Goal: Transaction & Acquisition: Purchase product/service

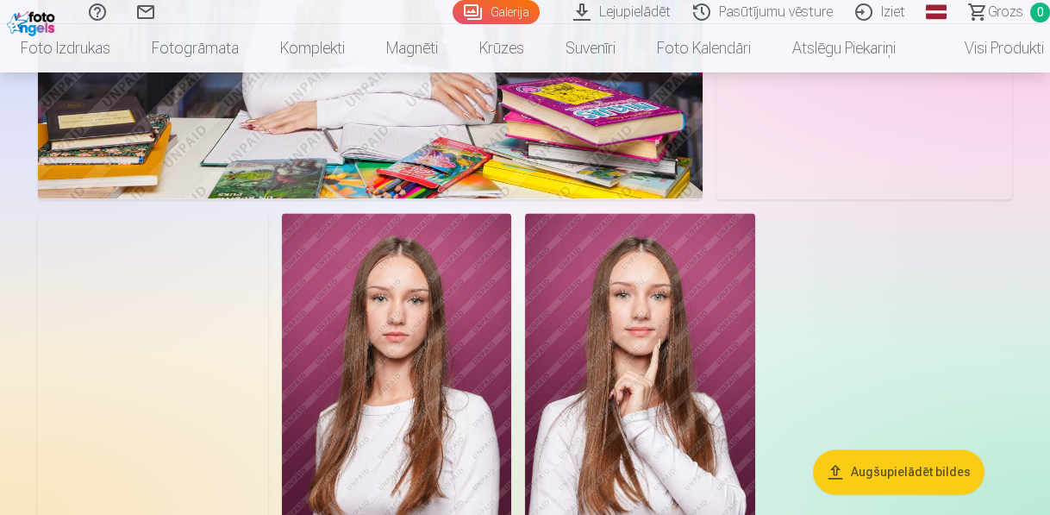
scroll to position [5105, 0]
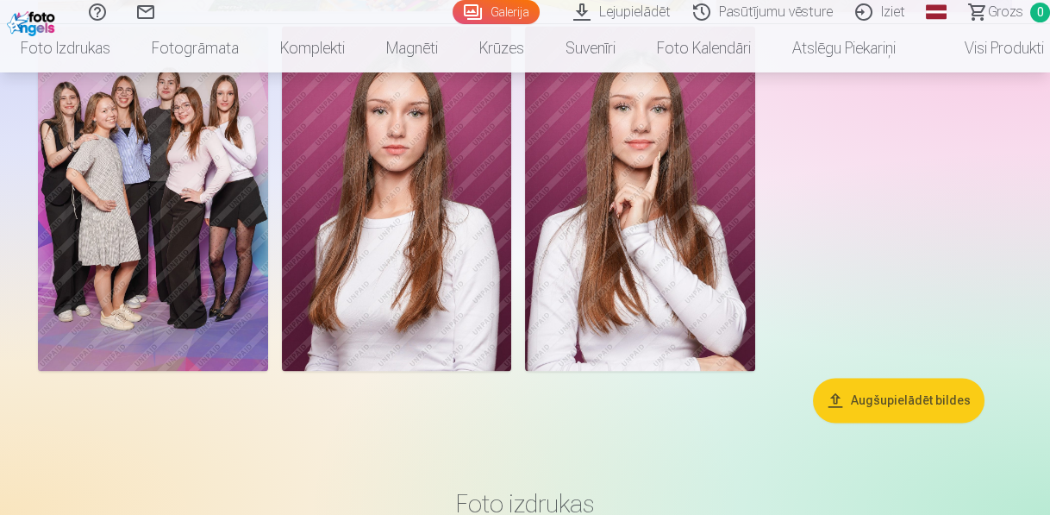
click at [197, 173] on img at bounding box center [153, 198] width 230 height 345
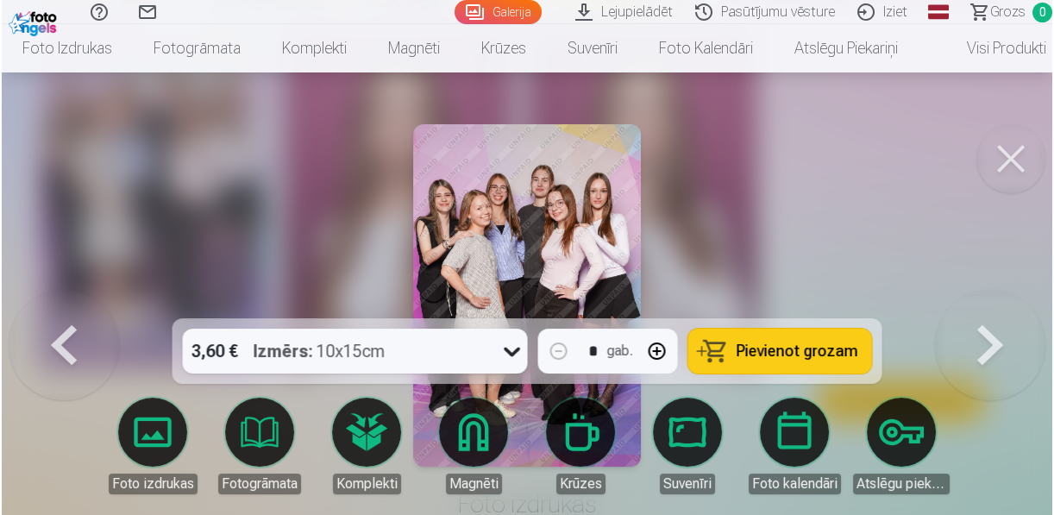
scroll to position [5122, 0]
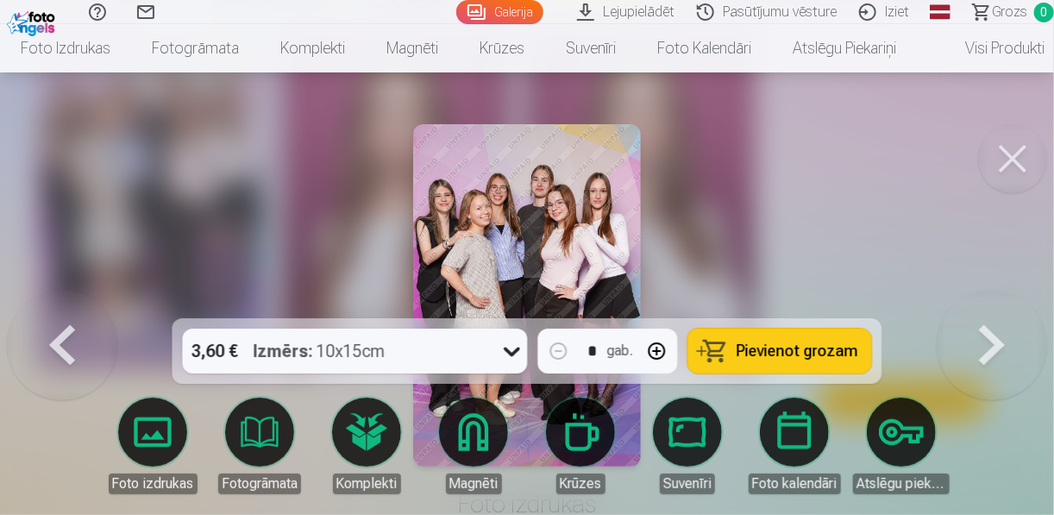
click at [1019, 148] on button at bounding box center [1012, 158] width 69 height 69
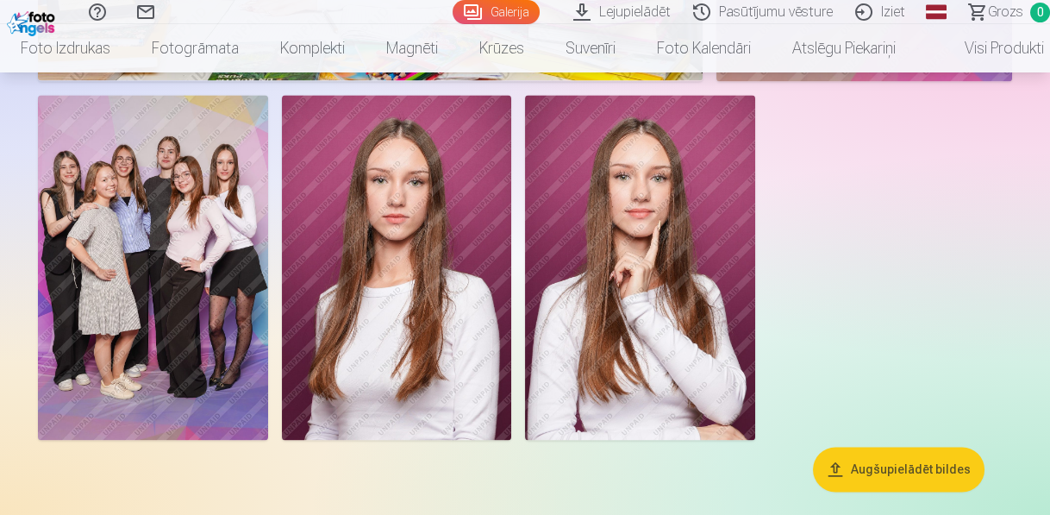
scroll to position [5036, 0]
drag, startPoint x: 527, startPoint y: 314, endPoint x: 498, endPoint y: 304, distance: 30.0
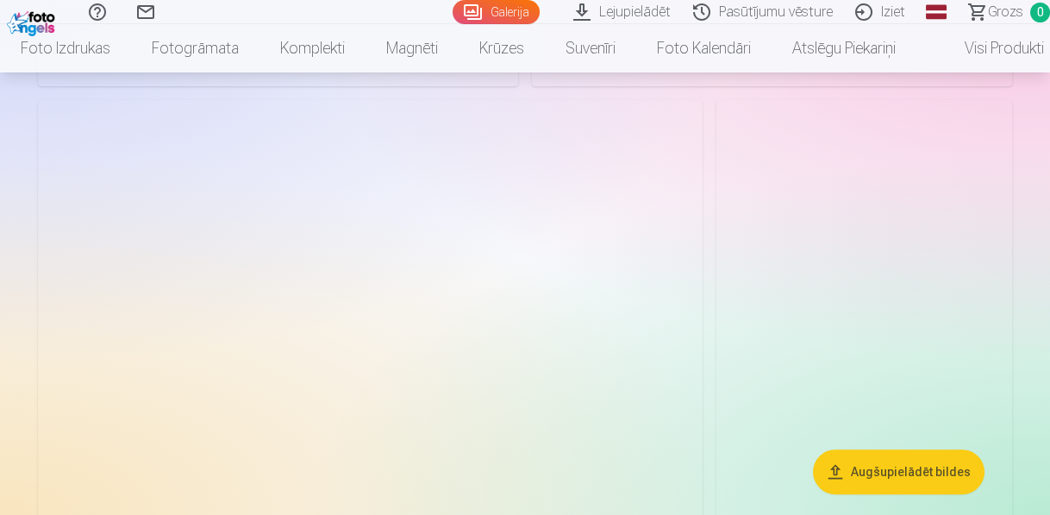
scroll to position [966, 0]
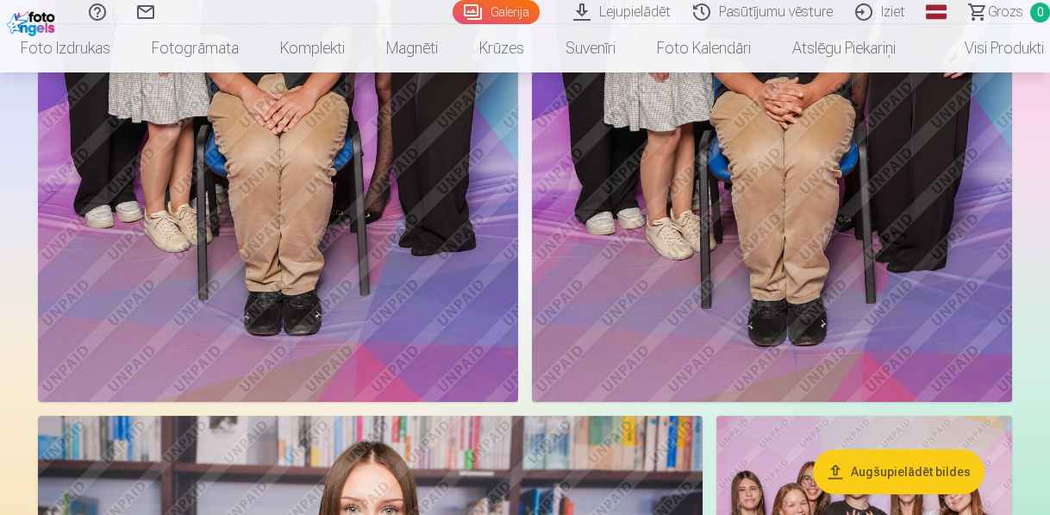
click at [843, 479] on button "Augšupielādēt bildes" at bounding box center [899, 471] width 172 height 45
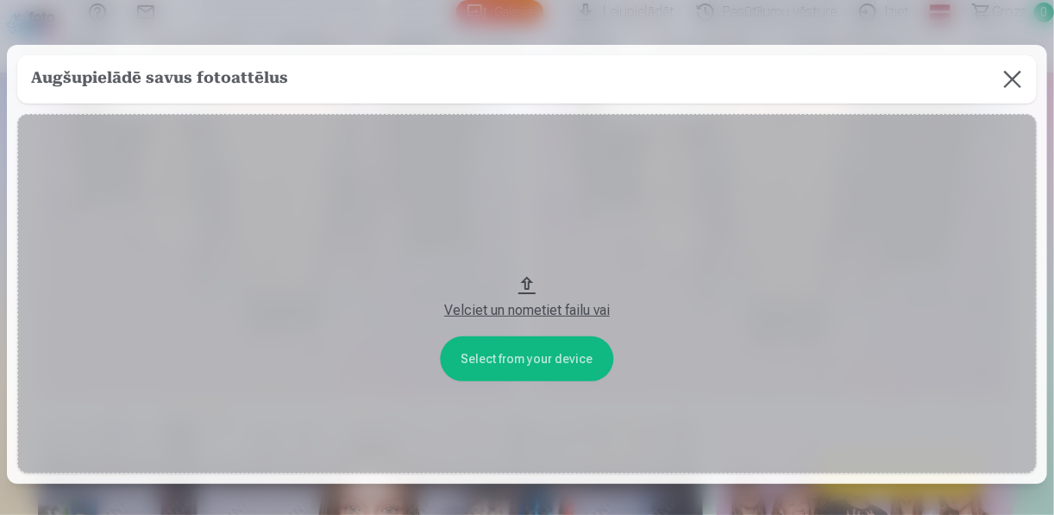
click at [1005, 73] on button at bounding box center [1012, 79] width 48 height 48
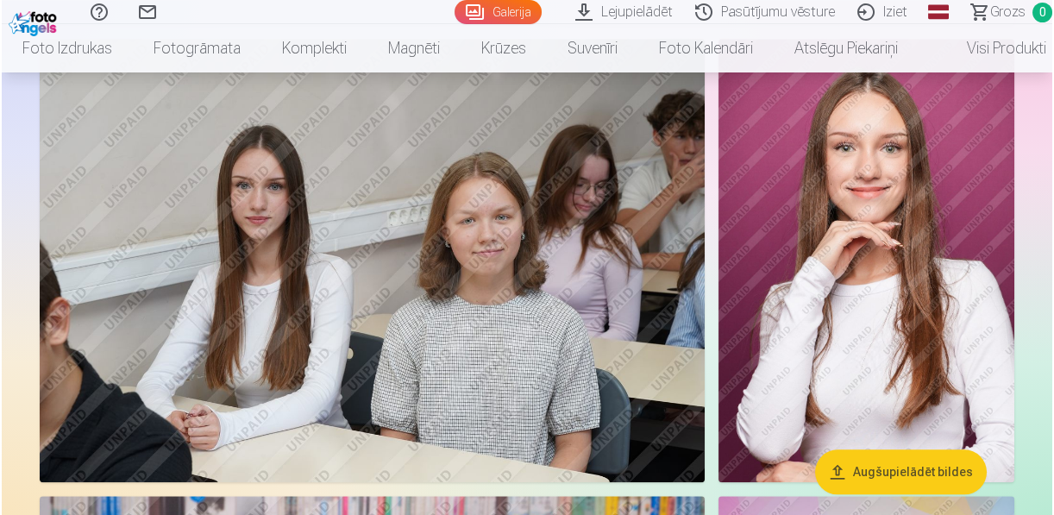
scroll to position [4208, 0]
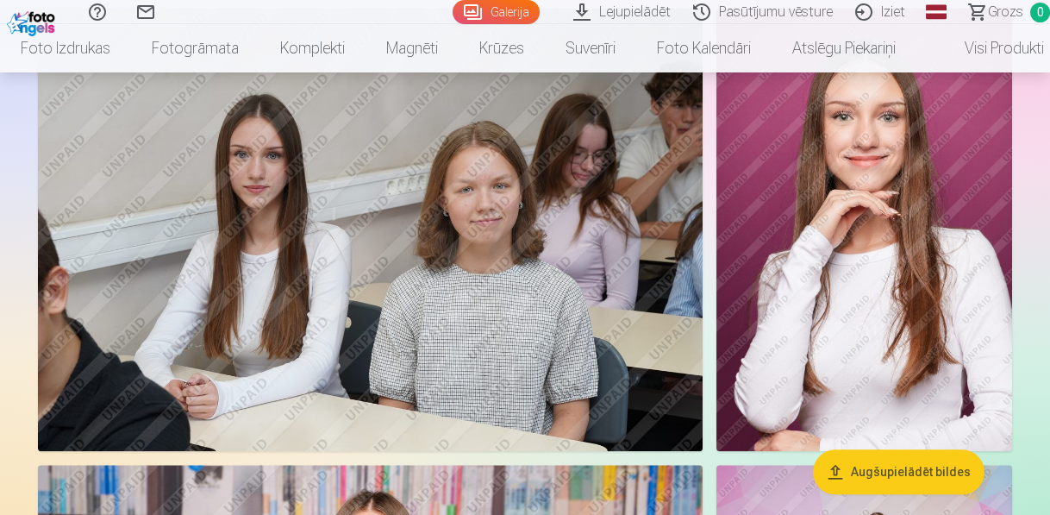
click at [296, 240] on img at bounding box center [370, 229] width 665 height 443
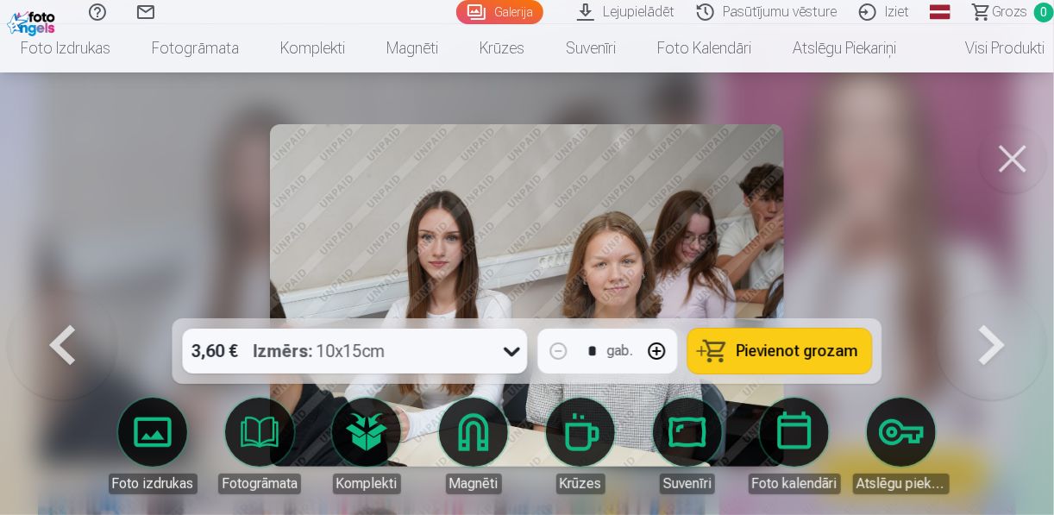
click at [1002, 163] on button at bounding box center [1012, 158] width 69 height 69
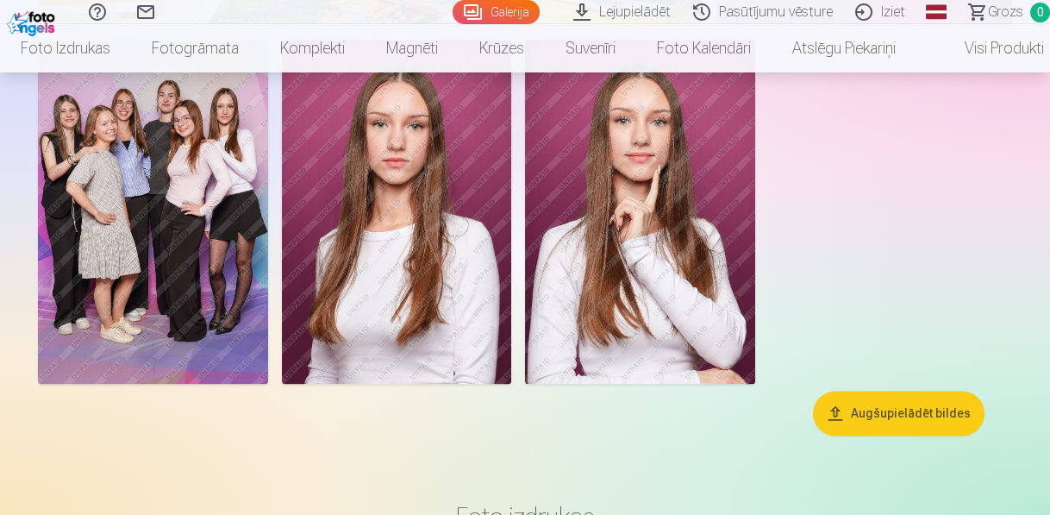
scroll to position [4954, 0]
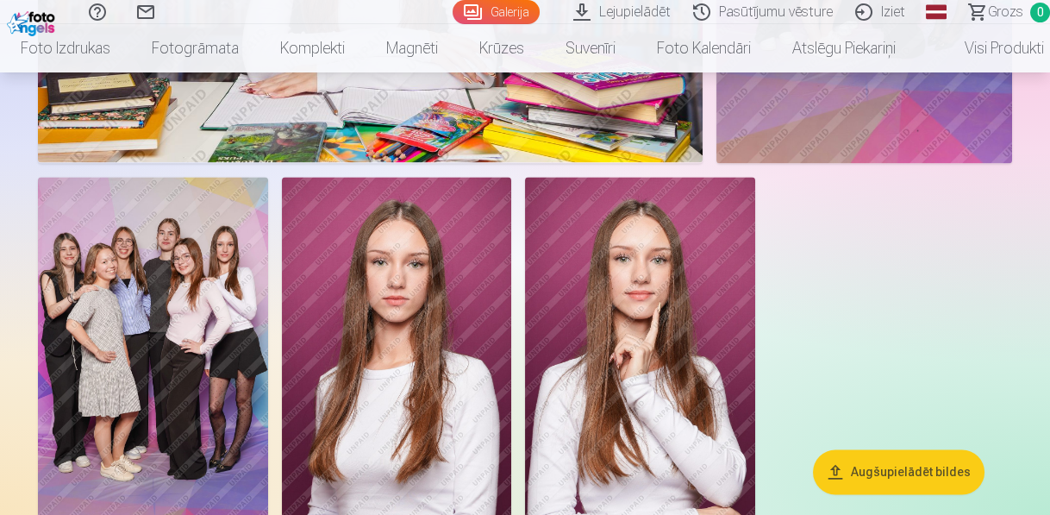
click at [244, 319] on img at bounding box center [153, 349] width 230 height 345
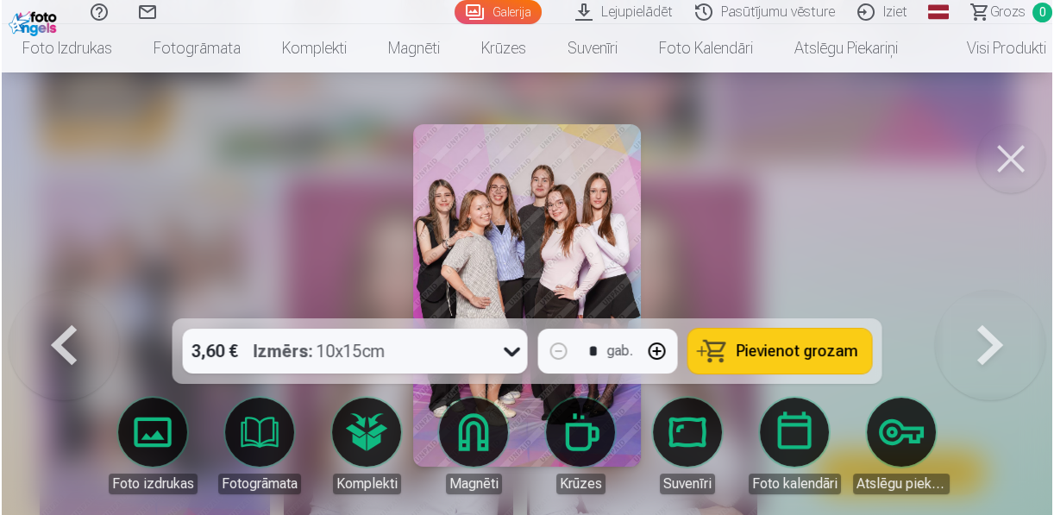
scroll to position [4971, 0]
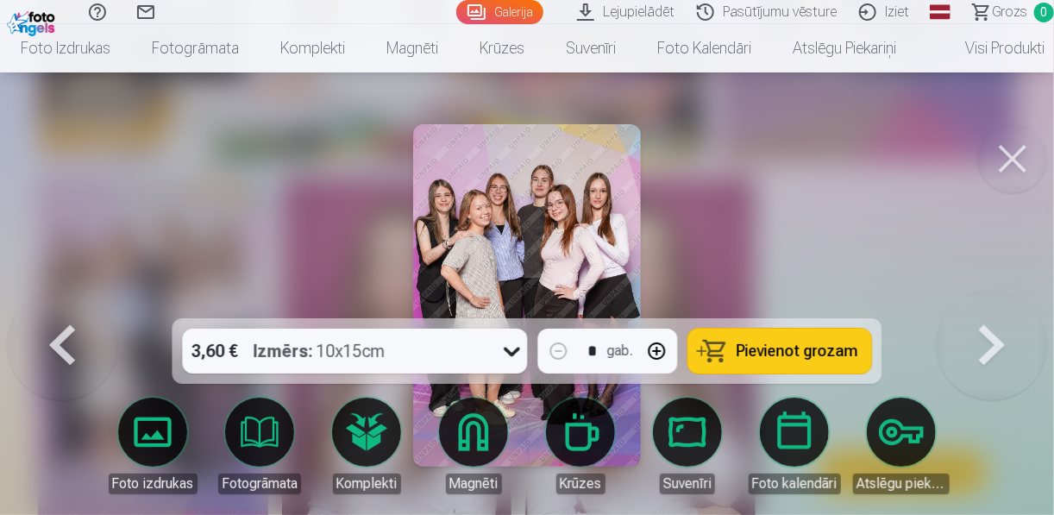
click at [1019, 147] on button at bounding box center [1012, 158] width 69 height 69
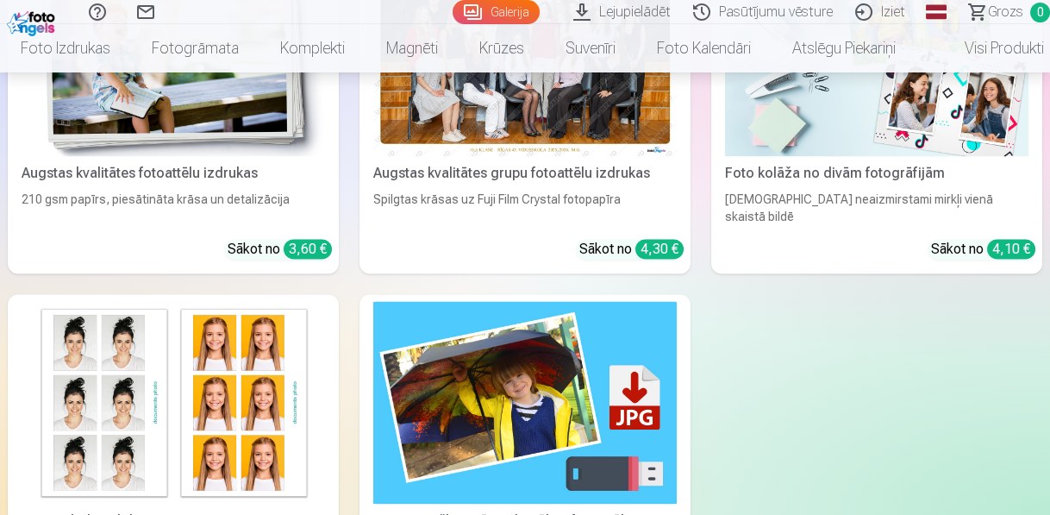
scroll to position [5713, 0]
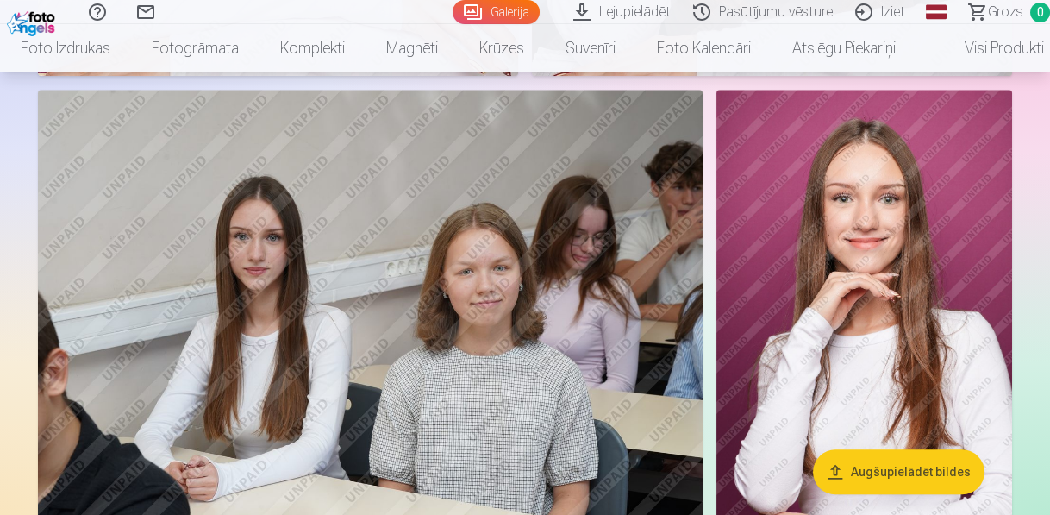
click at [536, 214] on img at bounding box center [370, 311] width 665 height 443
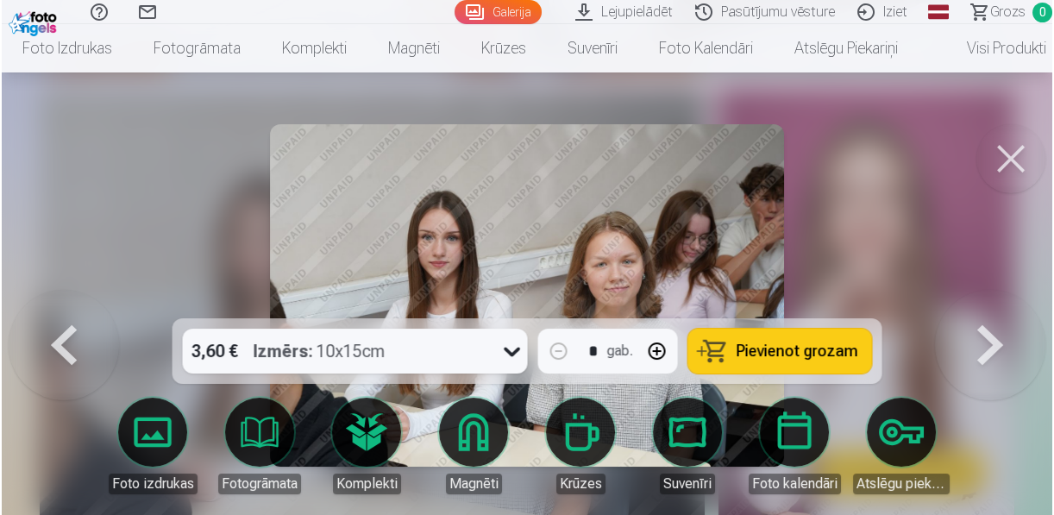
scroll to position [4139, 0]
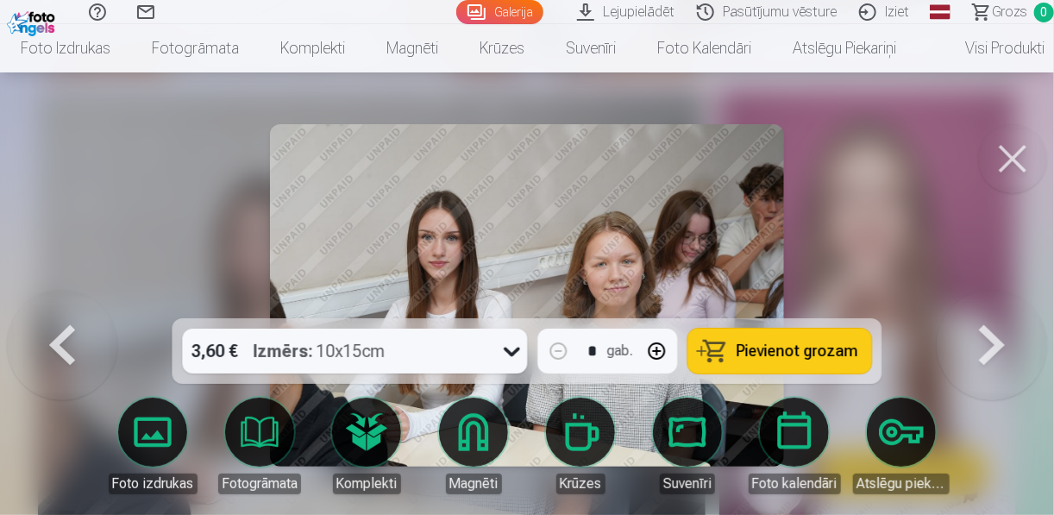
click at [481, 448] on link "Magnēti" at bounding box center [473, 446] width 97 height 97
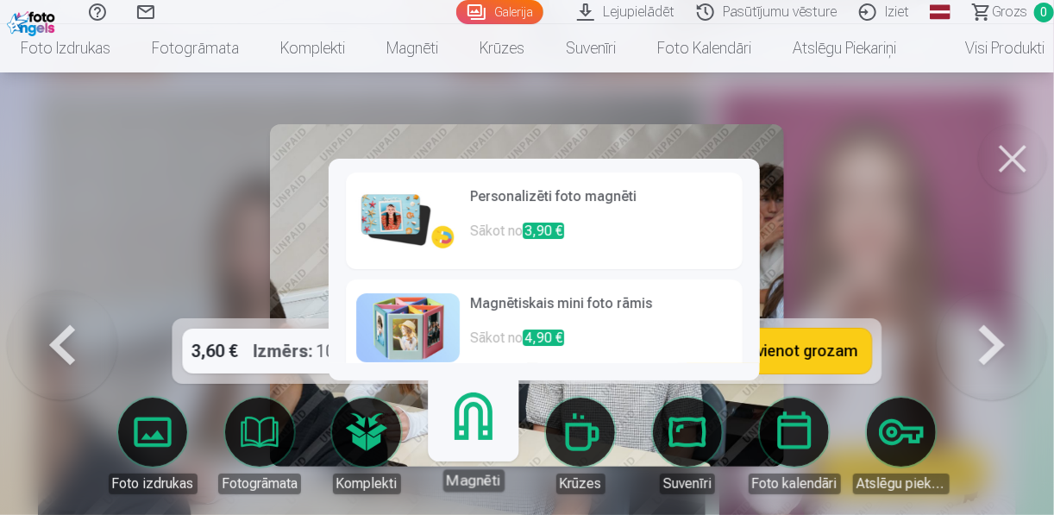
click at [484, 214] on h6 "Personalizēti foto magnēti" at bounding box center [601, 203] width 262 height 34
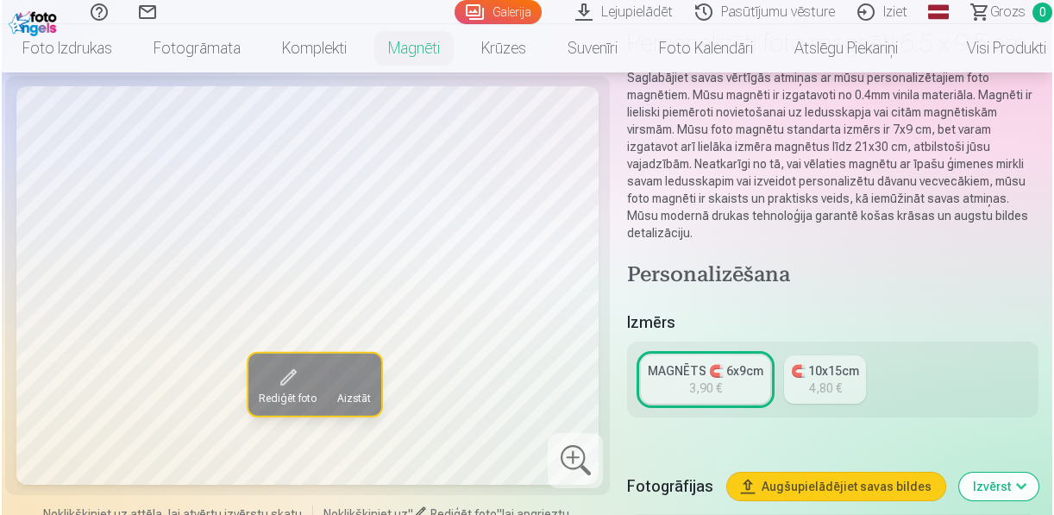
scroll to position [207, 0]
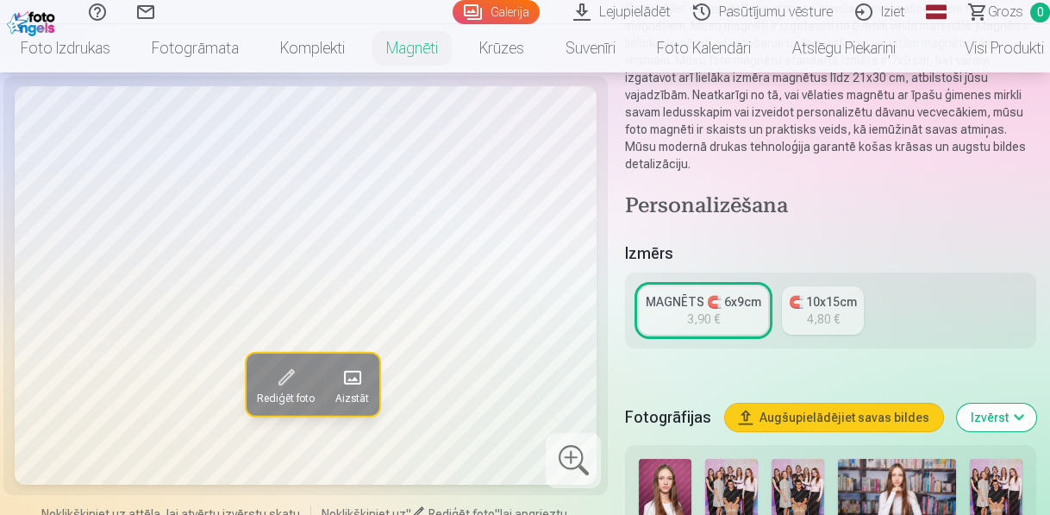
click at [303, 383] on button "Rediģēt foto" at bounding box center [285, 385] width 78 height 62
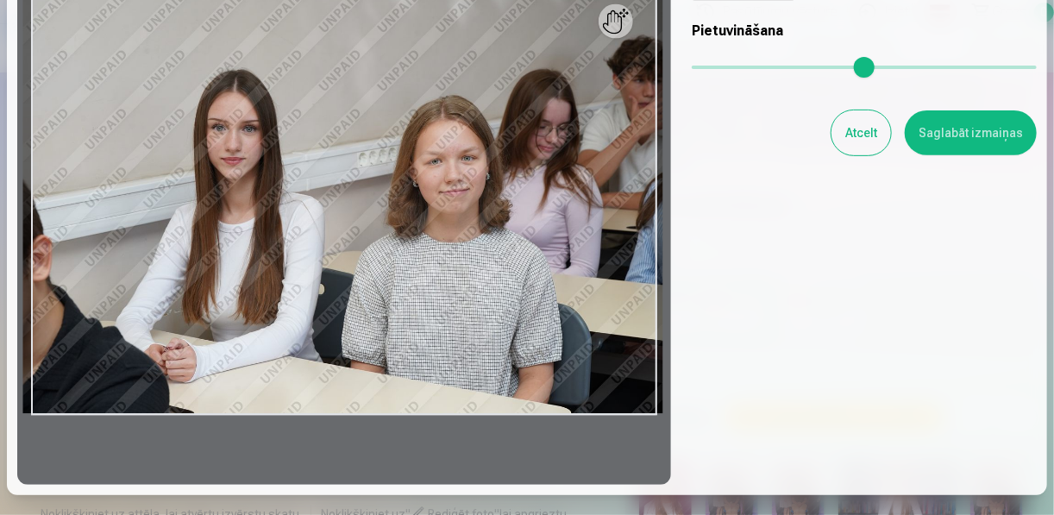
scroll to position [138, 0]
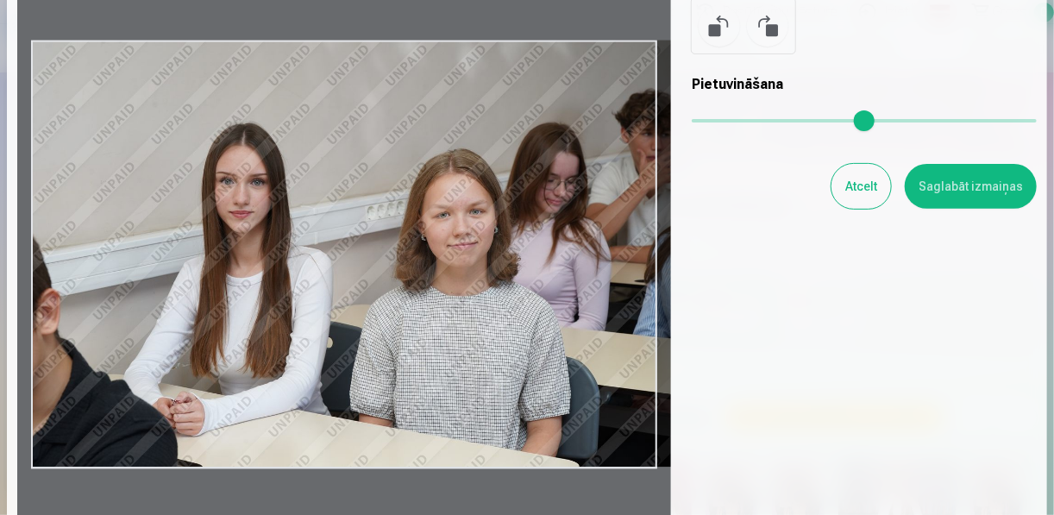
drag, startPoint x: 652, startPoint y: 262, endPoint x: 792, endPoint y: 214, distance: 148.6
click at [792, 214] on div "Rediģēt fotoattēlu [PERSON_NAME] vēlamo fotogrāfijas daļu, apgriez attēlu un/va…" at bounding box center [526, 214] width 1019 height 648
drag, startPoint x: 650, startPoint y: 45, endPoint x: 649, endPoint y: 120, distance: 75.0
click at [625, 147] on div at bounding box center [344, 254] width 654 height 567
click at [722, 28] on button at bounding box center [718, 25] width 41 height 41
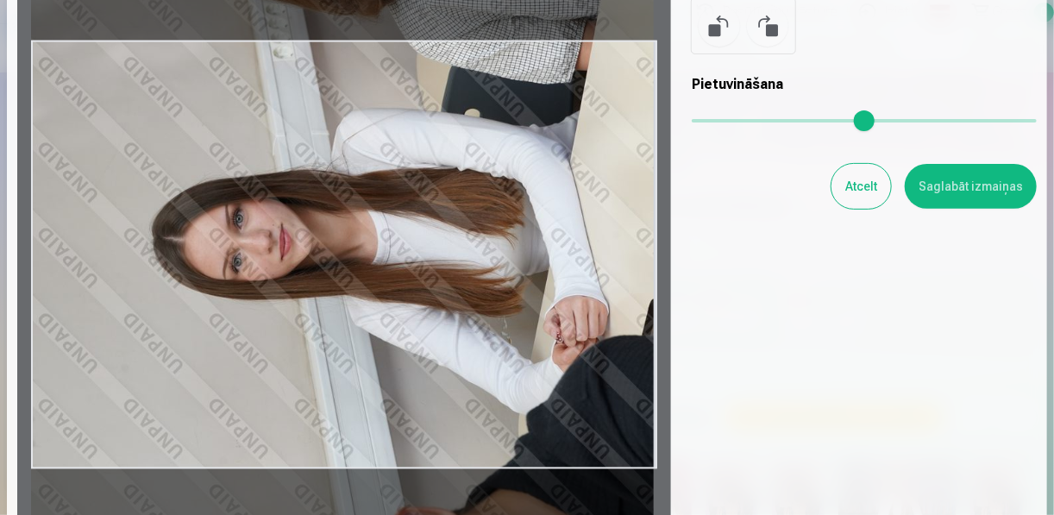
drag, startPoint x: 513, startPoint y: 228, endPoint x: 532, endPoint y: 57, distance: 171.8
click at [532, 57] on div at bounding box center [344, 254] width 654 height 567
click at [778, 22] on button at bounding box center [767, 25] width 41 height 41
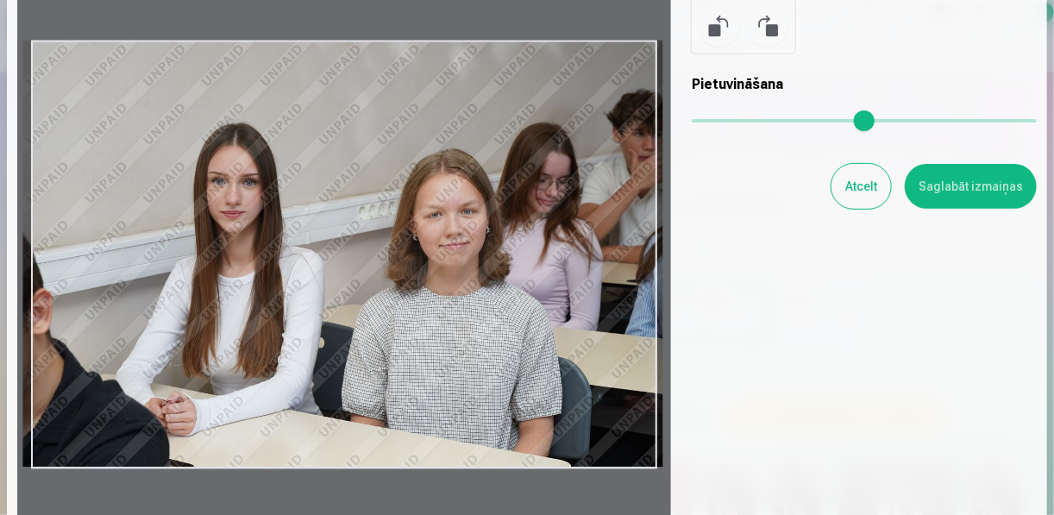
click at [779, 22] on button at bounding box center [767, 25] width 41 height 41
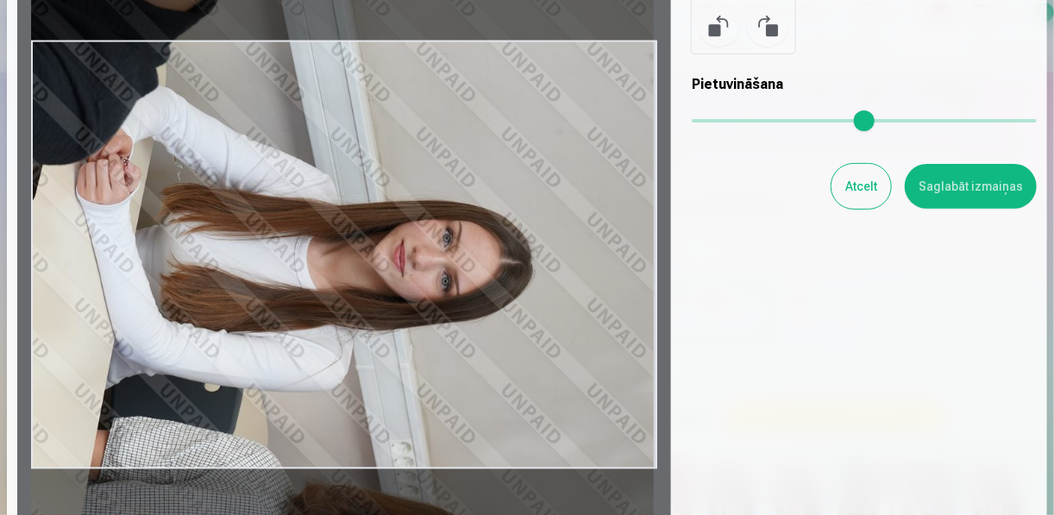
drag, startPoint x: 314, startPoint y: 284, endPoint x: 422, endPoint y: 448, distance: 196.8
click at [422, 448] on div at bounding box center [344, 254] width 654 height 567
click at [965, 173] on button "Saglabāt izmaiņas" at bounding box center [971, 186] width 132 height 45
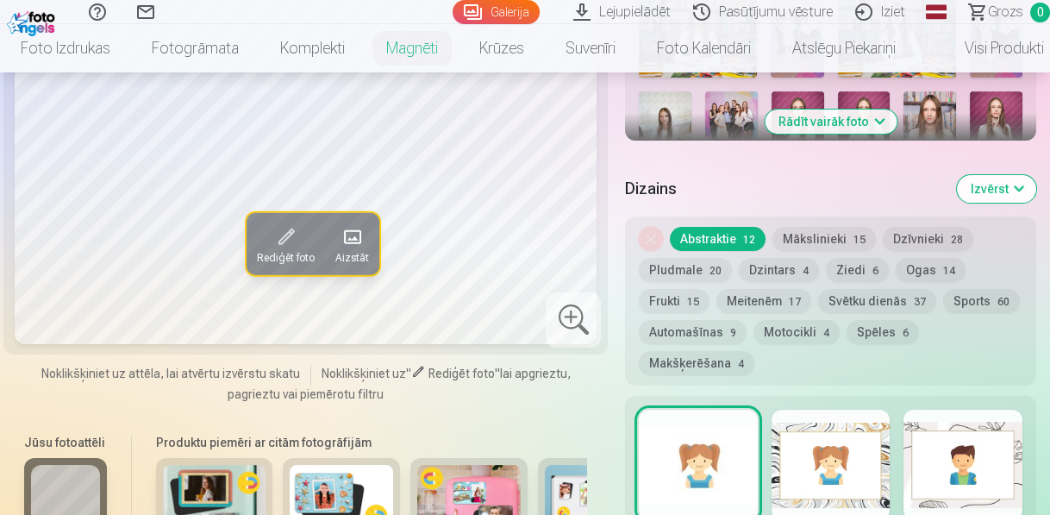
scroll to position [828, 0]
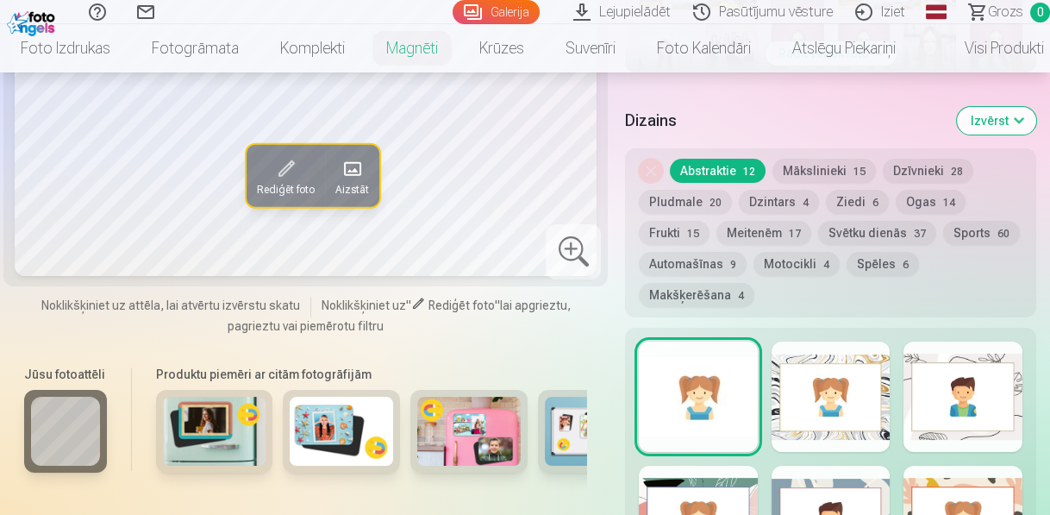
click at [835, 360] on div at bounding box center [831, 396] width 119 height 110
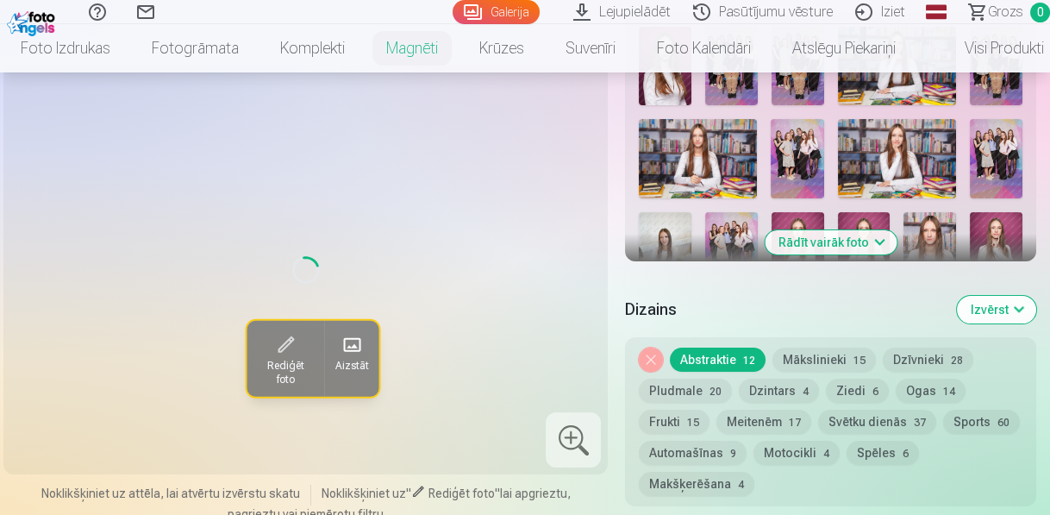
scroll to position [621, 0]
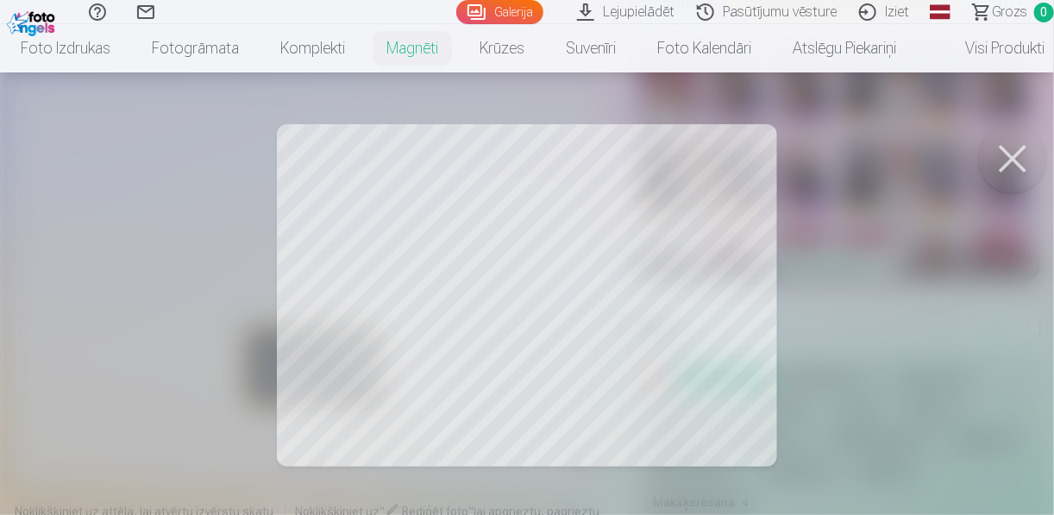
click at [1025, 145] on button at bounding box center [1012, 158] width 69 height 69
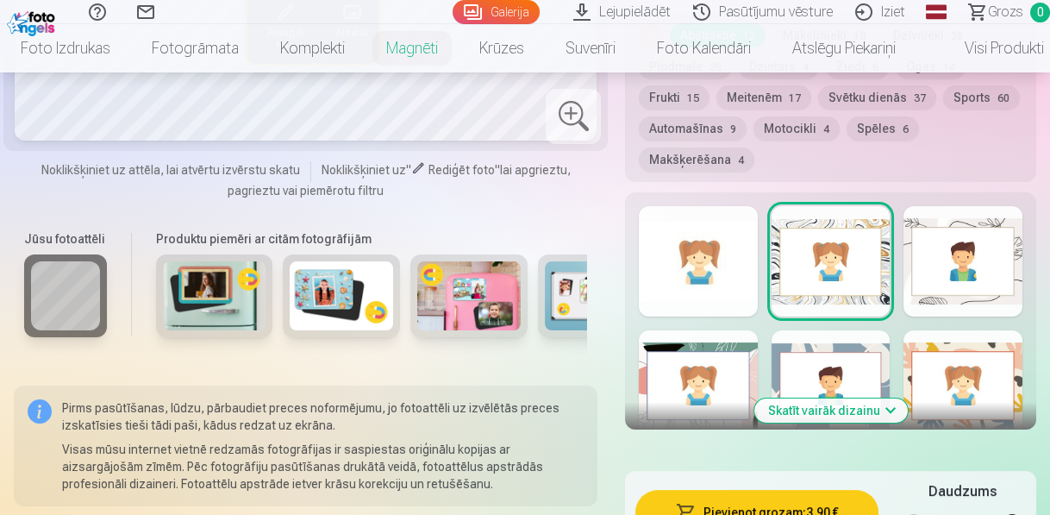
scroll to position [966, 0]
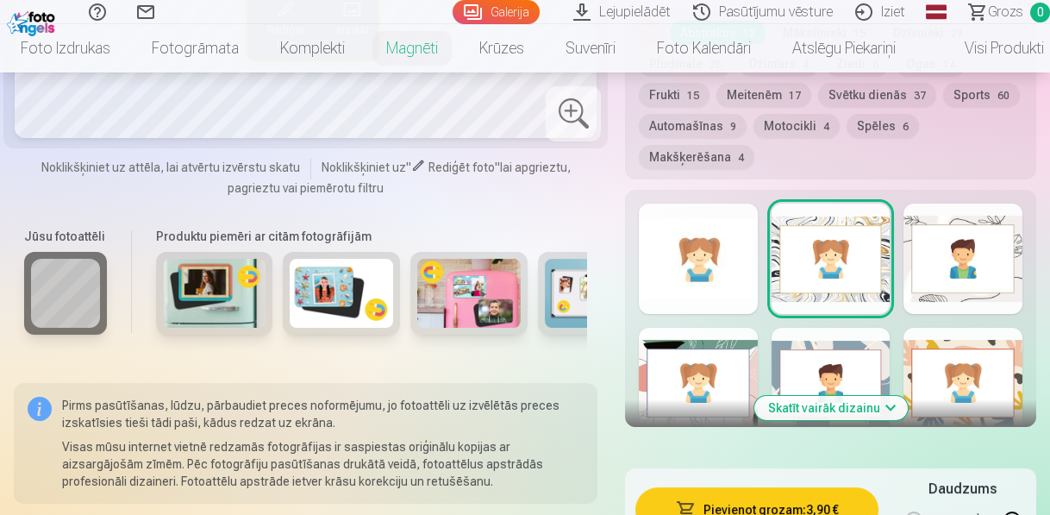
click at [951, 363] on div at bounding box center [963, 383] width 119 height 110
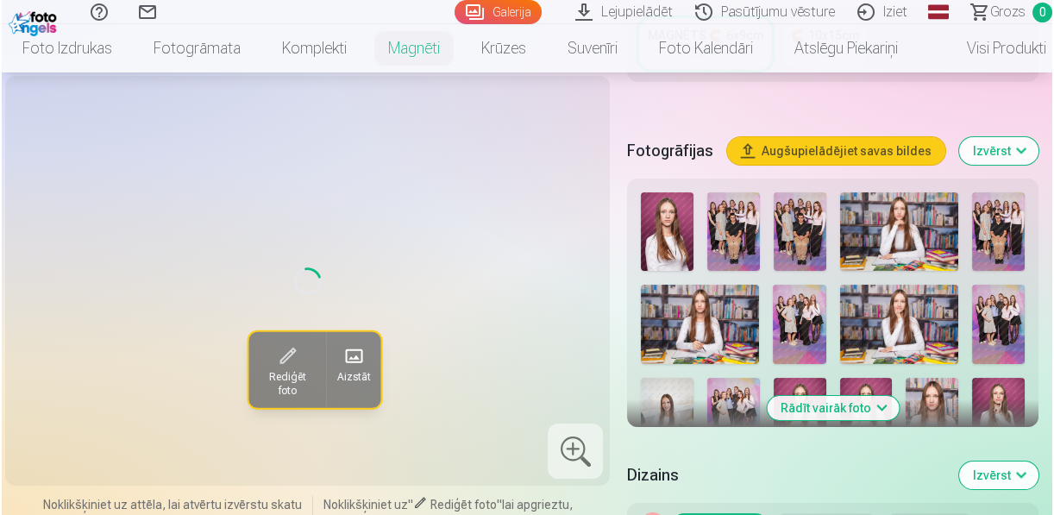
scroll to position [414, 0]
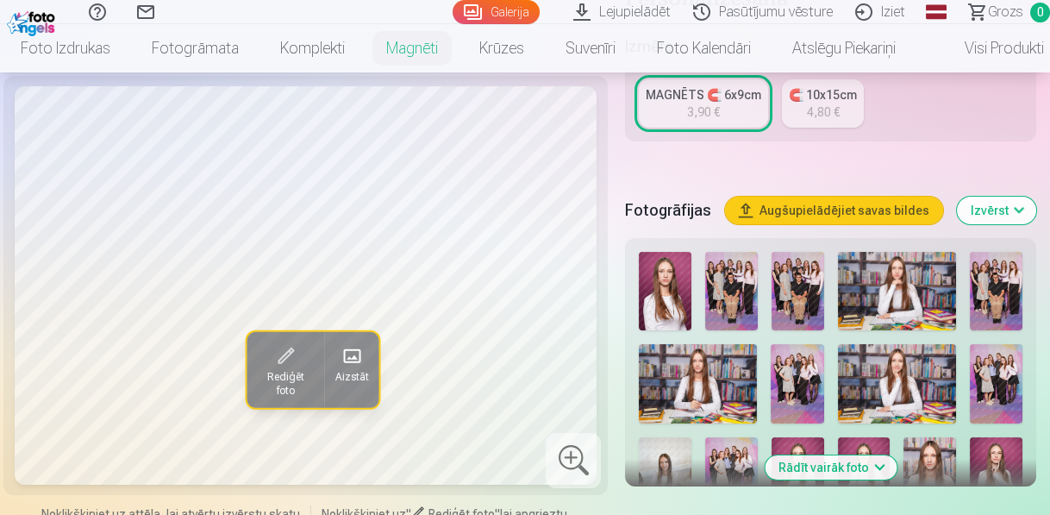
click at [272, 359] on span at bounding box center [286, 355] width 28 height 28
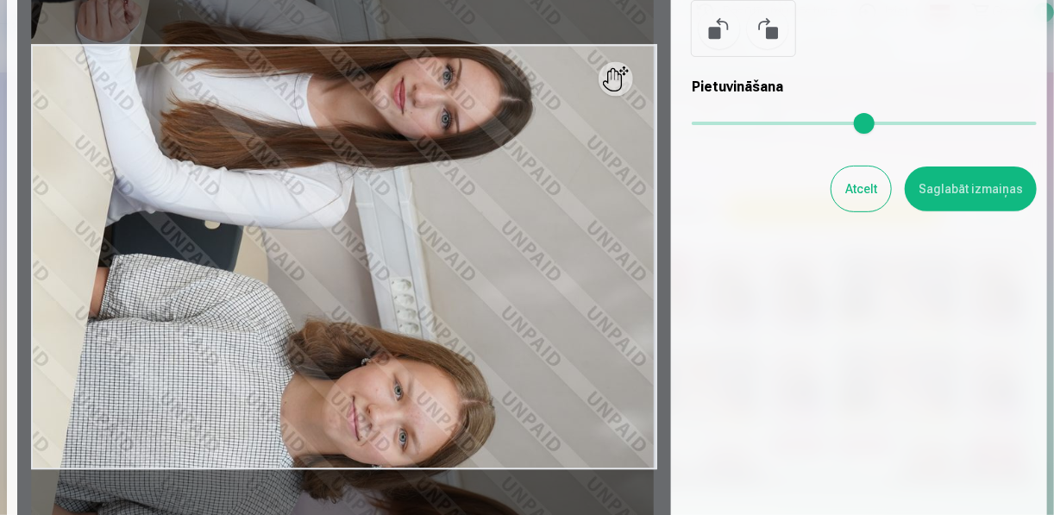
scroll to position [138, 0]
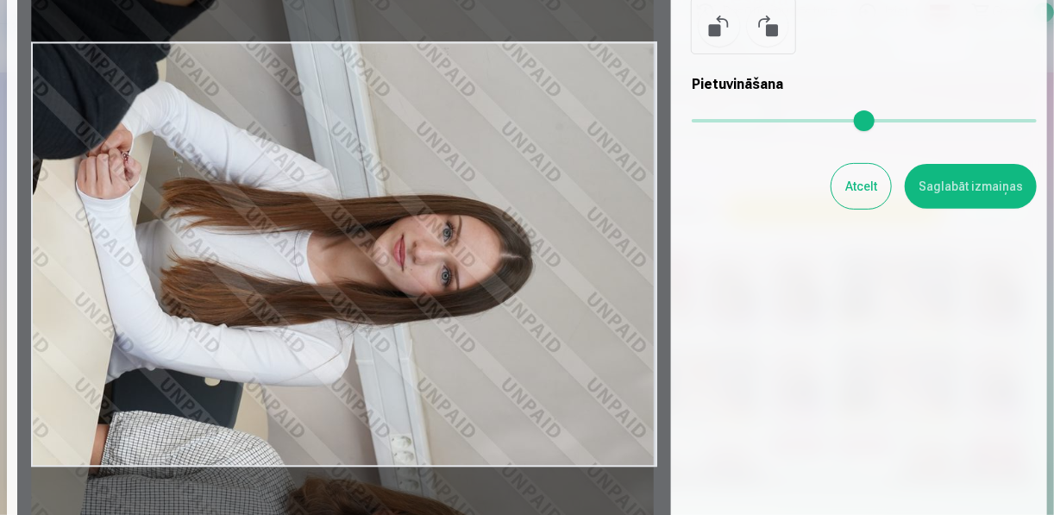
drag, startPoint x: 444, startPoint y: 199, endPoint x: 544, endPoint y: 359, distance: 188.3
click at [544, 359] on div at bounding box center [344, 254] width 654 height 567
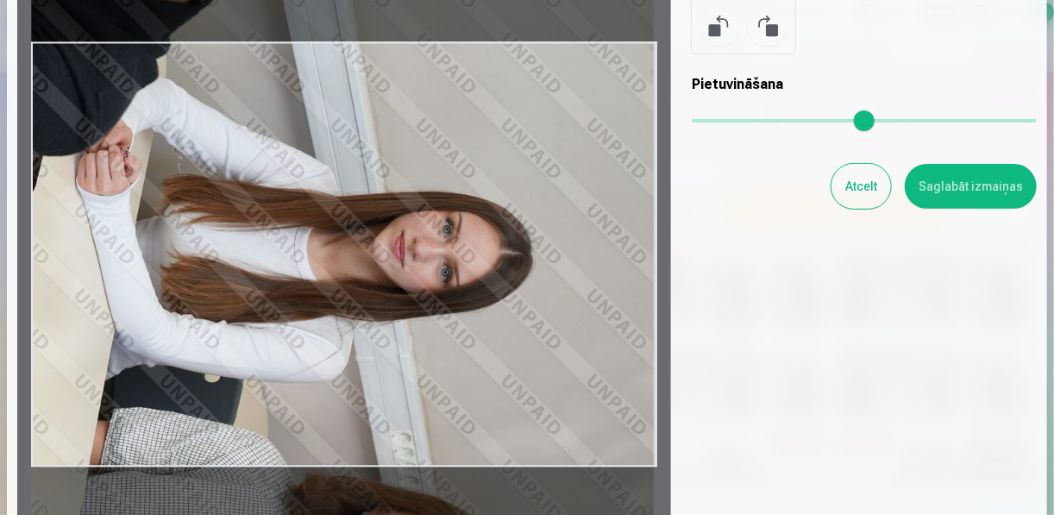
click at [535, 327] on div at bounding box center [344, 254] width 654 height 567
click at [986, 174] on button "Saglabāt izmaiņas" at bounding box center [971, 186] width 132 height 45
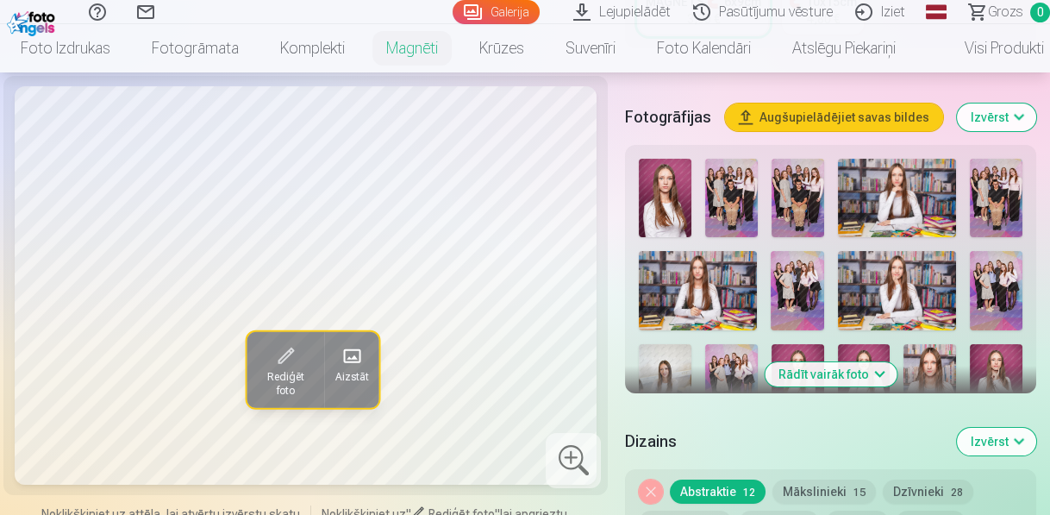
scroll to position [828, 0]
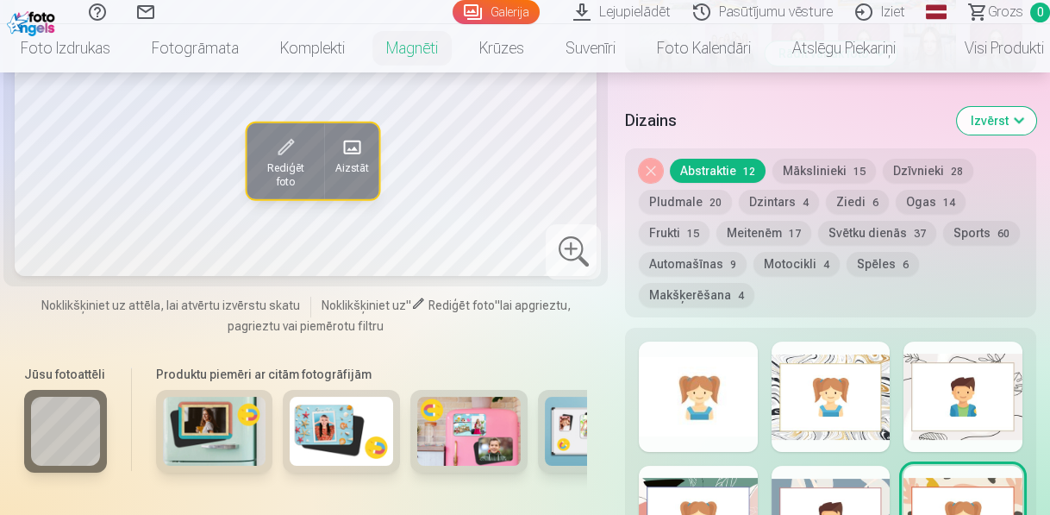
click at [878, 201] on button "Ziedi 6" at bounding box center [857, 202] width 63 height 24
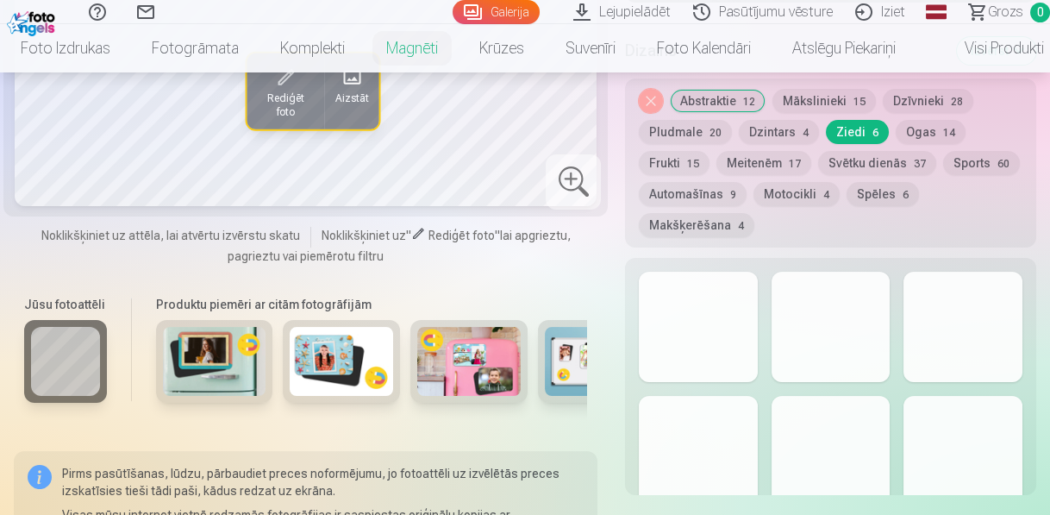
scroll to position [759, 0]
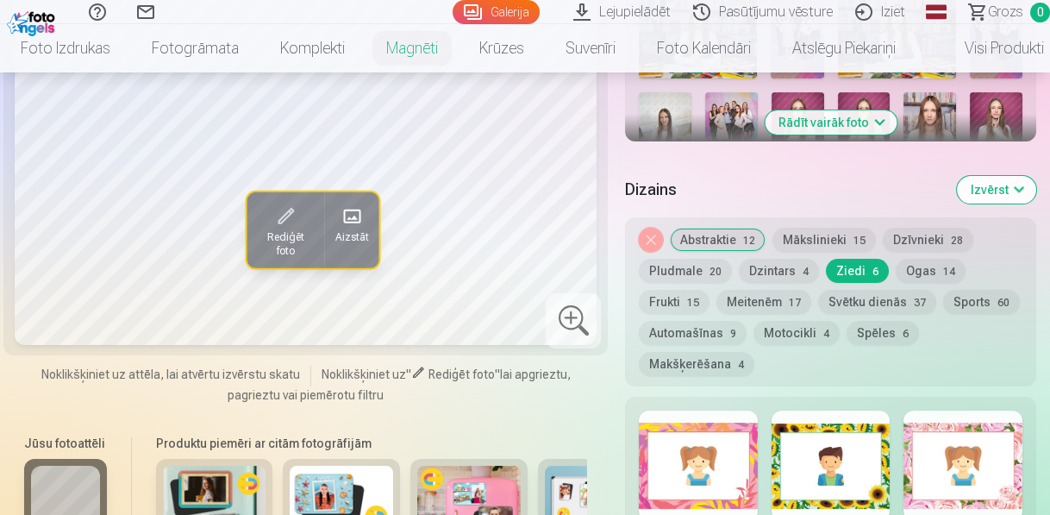
click at [757, 271] on button "Dzintars 4" at bounding box center [779, 271] width 80 height 24
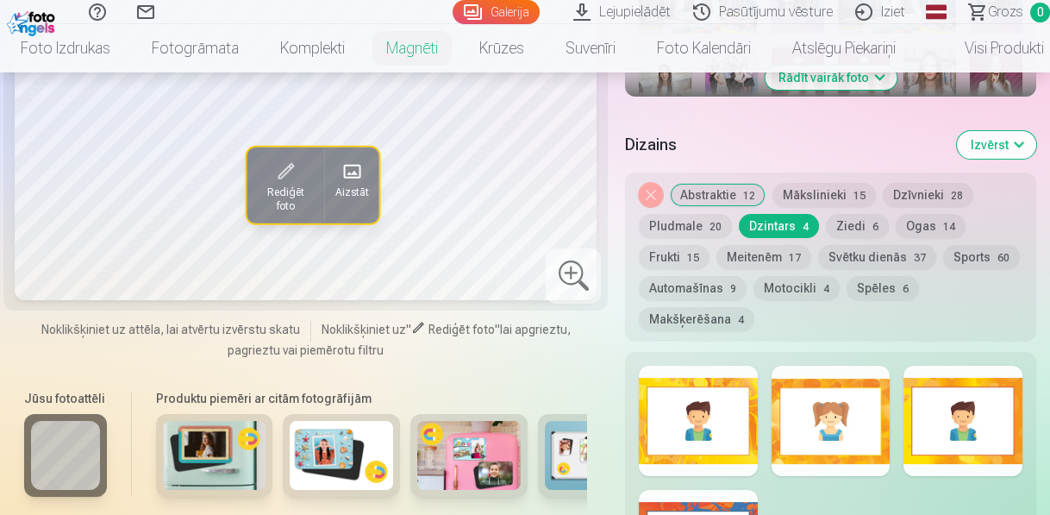
scroll to position [828, 0]
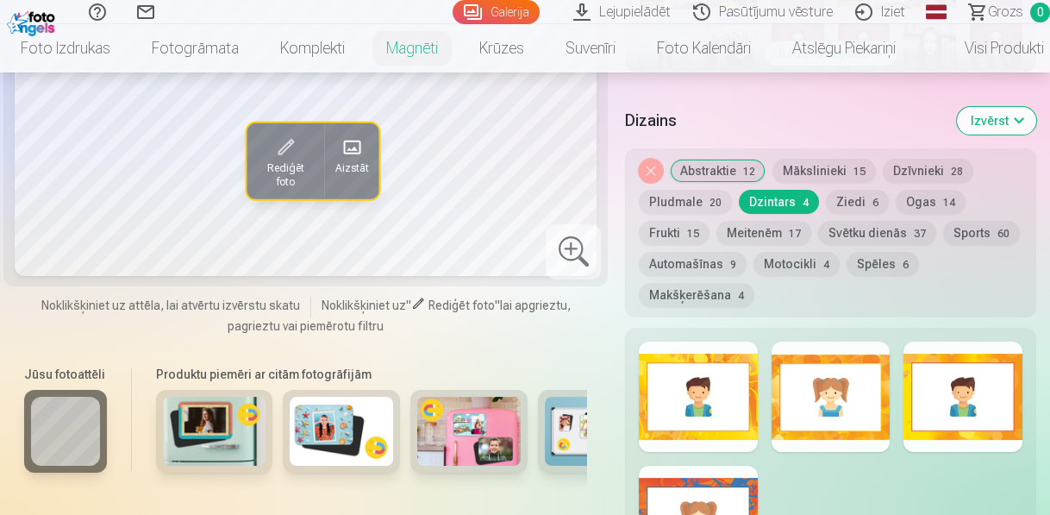
click at [699, 230] on span "15" at bounding box center [693, 234] width 12 height 12
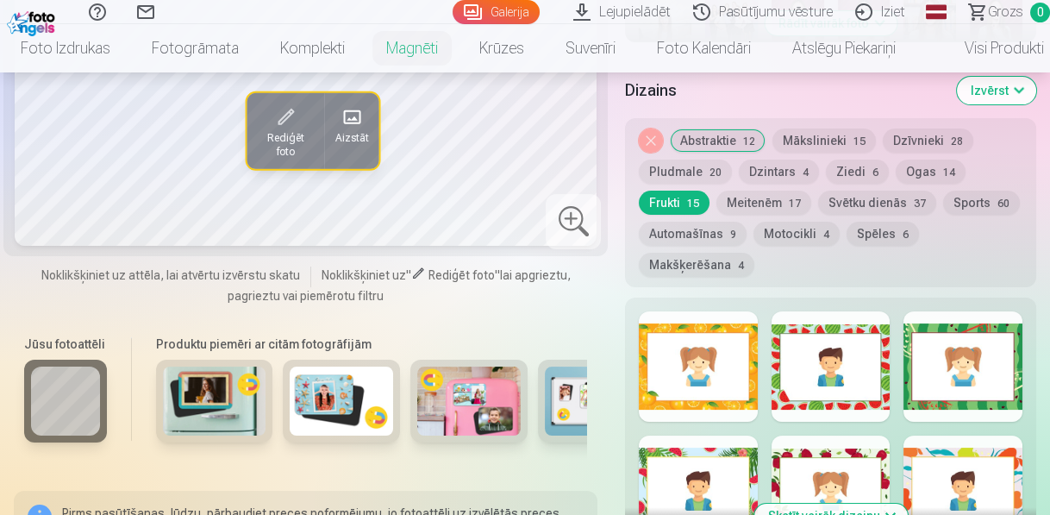
scroll to position [759, 0]
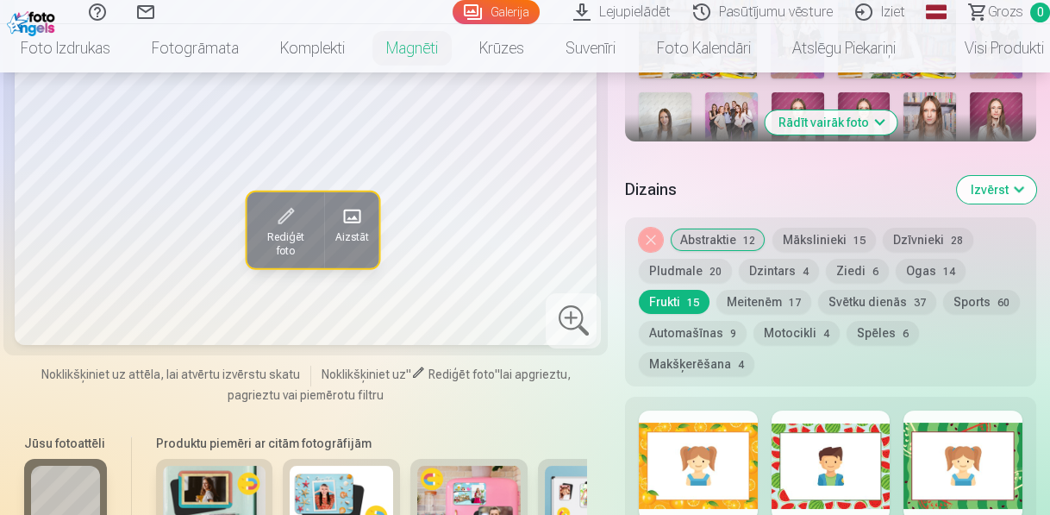
click at [853, 236] on button "Mākslinieki 15" at bounding box center [824, 240] width 103 height 24
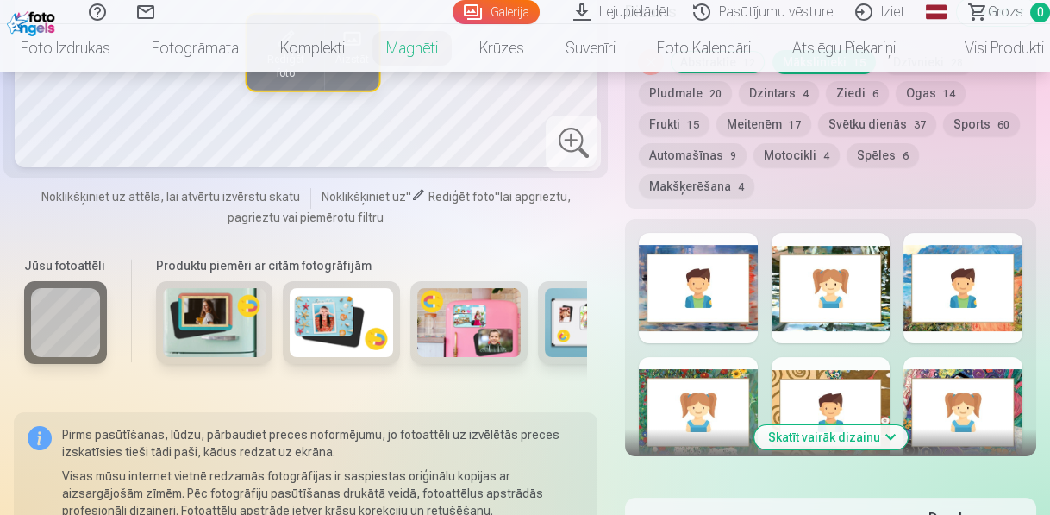
scroll to position [966, 0]
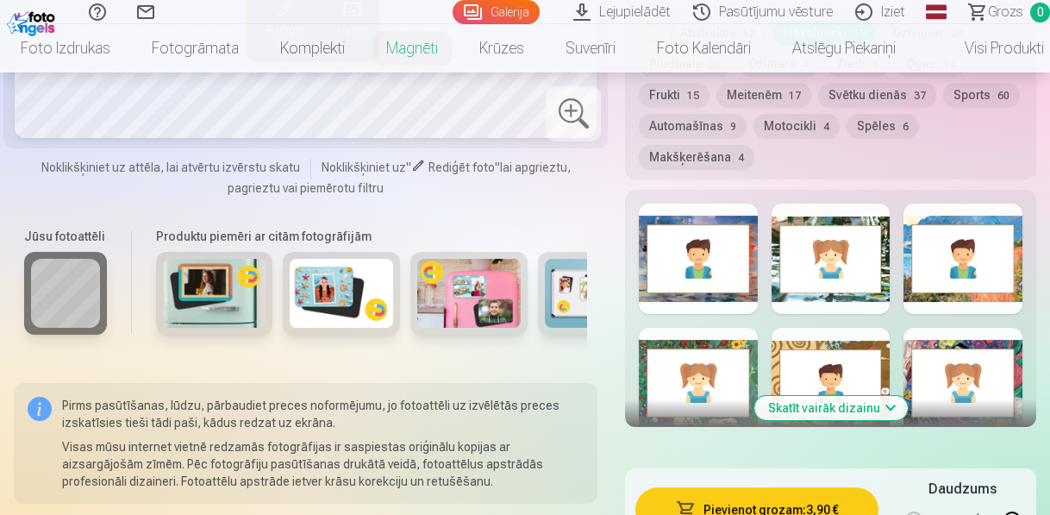
click at [852, 407] on button "Skatīt vairāk dizainu" at bounding box center [830, 408] width 153 height 24
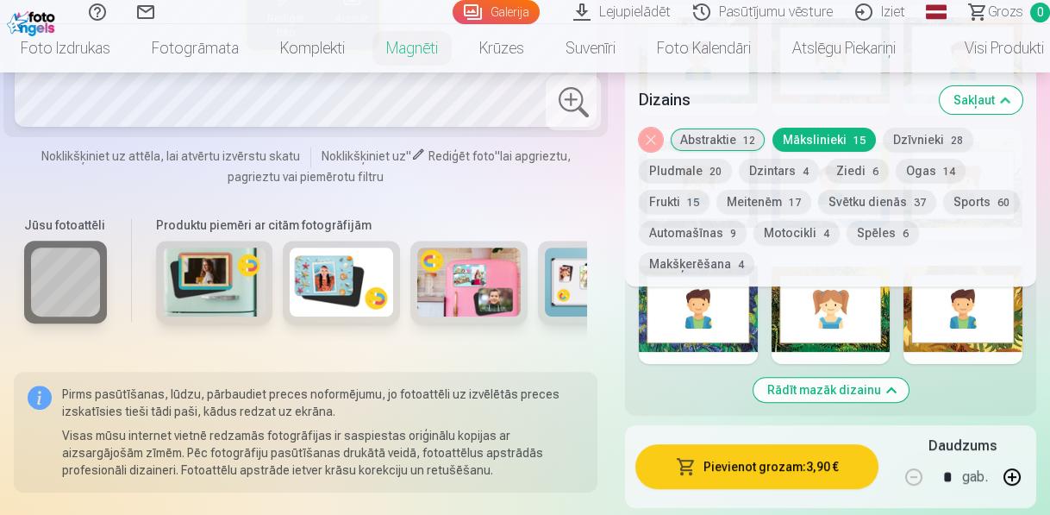
scroll to position [1380, 0]
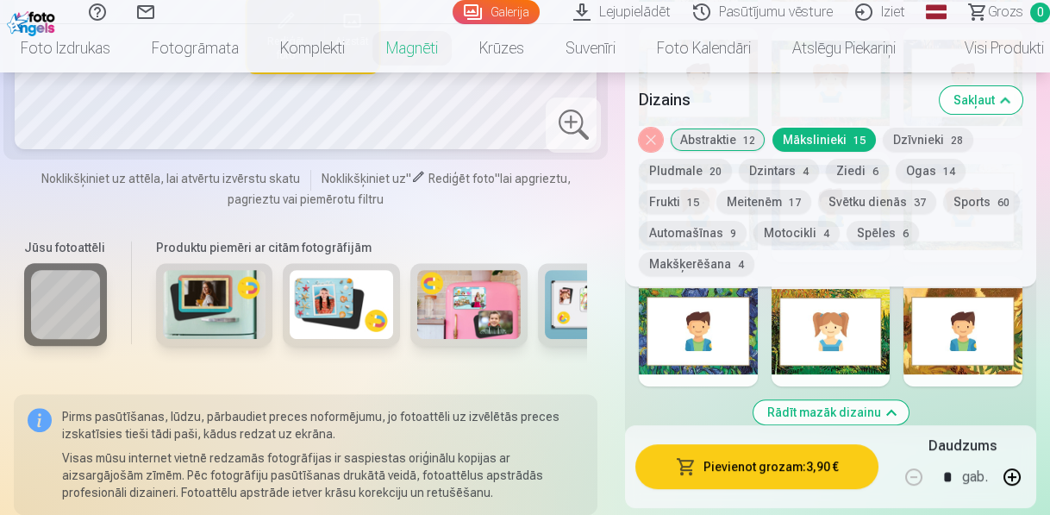
click at [712, 330] on div at bounding box center [698, 331] width 119 height 110
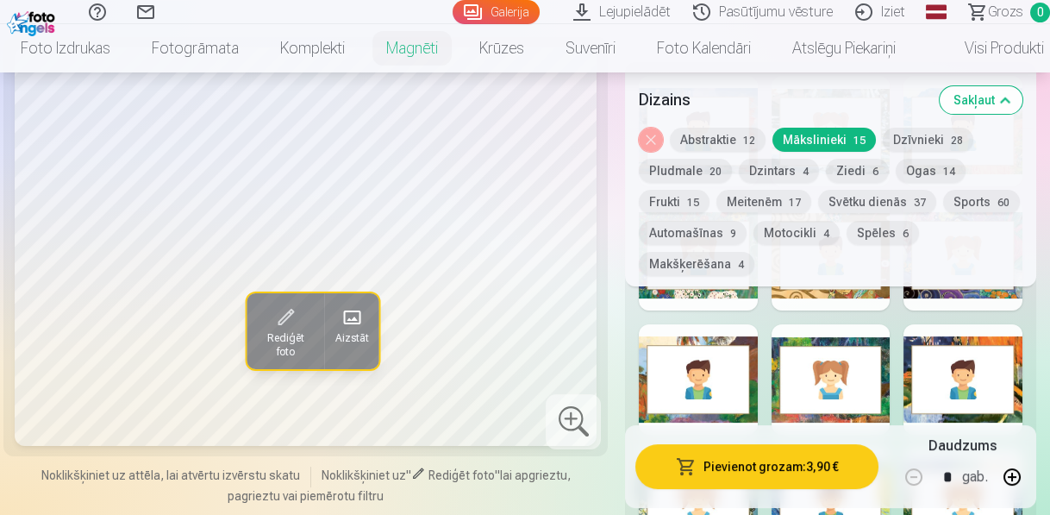
scroll to position [1173, 0]
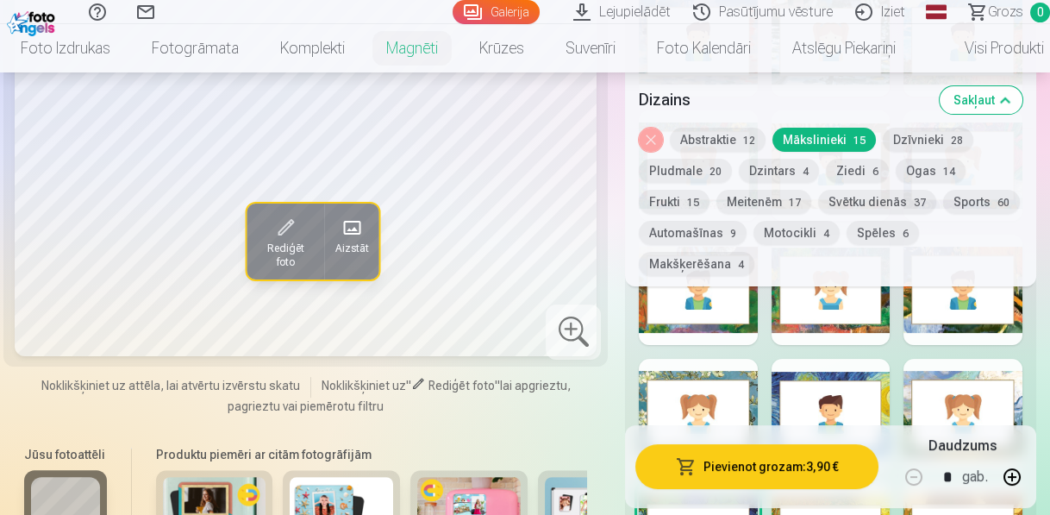
click at [806, 399] on div at bounding box center [831, 414] width 119 height 110
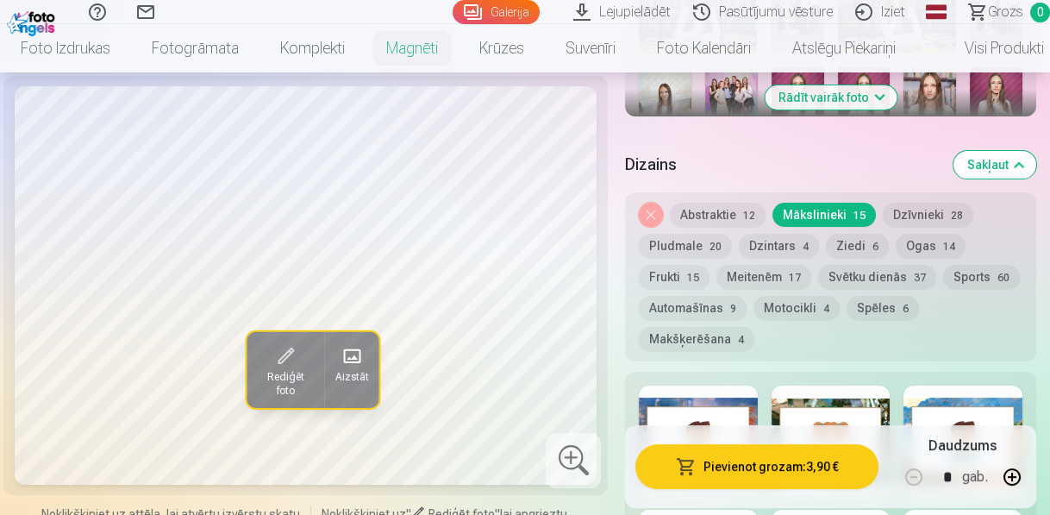
scroll to position [828, 0]
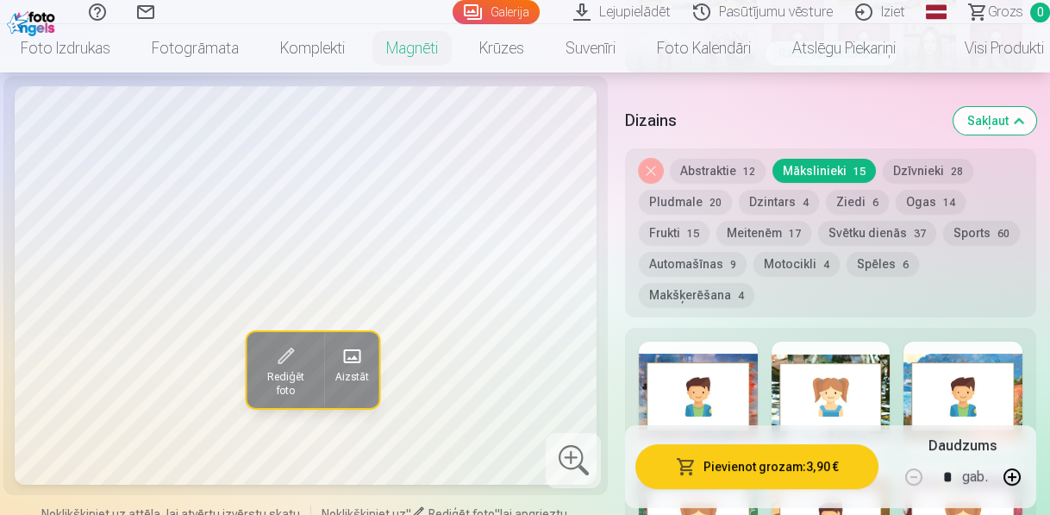
click at [966, 360] on div at bounding box center [963, 396] width 119 height 110
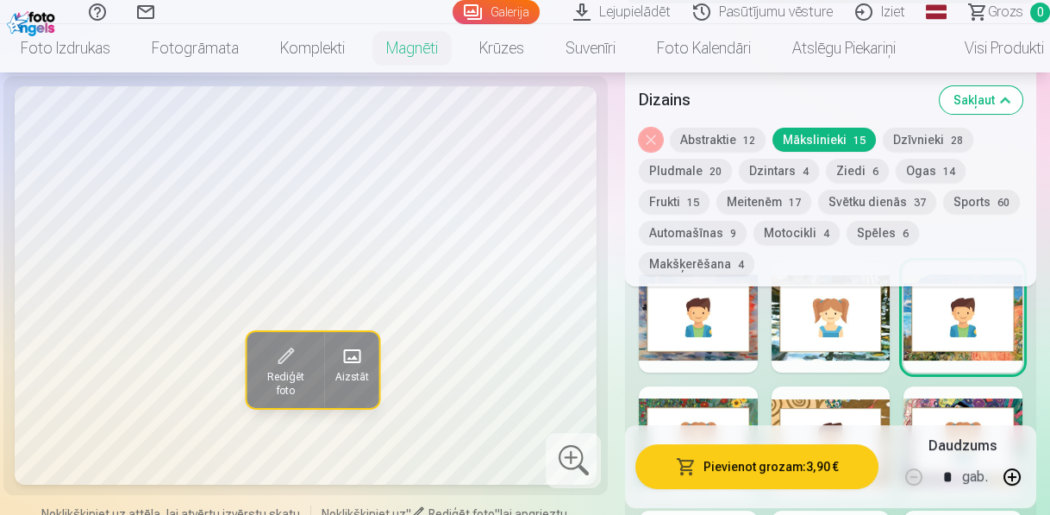
scroll to position [966, 0]
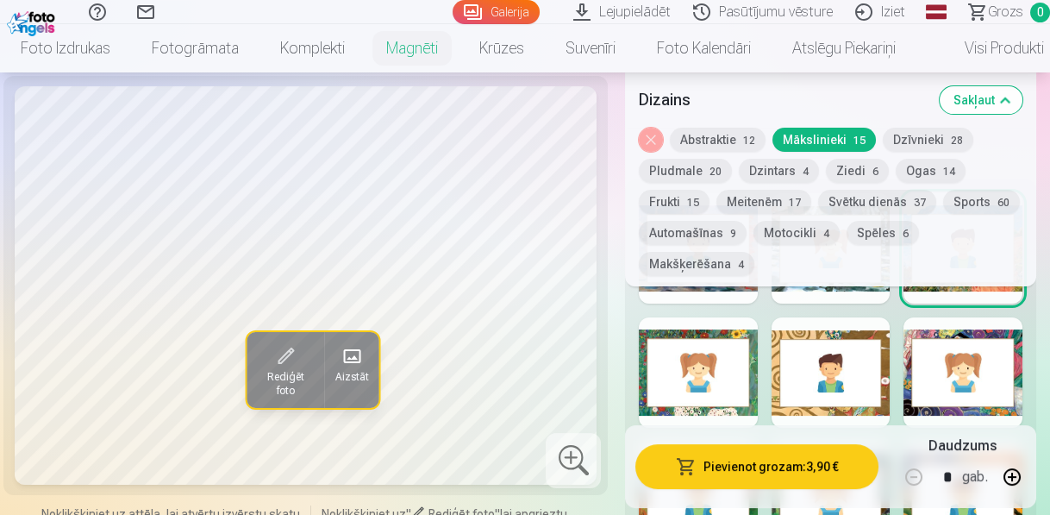
click at [782, 203] on button "Meitenēm 17" at bounding box center [764, 202] width 95 height 24
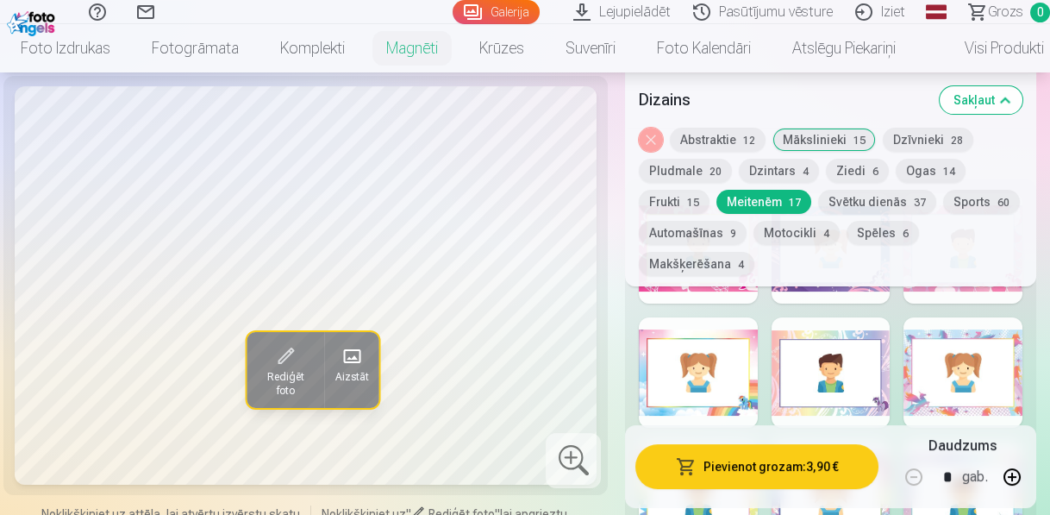
click at [934, 138] on button "Dzīvnieki 28" at bounding box center [928, 140] width 91 height 24
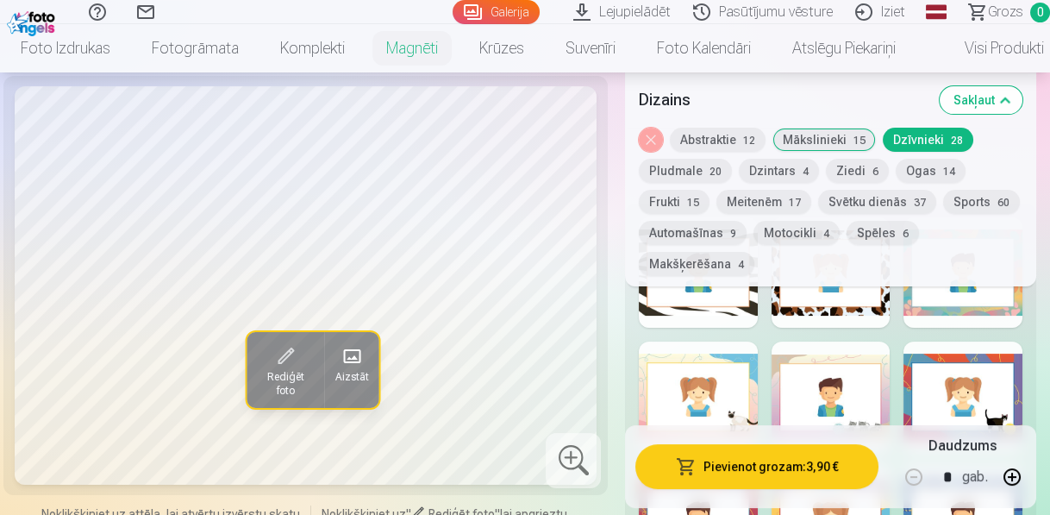
scroll to position [828, 0]
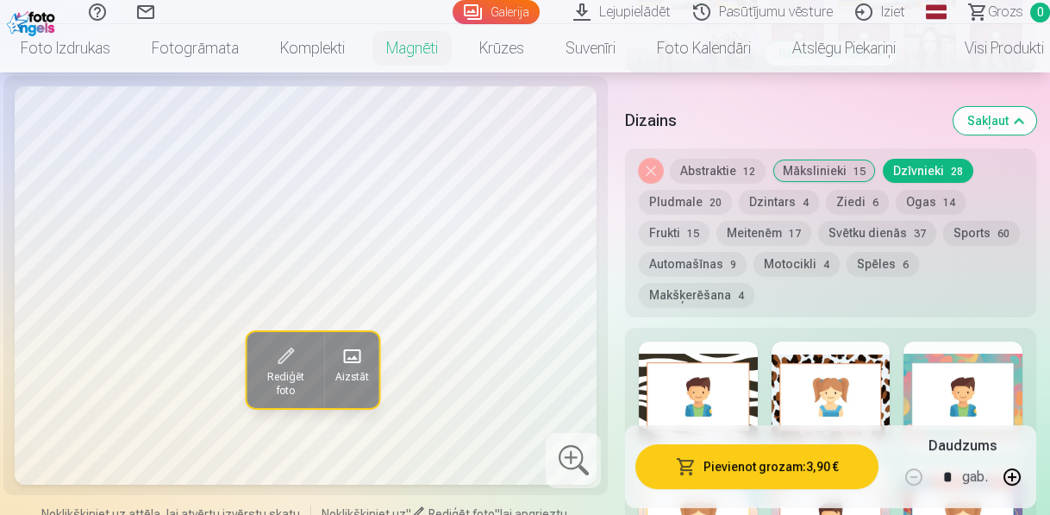
click at [795, 203] on button "Dzintars 4" at bounding box center [779, 202] width 80 height 24
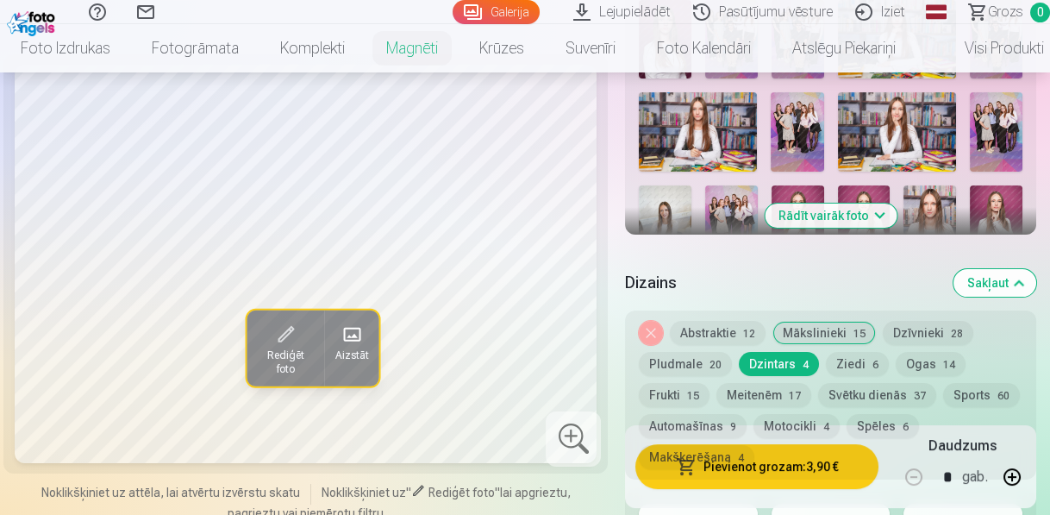
scroll to position [690, 0]
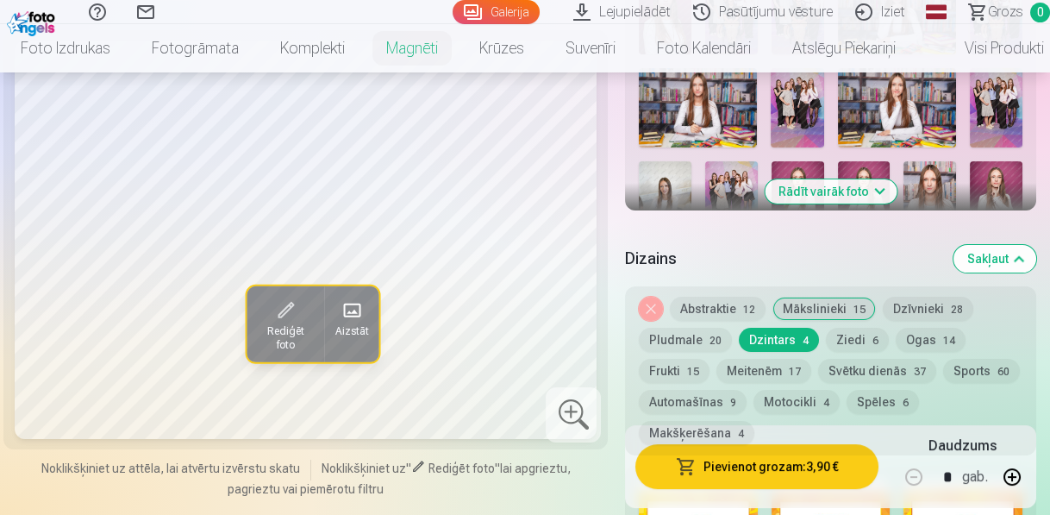
click at [849, 343] on button "Ziedi 6" at bounding box center [857, 340] width 63 height 24
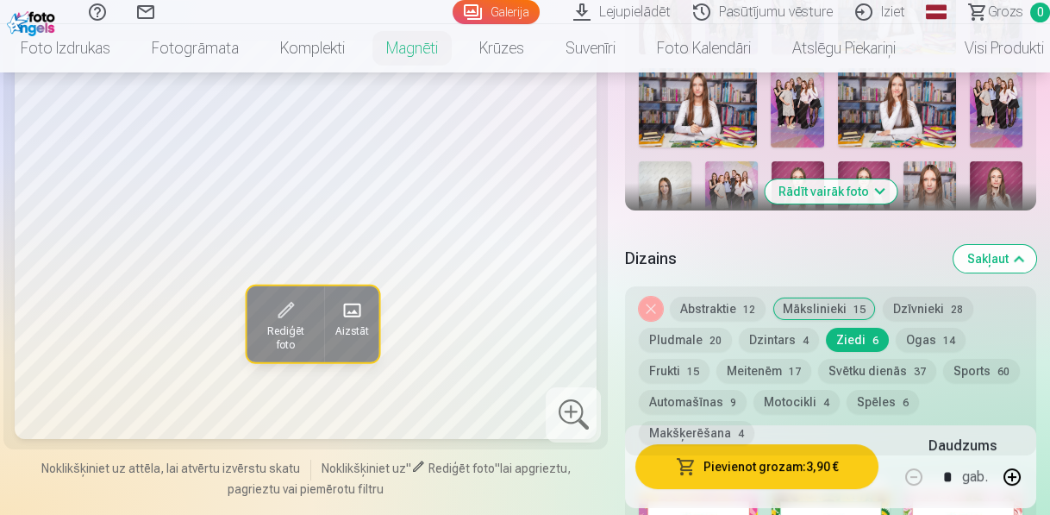
click at [755, 309] on span "12" at bounding box center [749, 310] width 12 height 12
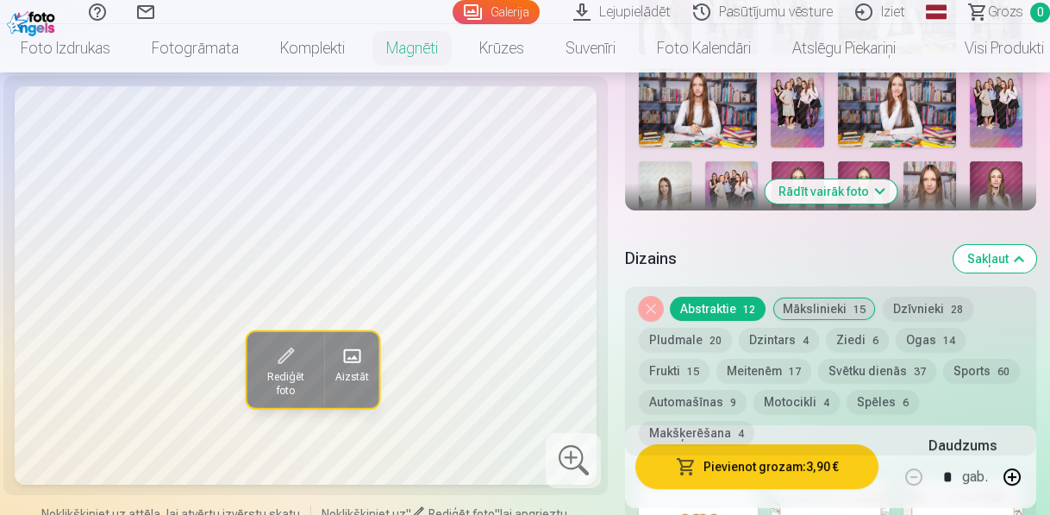
click at [705, 346] on button "Pludmale 20" at bounding box center [685, 340] width 93 height 24
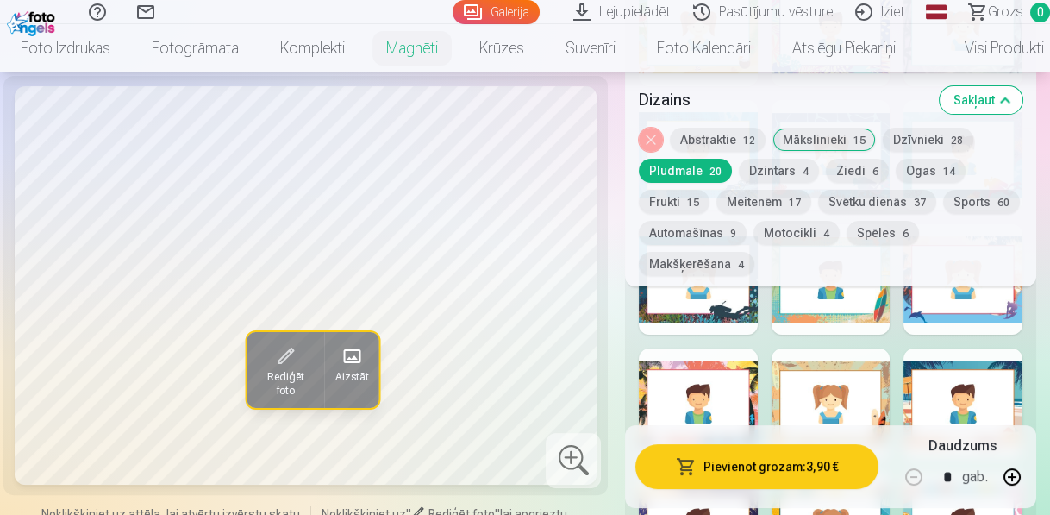
scroll to position [1311, 0]
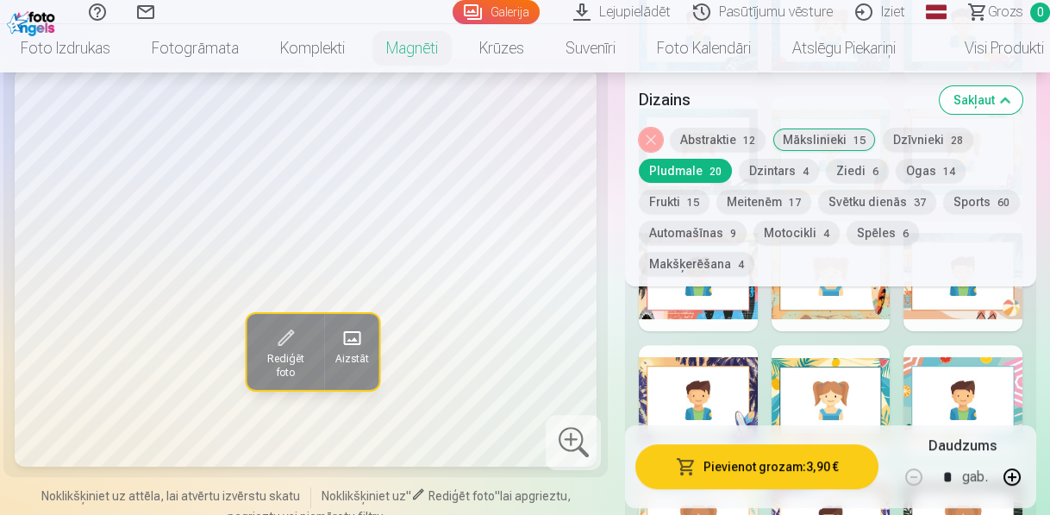
click at [834, 206] on button "Svētku dienās 37" at bounding box center [877, 202] width 118 height 24
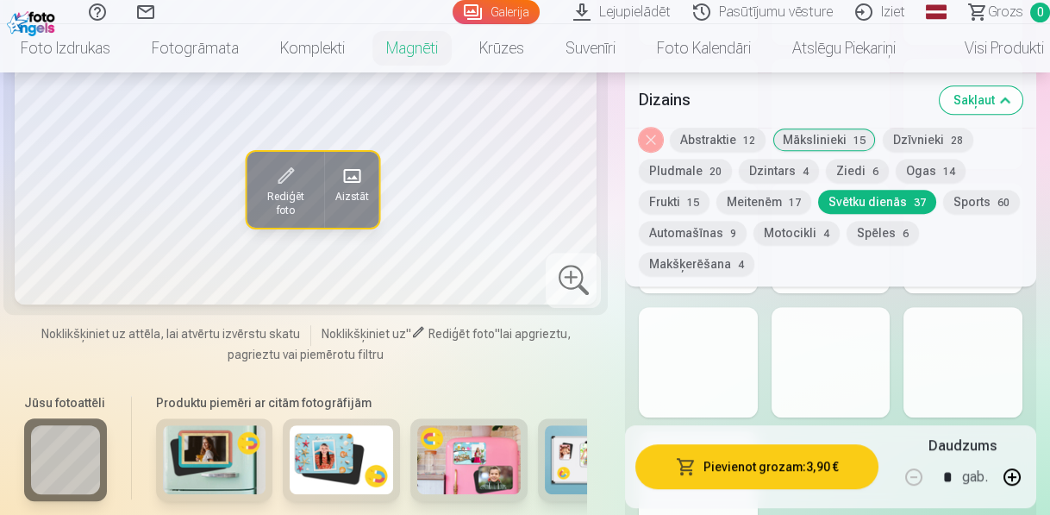
scroll to position [2207, 0]
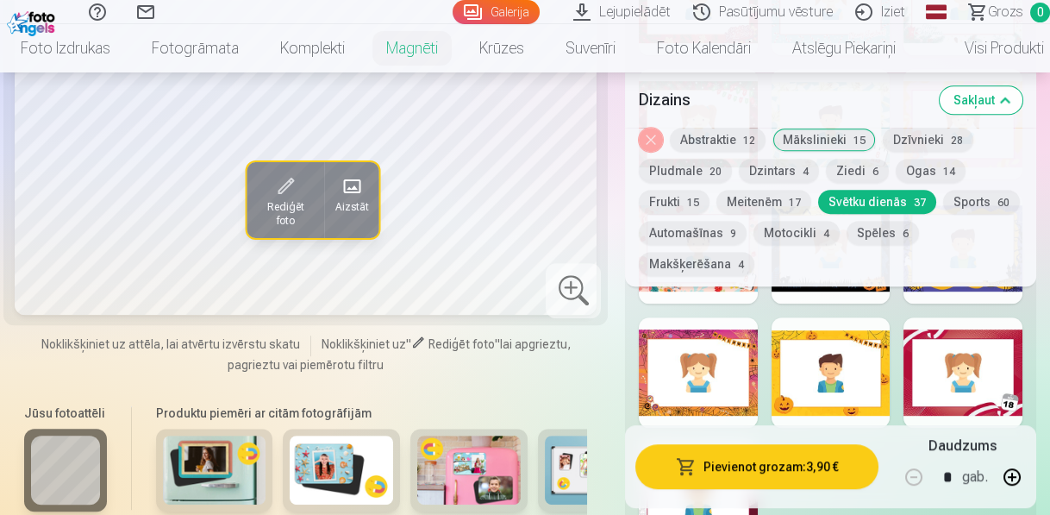
click at [663, 137] on button "Noņemiet dizainu" at bounding box center [651, 140] width 24 height 24
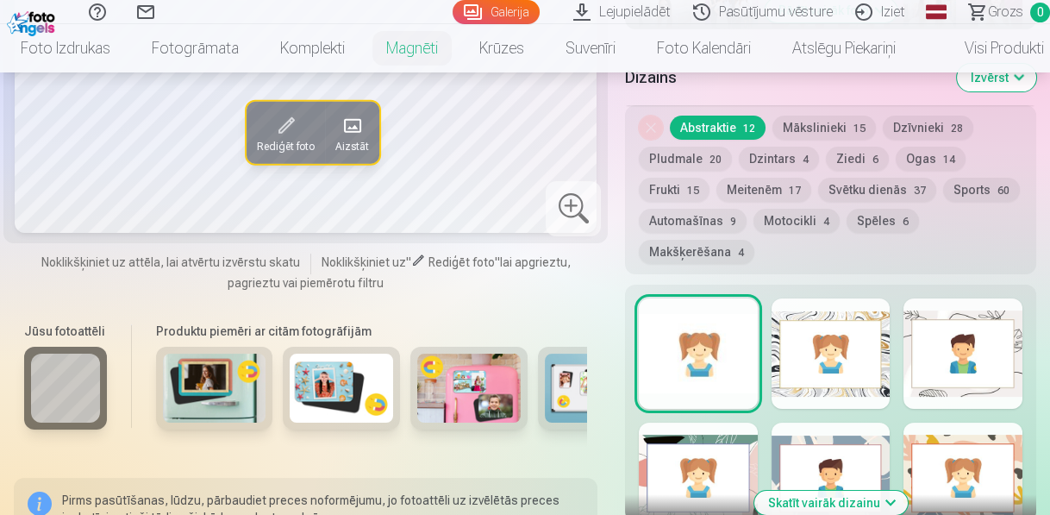
scroll to position [835, 0]
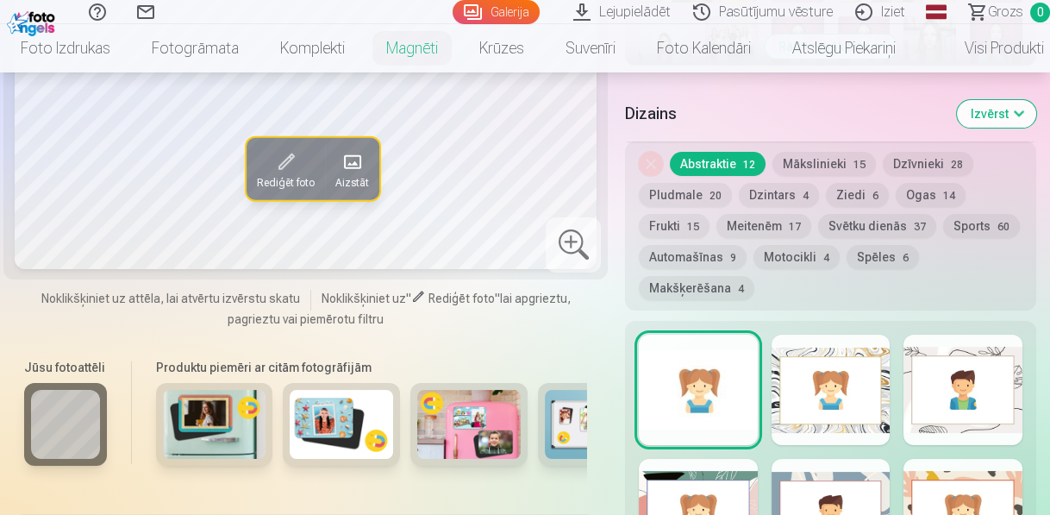
click at [849, 171] on button "Mākslinieki 15" at bounding box center [824, 164] width 103 height 24
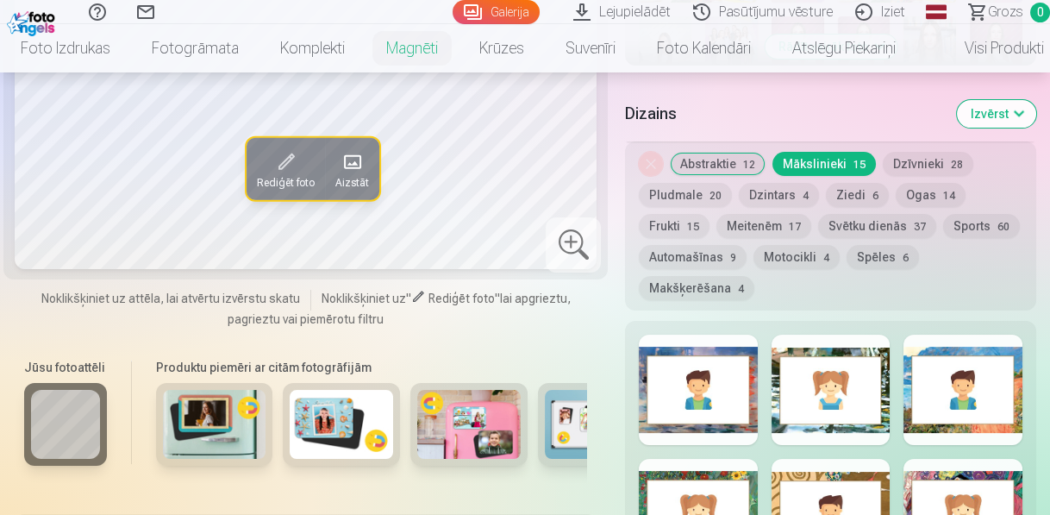
click at [822, 348] on div at bounding box center [831, 390] width 119 height 110
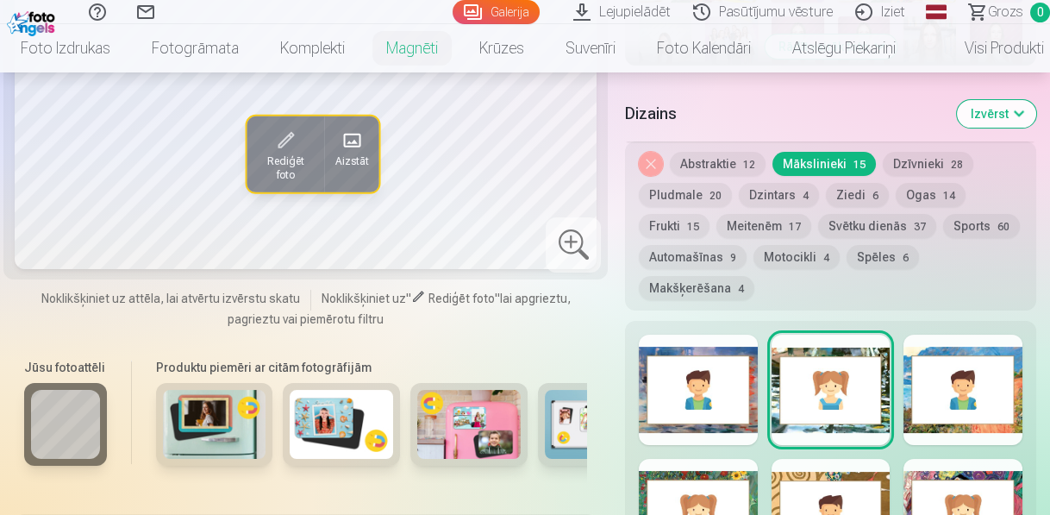
click at [976, 348] on div at bounding box center [963, 390] width 119 height 110
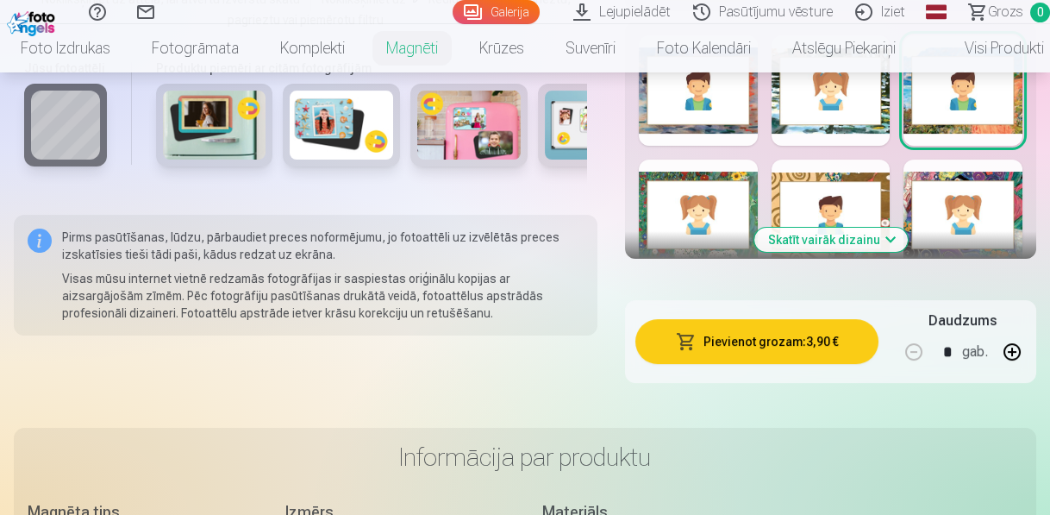
scroll to position [1111, 0]
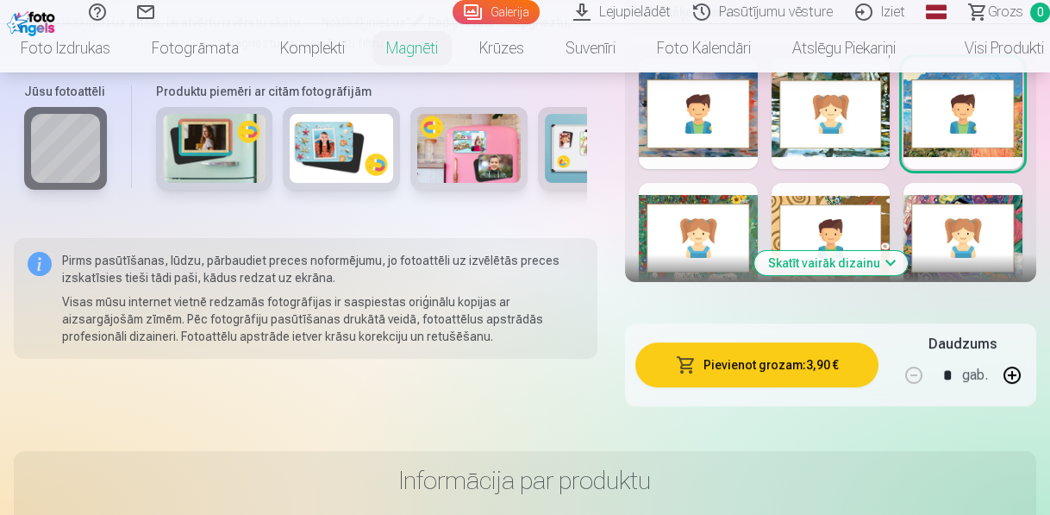
click at [706, 203] on div at bounding box center [698, 238] width 119 height 110
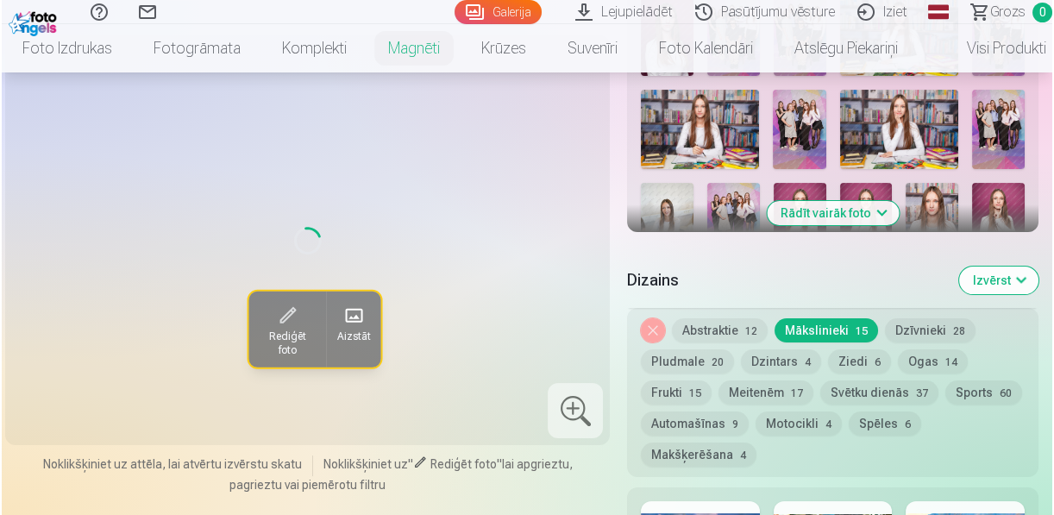
scroll to position [628, 0]
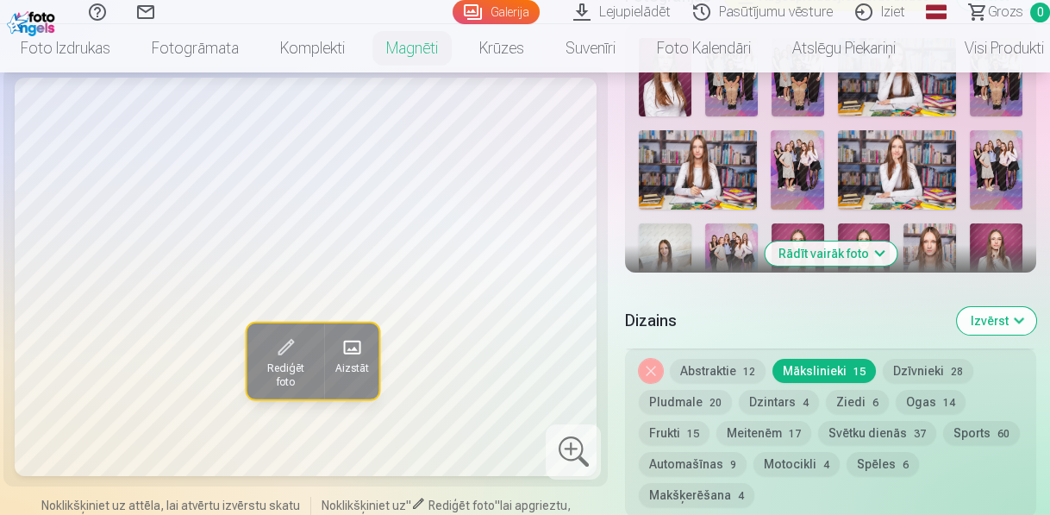
click at [278, 342] on span at bounding box center [286, 347] width 28 height 28
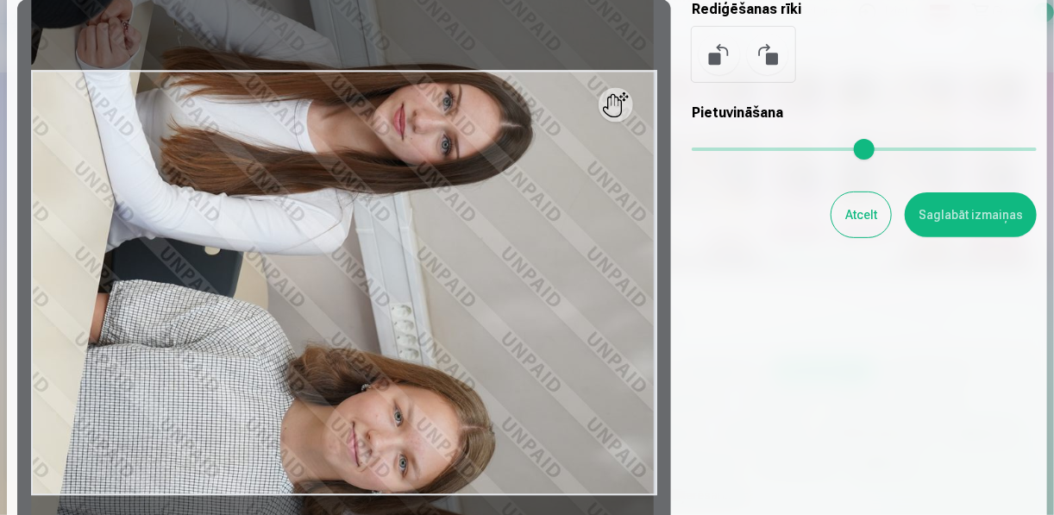
scroll to position [69, 0]
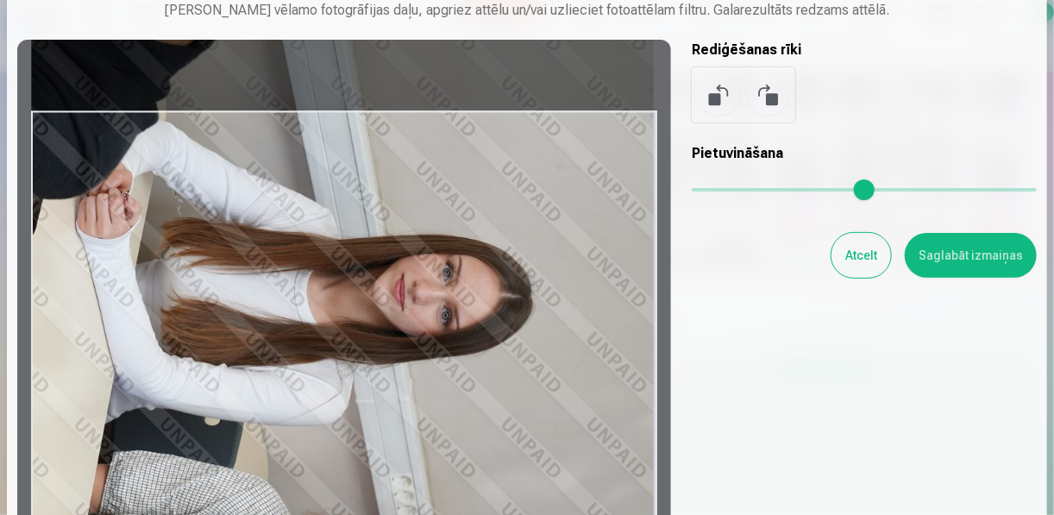
drag, startPoint x: 617, startPoint y: 152, endPoint x: 642, endPoint y: 283, distance: 133.4
click at [642, 283] on div at bounding box center [344, 323] width 654 height 567
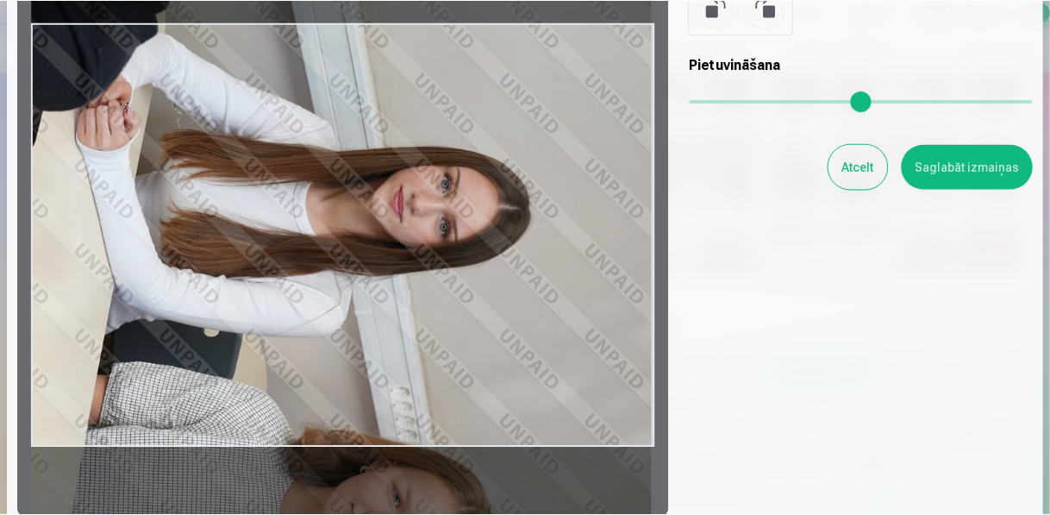
scroll to position [138, 0]
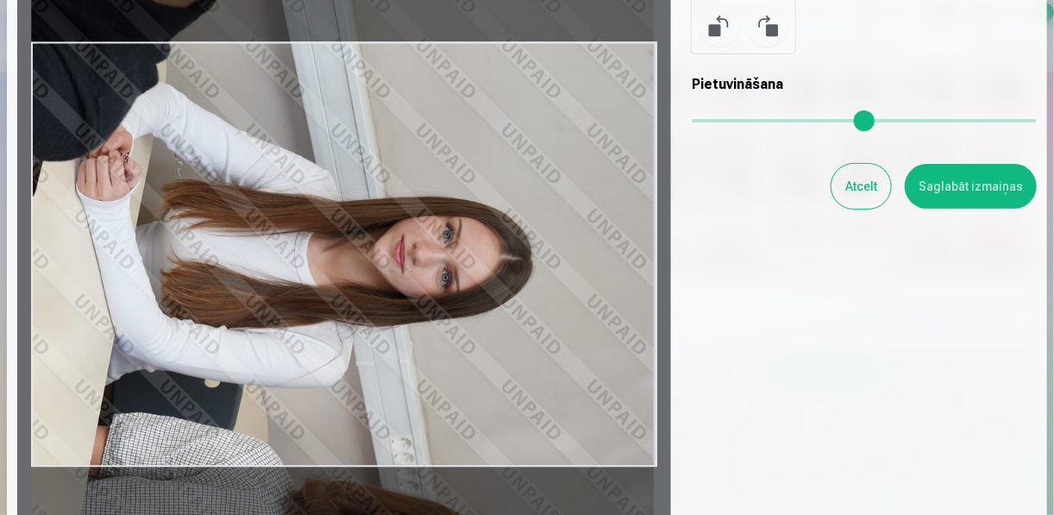
drag, startPoint x: 600, startPoint y: 327, endPoint x: 632, endPoint y: 362, distance: 47.6
click at [632, 362] on div at bounding box center [344, 254] width 654 height 567
click at [982, 191] on button "Saglabāt izmaiņas" at bounding box center [971, 186] width 132 height 45
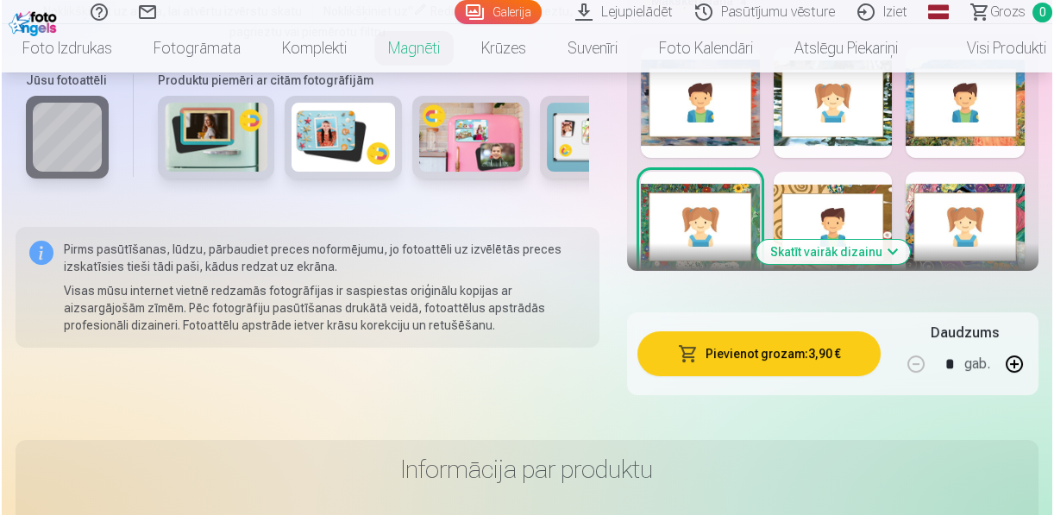
scroll to position [1180, 0]
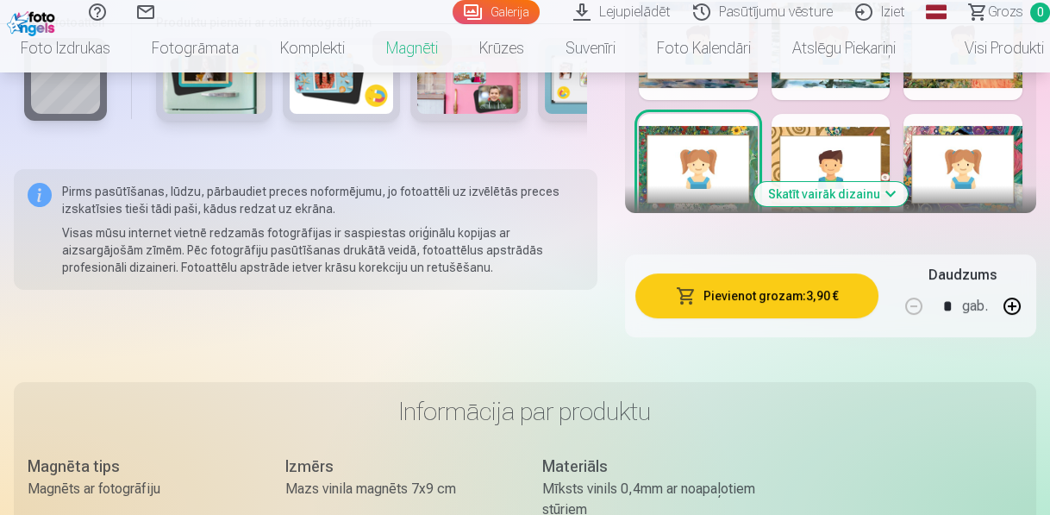
click at [711, 295] on button "Pievienot grozam : 3,90 €" at bounding box center [757, 295] width 243 height 45
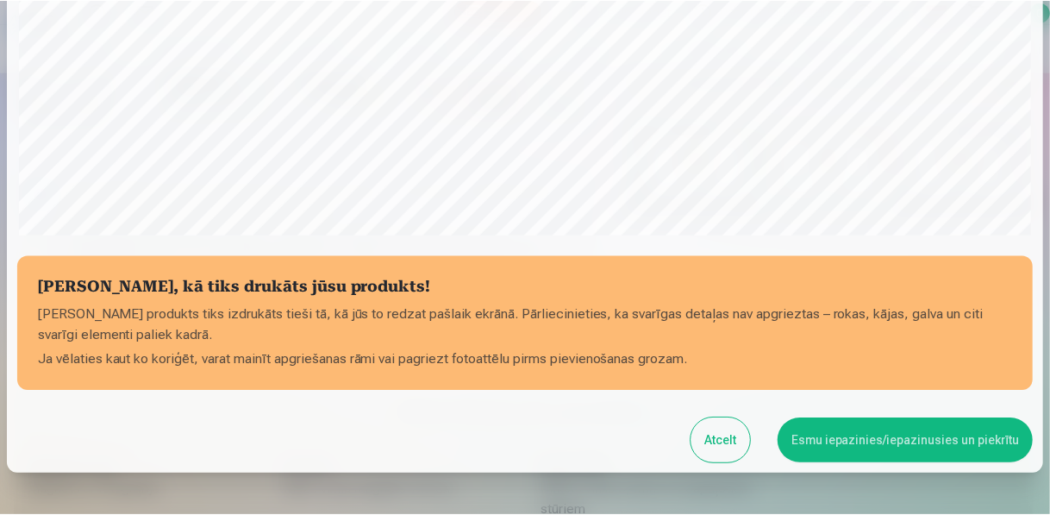
scroll to position [564, 0]
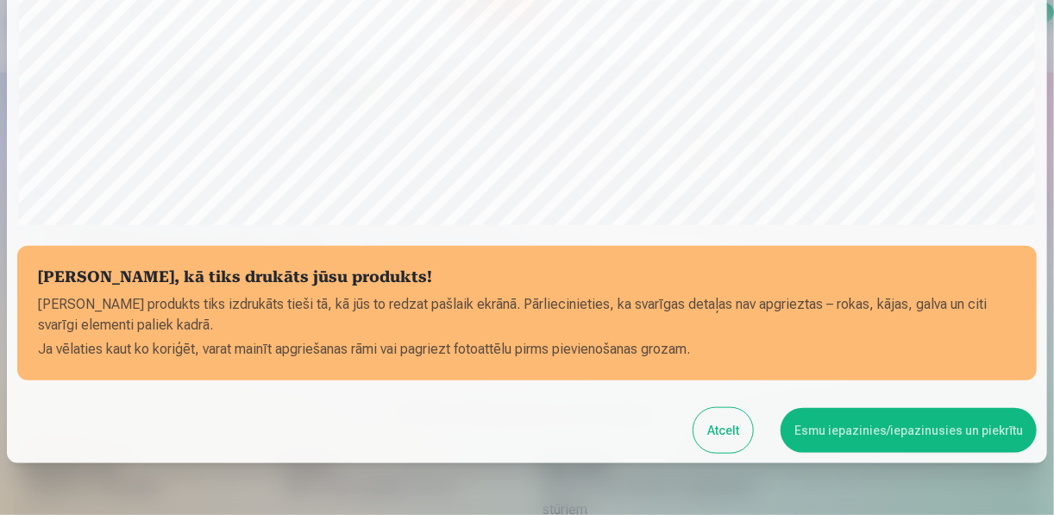
click at [955, 429] on button "Esmu iepazinies/iepazinusies un piekrītu" at bounding box center [908, 430] width 256 height 45
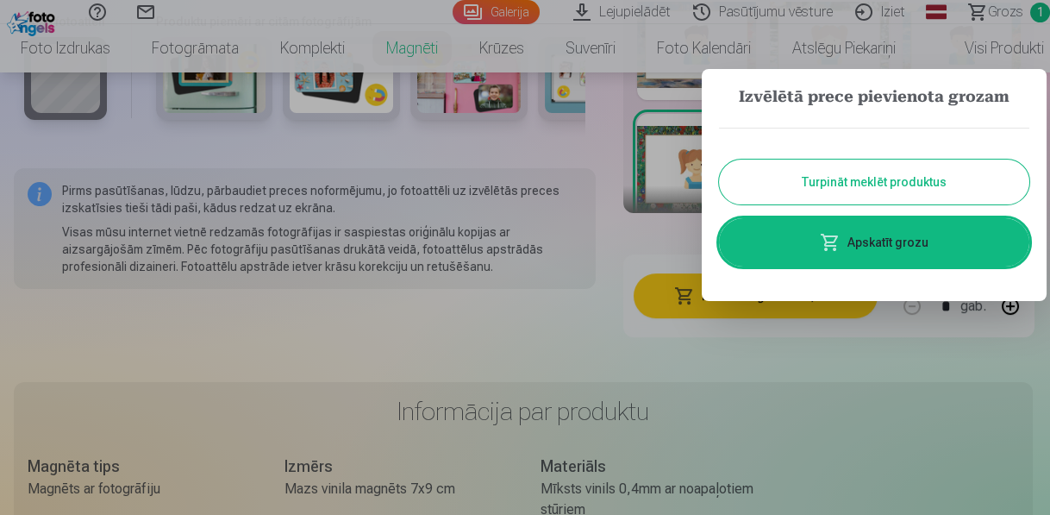
scroll to position [1111, 0]
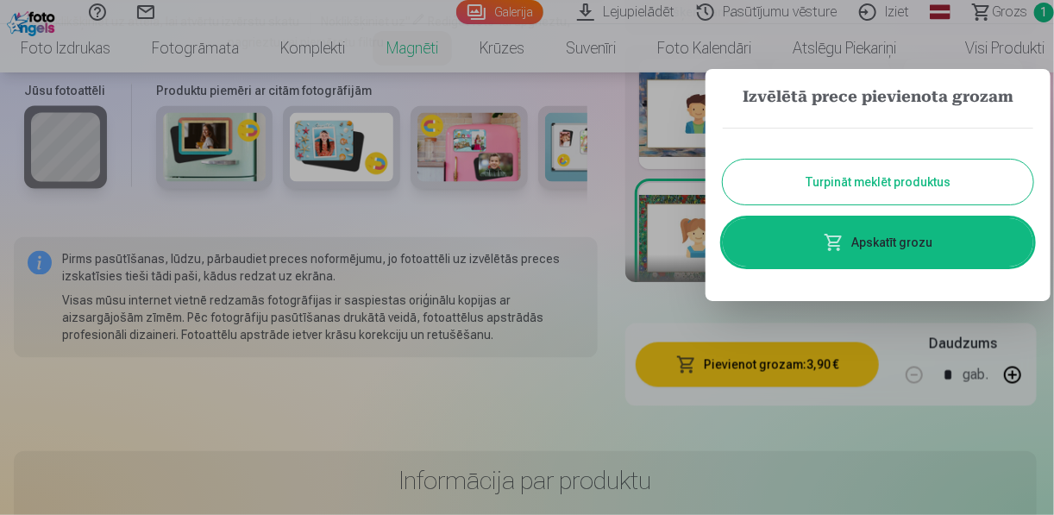
click at [799, 178] on button "Turpināt meklēt produktus" at bounding box center [878, 182] width 310 height 45
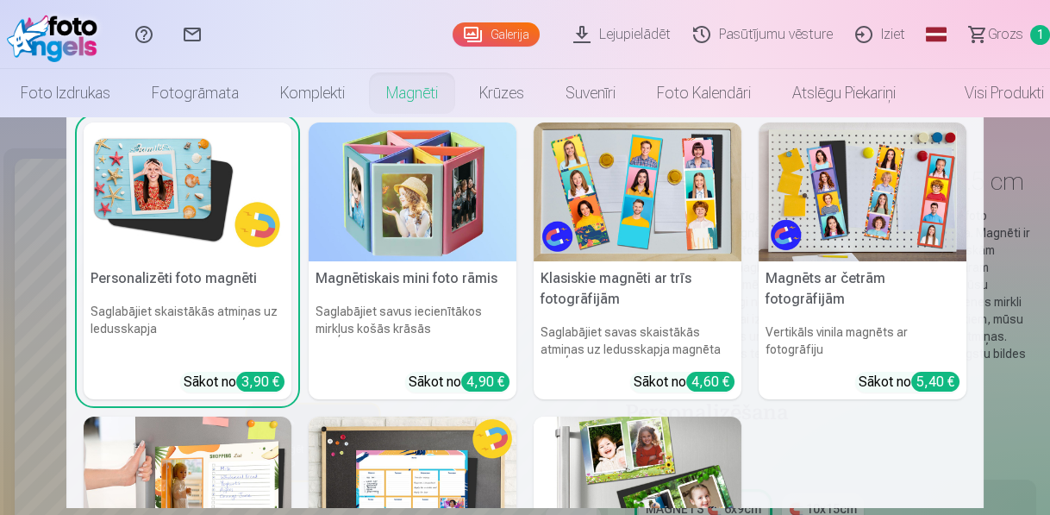
scroll to position [0, 0]
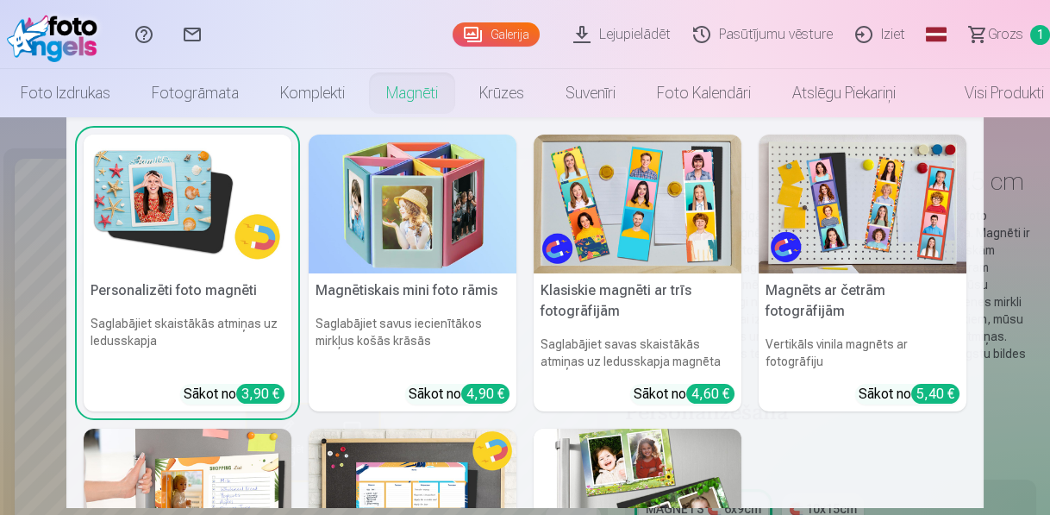
click at [190, 205] on img at bounding box center [188, 204] width 208 height 139
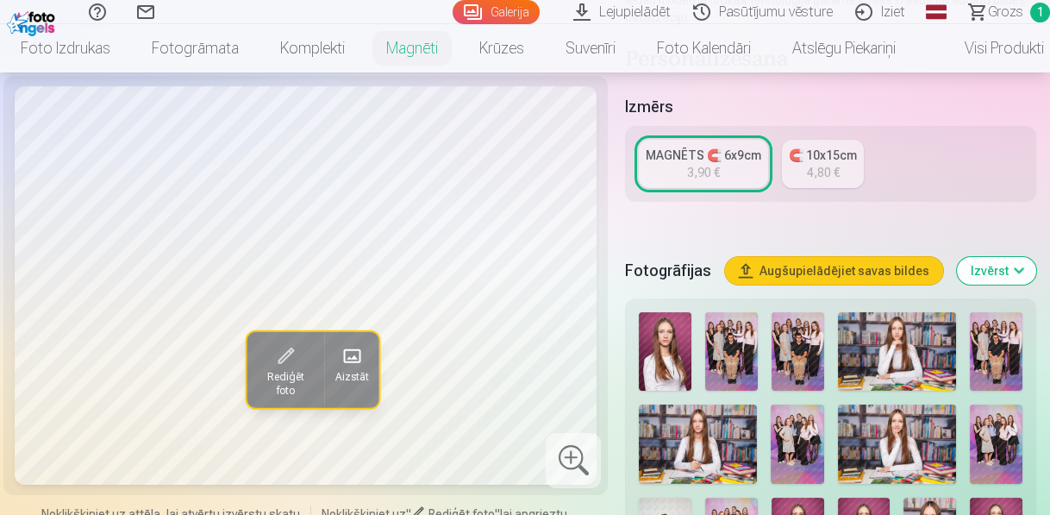
scroll to position [414, 0]
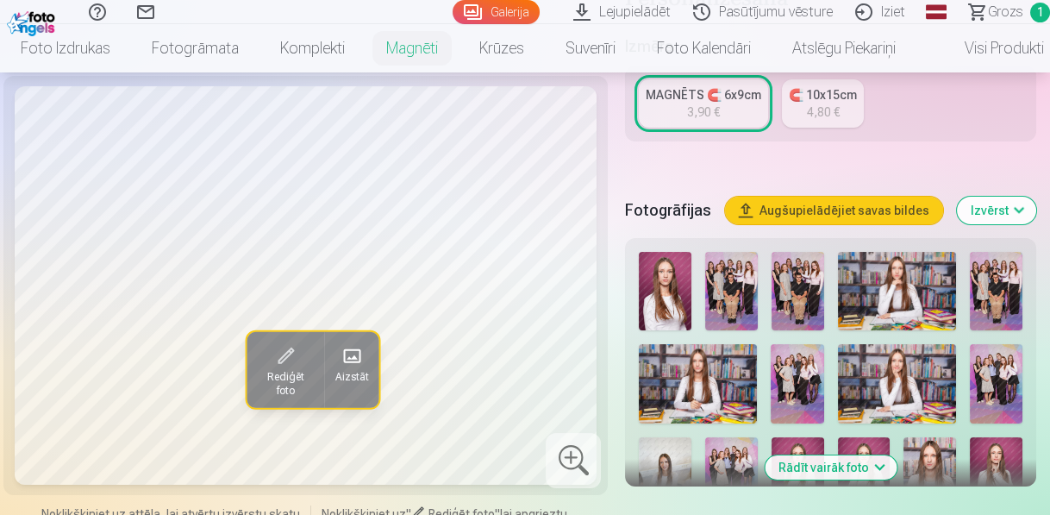
click at [1015, 196] on div "Fotogrāfijas Augšupielādējiet savas bildes Izvērst" at bounding box center [830, 210] width 411 height 55
click at [868, 466] on button "Rādīt vairāk foto" at bounding box center [831, 467] width 132 height 24
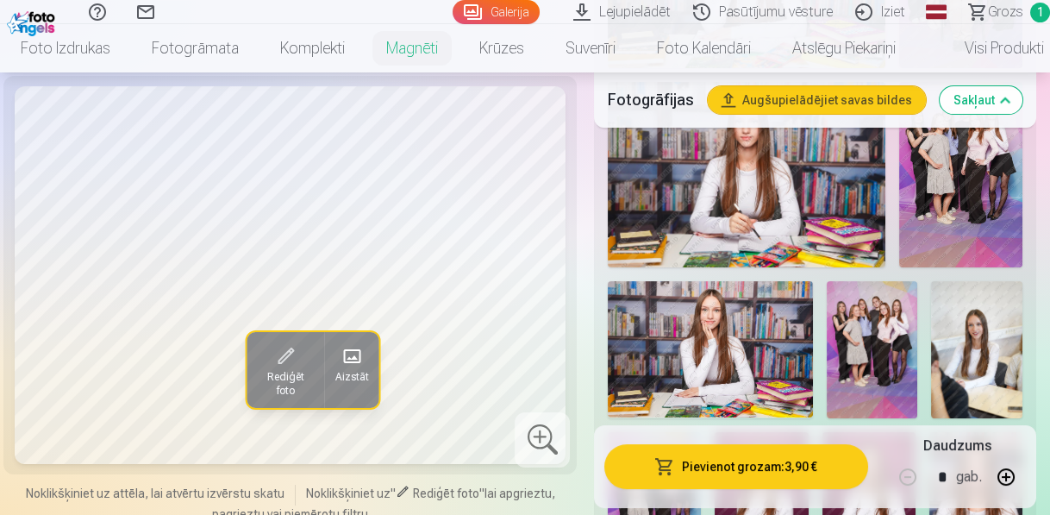
scroll to position [1104, 0]
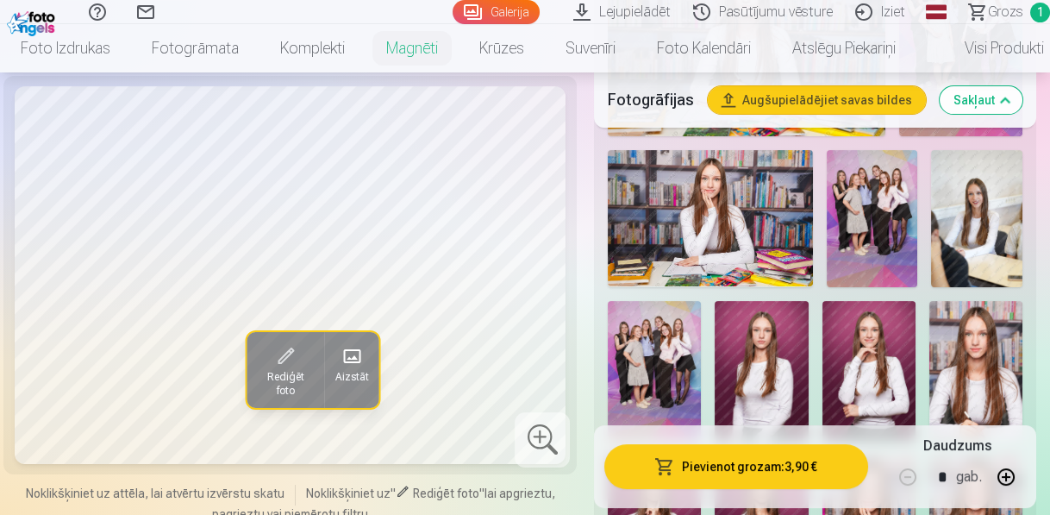
click at [986, 219] on img at bounding box center [976, 218] width 91 height 137
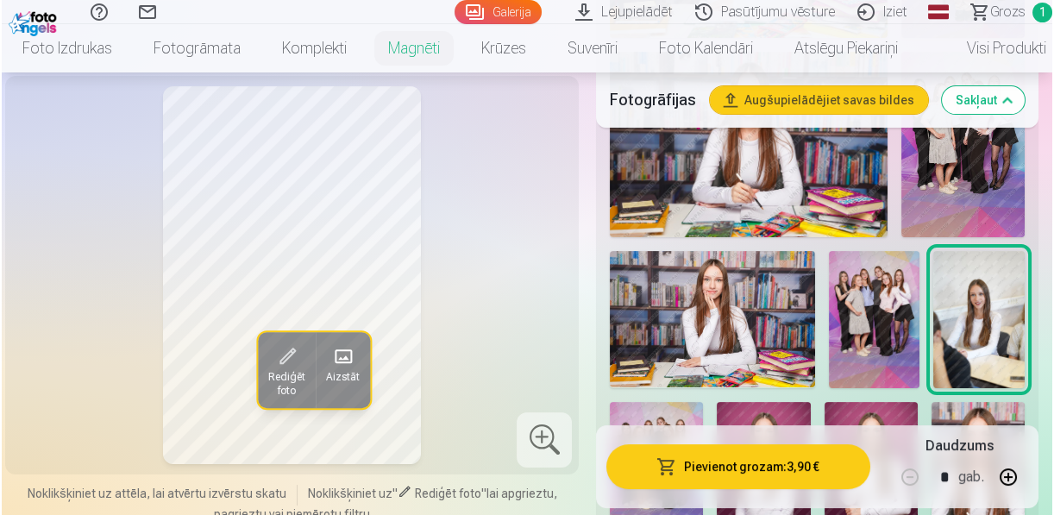
scroll to position [966, 0]
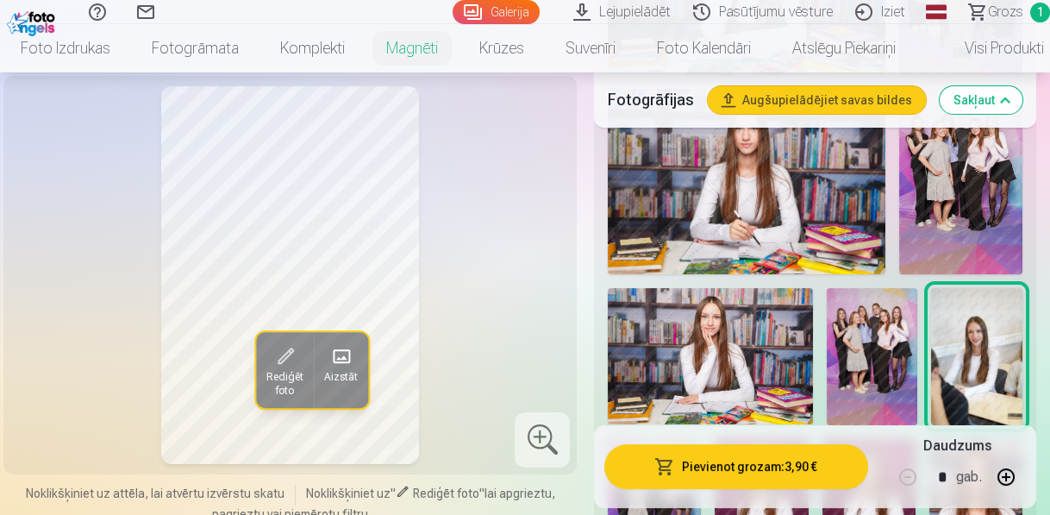
click at [292, 370] on span "Rediģēt foto" at bounding box center [284, 384] width 37 height 28
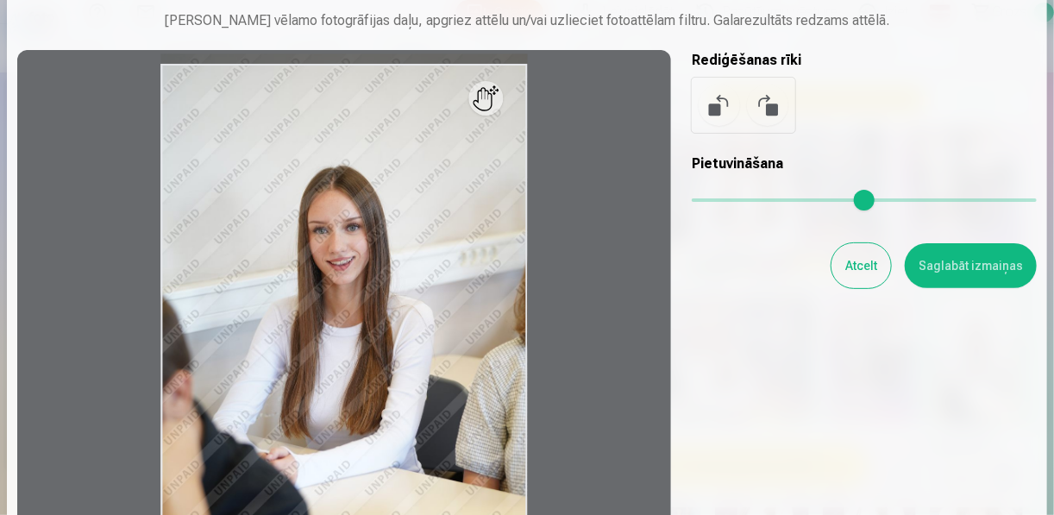
scroll to position [69, 0]
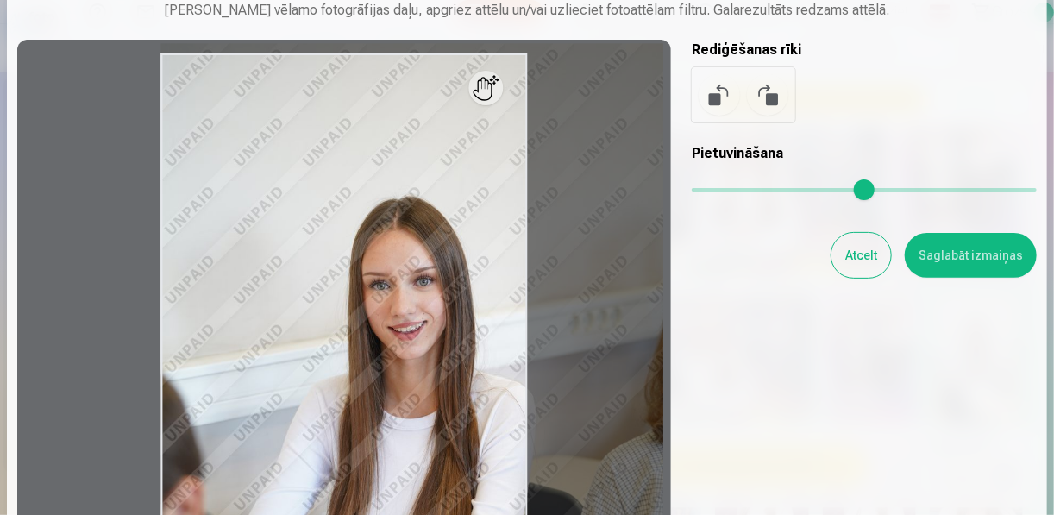
drag, startPoint x: 703, startPoint y: 187, endPoint x: 728, endPoint y: 185, distance: 25.1
click at [728, 188] on input "range" at bounding box center [864, 189] width 345 height 3
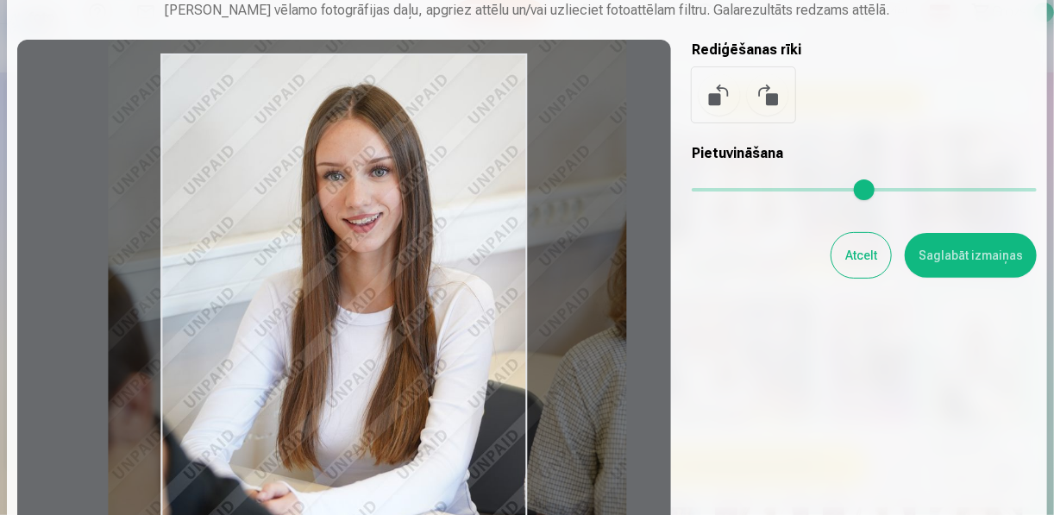
drag, startPoint x: 492, startPoint y: 322, endPoint x: 441, endPoint y: 207, distance: 125.9
click at [441, 207] on div at bounding box center [344, 323] width 654 height 567
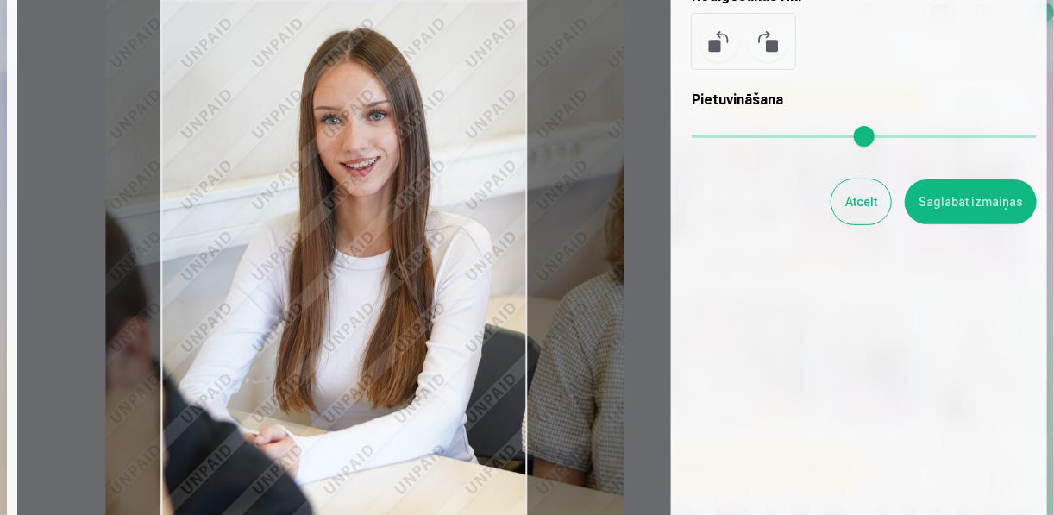
scroll to position [138, 0]
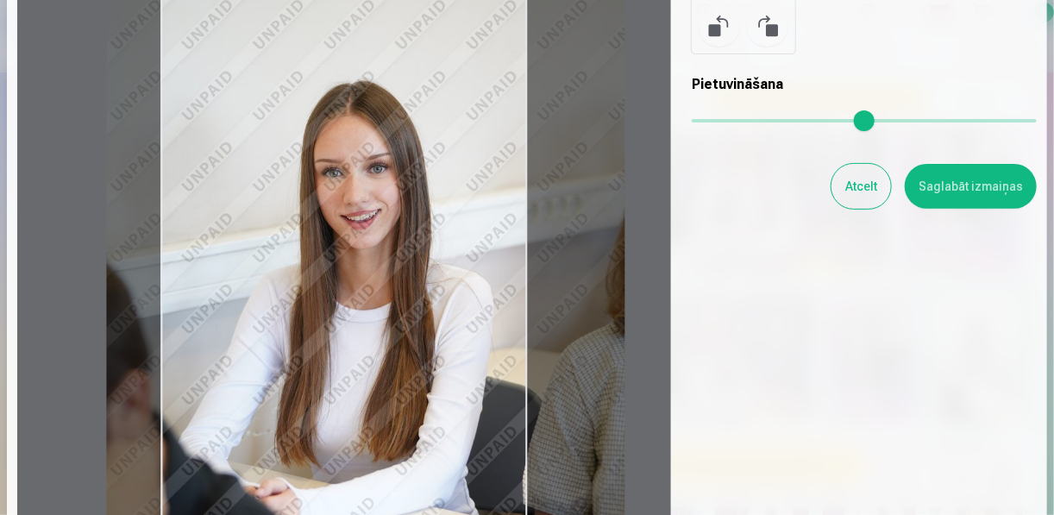
drag, startPoint x: 493, startPoint y: 212, endPoint x: 487, endPoint y: 273, distance: 61.5
click at [487, 273] on div at bounding box center [344, 254] width 654 height 567
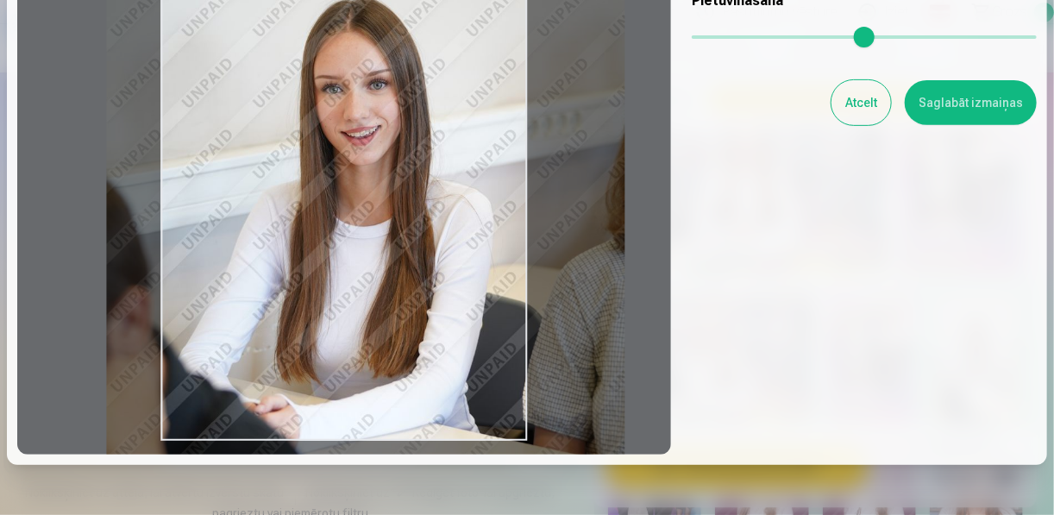
scroll to position [154, 0]
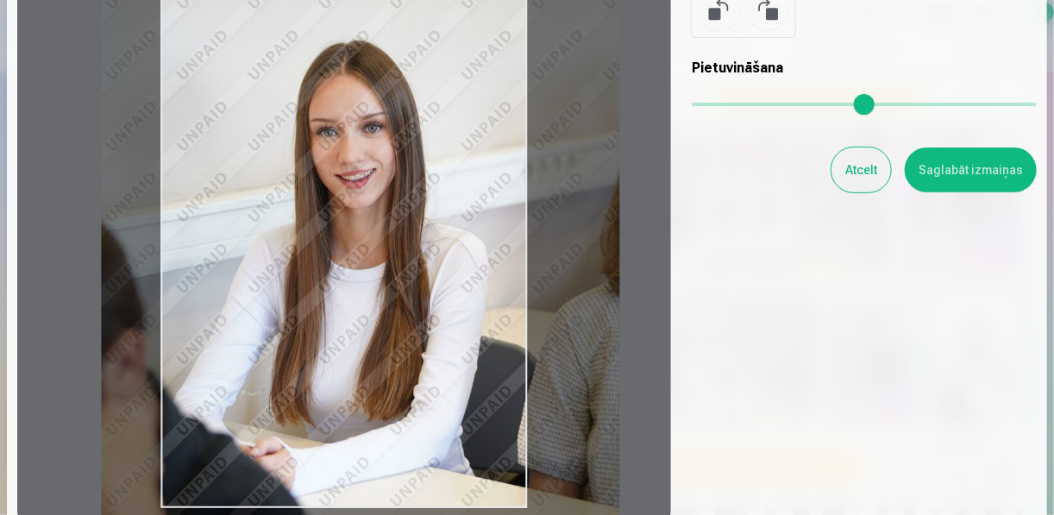
drag, startPoint x: 459, startPoint y: 276, endPoint x: 454, endPoint y: 252, distance: 24.7
click at [454, 252] on div at bounding box center [344, 237] width 654 height 567
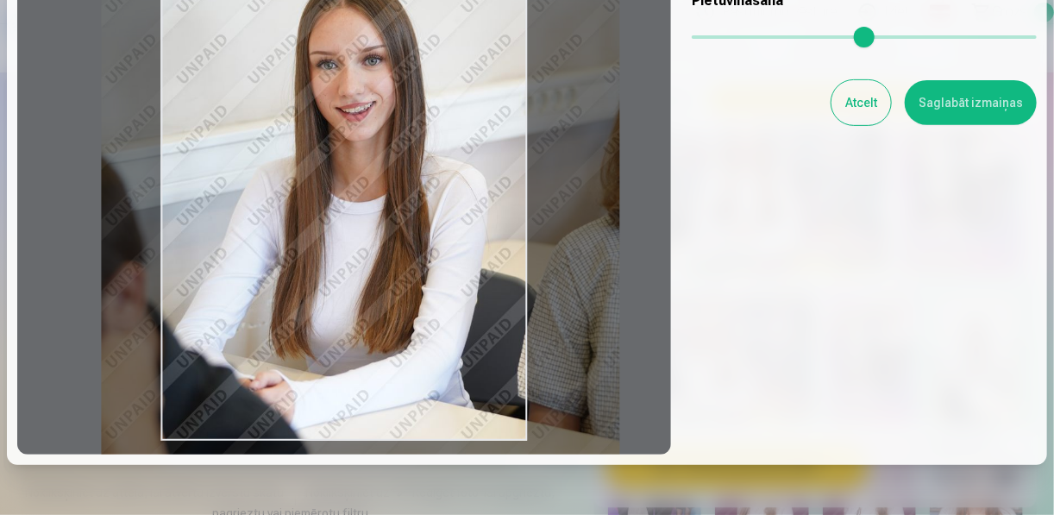
scroll to position [276, 0]
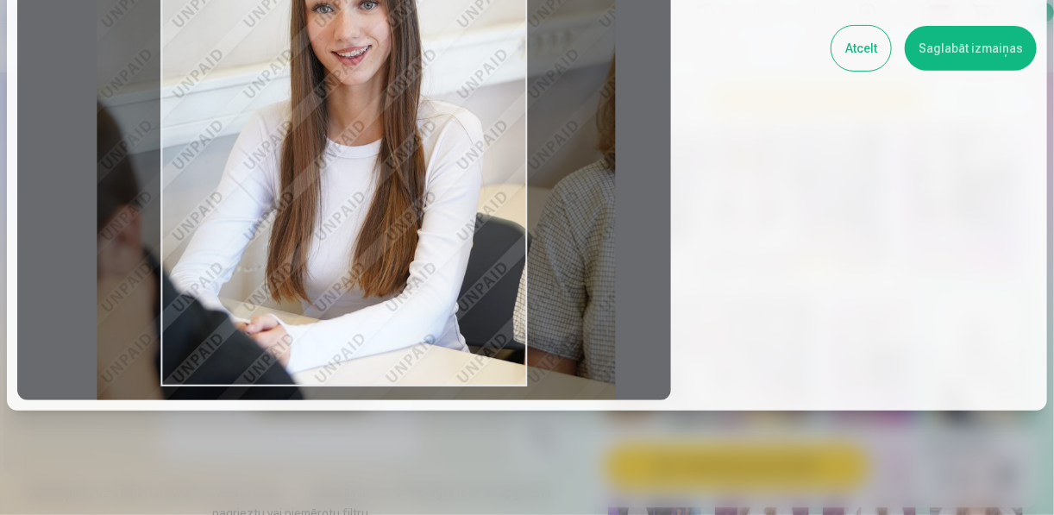
click at [469, 222] on div at bounding box center [344, 116] width 654 height 567
type input "****"
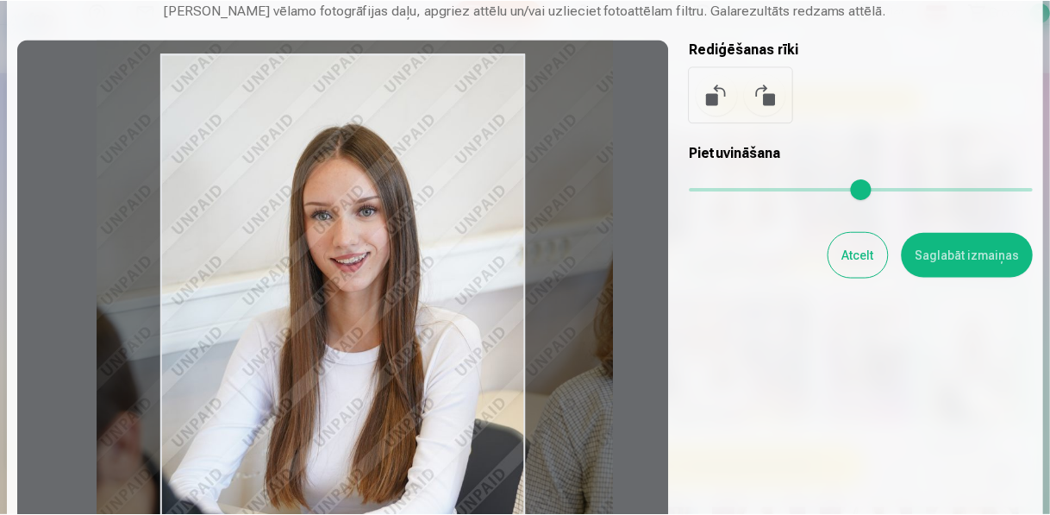
scroll to position [138, 0]
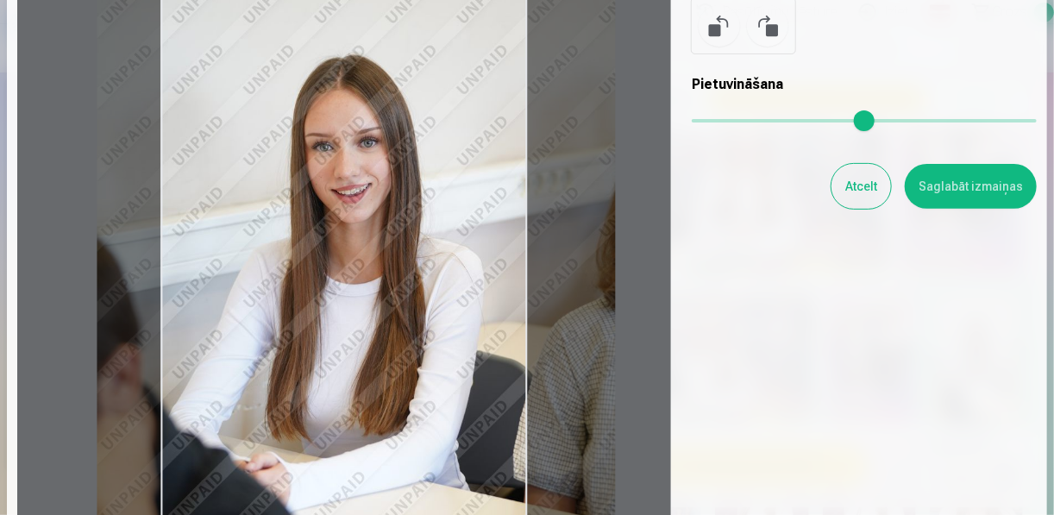
click at [961, 183] on button "Saglabāt izmaiņas" at bounding box center [971, 186] width 132 height 45
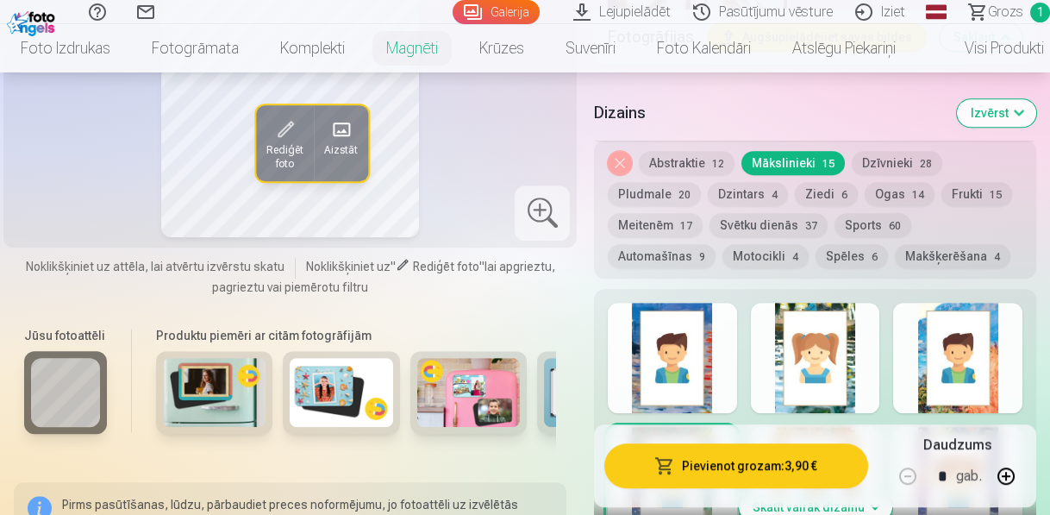
scroll to position [2069, 0]
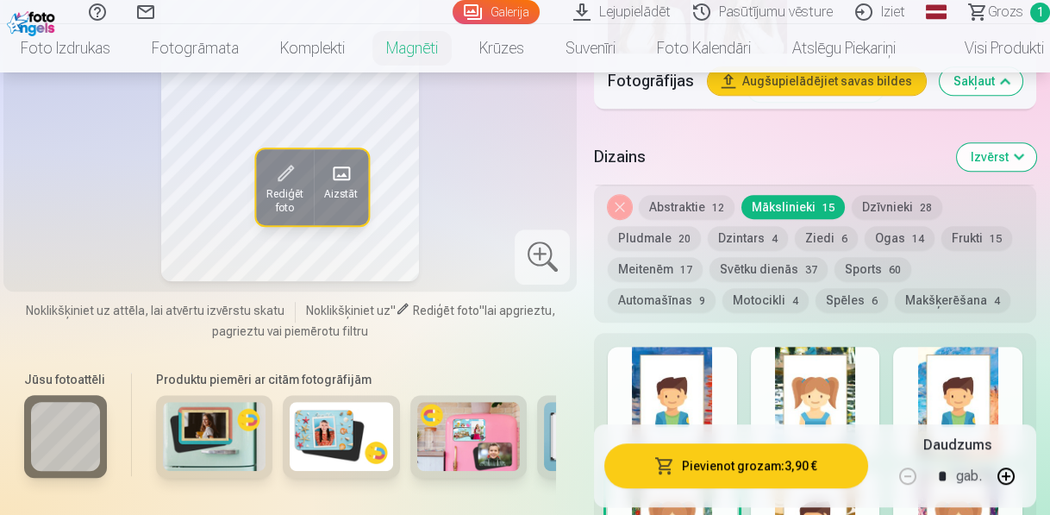
click at [688, 195] on button "Abstraktie 12" at bounding box center [687, 207] width 96 height 24
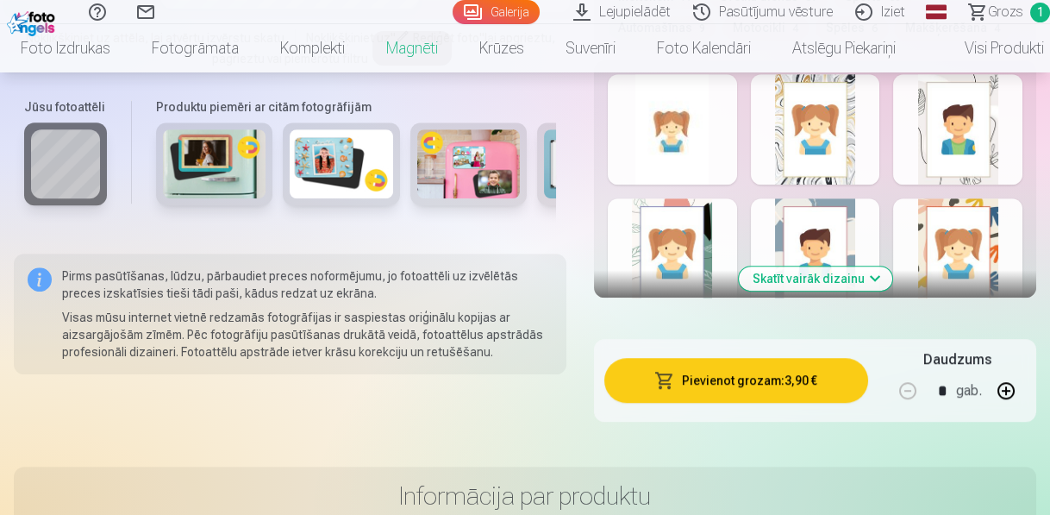
scroll to position [2276, 0]
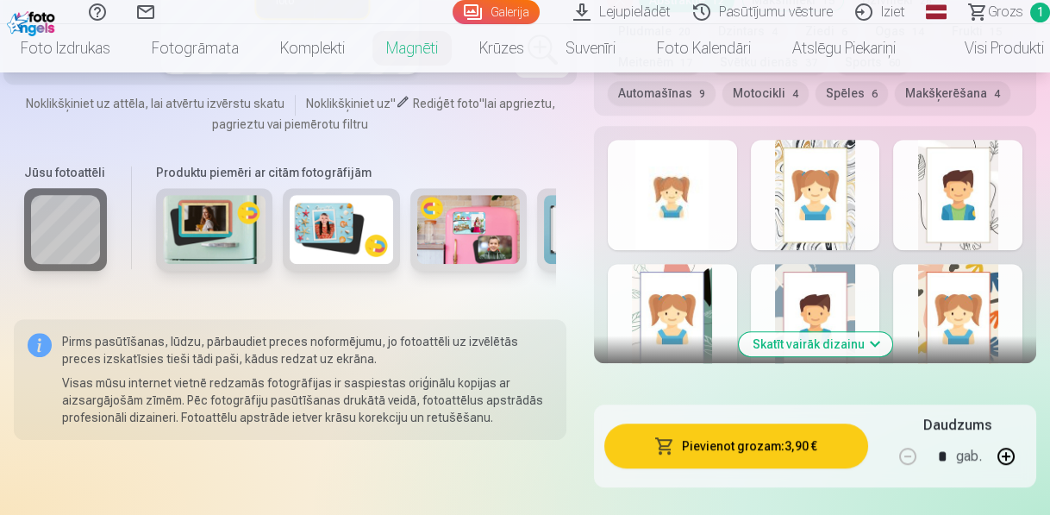
click at [858, 332] on button "Skatīt vairāk dizainu" at bounding box center [815, 344] width 153 height 24
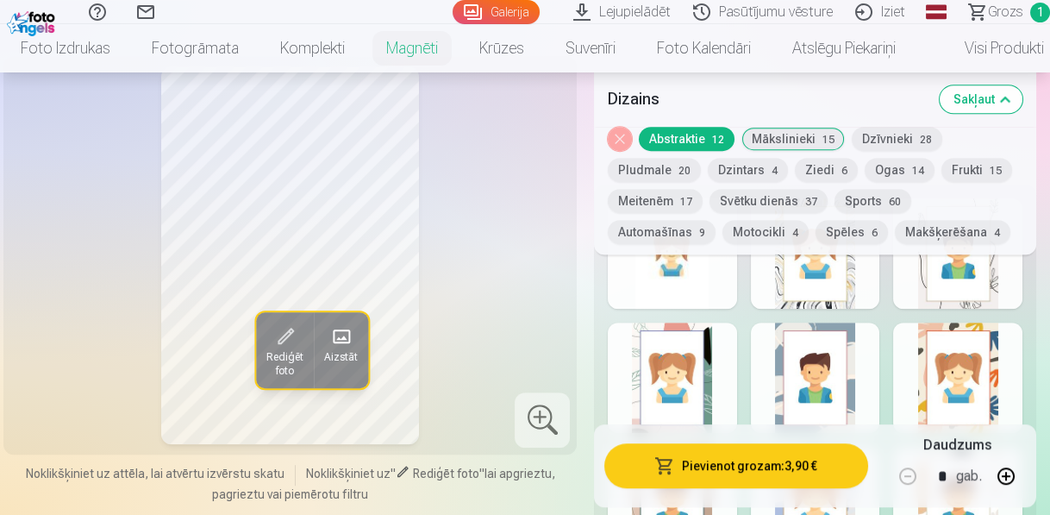
scroll to position [2138, 0]
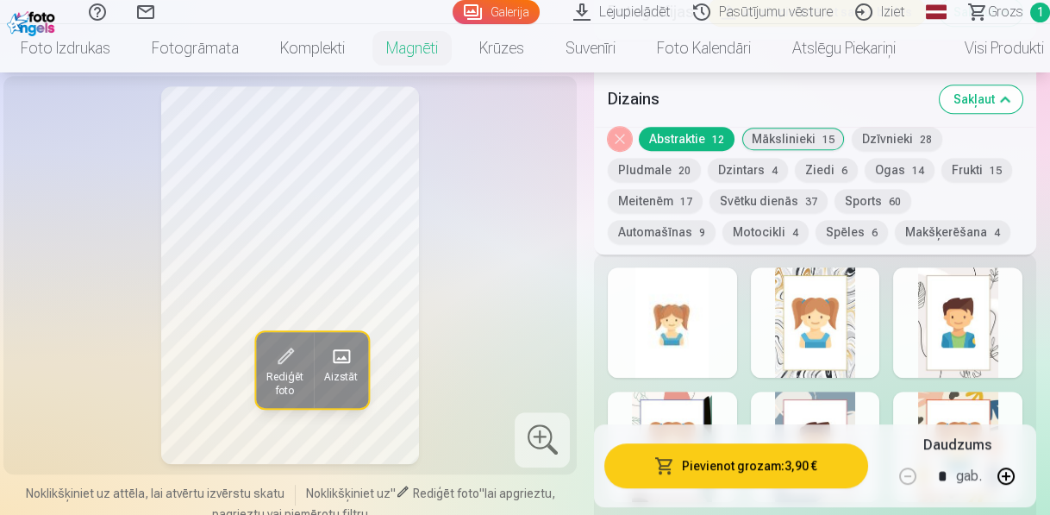
click at [955, 391] on div at bounding box center [957, 446] width 129 height 110
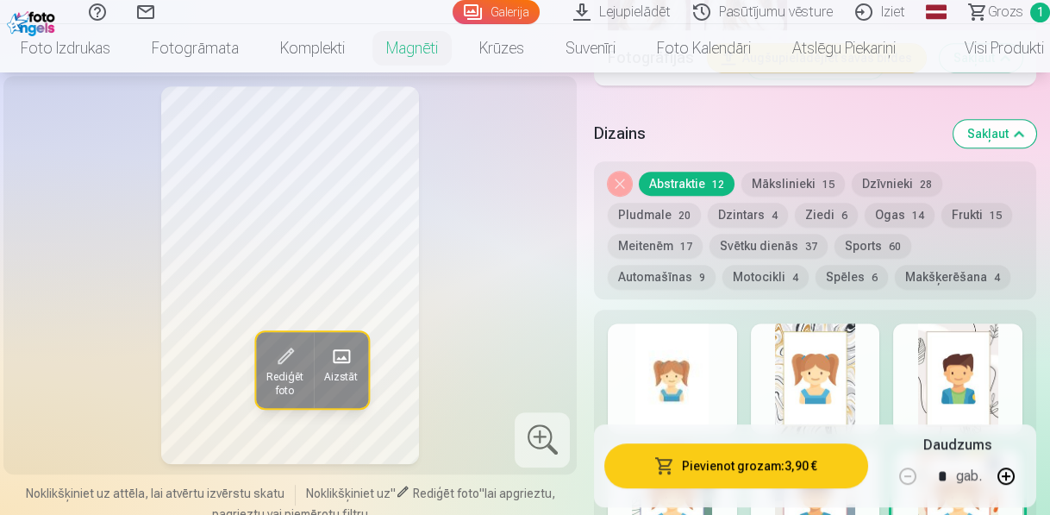
scroll to position [2069, 0]
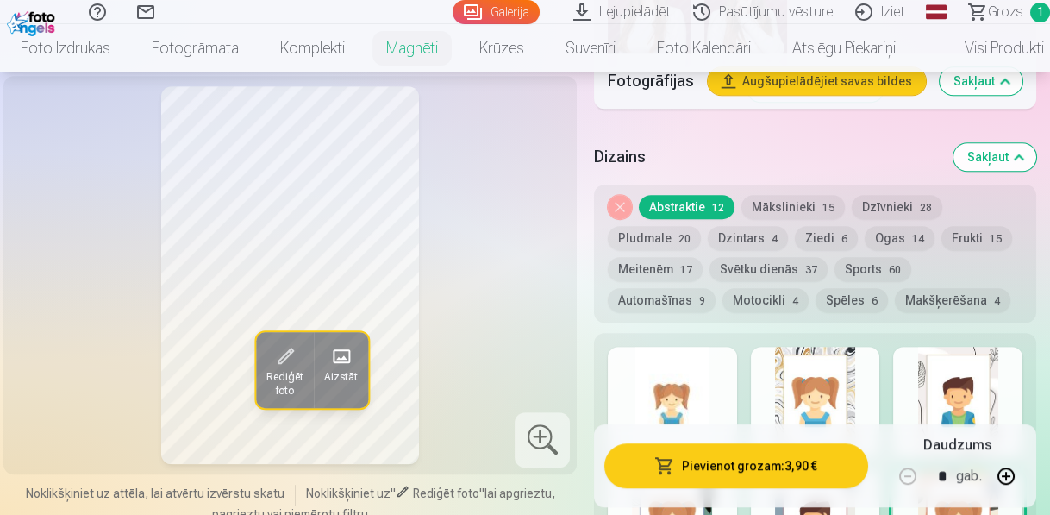
click at [811, 373] on div at bounding box center [815, 402] width 129 height 110
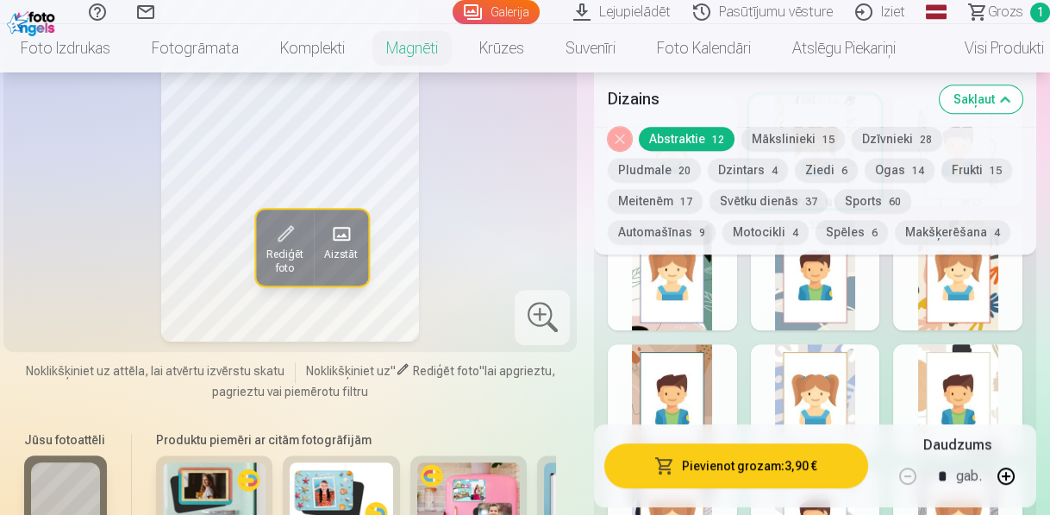
scroll to position [2276, 0]
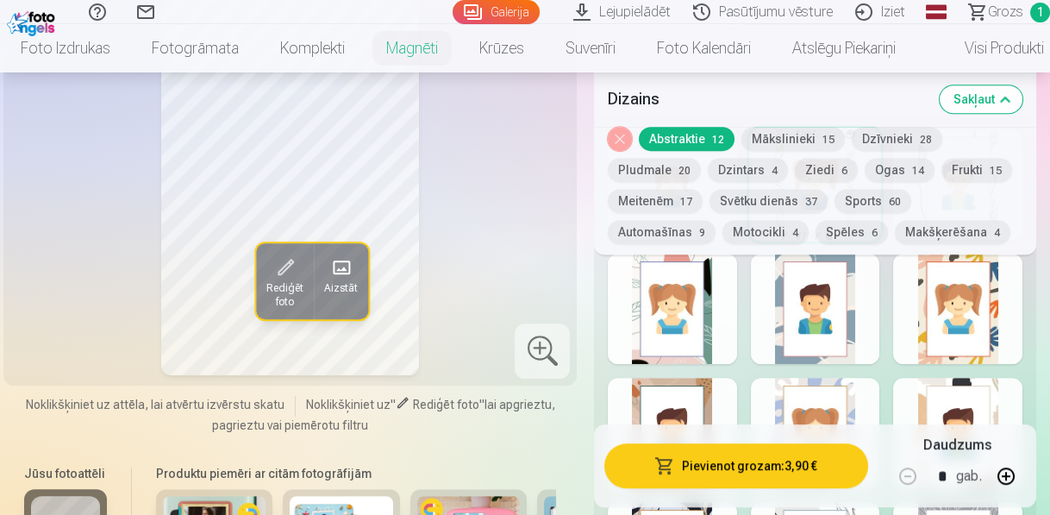
click at [953, 378] on div at bounding box center [957, 433] width 129 height 110
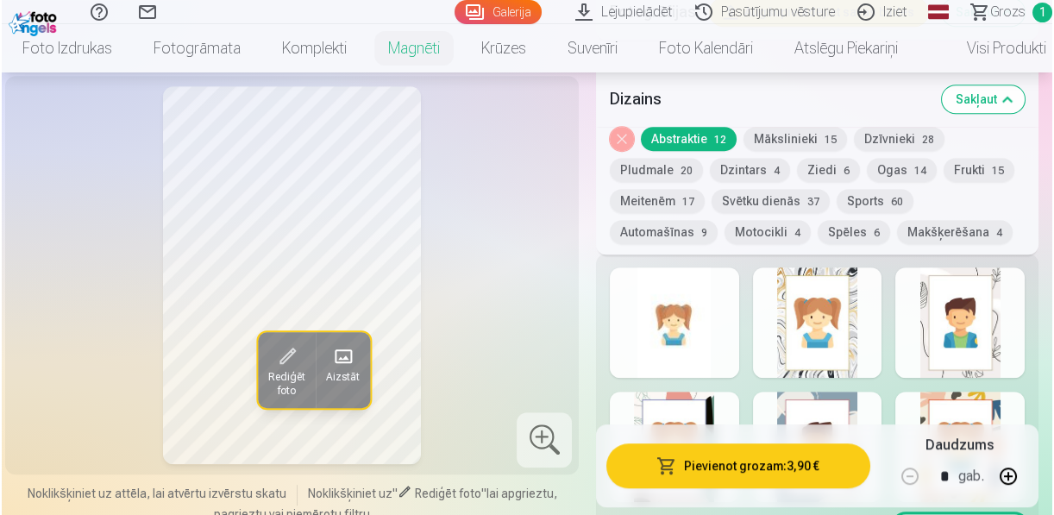
scroll to position [2069, 0]
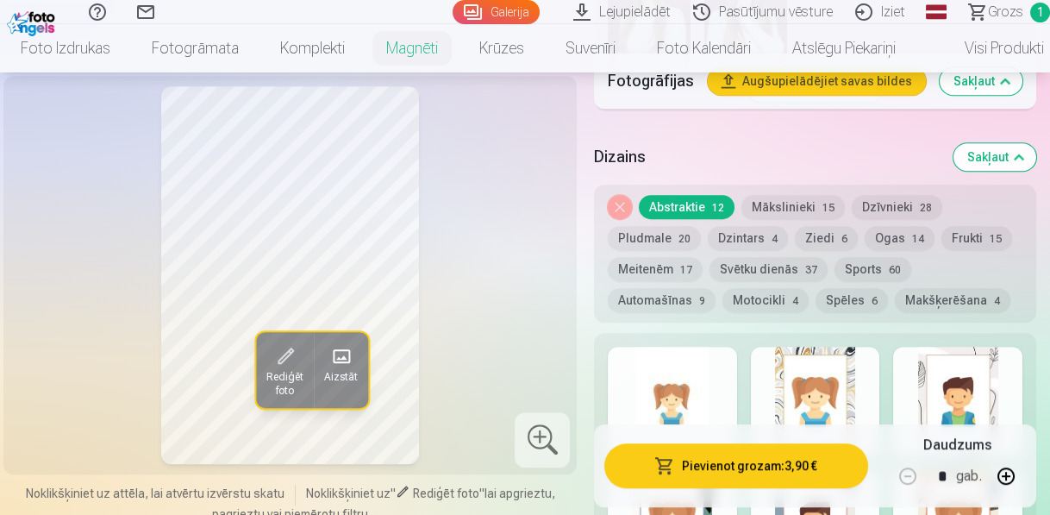
click at [297, 335] on button "Rediģēt foto" at bounding box center [285, 370] width 58 height 76
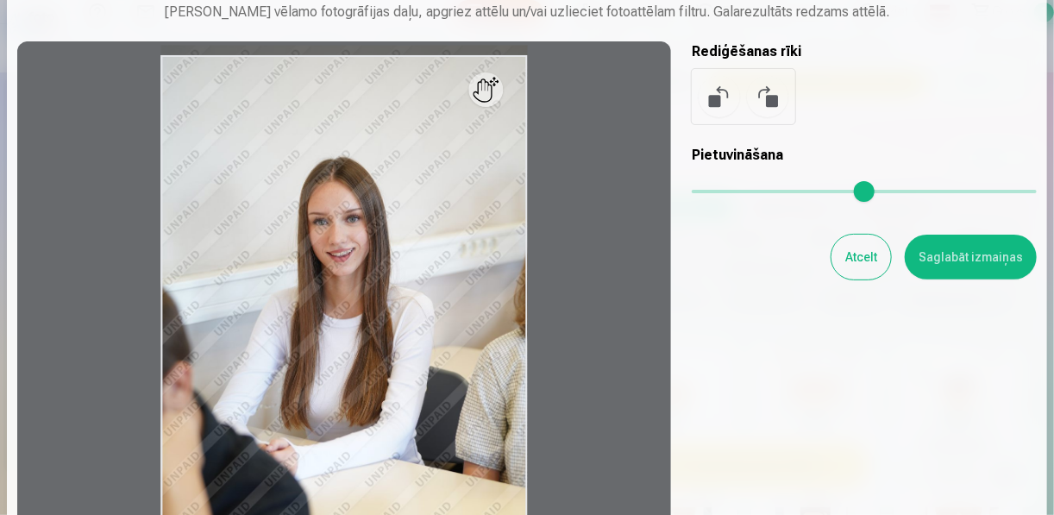
scroll to position [138, 0]
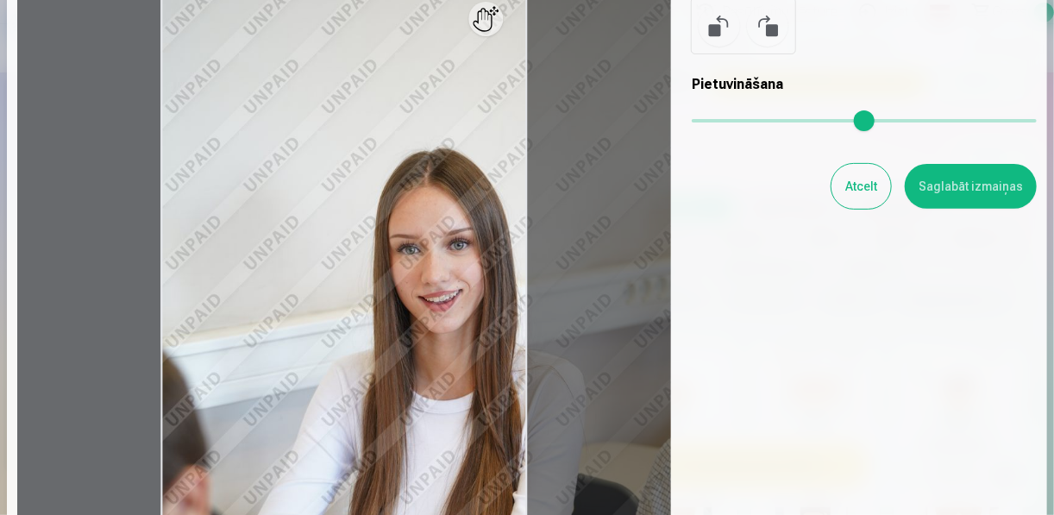
drag, startPoint x: 694, startPoint y: 114, endPoint x: 541, endPoint y: 247, distance: 203.5
click at [736, 122] on input "range" at bounding box center [864, 120] width 345 height 3
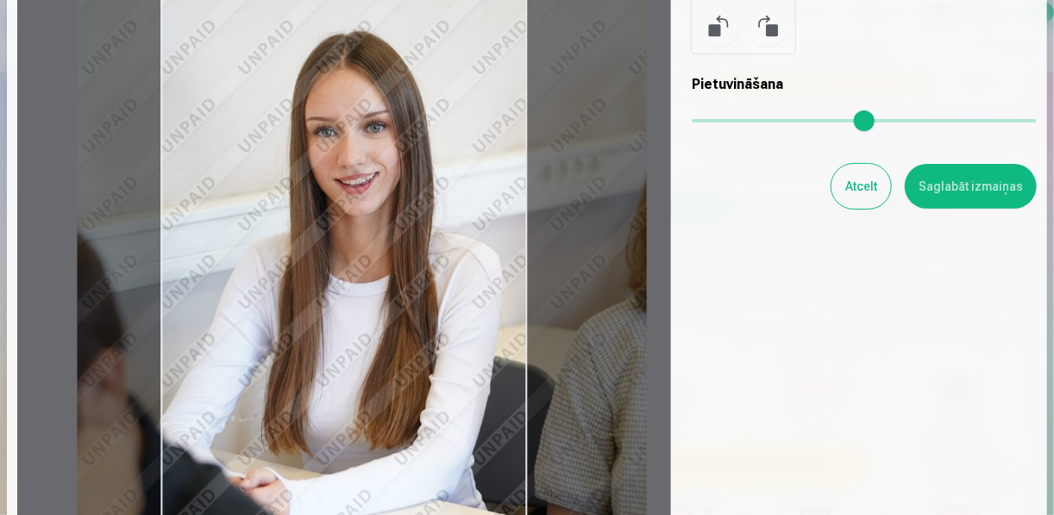
drag, startPoint x: 423, startPoint y: 284, endPoint x: 688, endPoint y: 166, distance: 290.7
click at [346, 172] on div at bounding box center [344, 254] width 654 height 567
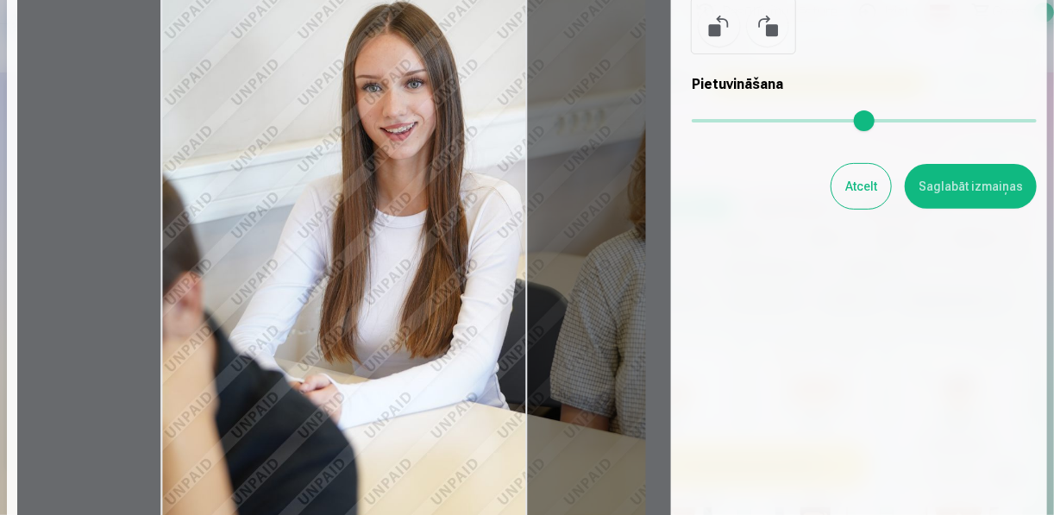
drag, startPoint x: 733, startPoint y: 124, endPoint x: 722, endPoint y: 123, distance: 11.2
click at [722, 122] on input "range" at bounding box center [864, 120] width 345 height 3
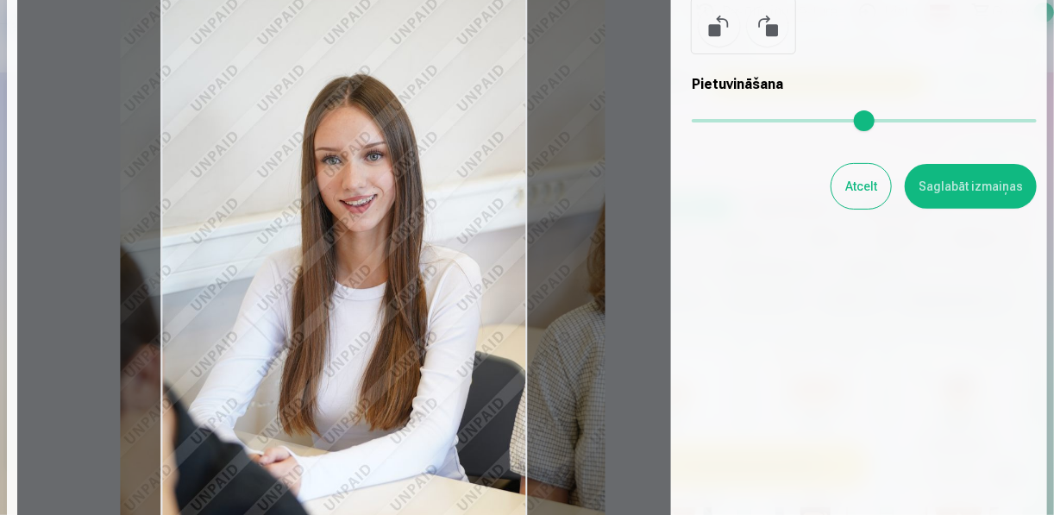
drag, startPoint x: 475, startPoint y: 172, endPoint x: 435, endPoint y: 244, distance: 83.0
click at [435, 244] on div at bounding box center [344, 254] width 654 height 567
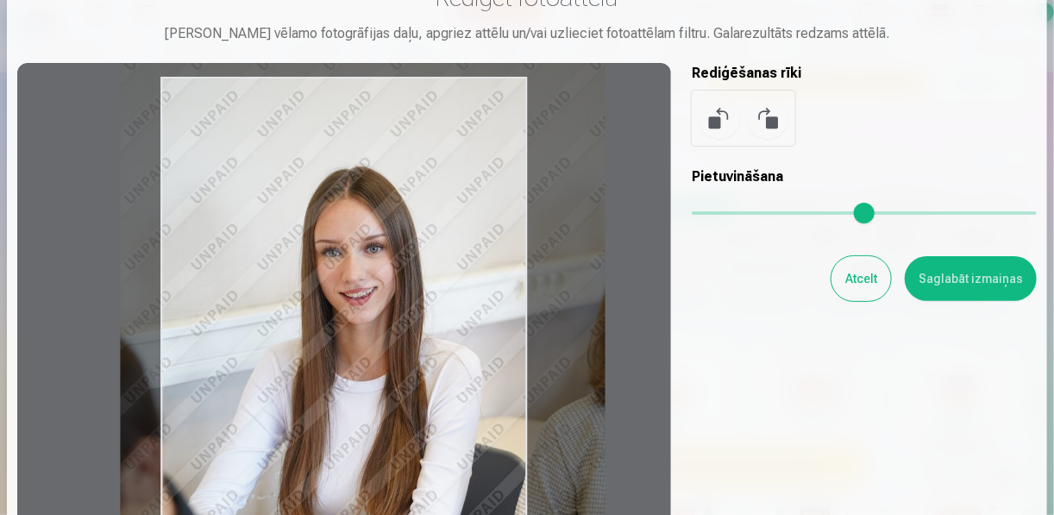
scroll to position [69, 0]
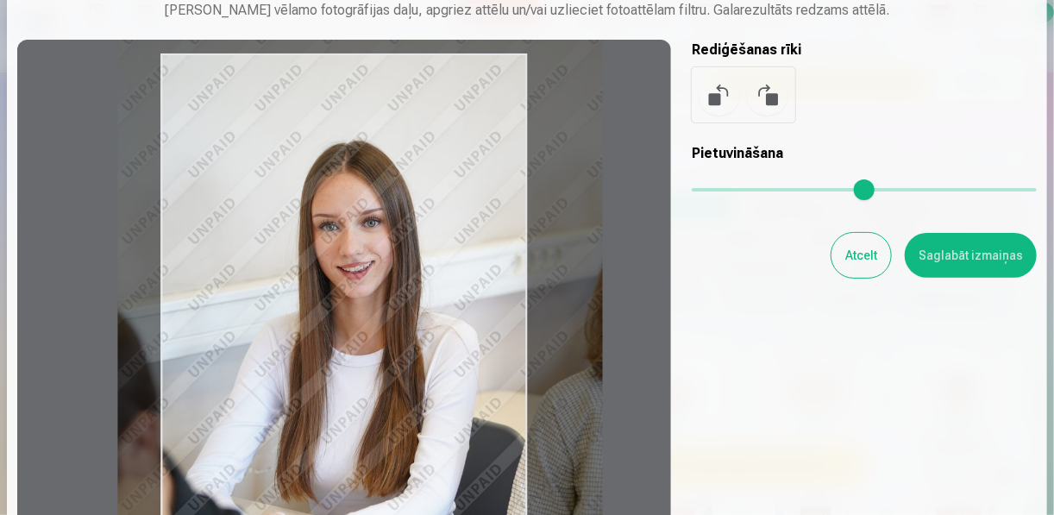
click at [483, 341] on div at bounding box center [344, 323] width 654 height 567
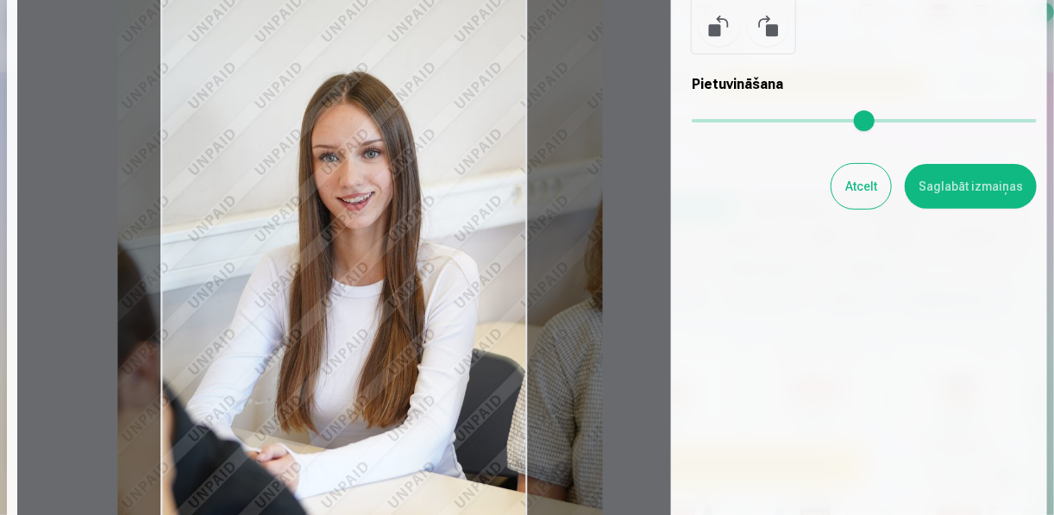
scroll to position [207, 0]
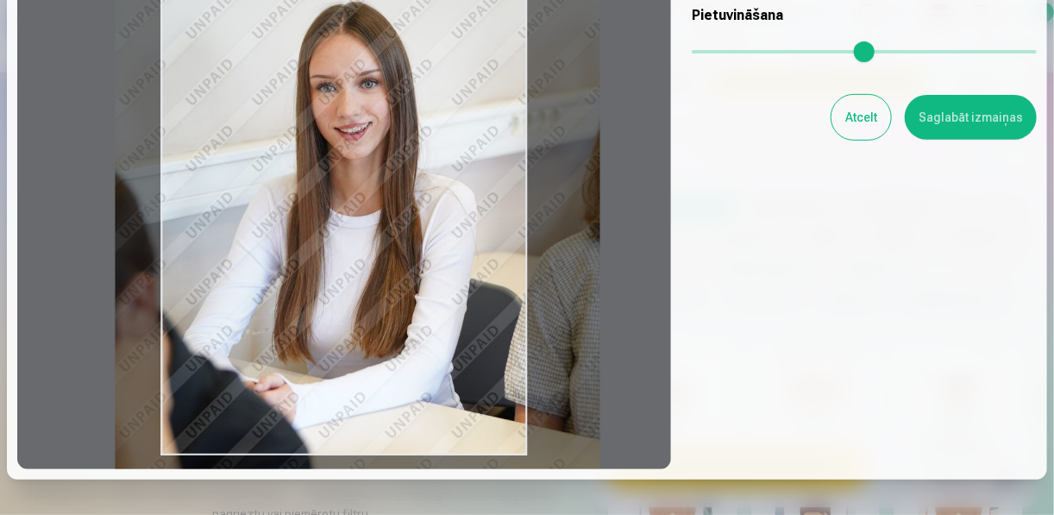
type input "****"
click at [470, 291] on div at bounding box center [344, 185] width 654 height 567
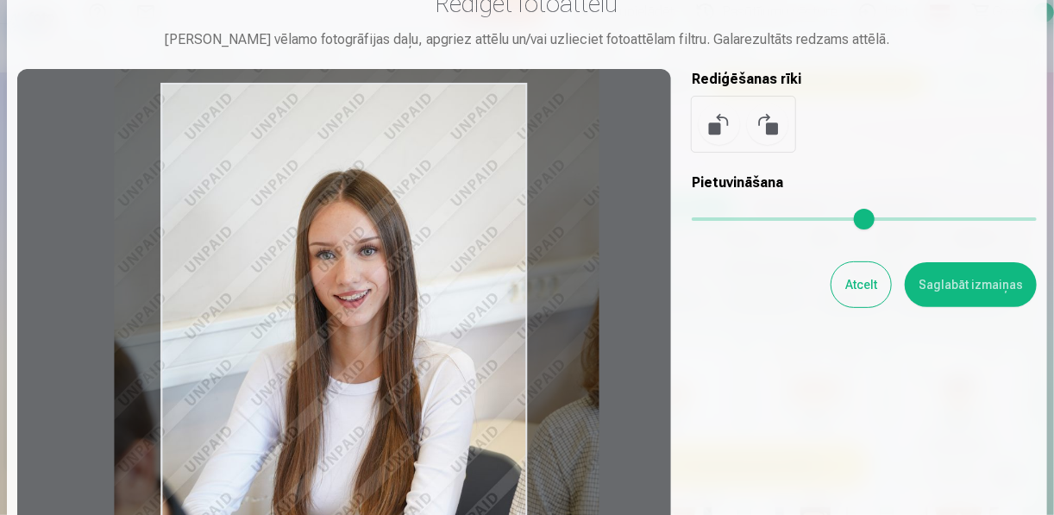
scroll to position [69, 0]
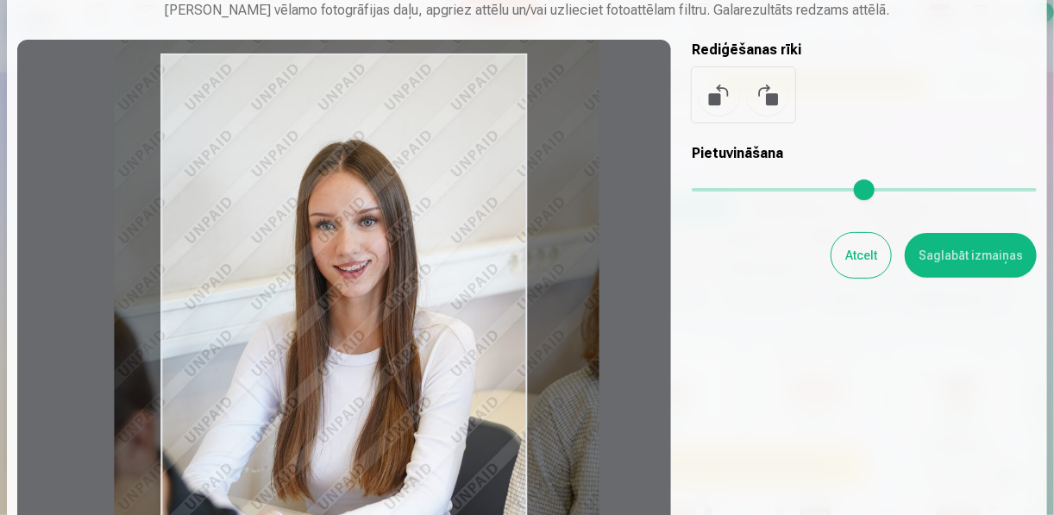
click at [973, 252] on button "Saglabāt izmaiņas" at bounding box center [971, 255] width 132 height 45
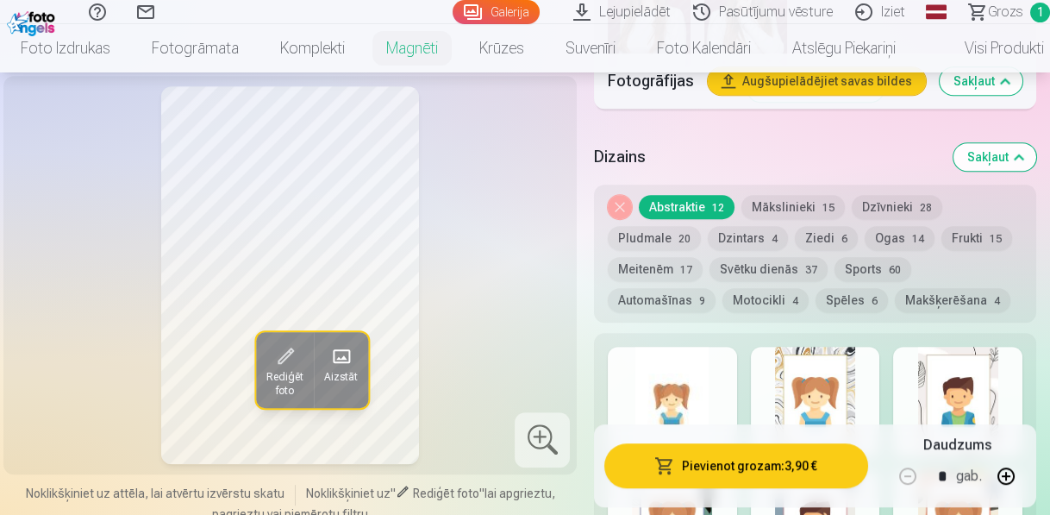
click at [763, 471] on button "Pievienot grozam : 3,90 €" at bounding box center [736, 466] width 264 height 45
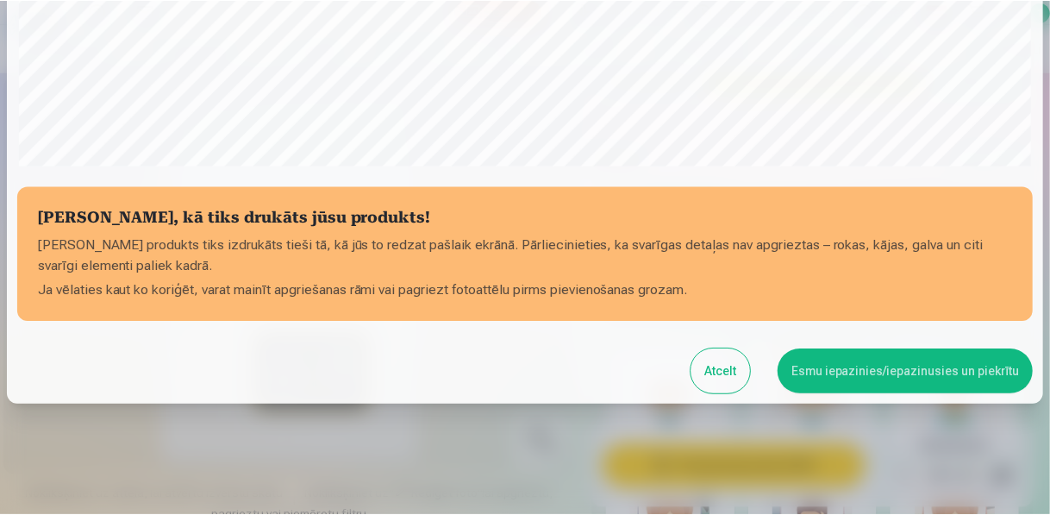
scroll to position [633, 0]
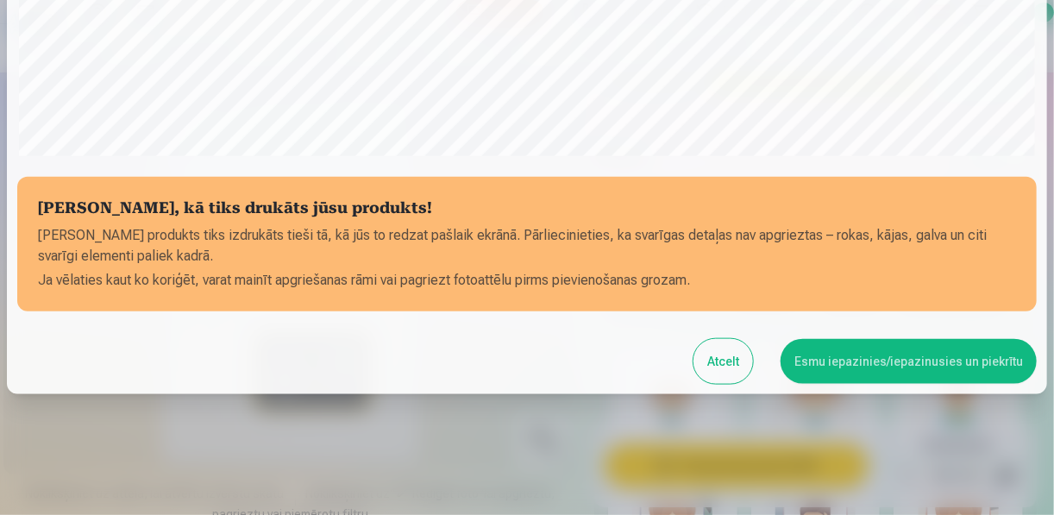
click at [924, 360] on button "Esmu iepazinies/iepazinusies un piekrītu" at bounding box center [908, 361] width 256 height 45
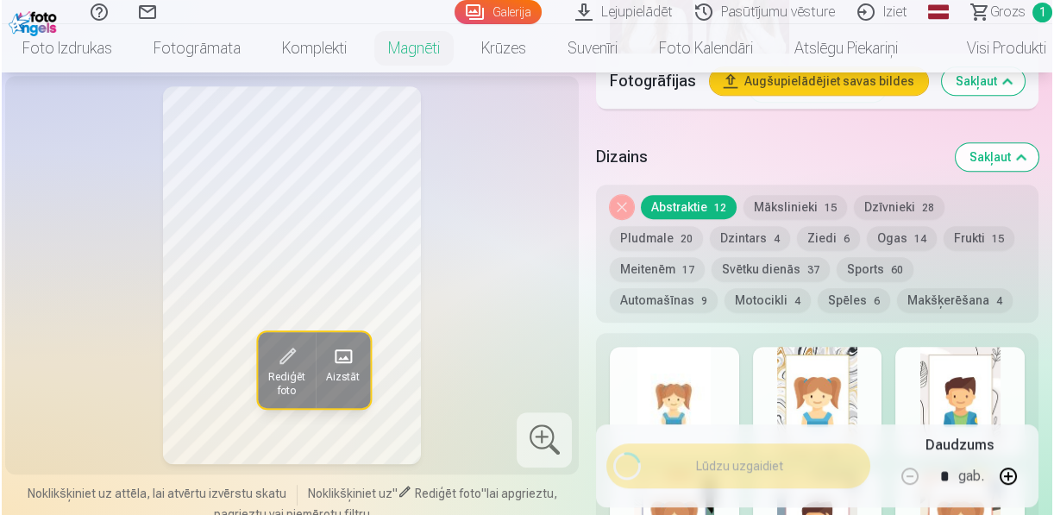
scroll to position [629, 0]
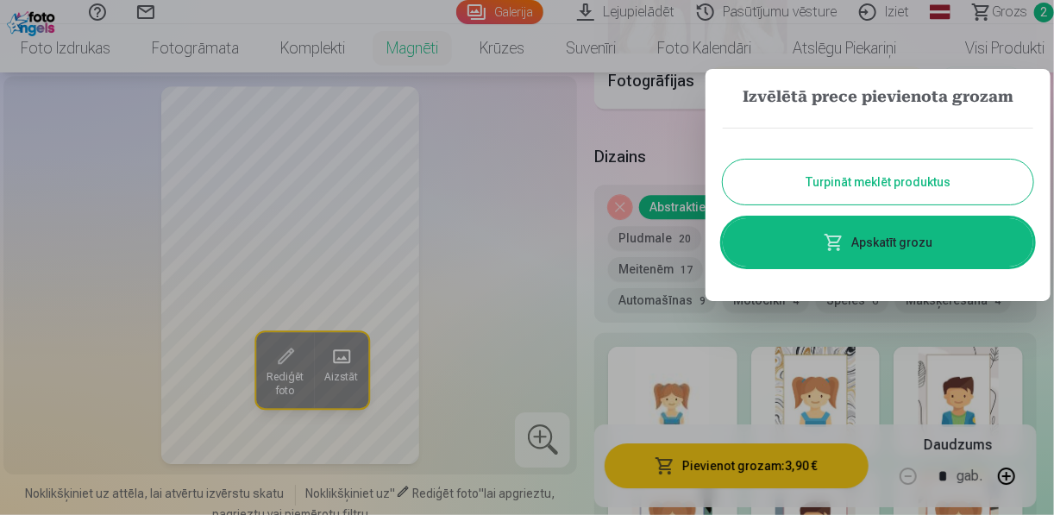
click at [889, 245] on link "Apskatīt grozu" at bounding box center [878, 242] width 310 height 48
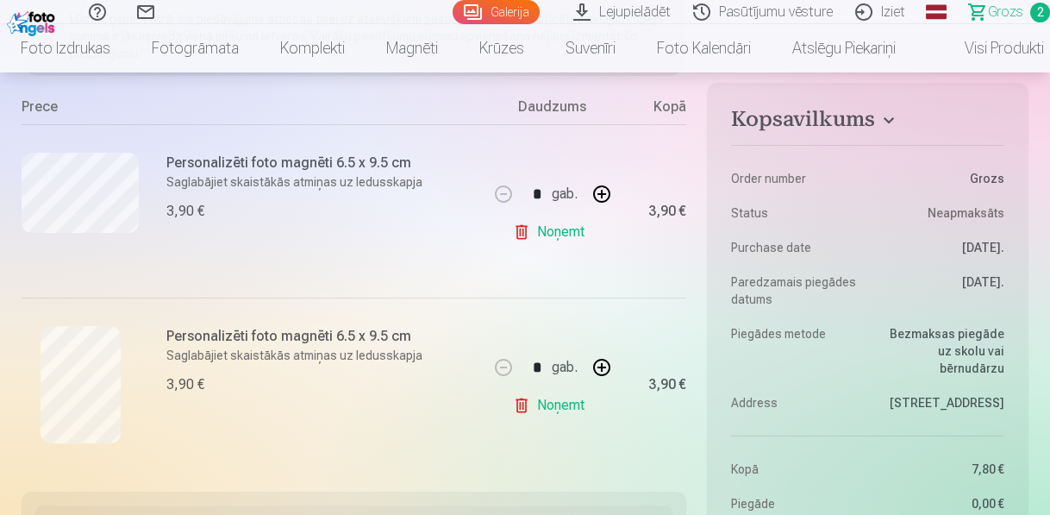
scroll to position [276, 0]
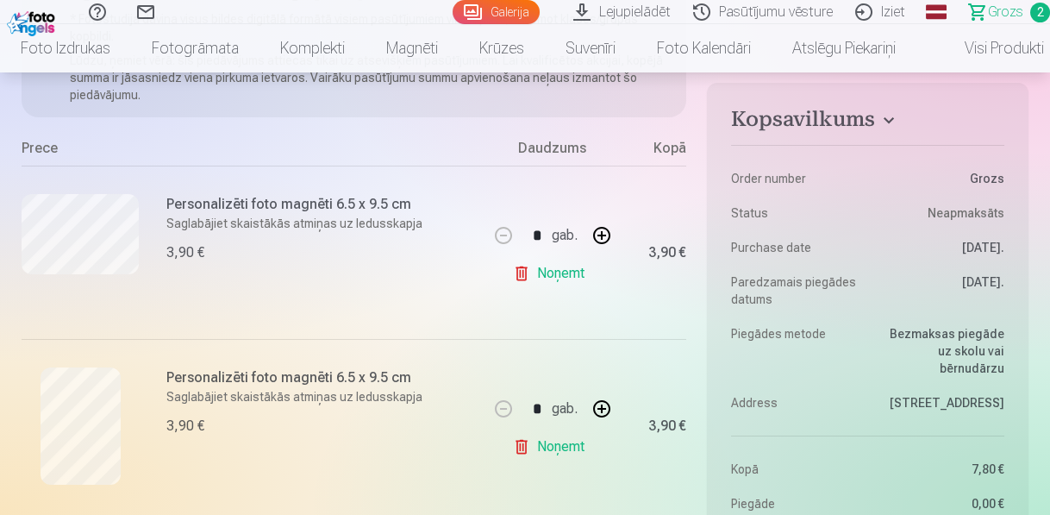
click at [426, 228] on p "Saglabājiet skaistākās atmiņas uz ledusskapja" at bounding box center [321, 223] width 311 height 17
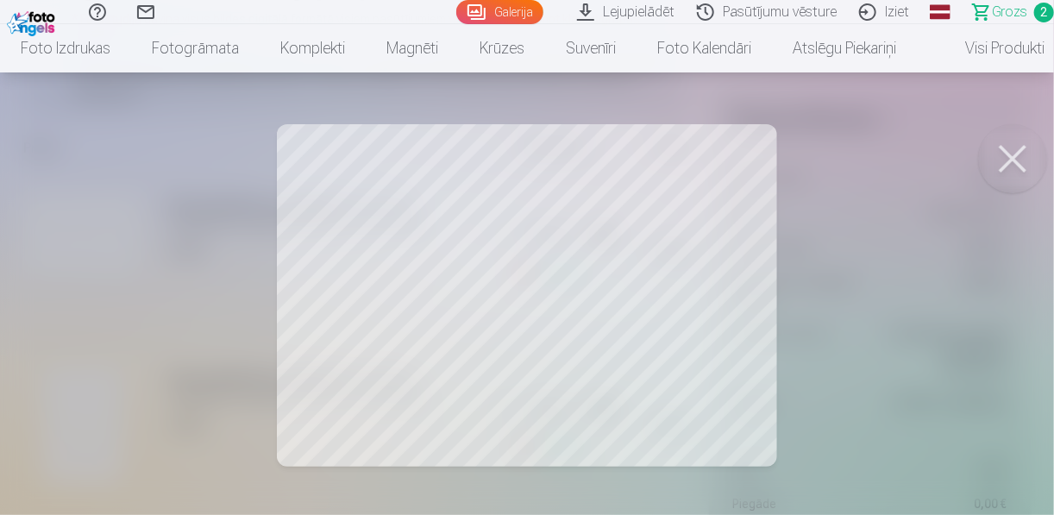
click at [1025, 147] on button at bounding box center [1012, 158] width 69 height 69
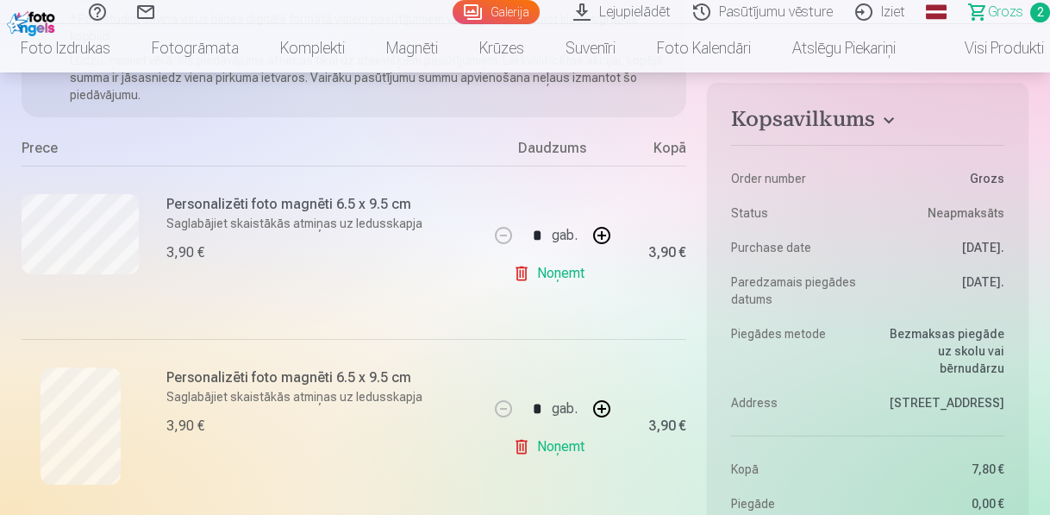
click at [523, 271] on link "Noņemt" at bounding box center [552, 273] width 78 height 34
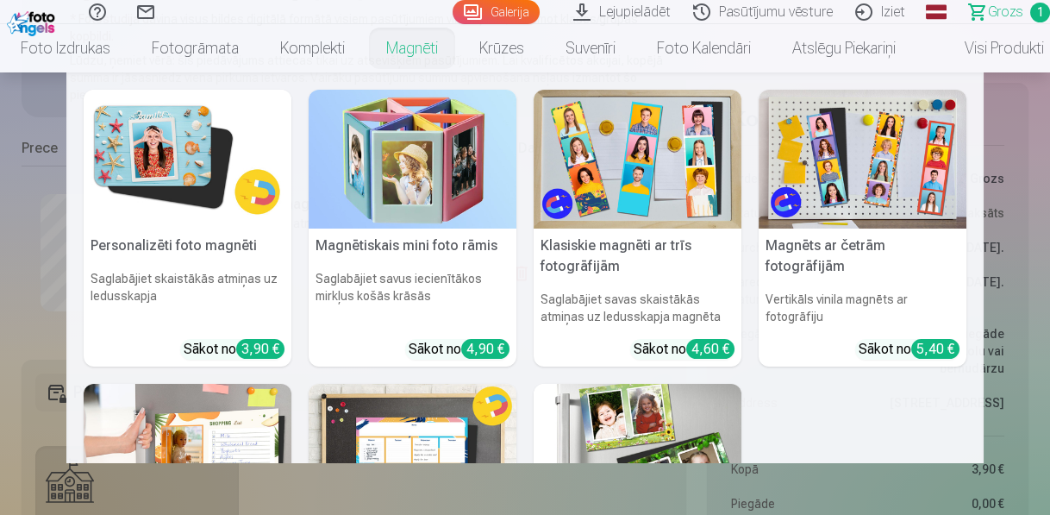
click at [218, 172] on img at bounding box center [188, 159] width 208 height 139
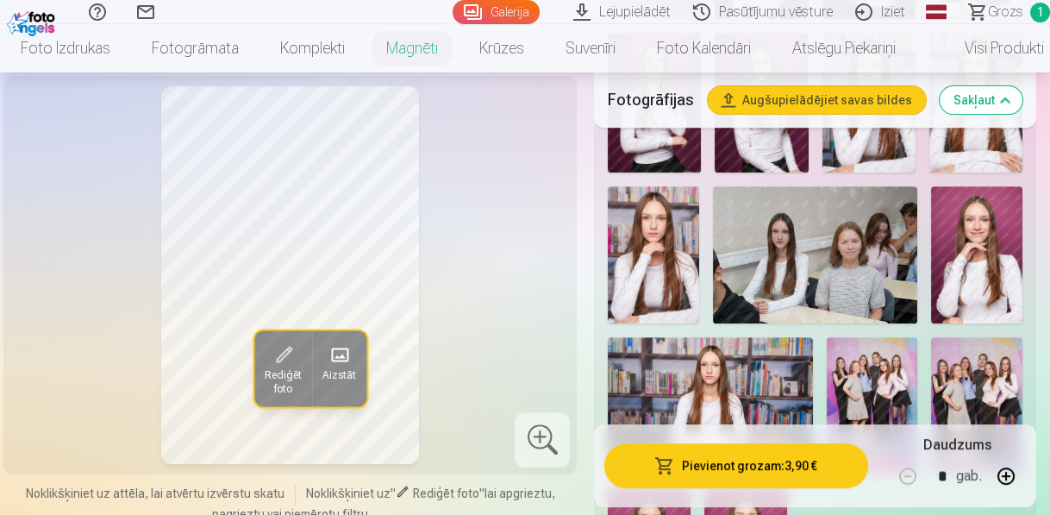
scroll to position [1518, 0]
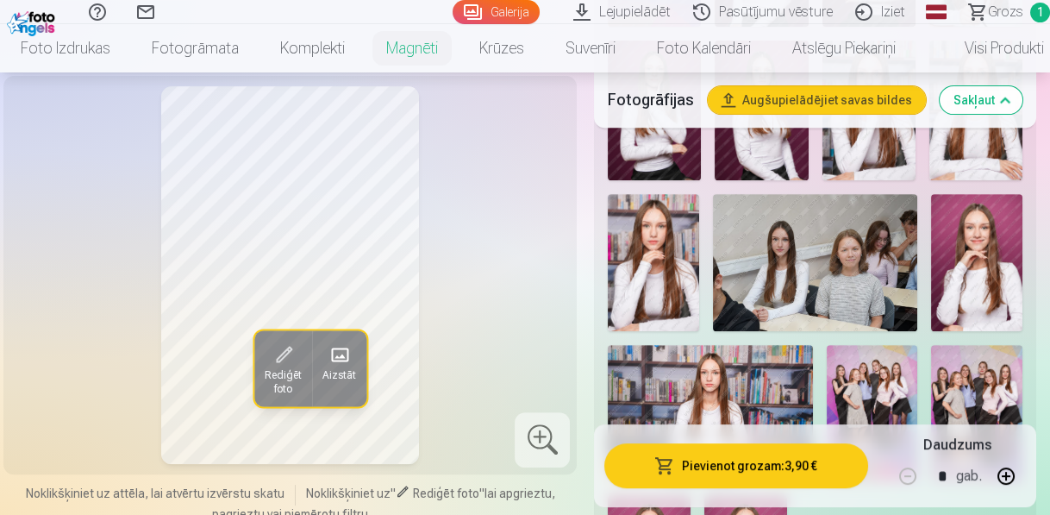
click at [807, 258] on img at bounding box center [815, 262] width 205 height 136
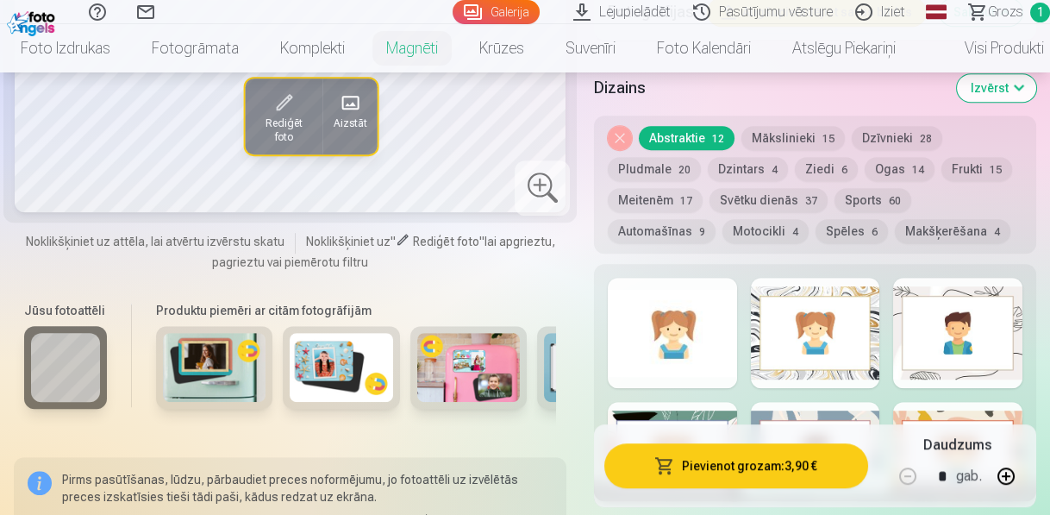
scroll to position [2138, 0]
click at [834, 116] on div "Noņemiet dizainu Abstraktie 12 Mākslinieki 15 Dzīvnieki 28 Pludmale 20 Dzintars…" at bounding box center [815, 185] width 442 height 138
click at [830, 126] on button "Mākslinieki 15" at bounding box center [793, 138] width 103 height 24
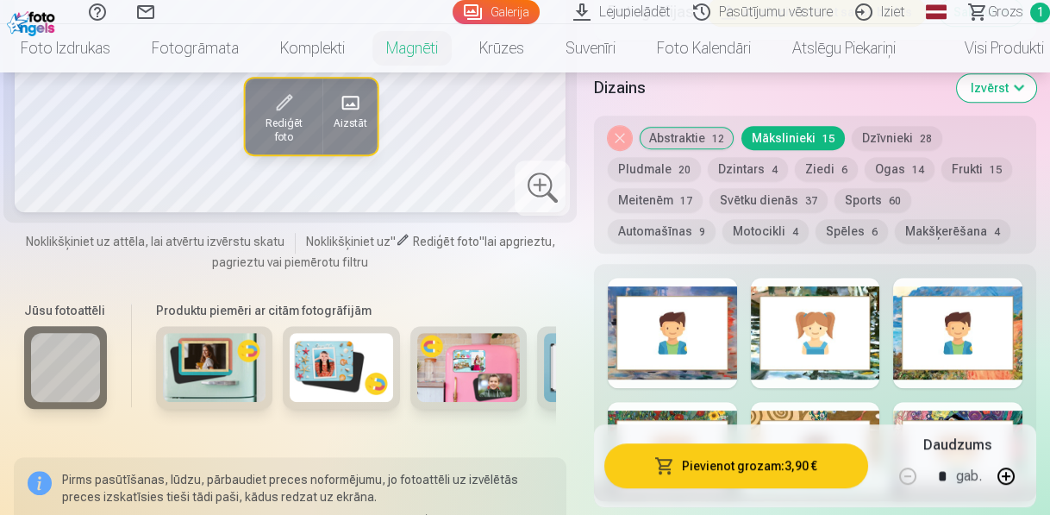
click at [972, 295] on div at bounding box center [957, 333] width 129 height 110
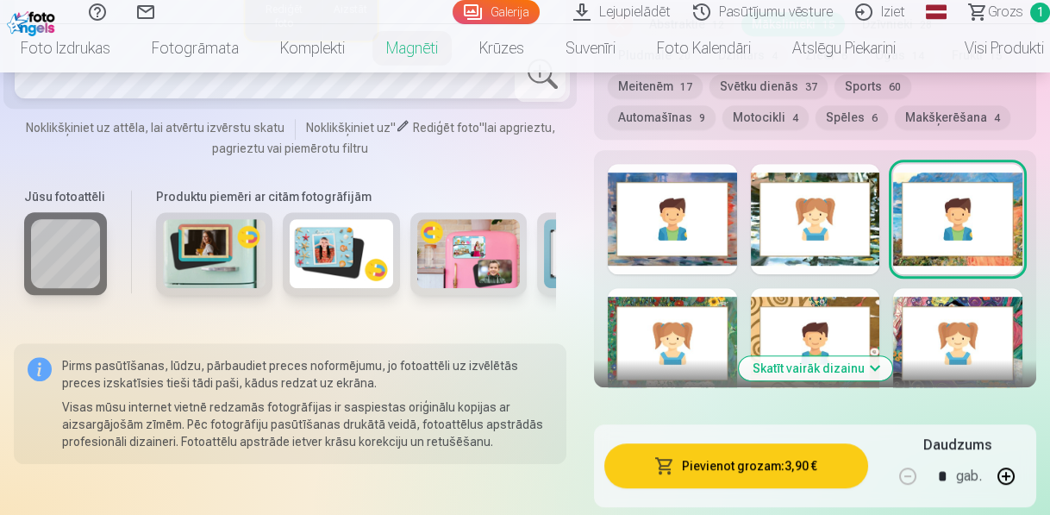
scroll to position [2276, 0]
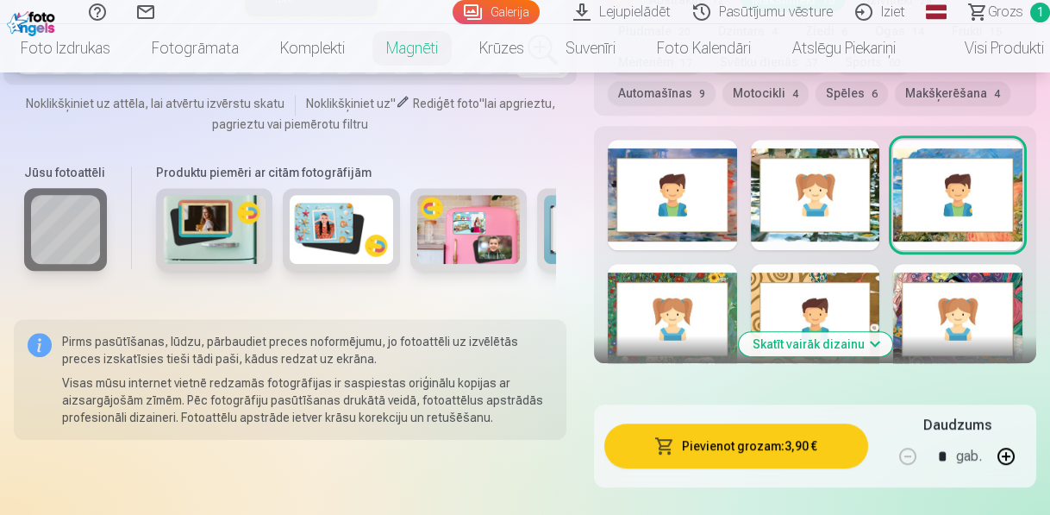
click at [841, 332] on button "Skatīt vairāk dizainu" at bounding box center [815, 344] width 153 height 24
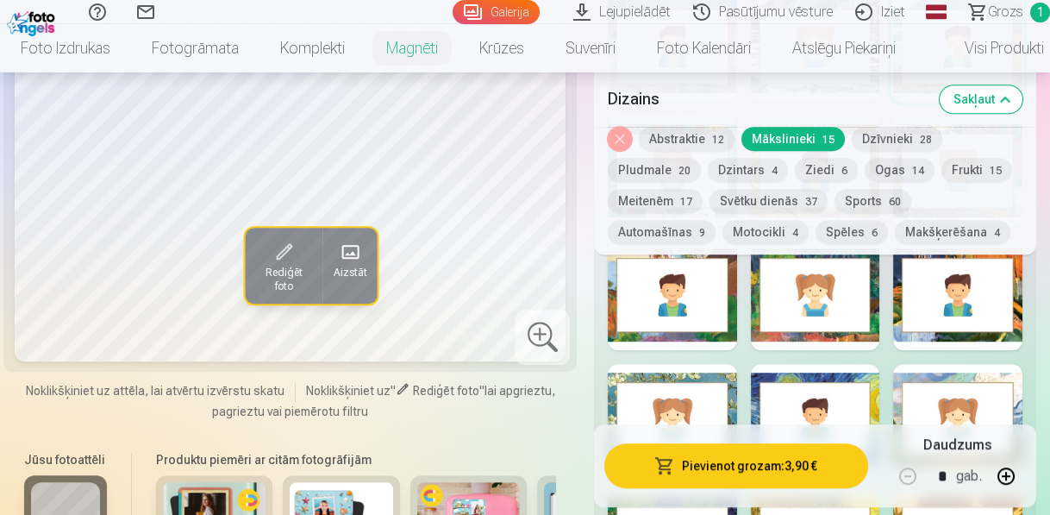
scroll to position [2345, 0]
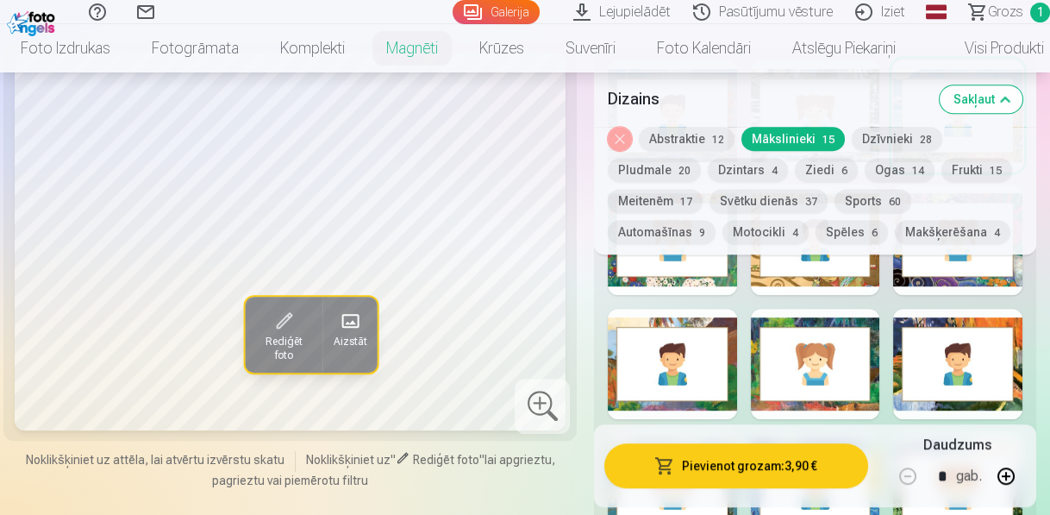
click at [847, 330] on div at bounding box center [815, 364] width 129 height 110
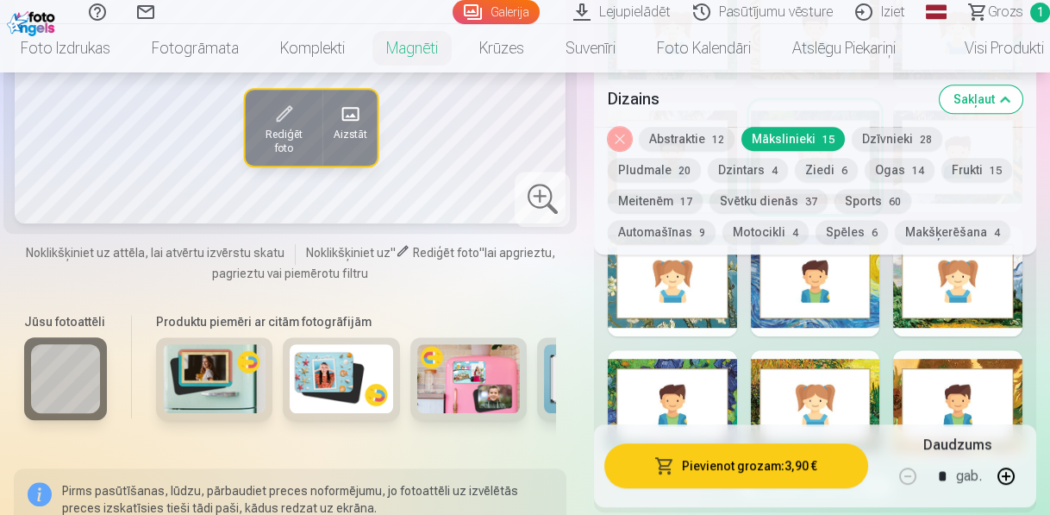
scroll to position [2621, 0]
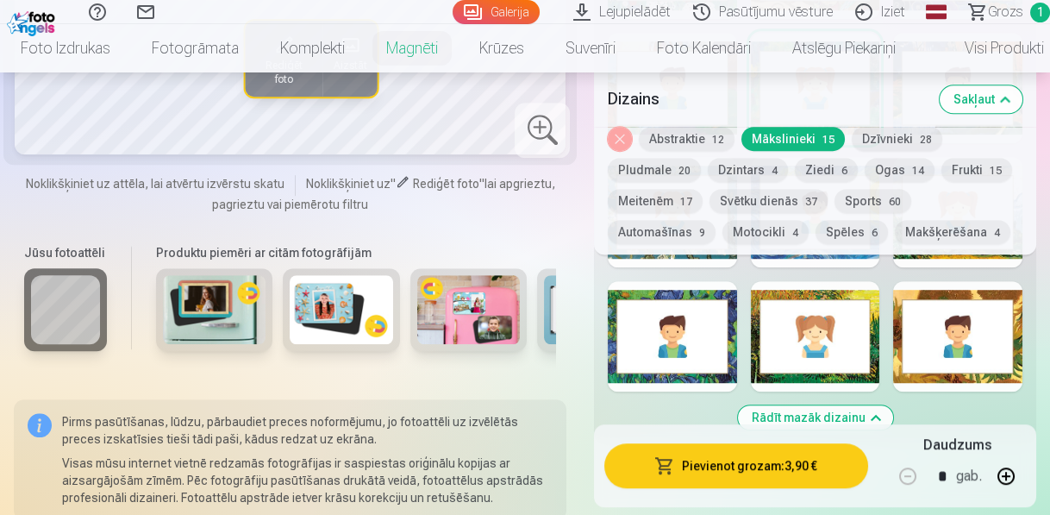
click at [717, 289] on div at bounding box center [672, 336] width 129 height 110
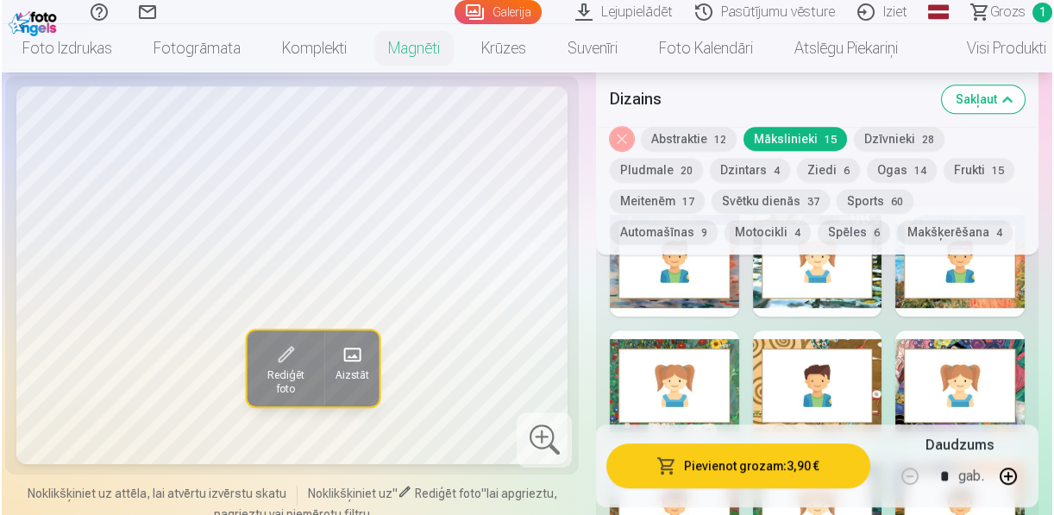
scroll to position [2138, 0]
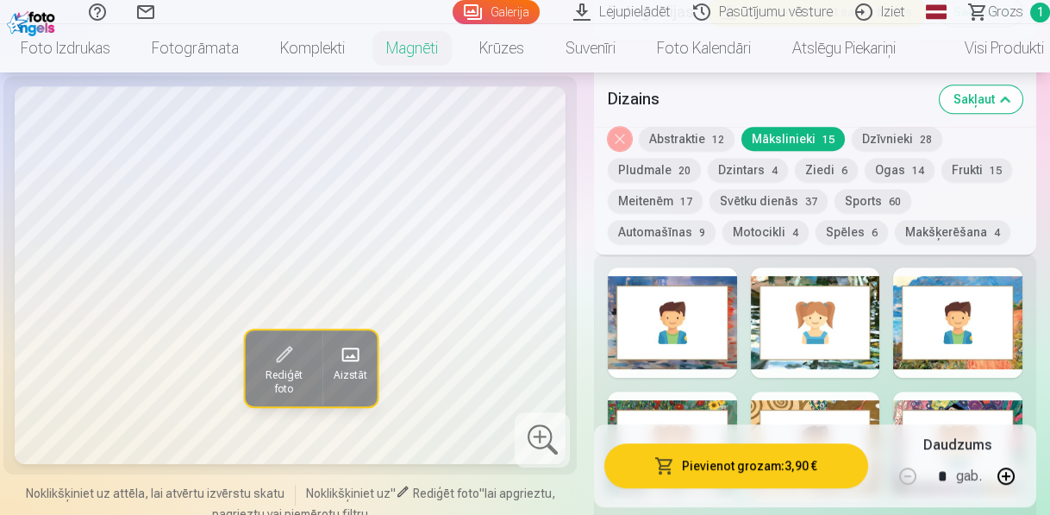
click at [272, 375] on span "Rediģēt foto" at bounding box center [283, 382] width 57 height 28
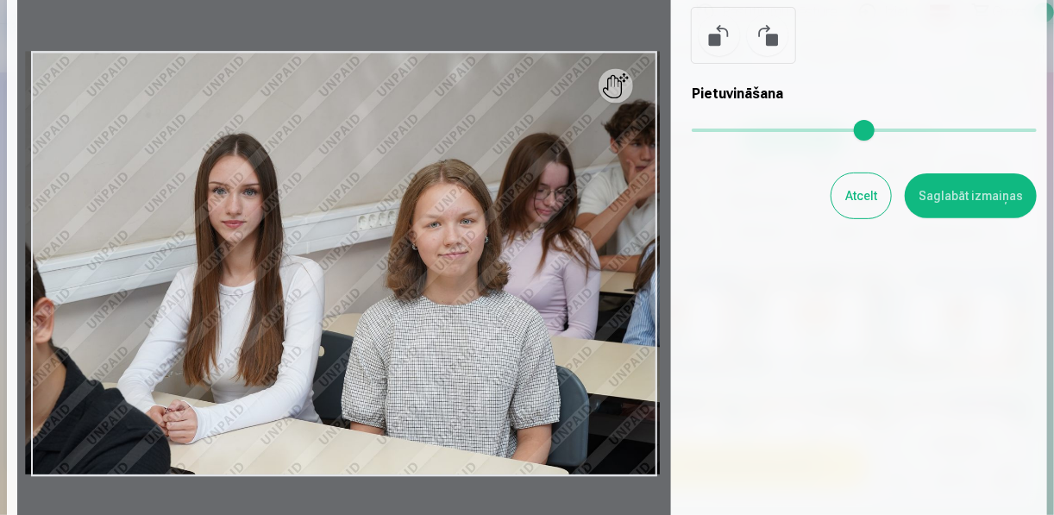
scroll to position [138, 0]
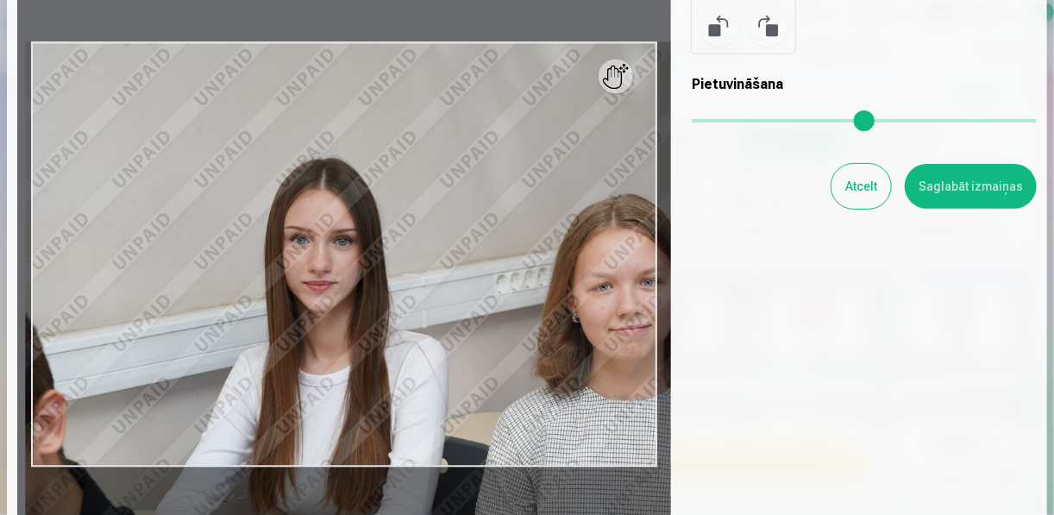
drag, startPoint x: 695, startPoint y: 118, endPoint x: 726, endPoint y: 128, distance: 32.5
click at [726, 122] on input "range" at bounding box center [864, 120] width 345 height 3
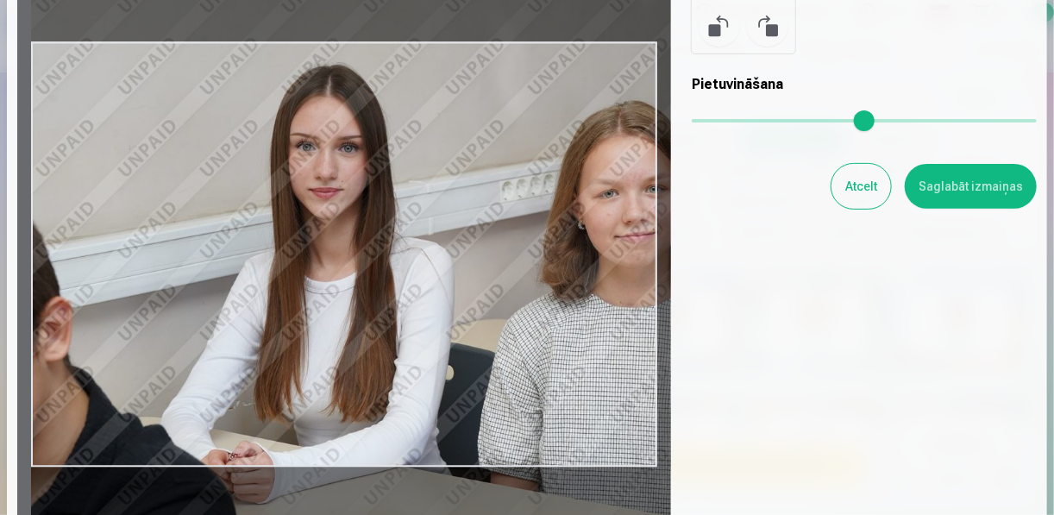
drag, startPoint x: 412, startPoint y: 283, endPoint x: 456, endPoint y: 215, distance: 81.1
click at [456, 215] on div at bounding box center [344, 254] width 654 height 567
click at [752, 22] on button at bounding box center [767, 25] width 41 height 41
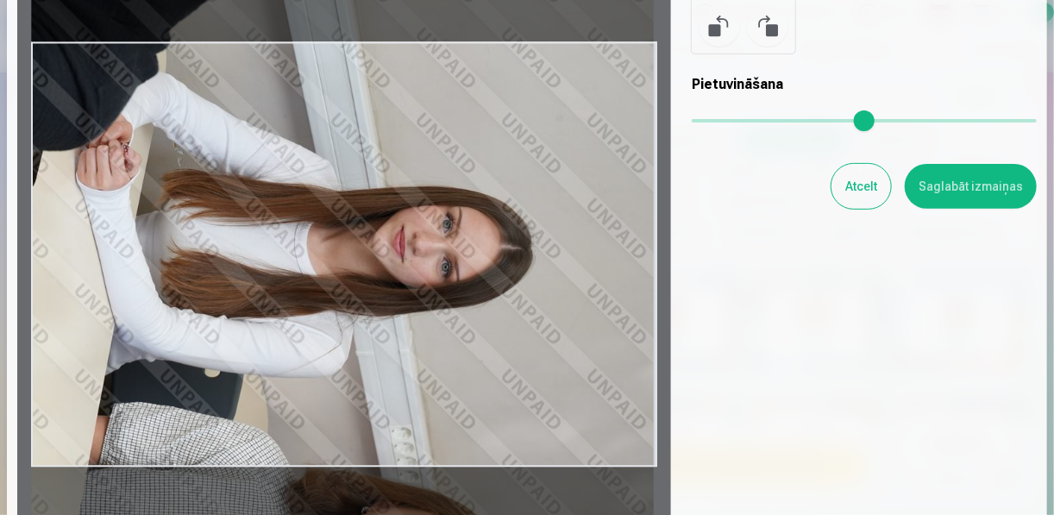
drag, startPoint x: 477, startPoint y: 354, endPoint x: 476, endPoint y: 410, distance: 55.2
click at [476, 410] on div at bounding box center [344, 254] width 654 height 567
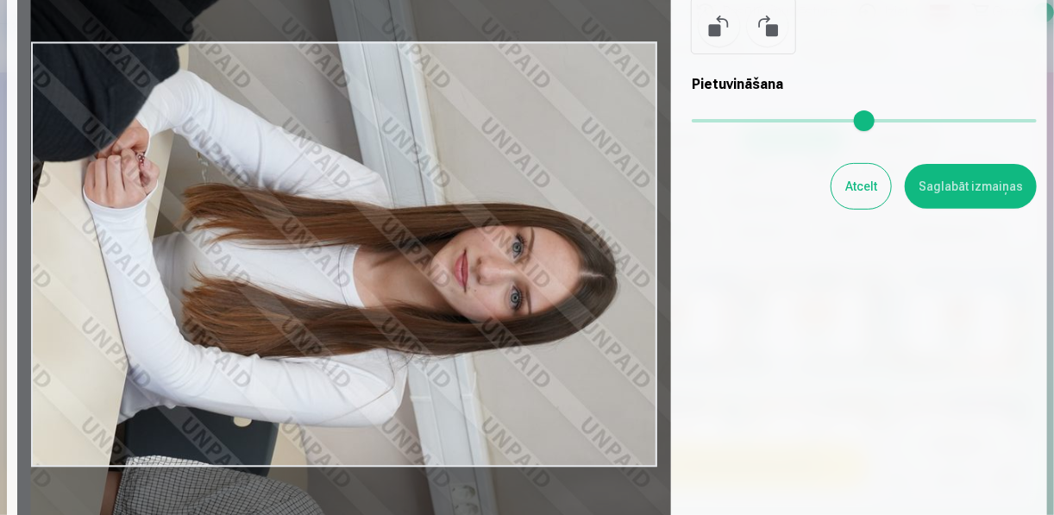
drag, startPoint x: 688, startPoint y: 114, endPoint x: 718, endPoint y: 114, distance: 30.2
click at [718, 119] on input "range" at bounding box center [864, 120] width 345 height 3
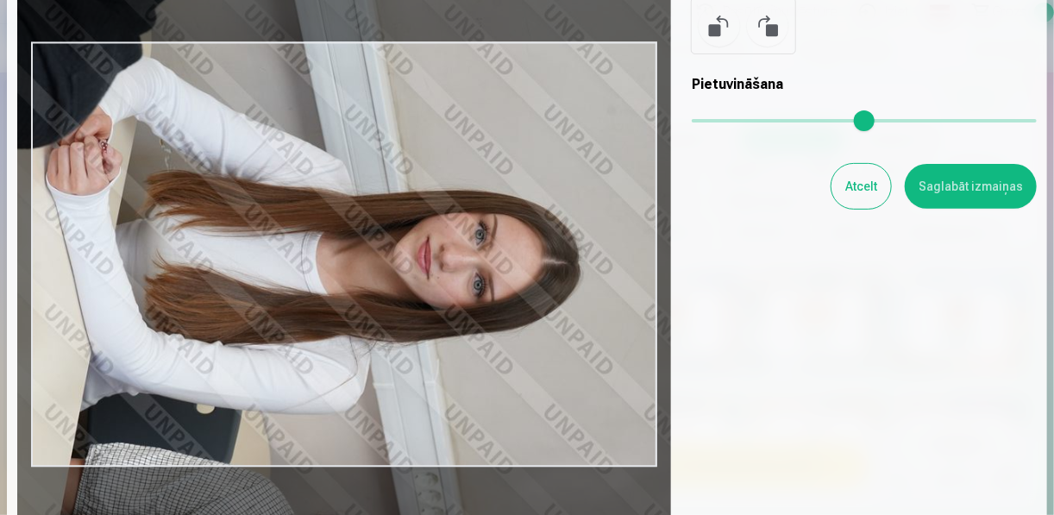
drag, startPoint x: 535, startPoint y: 266, endPoint x: 519, endPoint y: 263, distance: 16.6
click at [519, 263] on div at bounding box center [344, 254] width 654 height 567
type input "****"
click at [950, 173] on button "Saglabāt izmaiņas" at bounding box center [971, 186] width 132 height 45
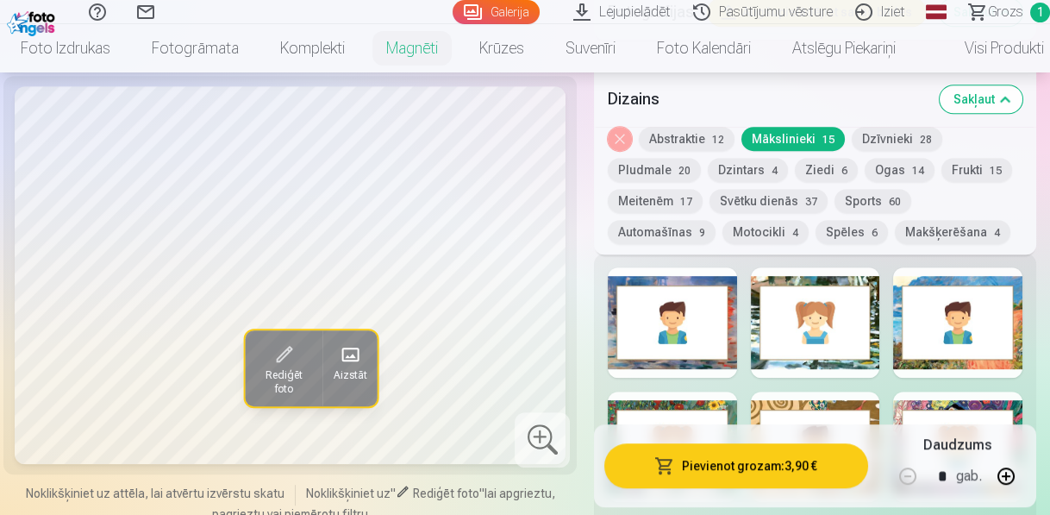
click at [771, 451] on button "Pievienot grozam : 3,90 €" at bounding box center [736, 466] width 264 height 45
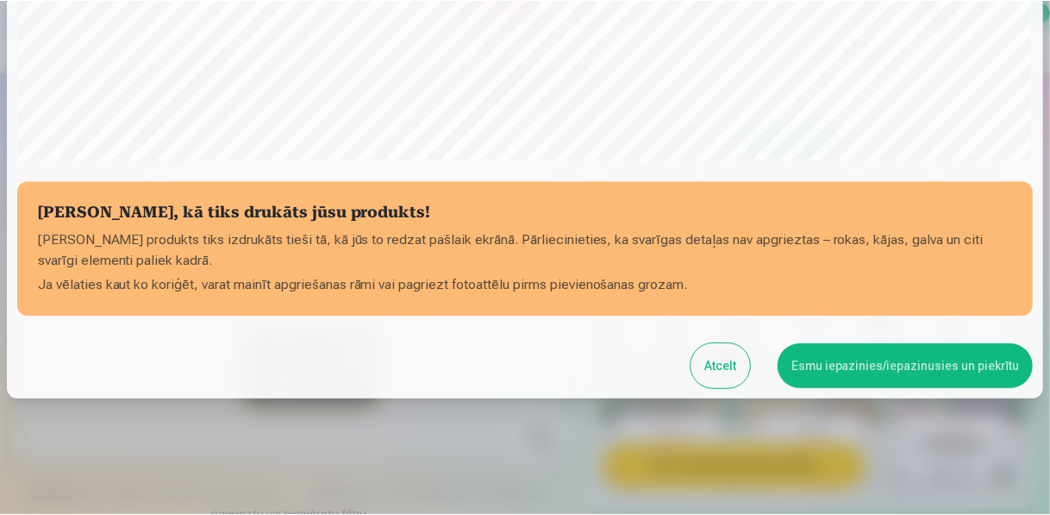
scroll to position [633, 0]
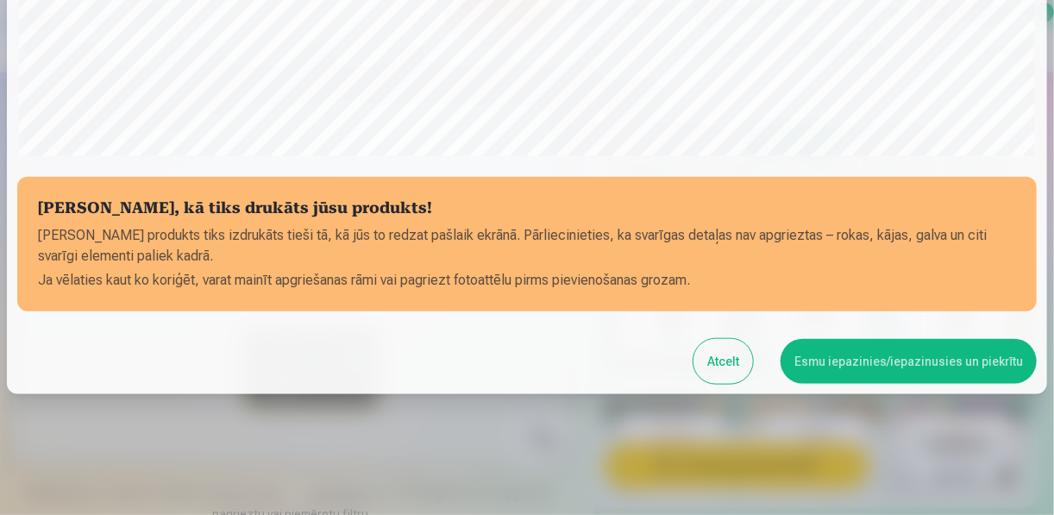
click at [873, 347] on button "Esmu iepazinies/iepazinusies un piekrītu" at bounding box center [908, 361] width 256 height 45
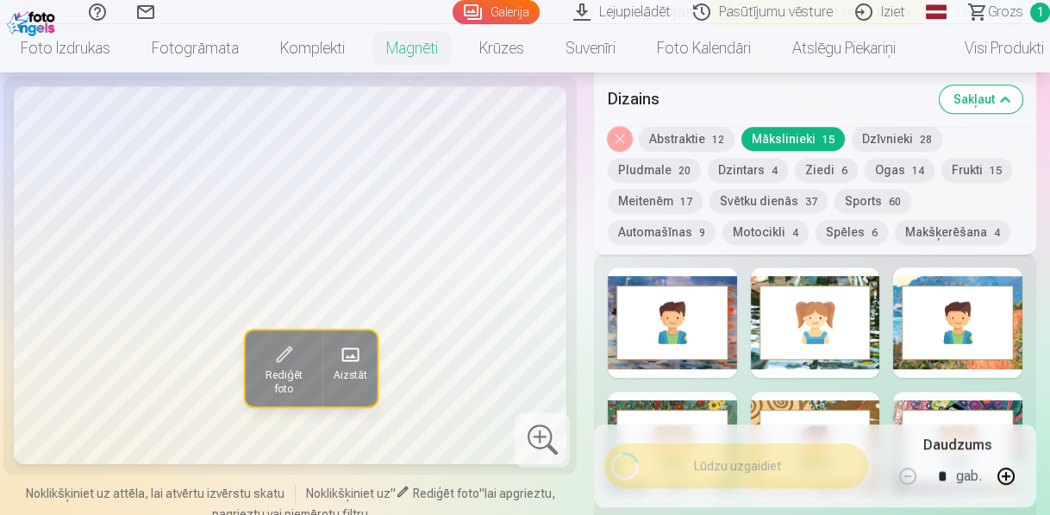
scroll to position [629, 0]
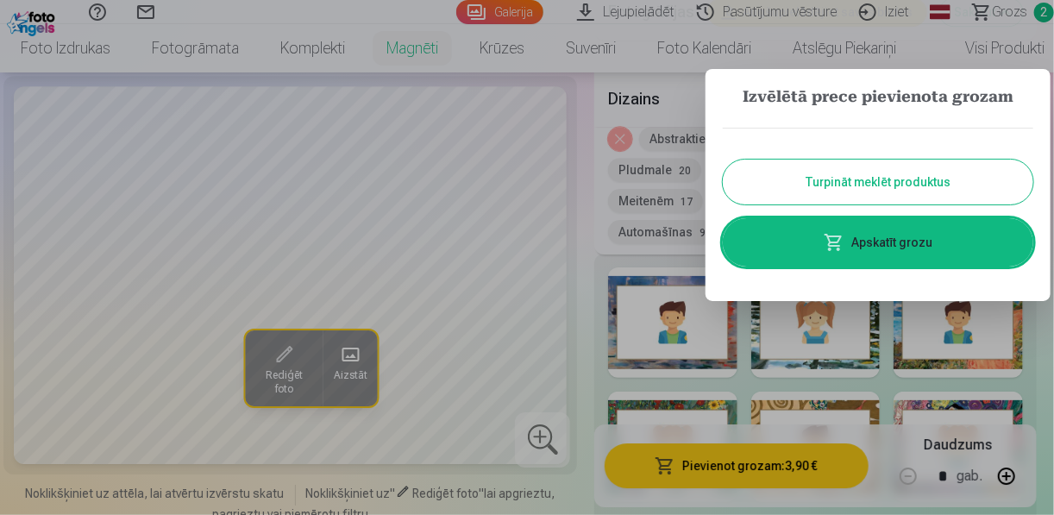
click at [899, 179] on button "Turpināt meklēt produktus" at bounding box center [878, 182] width 310 height 45
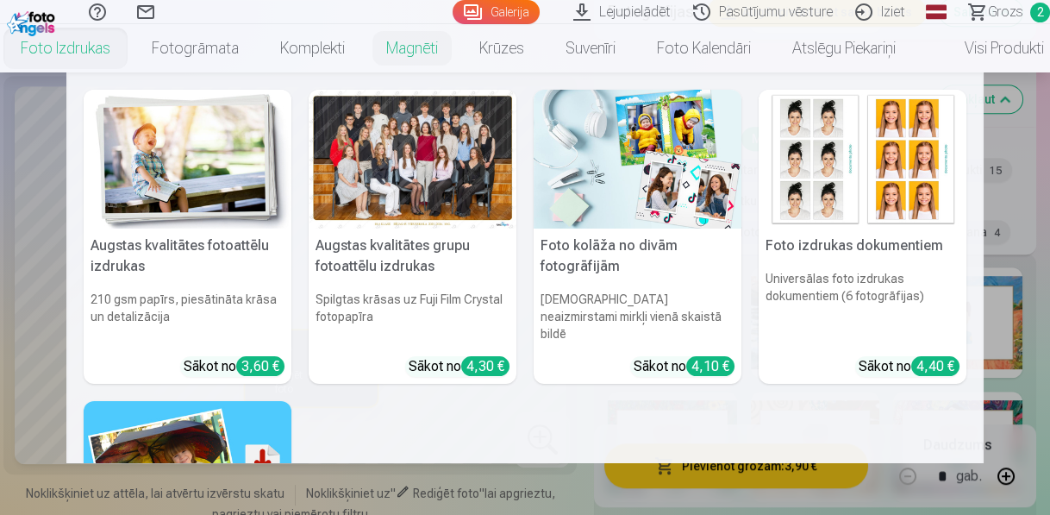
click at [84, 49] on link "Foto izdrukas" at bounding box center [65, 48] width 131 height 48
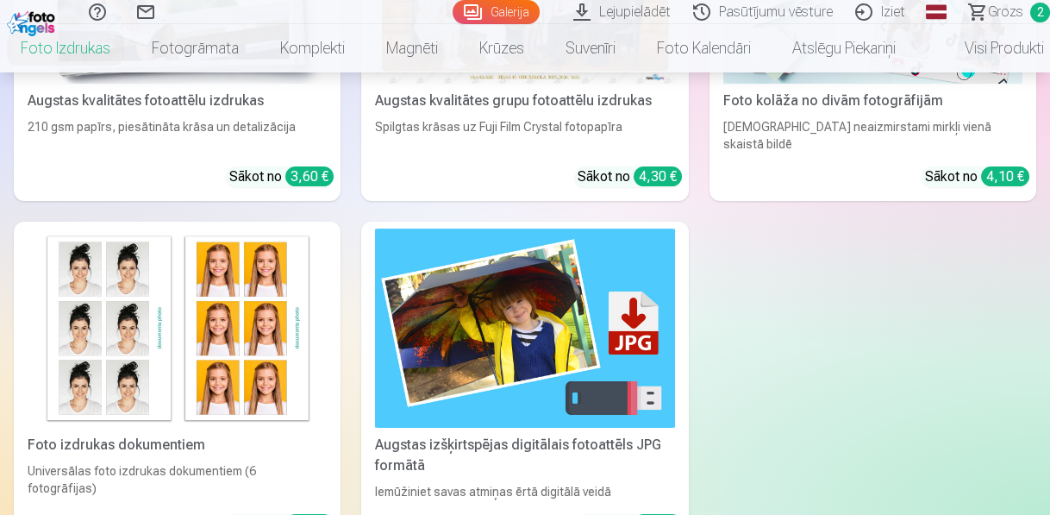
scroll to position [276, 0]
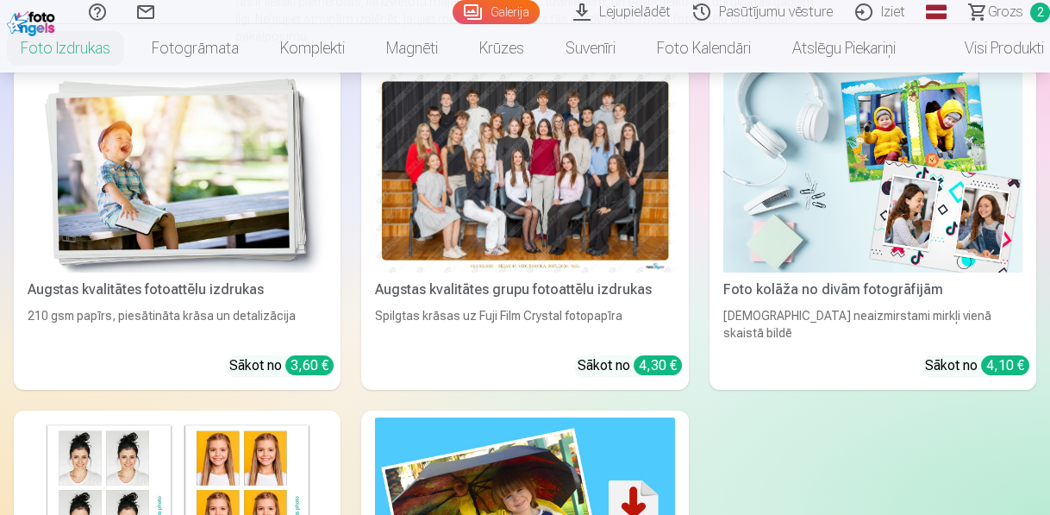
click at [243, 192] on img at bounding box center [177, 172] width 299 height 200
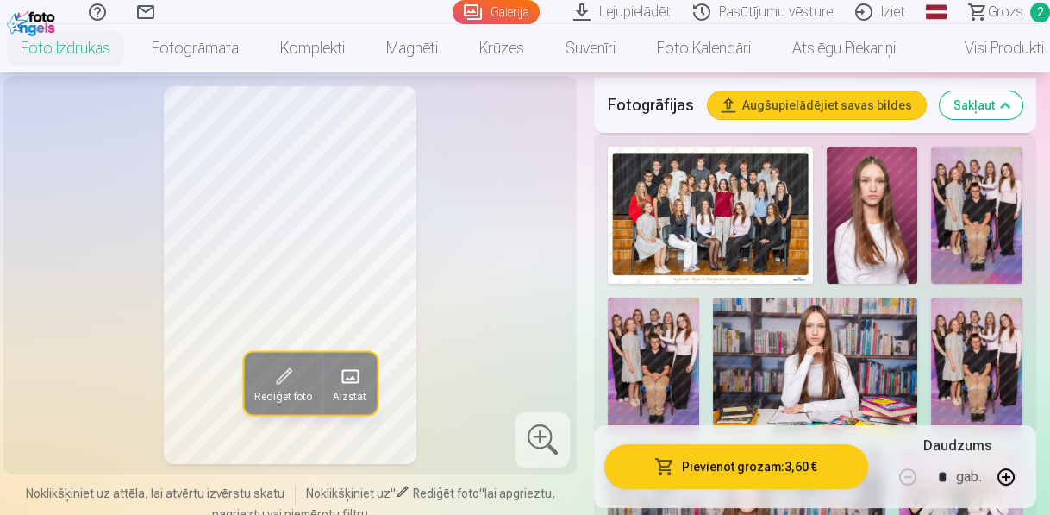
scroll to position [483, 0]
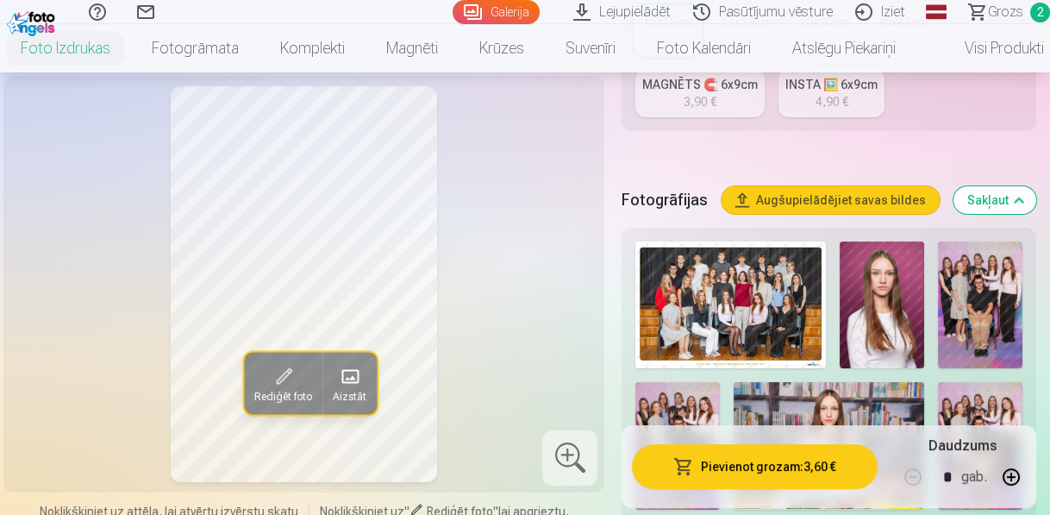
click at [826, 325] on img at bounding box center [731, 304] width 191 height 127
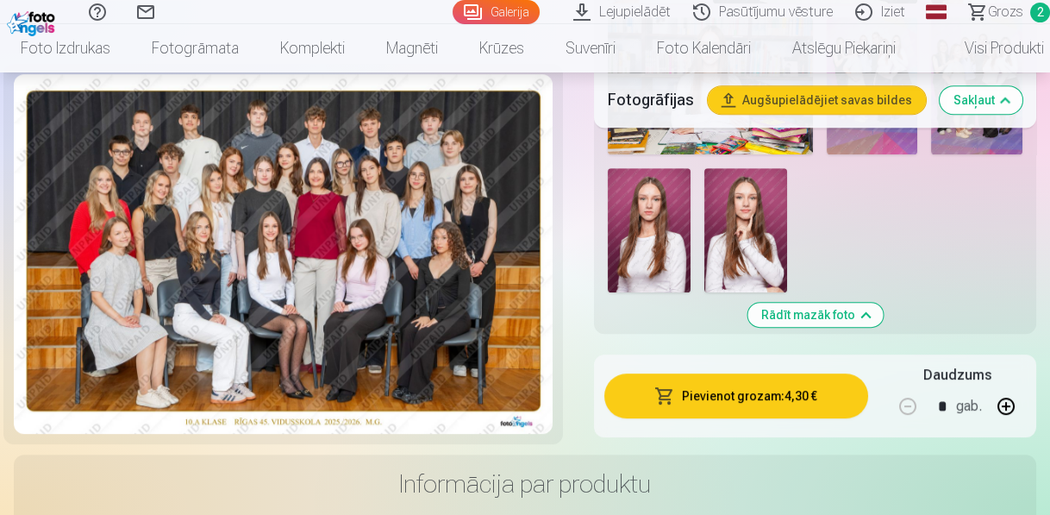
scroll to position [1656, 0]
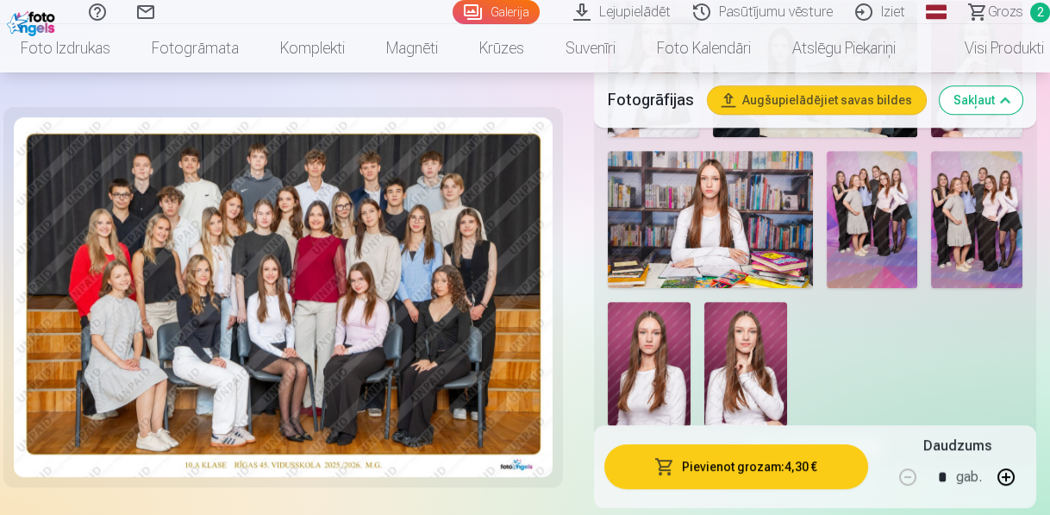
click at [672, 465] on span "button" at bounding box center [664, 466] width 21 height 17
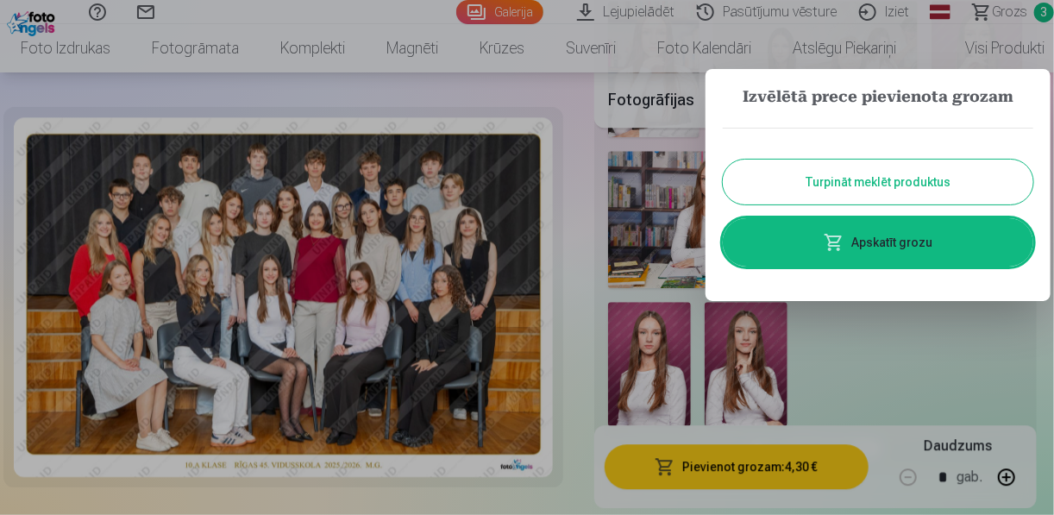
click at [866, 179] on button "Turpināt meklēt produktus" at bounding box center [878, 182] width 310 height 45
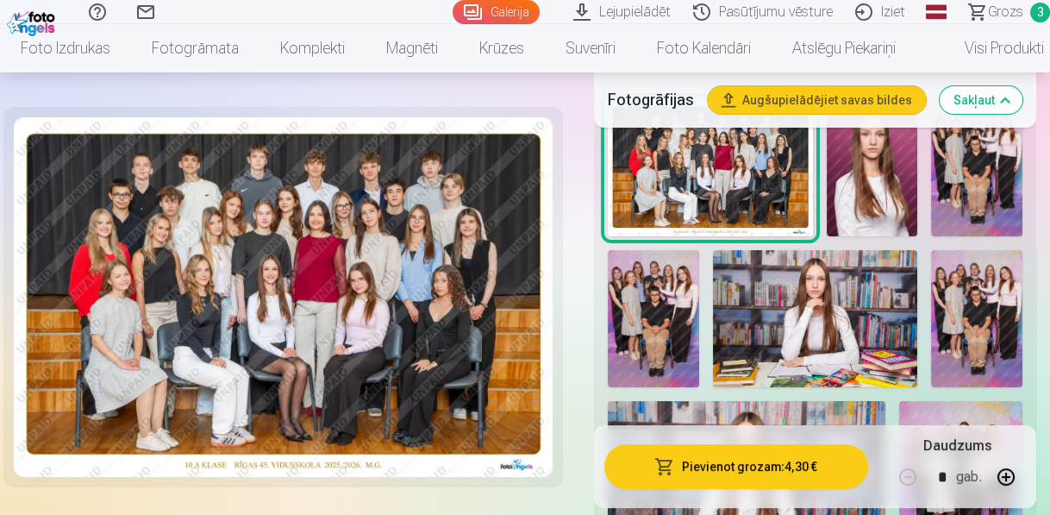
scroll to position [621, 0]
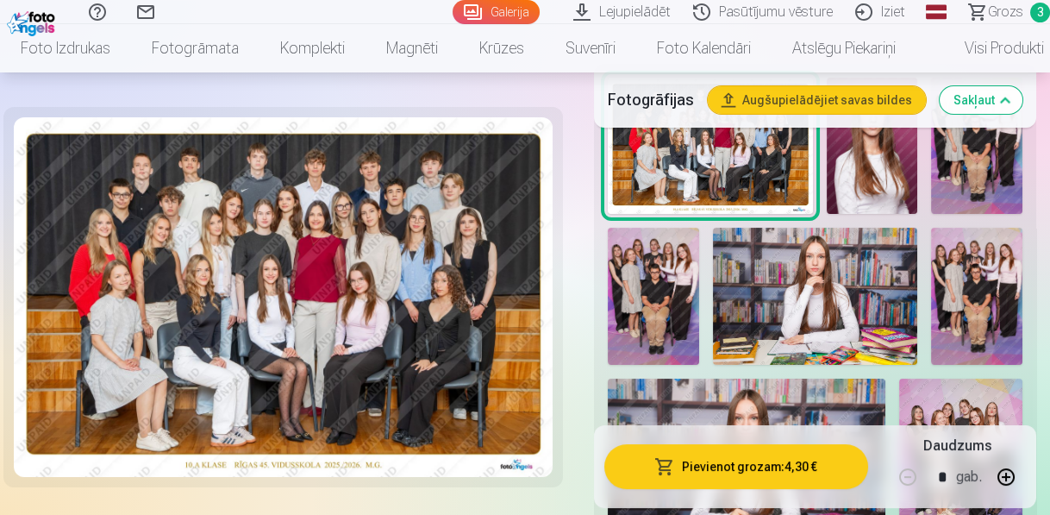
click at [682, 268] on img at bounding box center [653, 296] width 91 height 137
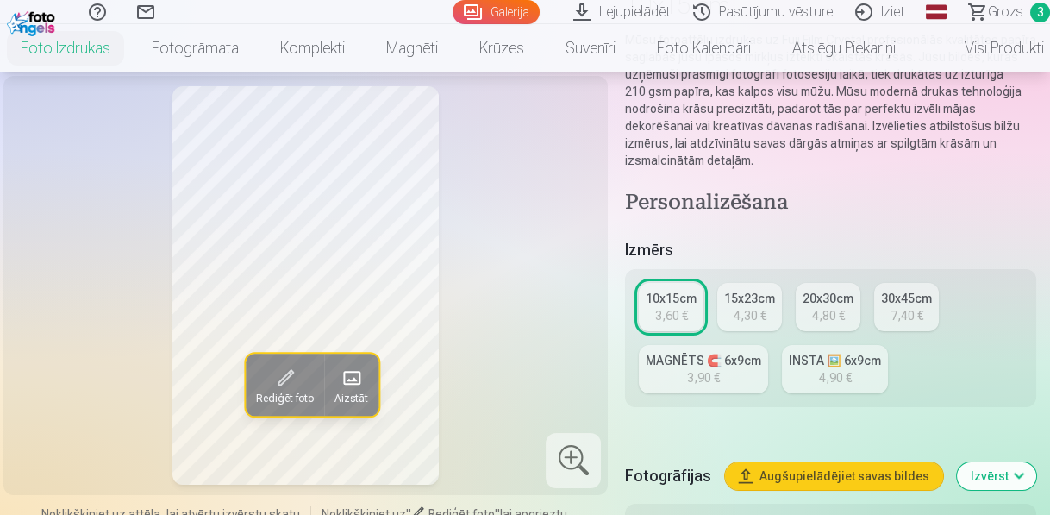
scroll to position [621, 0]
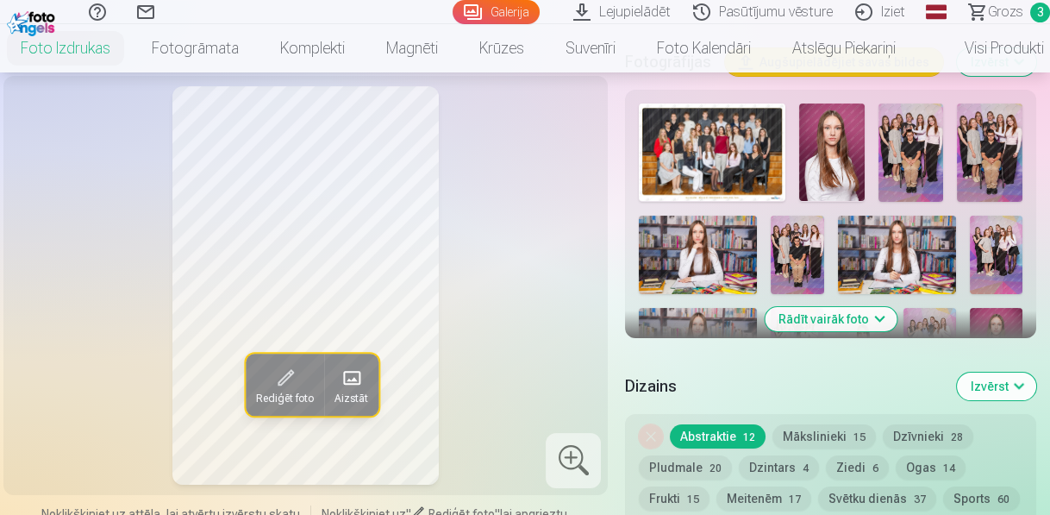
click at [927, 131] on img at bounding box center [912, 152] width 66 height 98
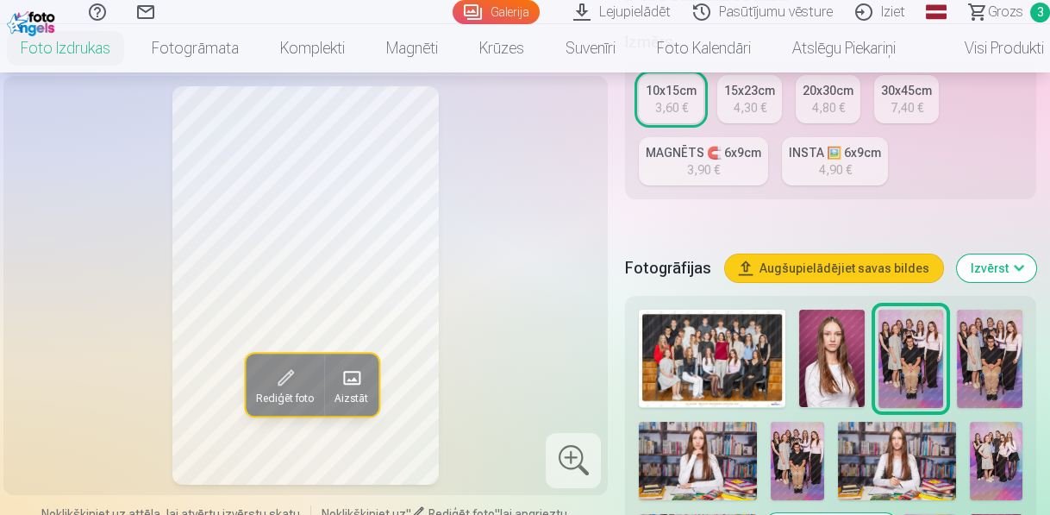
scroll to position [483, 0]
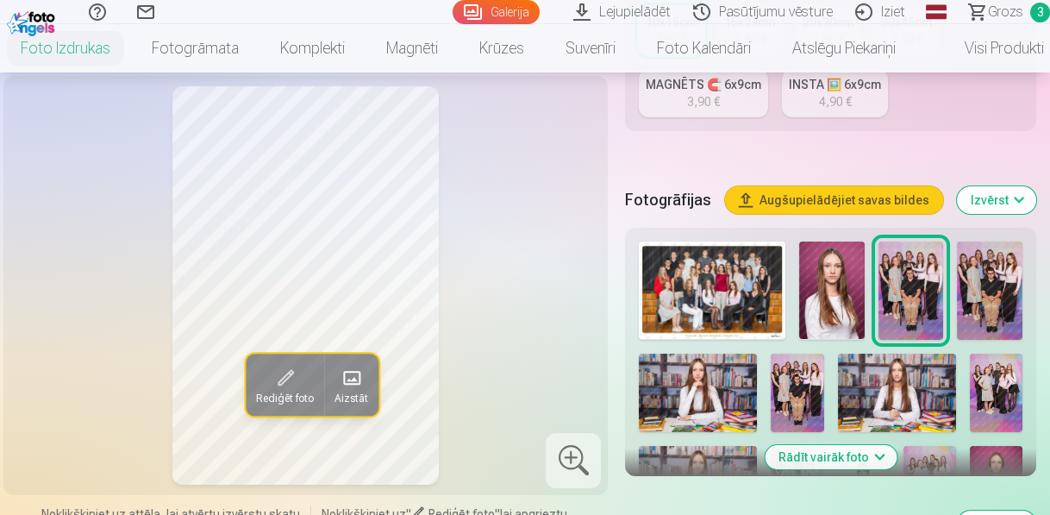
click at [1003, 248] on img at bounding box center [990, 290] width 66 height 98
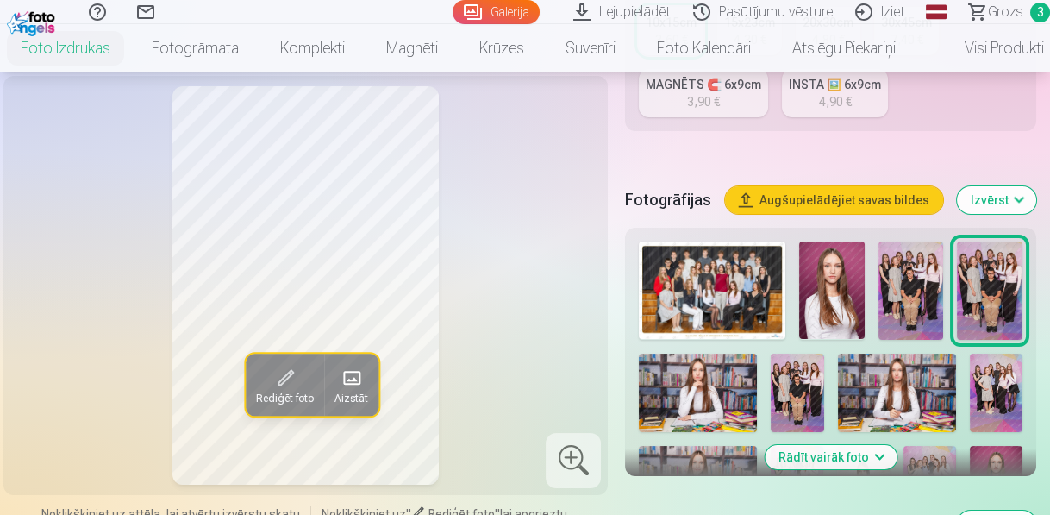
click at [797, 366] on img at bounding box center [797, 393] width 53 height 79
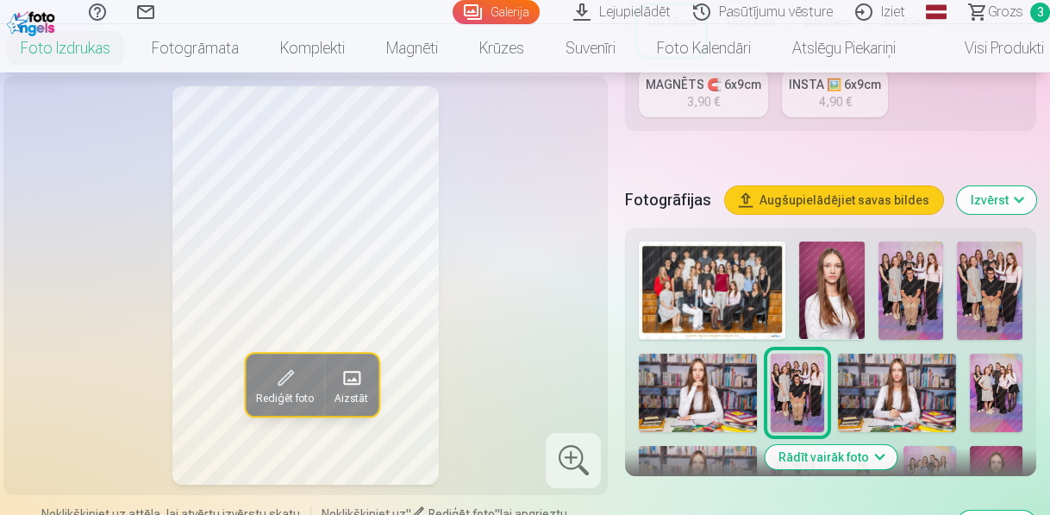
click at [986, 373] on img at bounding box center [996, 393] width 53 height 79
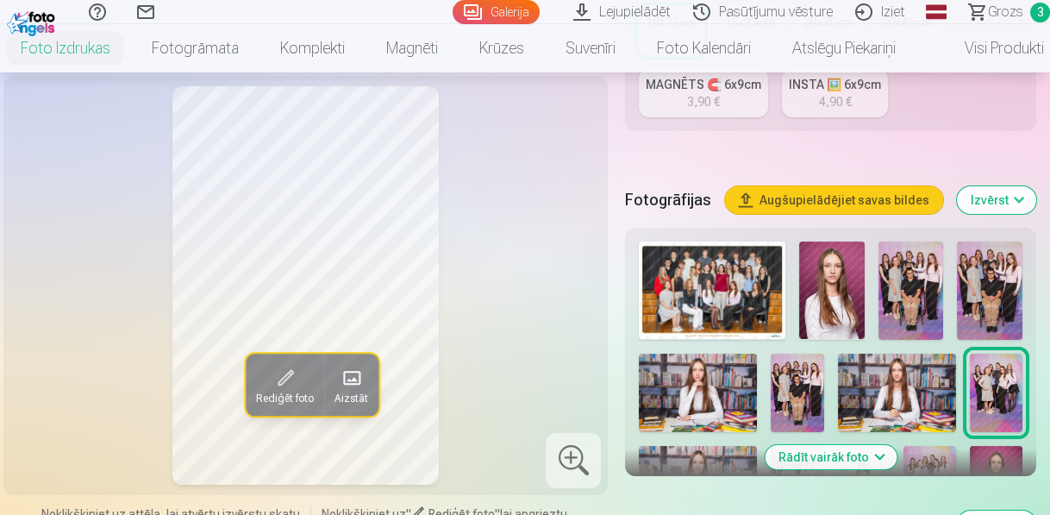
click at [1009, 277] on img at bounding box center [990, 290] width 66 height 98
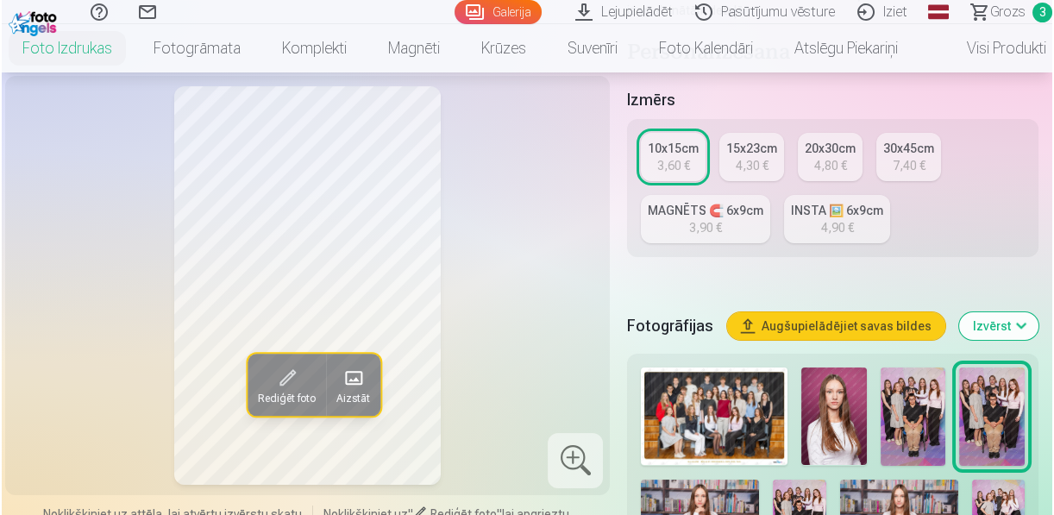
scroll to position [345, 0]
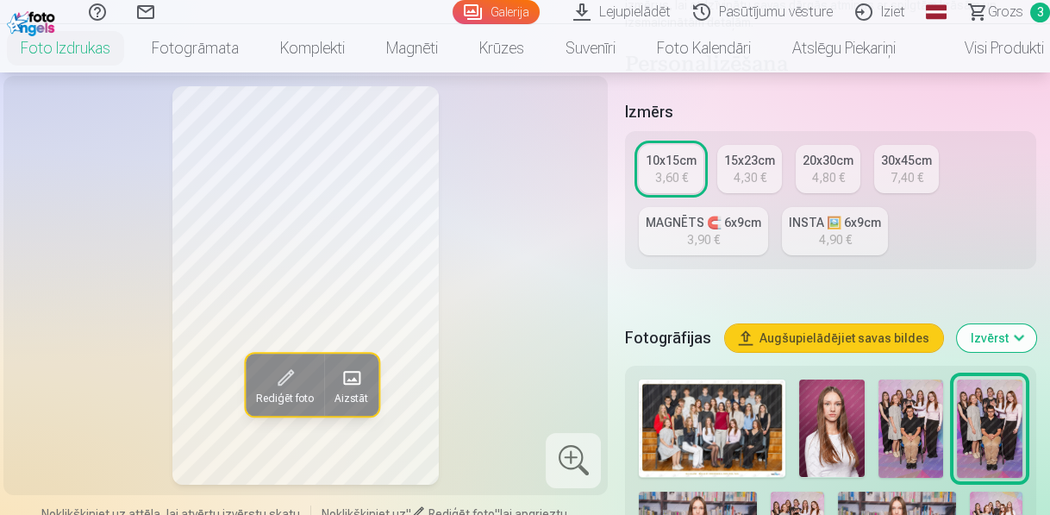
click at [281, 373] on span at bounding box center [286, 378] width 28 height 28
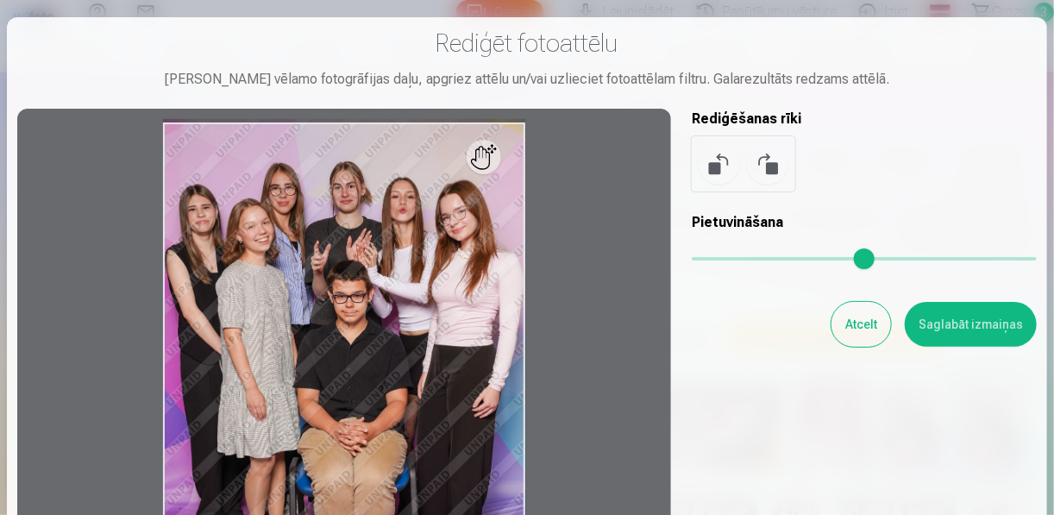
scroll to position [69, 0]
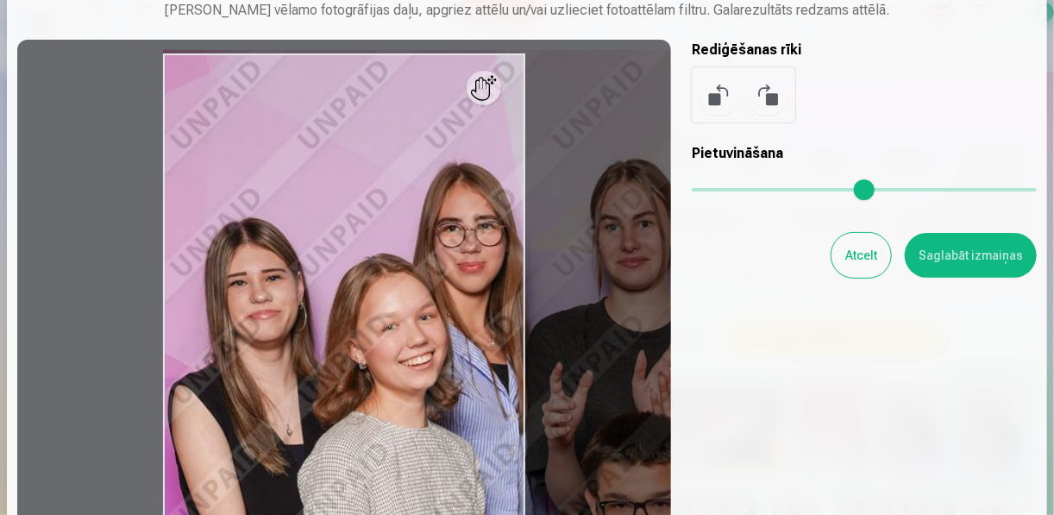
drag, startPoint x: 729, startPoint y: 189, endPoint x: 982, endPoint y: 210, distance: 253.6
click at [982, 191] on input "range" at bounding box center [864, 189] width 345 height 3
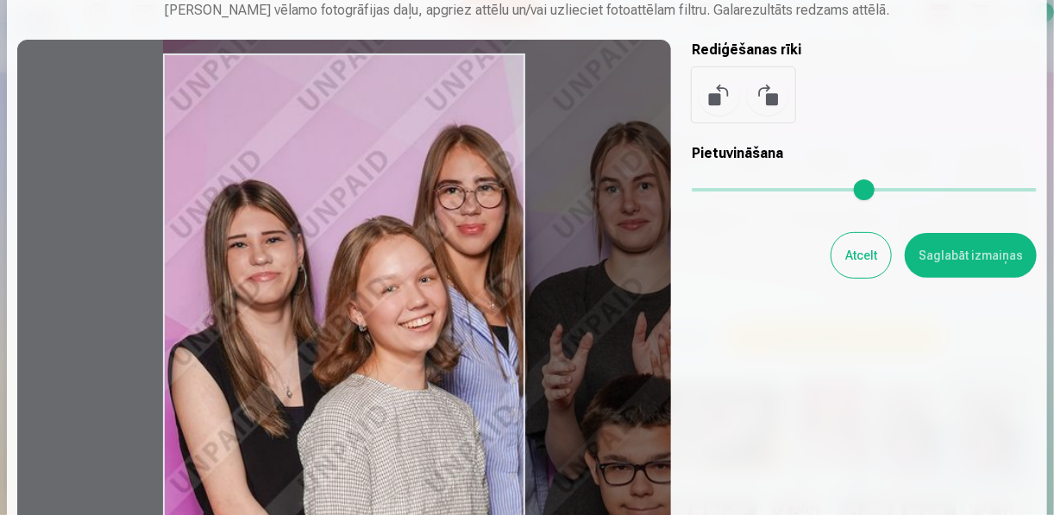
drag, startPoint x: 288, startPoint y: 313, endPoint x: 310, endPoint y: 283, distance: 37.1
click at [310, 283] on div at bounding box center [344, 323] width 654 height 567
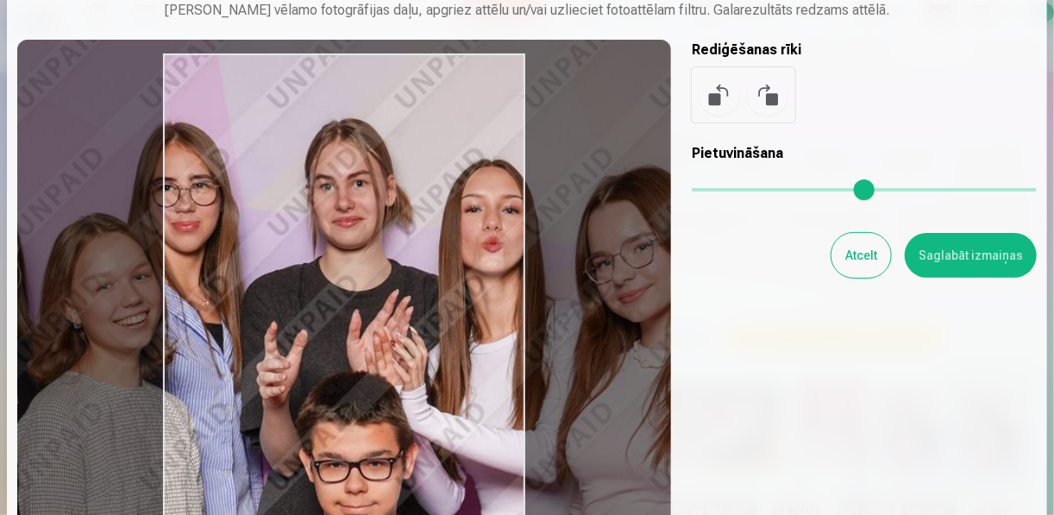
drag, startPoint x: 461, startPoint y: 350, endPoint x: 210, endPoint y: 325, distance: 253.0
click at [178, 348] on div at bounding box center [344, 323] width 654 height 567
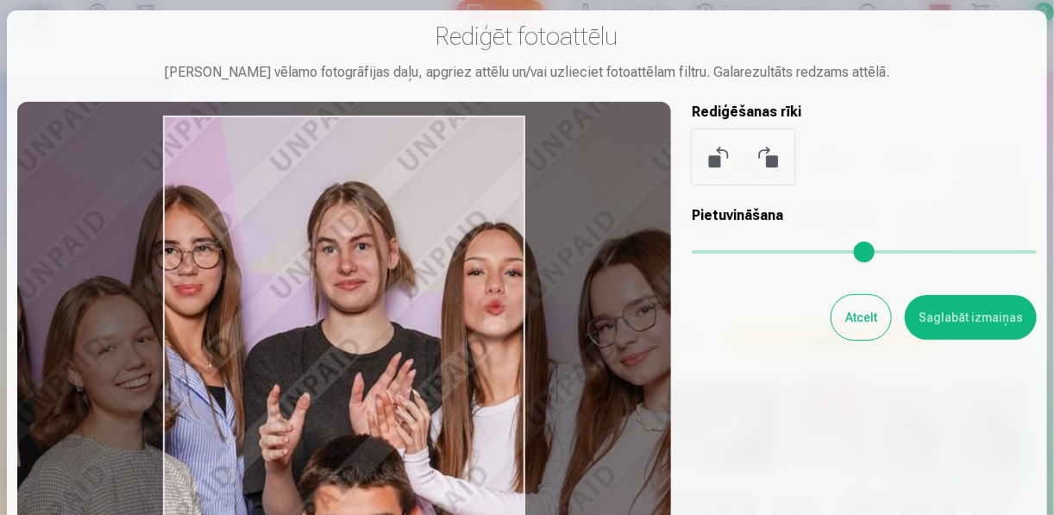
scroll to position [0, 0]
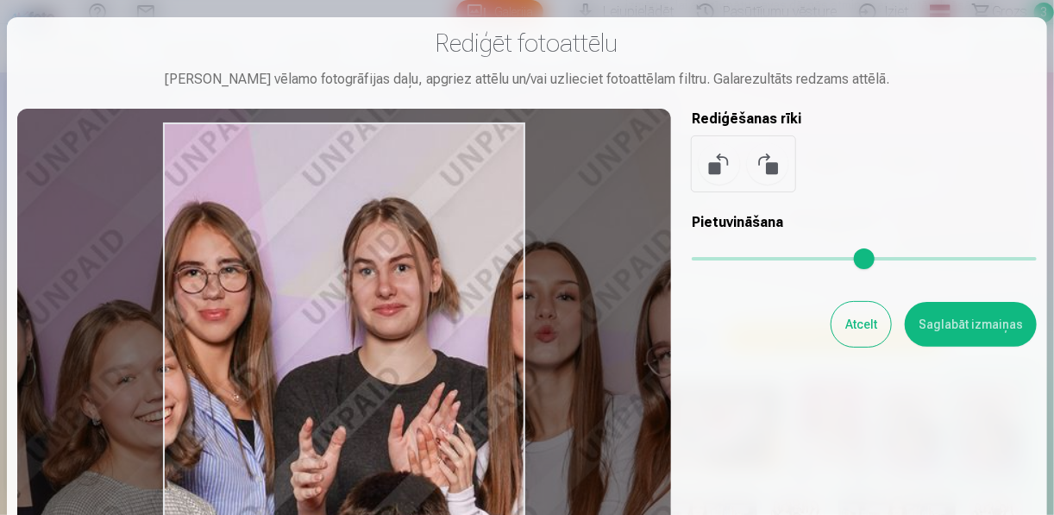
drag, startPoint x: 990, startPoint y: 254, endPoint x: 1031, endPoint y: 279, distance: 48.4
click at [1036, 260] on input "range" at bounding box center [864, 258] width 345 height 3
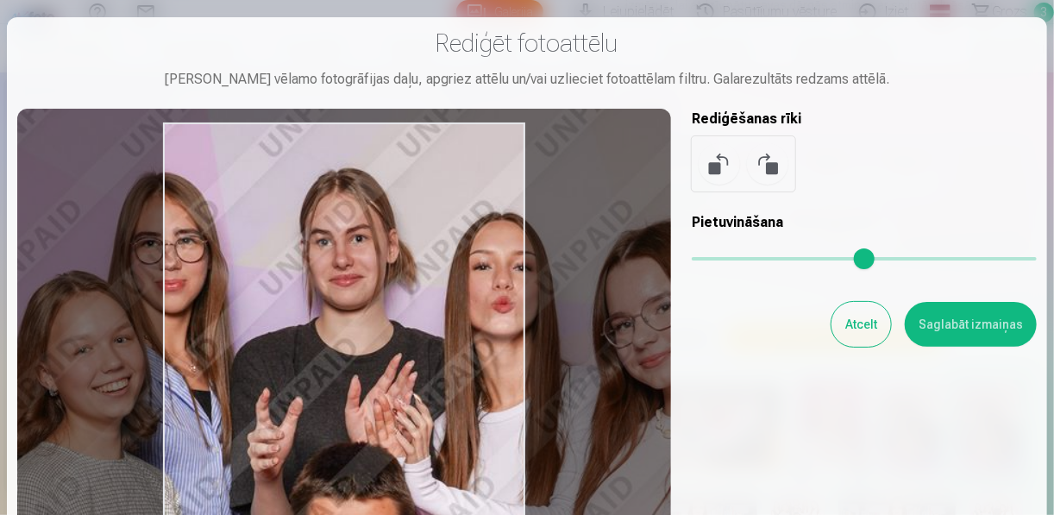
drag, startPoint x: 470, startPoint y: 345, endPoint x: 427, endPoint y: 316, distance: 52.1
click at [427, 316] on div at bounding box center [344, 392] width 654 height 567
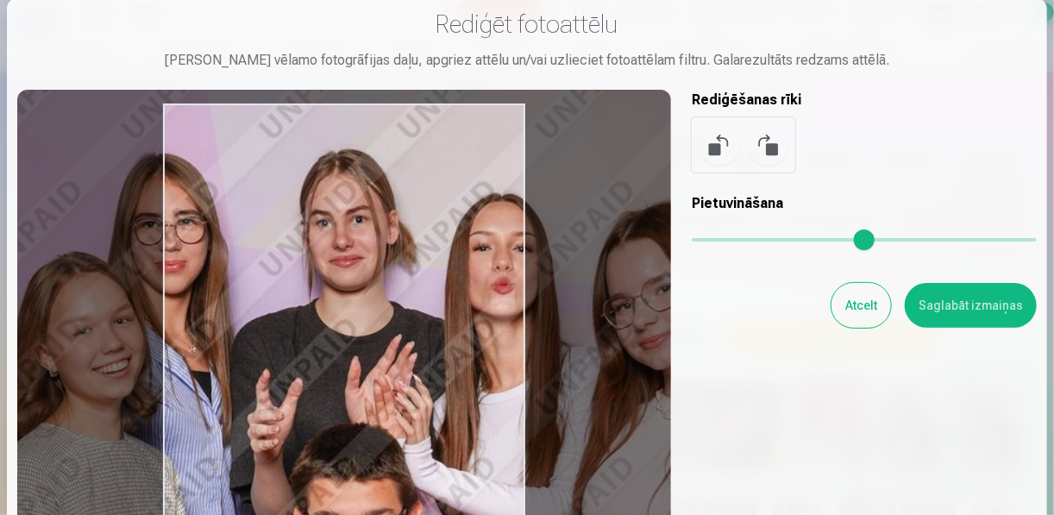
scroll to position [16, 0]
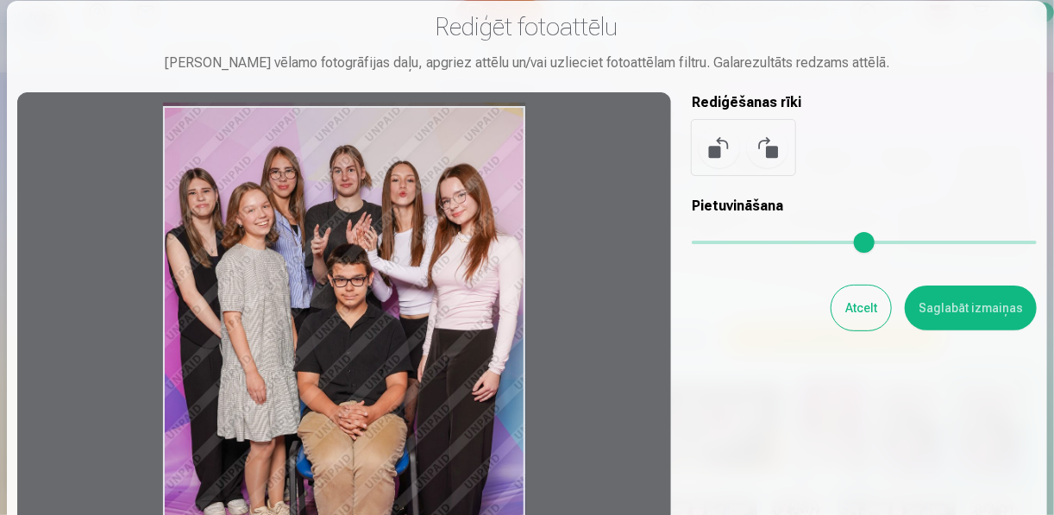
drag, startPoint x: 1019, startPoint y: 239, endPoint x: 466, endPoint y: 288, distance: 554.9
type input "*"
click at [692, 244] on input "range" at bounding box center [864, 242] width 345 height 3
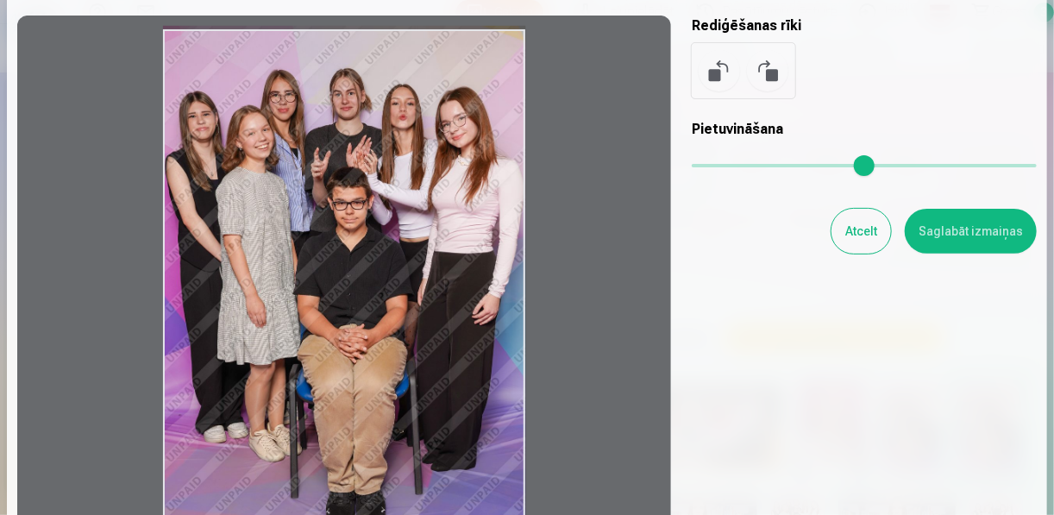
scroll to position [85, 0]
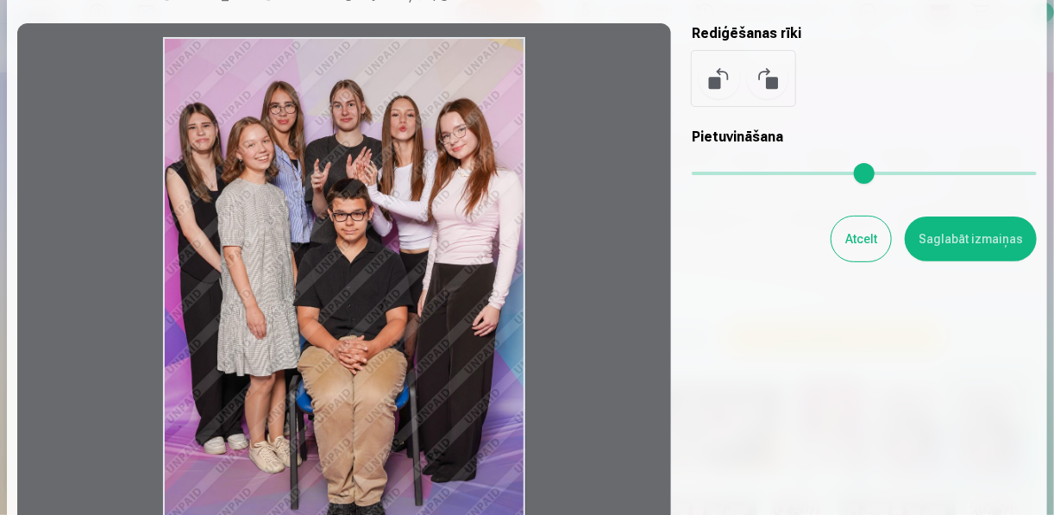
drag, startPoint x: 451, startPoint y: 329, endPoint x: 416, endPoint y: 364, distance: 48.8
click at [419, 353] on div at bounding box center [344, 306] width 654 height 567
click at [866, 235] on button "Atcelt" at bounding box center [860, 238] width 59 height 45
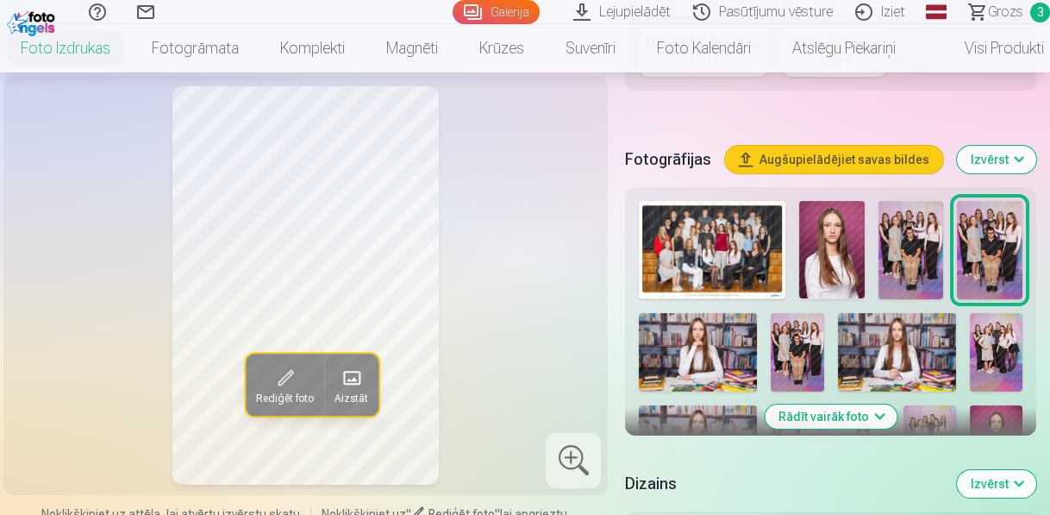
scroll to position [552, 0]
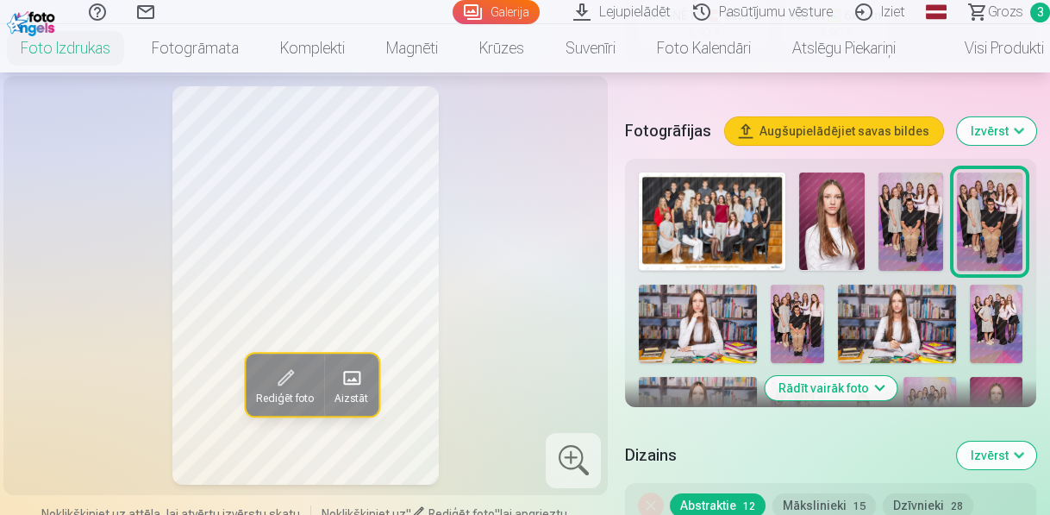
click at [835, 391] on button "Rādīt vairāk foto" at bounding box center [831, 388] width 132 height 24
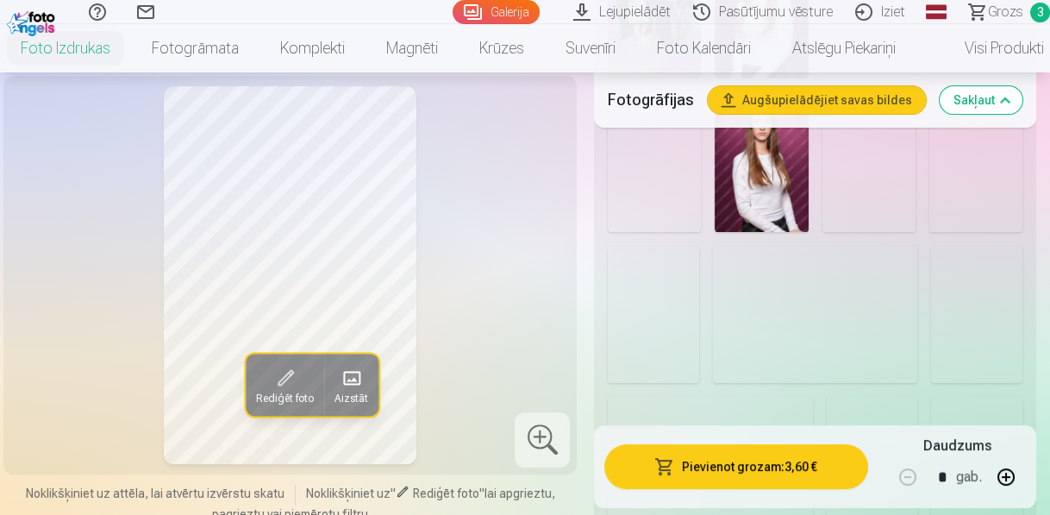
scroll to position [1380, 0]
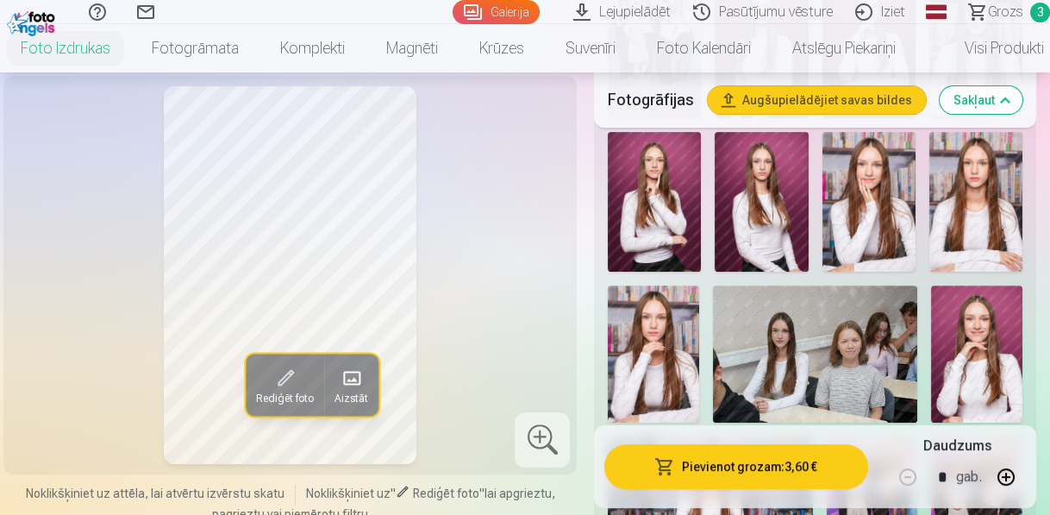
click at [848, 299] on img at bounding box center [815, 353] width 205 height 136
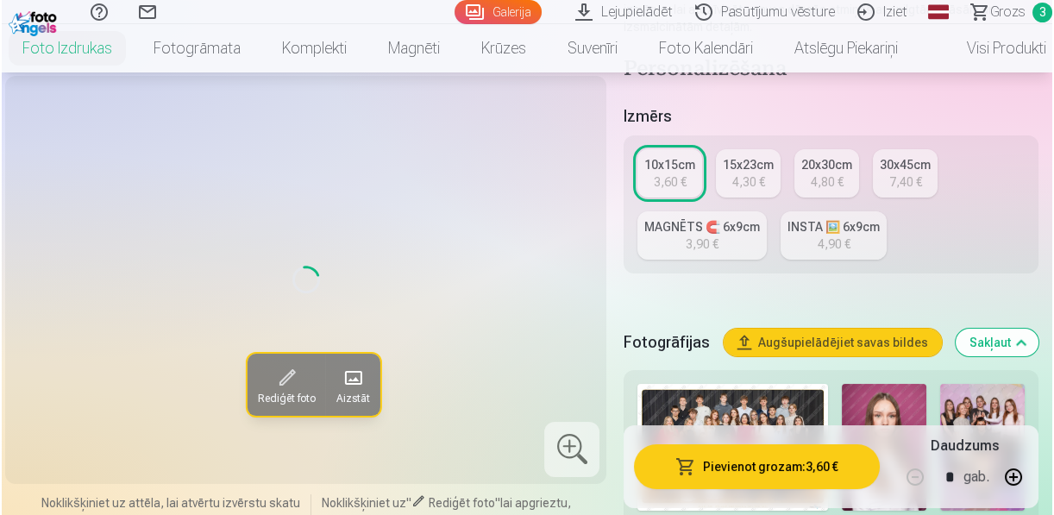
scroll to position [345, 0]
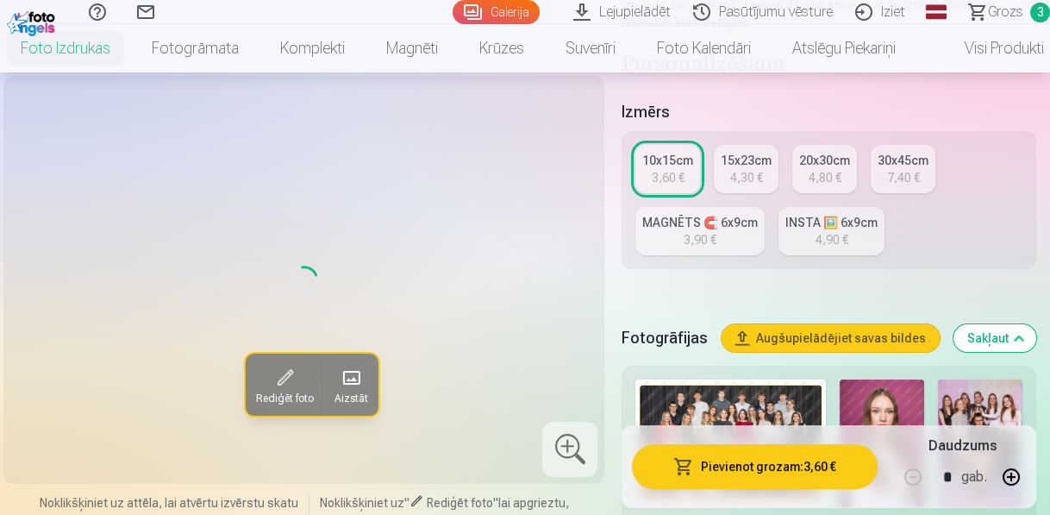
click at [307, 391] on span "Rediģēt foto" at bounding box center [285, 398] width 58 height 14
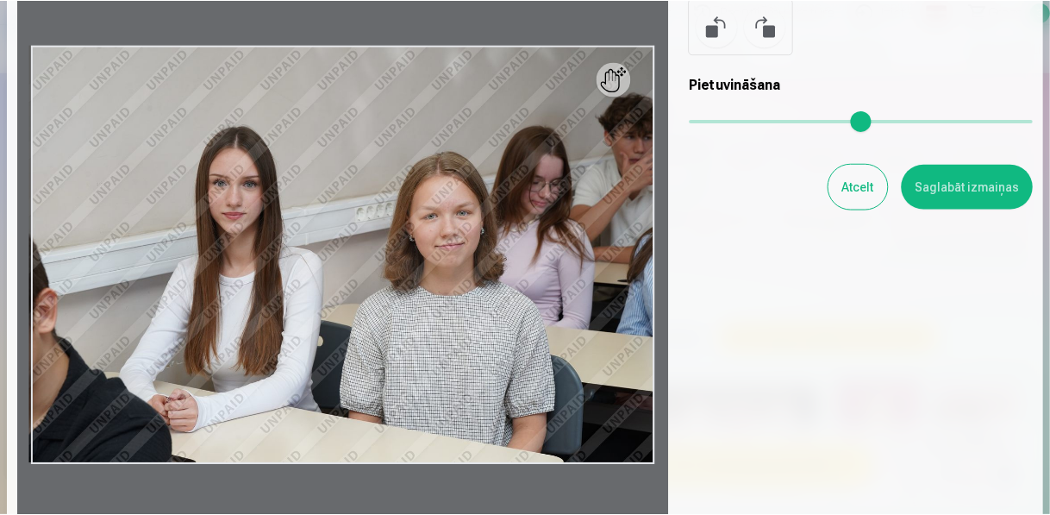
scroll to position [69, 0]
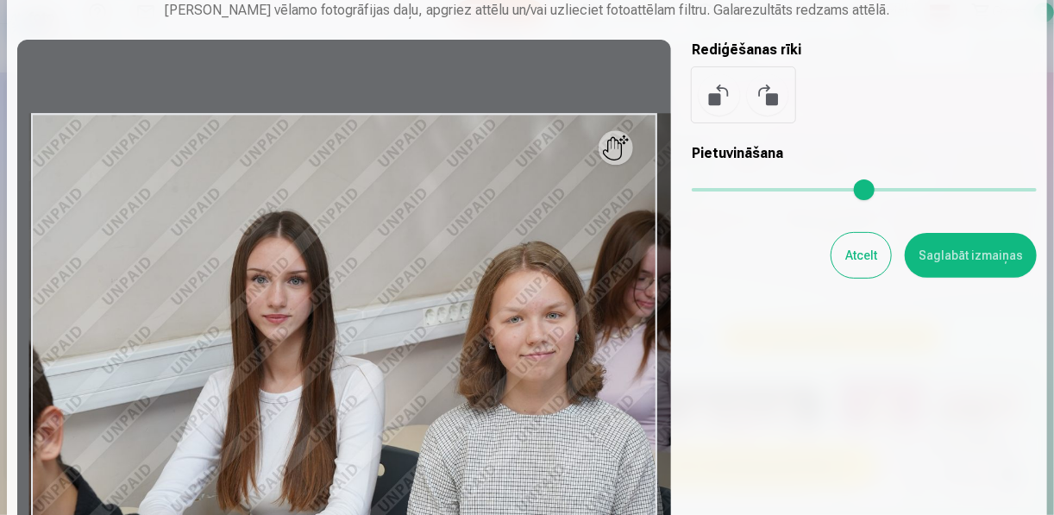
drag, startPoint x: 709, startPoint y: 187, endPoint x: 734, endPoint y: 185, distance: 25.1
click at [734, 188] on input "range" at bounding box center [864, 189] width 345 height 3
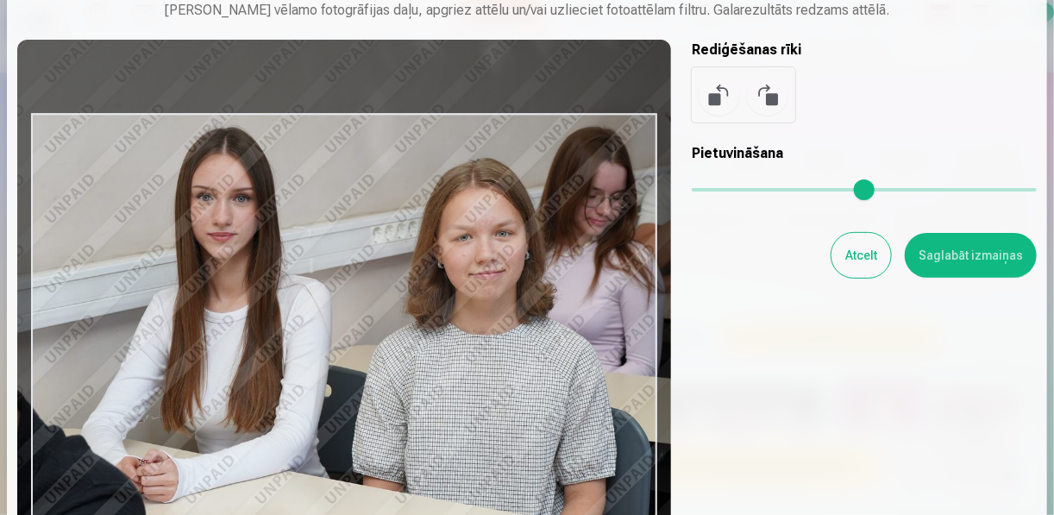
drag, startPoint x: 469, startPoint y: 292, endPoint x: 440, endPoint y: 235, distance: 64.8
click at [440, 234] on div at bounding box center [344, 323] width 654 height 567
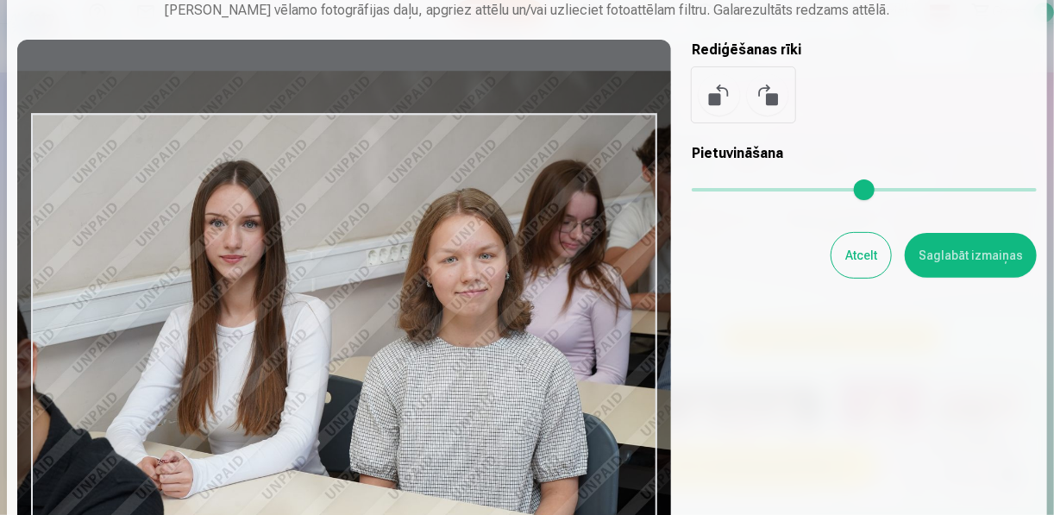
drag, startPoint x: 740, startPoint y: 192, endPoint x: 712, endPoint y: 196, distance: 27.8
type input "****"
click at [712, 191] on input "range" at bounding box center [864, 189] width 345 height 3
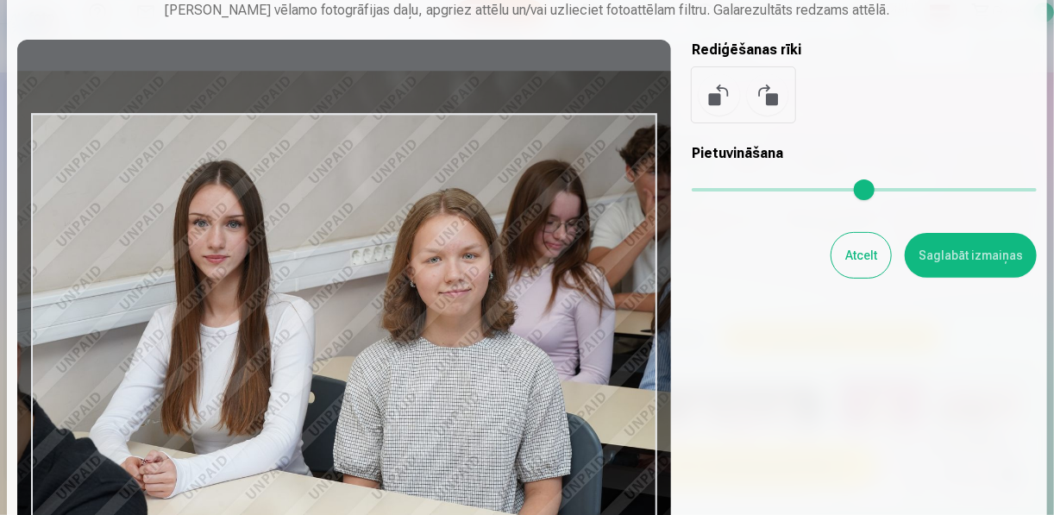
drag, startPoint x: 544, startPoint y: 300, endPoint x: 528, endPoint y: 279, distance: 27.1
click at [528, 279] on div at bounding box center [344, 323] width 654 height 567
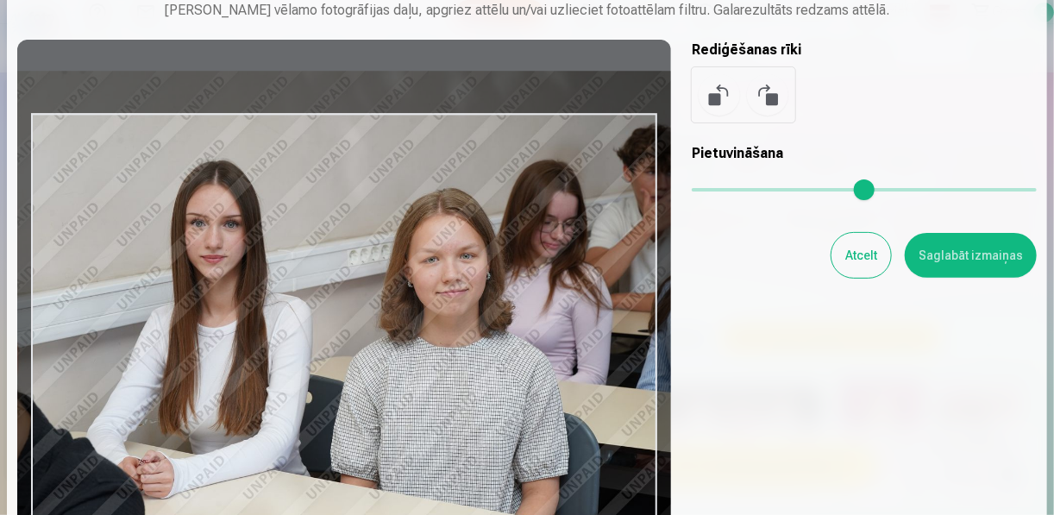
click at [525, 282] on div at bounding box center [344, 323] width 654 height 567
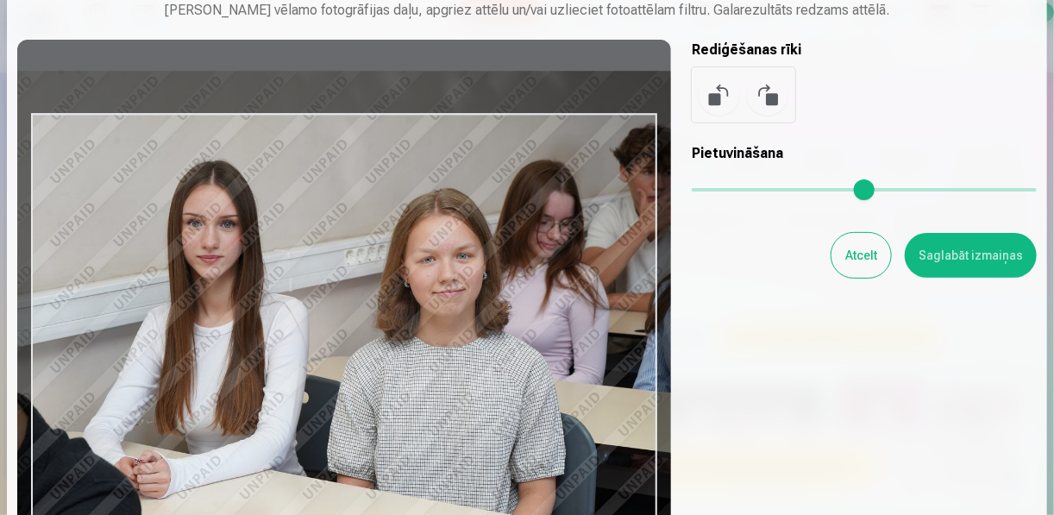
click at [571, 344] on div at bounding box center [344, 323] width 654 height 567
click at [976, 257] on button "Saglabāt izmaiņas" at bounding box center [971, 255] width 132 height 45
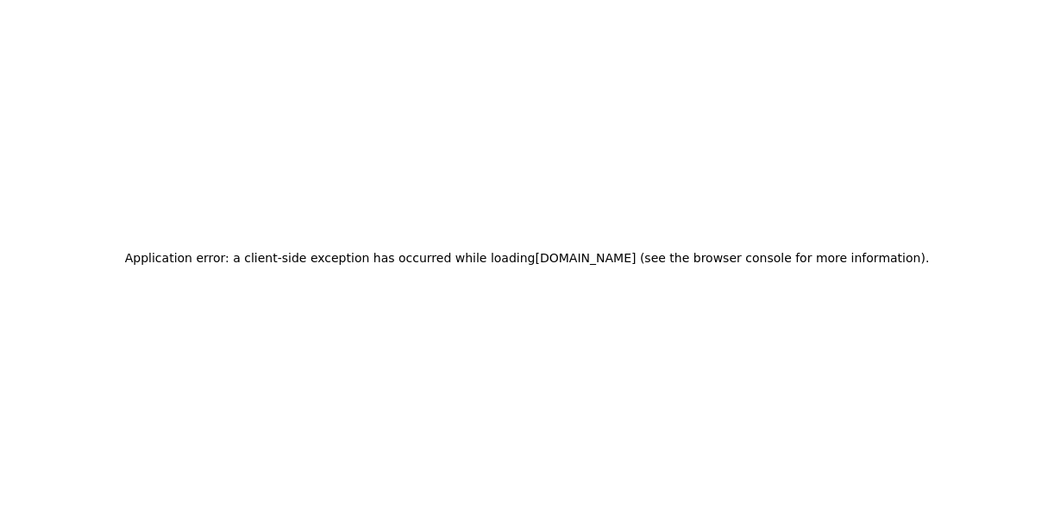
scroll to position [0, 0]
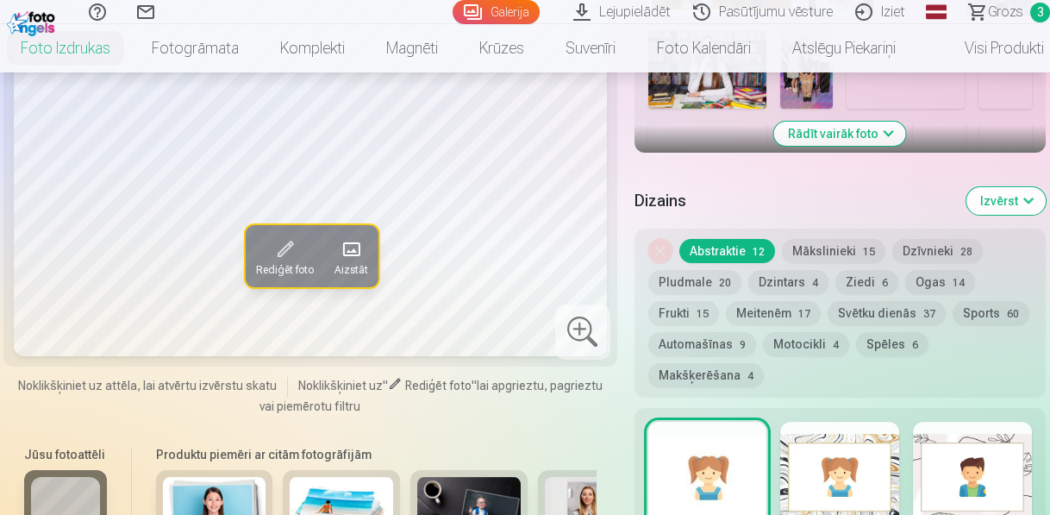
scroll to position [966, 0]
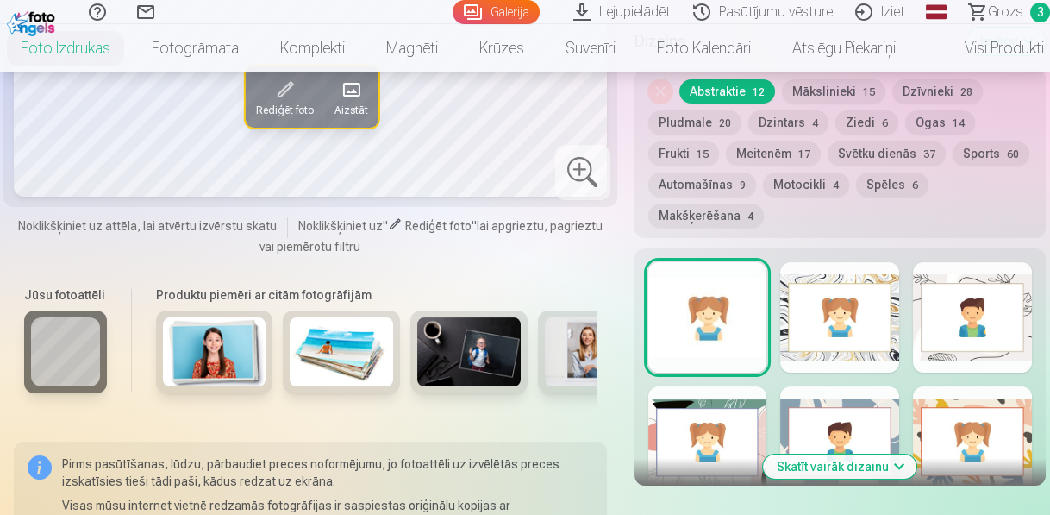
click at [844, 311] on div at bounding box center [839, 317] width 119 height 110
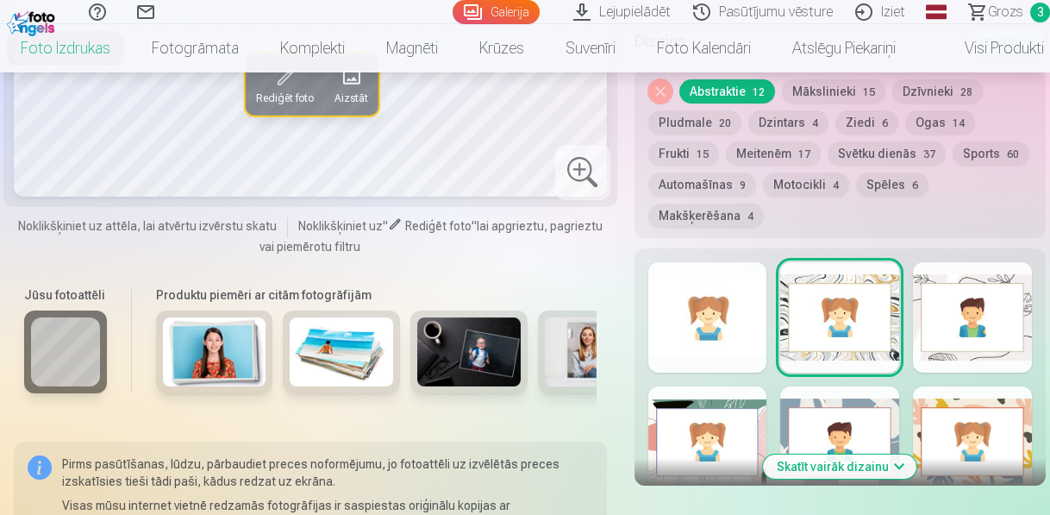
click at [998, 428] on div at bounding box center [972, 441] width 119 height 110
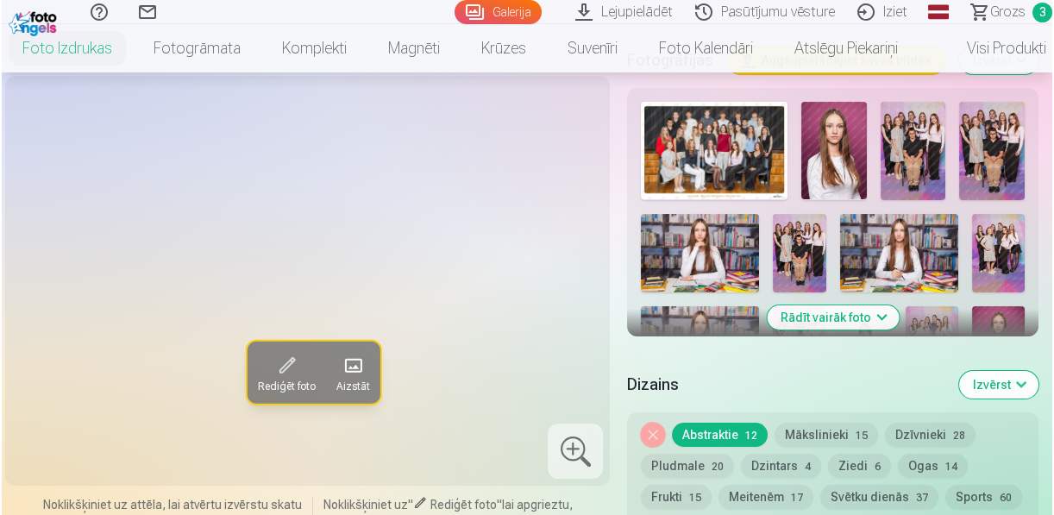
scroll to position [621, 0]
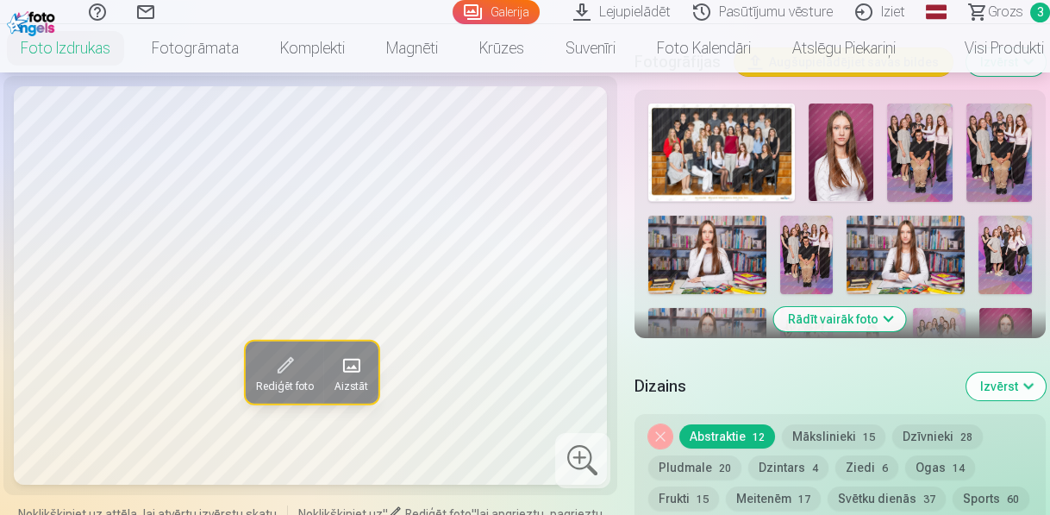
click at [295, 366] on span at bounding box center [286, 365] width 28 height 28
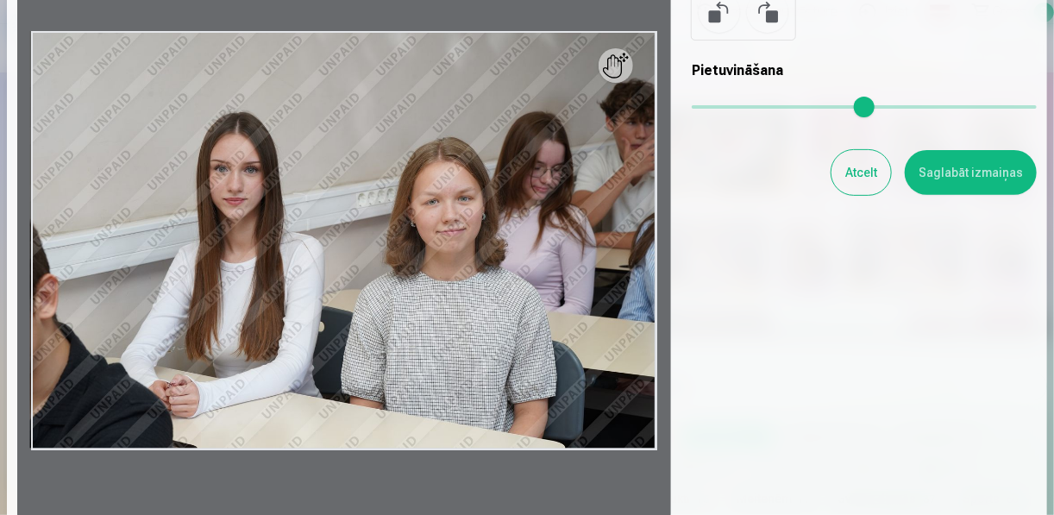
scroll to position [207, 0]
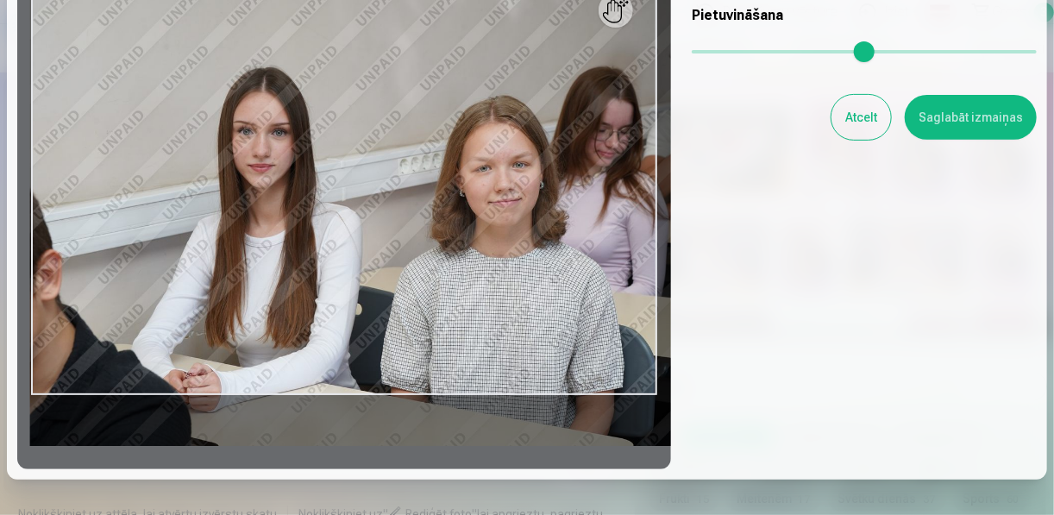
drag, startPoint x: 700, startPoint y: 47, endPoint x: 568, endPoint y: 119, distance: 150.5
type input "****"
click at [720, 50] on input "range" at bounding box center [864, 51] width 345 height 3
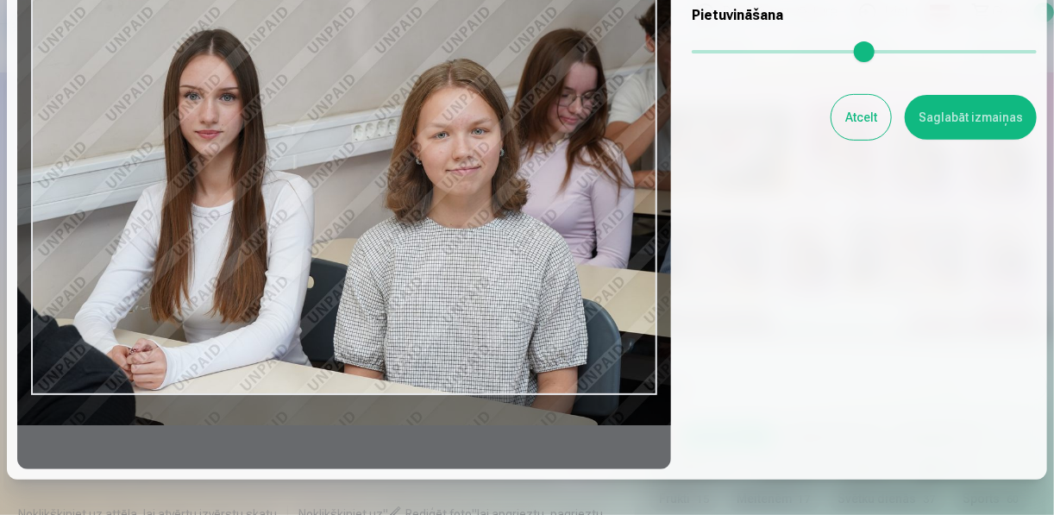
drag, startPoint x: 464, startPoint y: 172, endPoint x: 444, endPoint y: 156, distance: 25.7
click at [444, 156] on div at bounding box center [344, 185] width 654 height 567
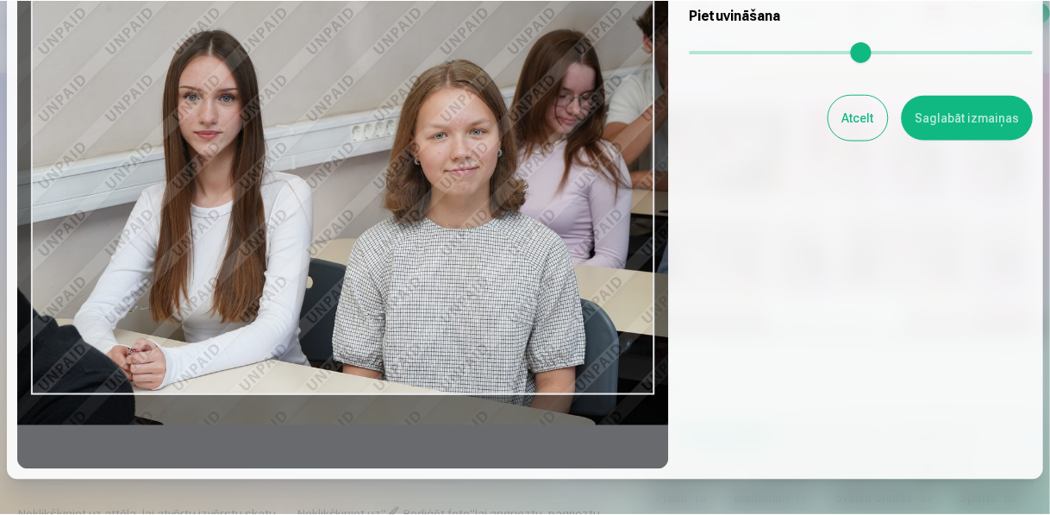
scroll to position [138, 0]
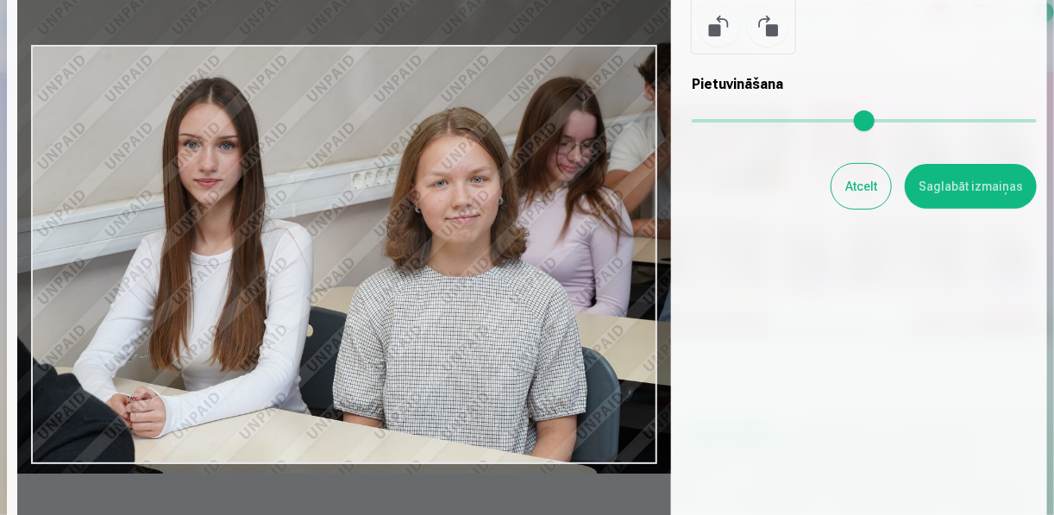
drag, startPoint x: 573, startPoint y: 314, endPoint x: 572, endPoint y: 293, distance: 20.7
click at [572, 293] on div at bounding box center [344, 254] width 654 height 567
click at [986, 184] on button "Saglabāt izmaiņas" at bounding box center [971, 186] width 132 height 45
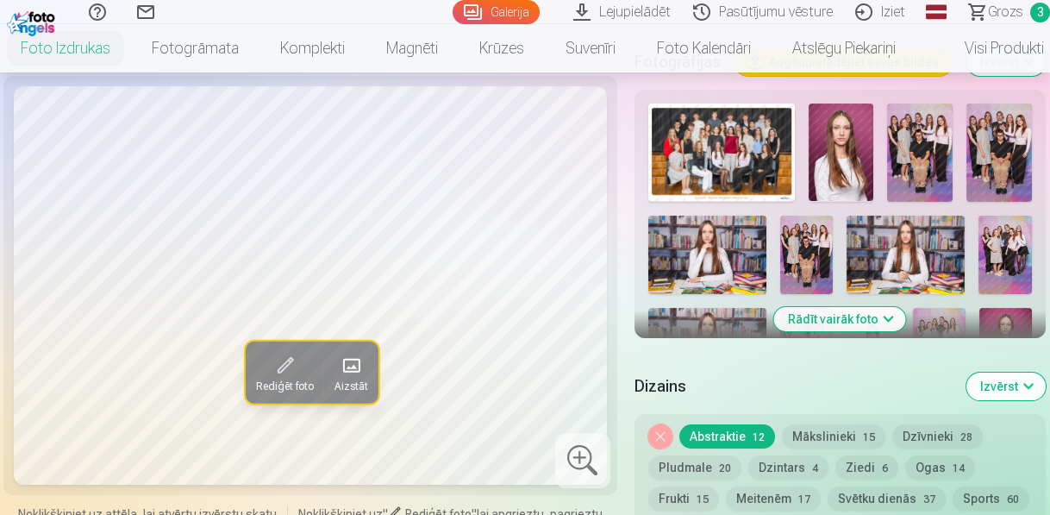
click at [310, 383] on span "Rediģēt foto" at bounding box center [285, 386] width 58 height 14
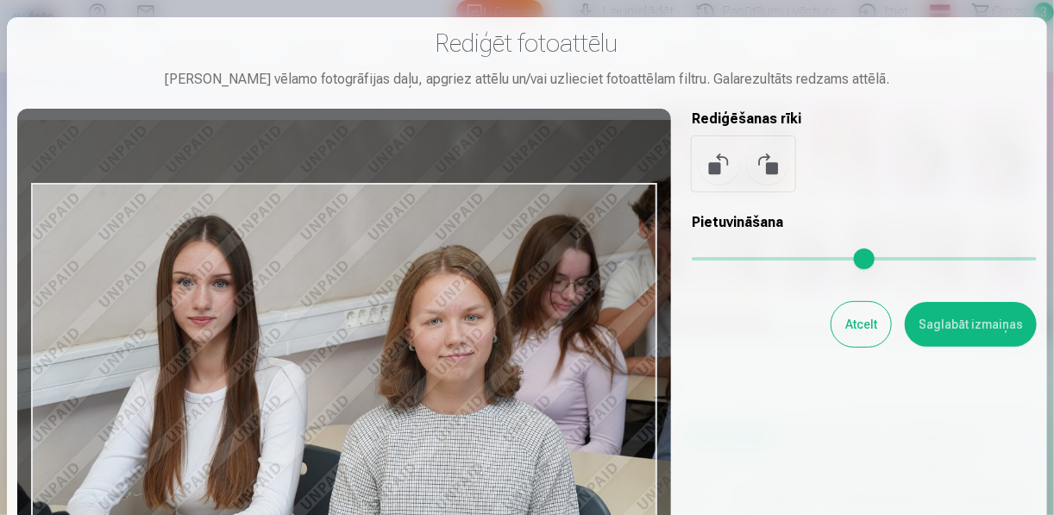
click at [512, 398] on div at bounding box center [344, 392] width 654 height 567
click at [1010, 320] on button "Saglabāt izmaiņas" at bounding box center [971, 324] width 132 height 45
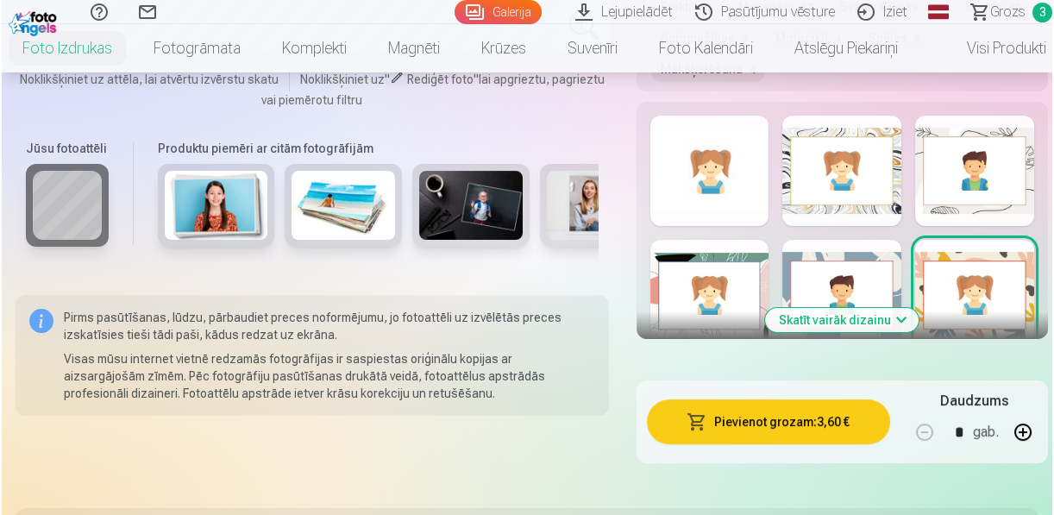
scroll to position [1242, 0]
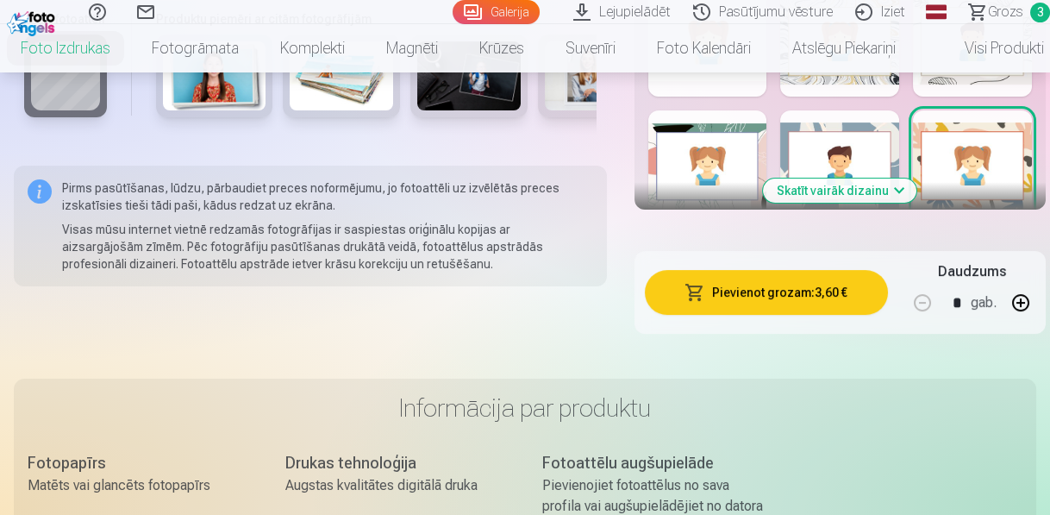
click at [720, 286] on button "Pievienot grozam : 3,60 €" at bounding box center [766, 292] width 243 height 45
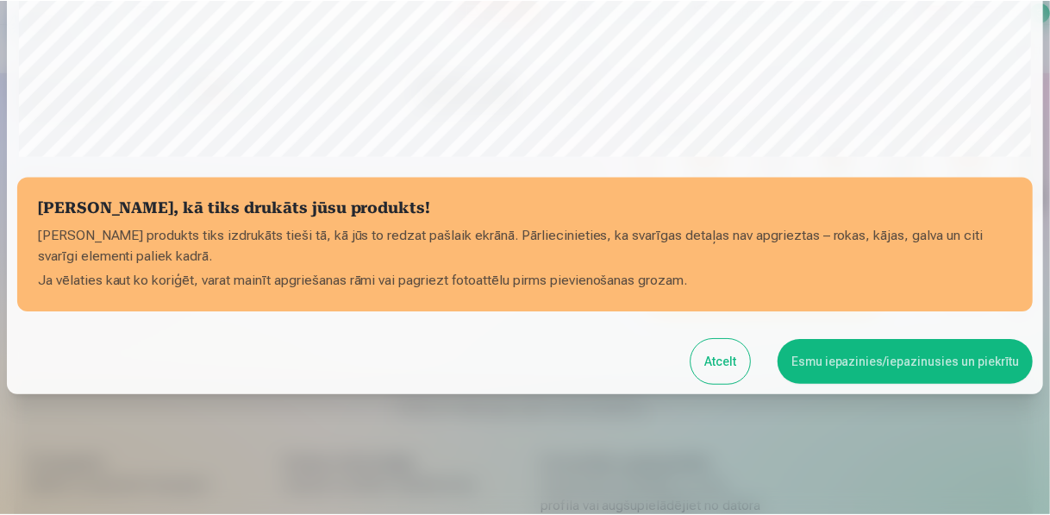
scroll to position [564, 0]
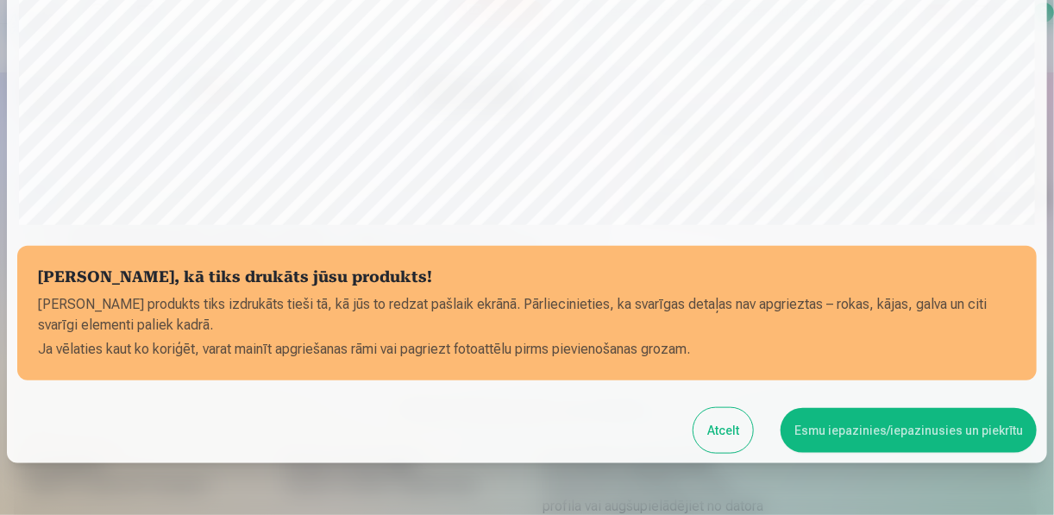
click at [961, 431] on button "Esmu iepazinies/iepazinusies un piekrītu" at bounding box center [908, 430] width 256 height 45
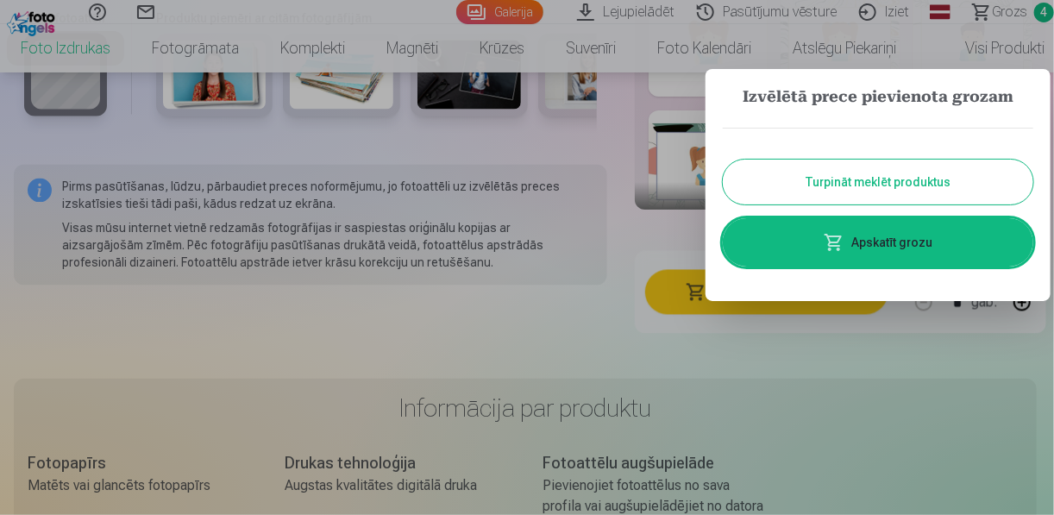
click at [882, 178] on button "Turpināt meklēt produktus" at bounding box center [878, 182] width 310 height 45
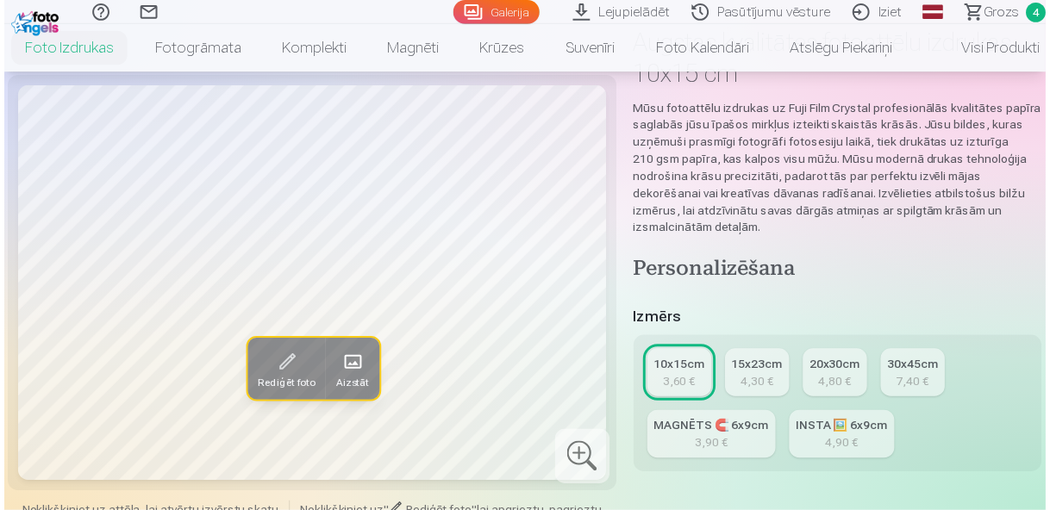
scroll to position [552, 0]
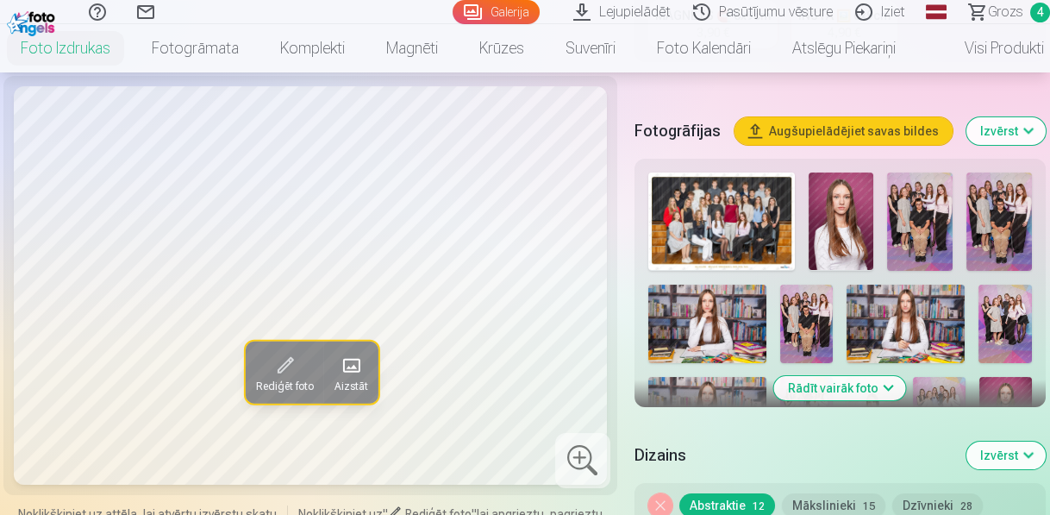
click at [708, 218] on img at bounding box center [721, 220] width 147 height 97
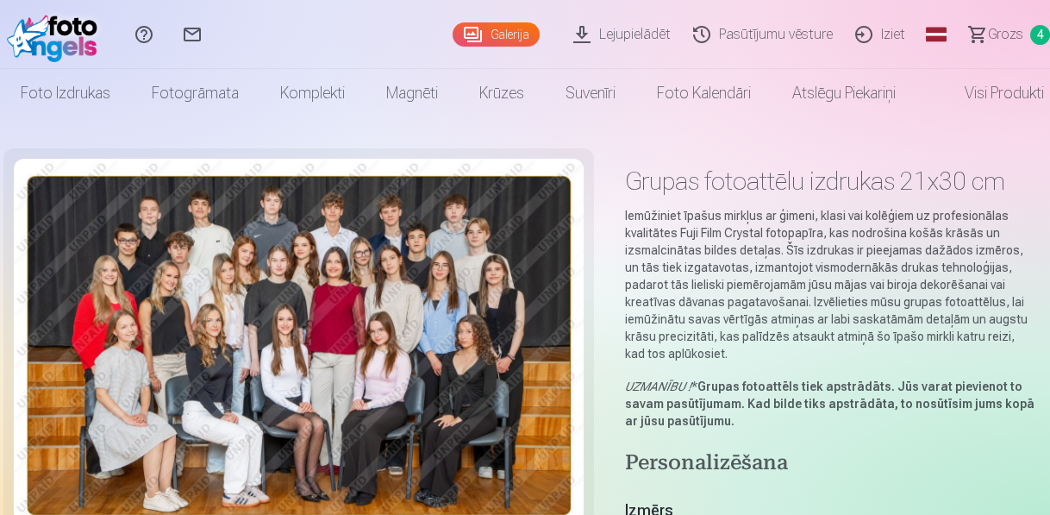
click at [1007, 34] on span "Grozs" at bounding box center [1005, 34] width 35 height 21
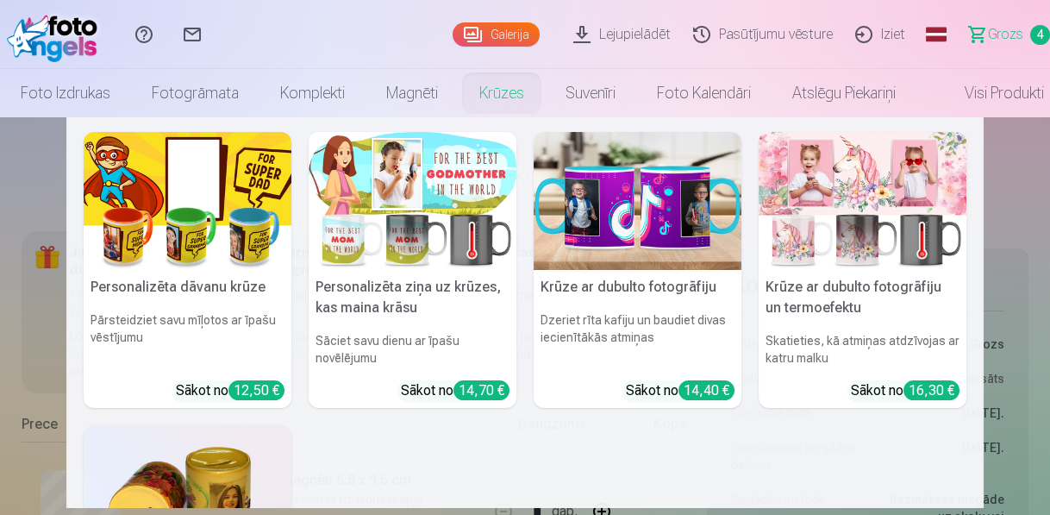
scroll to position [207, 0]
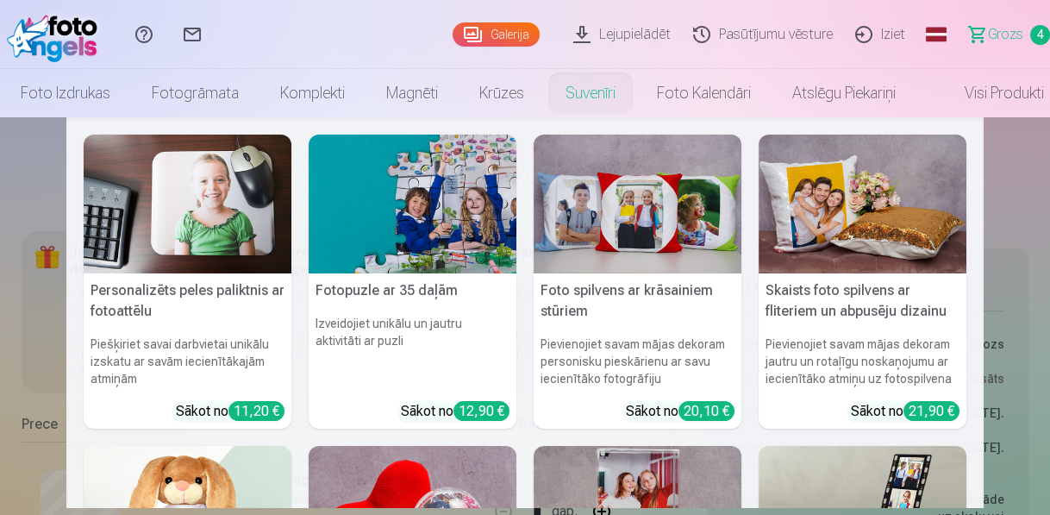
click at [594, 97] on link "Suvenīri" at bounding box center [590, 93] width 91 height 48
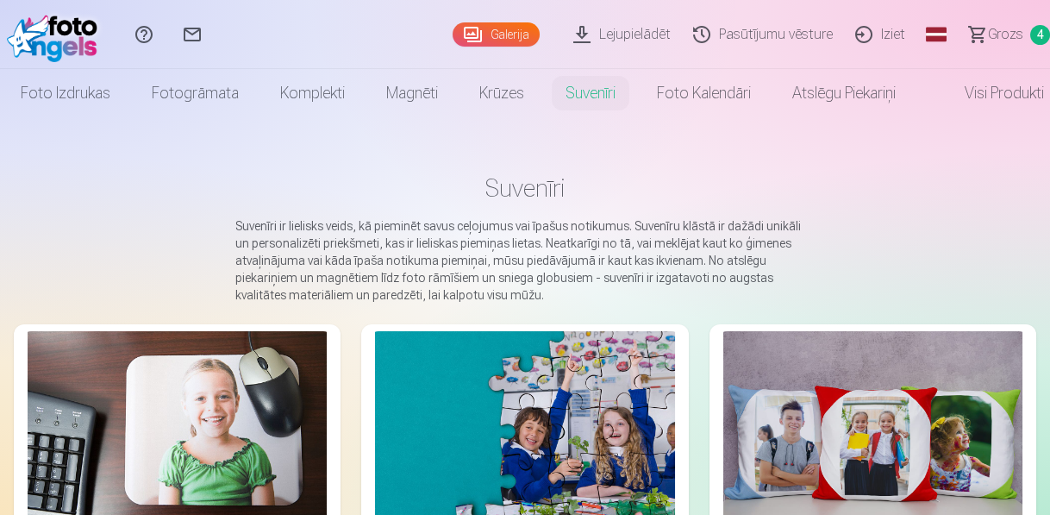
click at [990, 33] on span "Grozs" at bounding box center [1005, 34] width 35 height 21
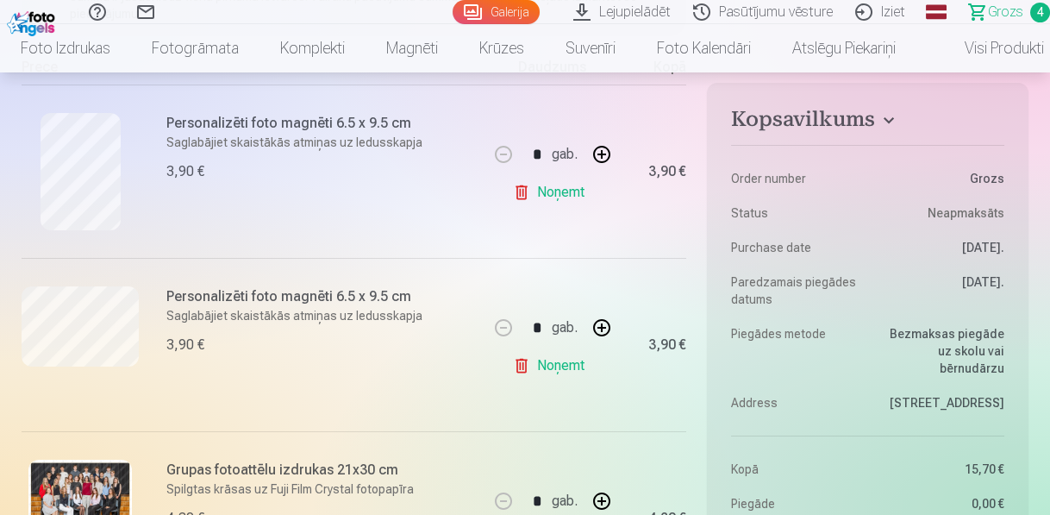
scroll to position [345, 0]
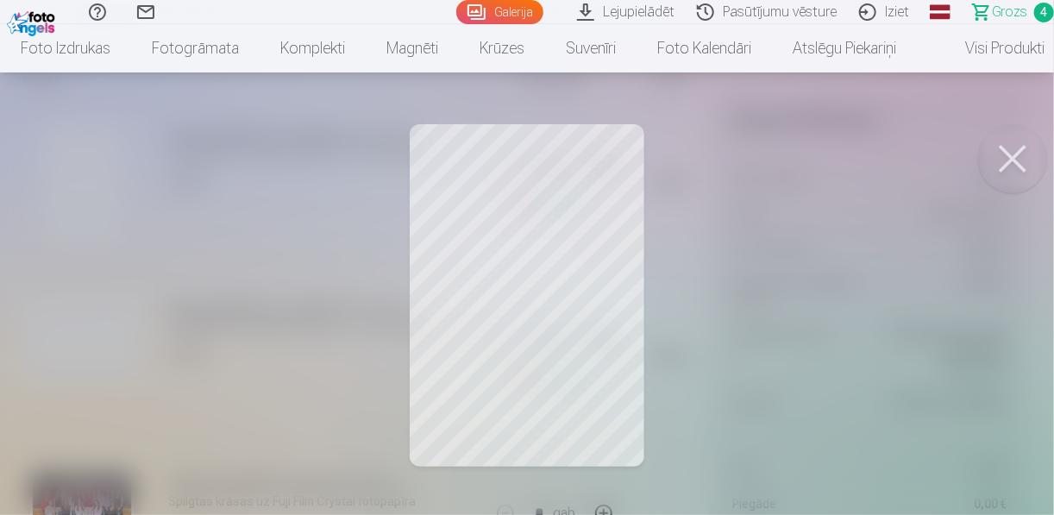
click at [1020, 142] on button at bounding box center [1012, 158] width 69 height 69
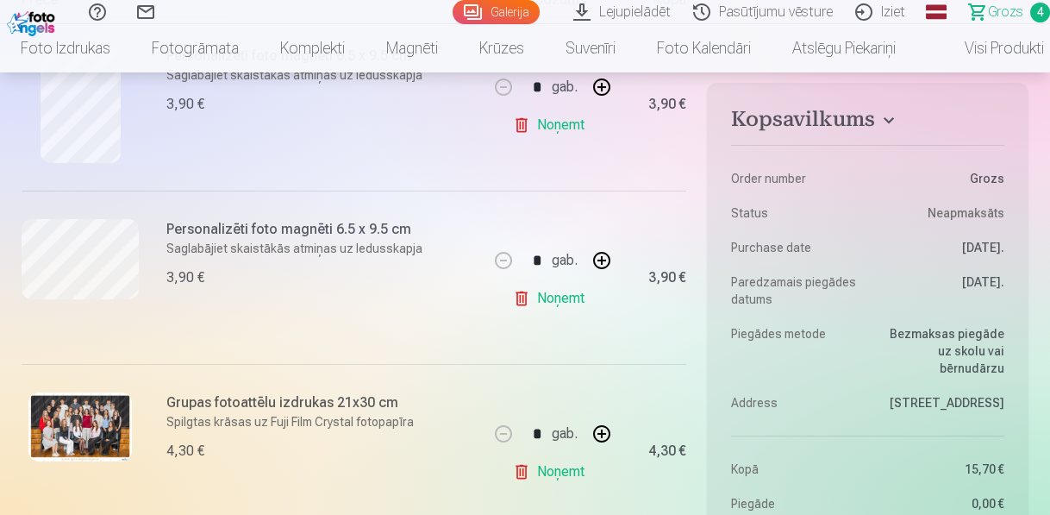
scroll to position [483, 0]
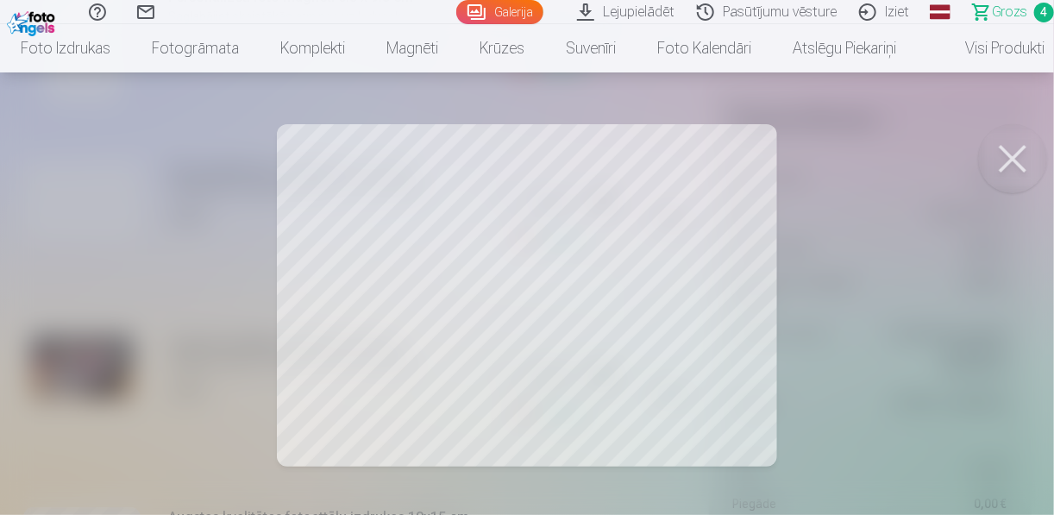
click at [994, 158] on button at bounding box center [1012, 158] width 69 height 69
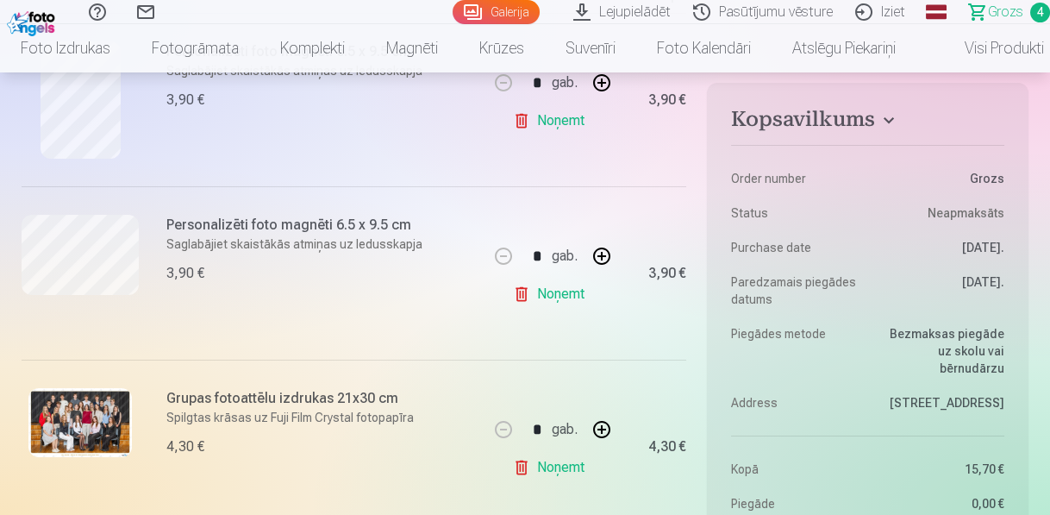
scroll to position [345, 0]
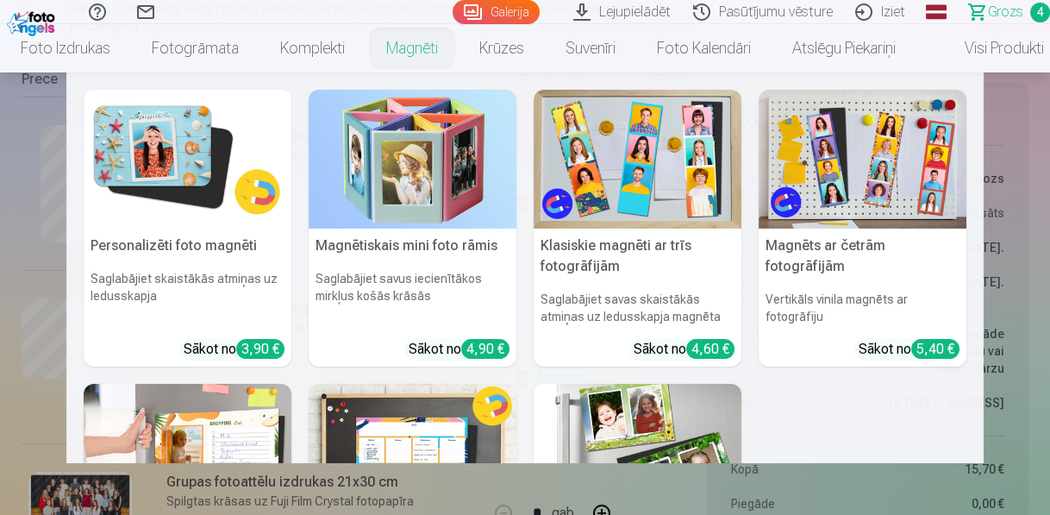
click at [423, 41] on link "Magnēti" at bounding box center [412, 48] width 93 height 48
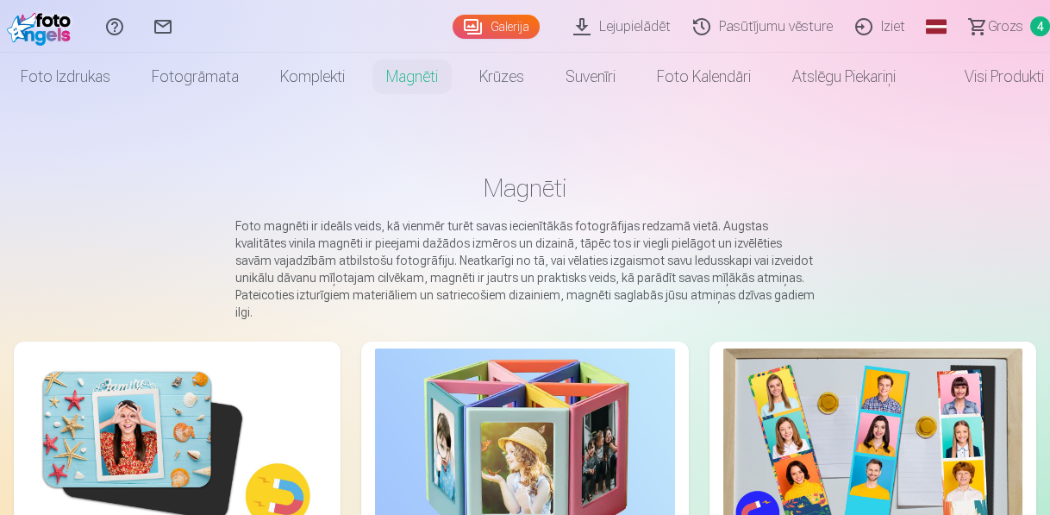
scroll to position [69, 0]
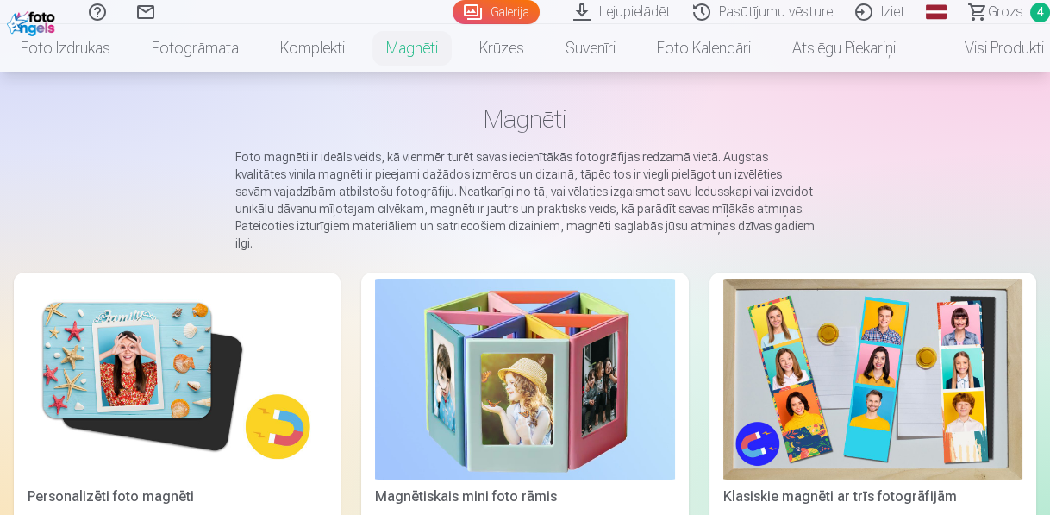
click at [210, 309] on img at bounding box center [177, 379] width 299 height 200
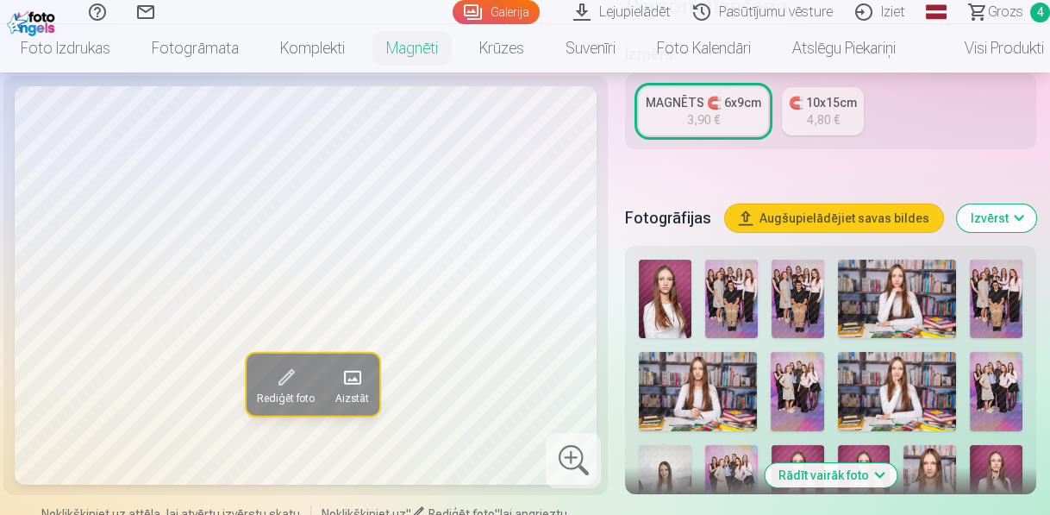
scroll to position [552, 0]
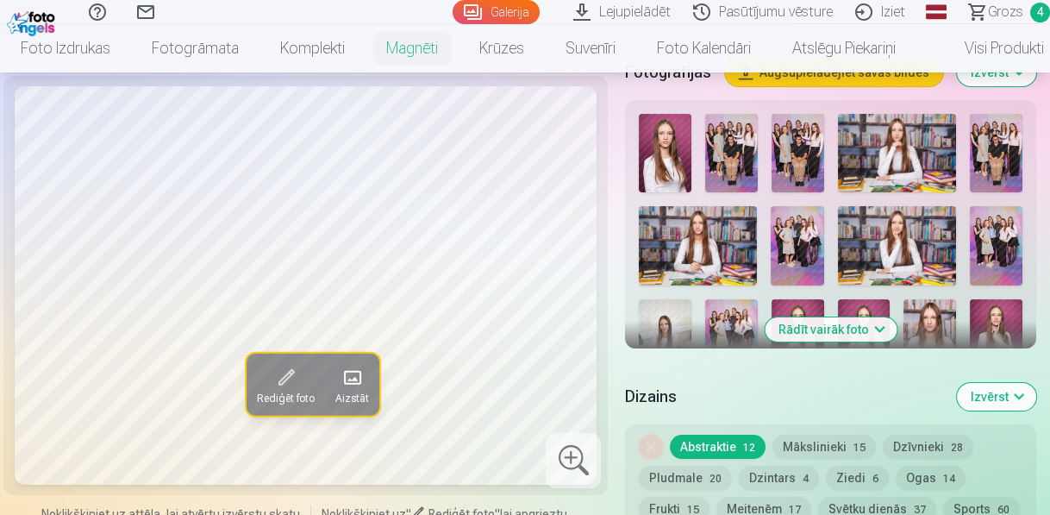
click at [878, 329] on button "Rādīt vairāk foto" at bounding box center [831, 329] width 132 height 24
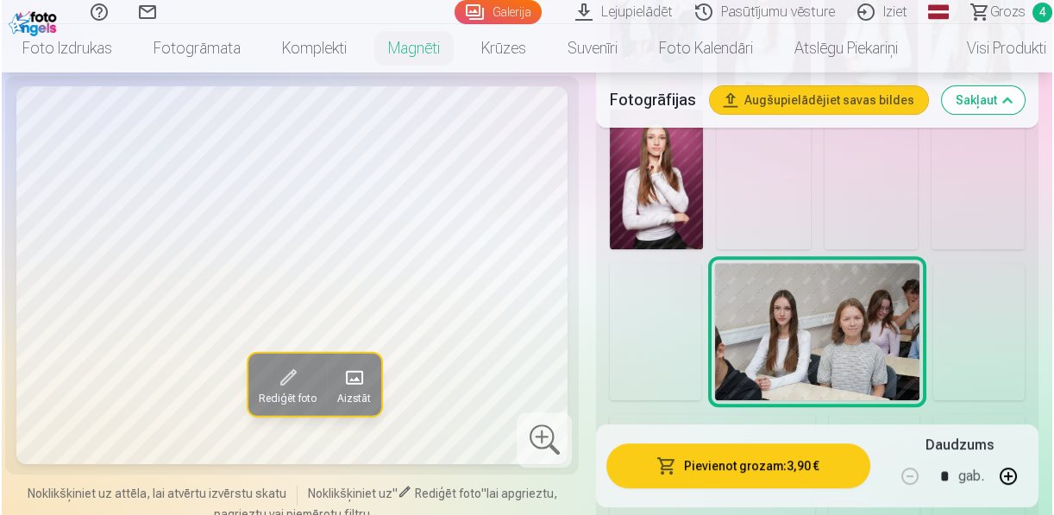
scroll to position [1380, 0]
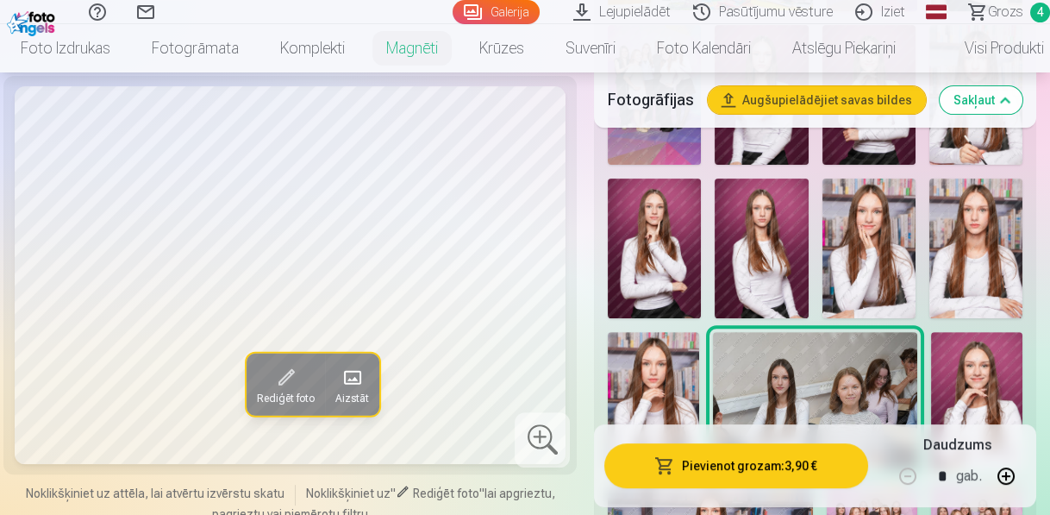
click at [876, 197] on img at bounding box center [869, 248] width 93 height 140
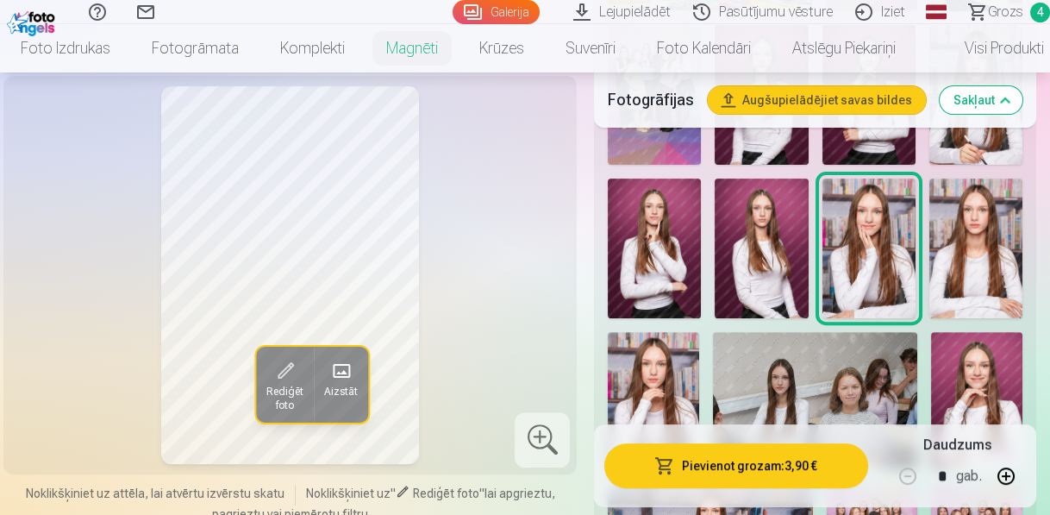
click at [655, 340] on img at bounding box center [653, 400] width 91 height 136
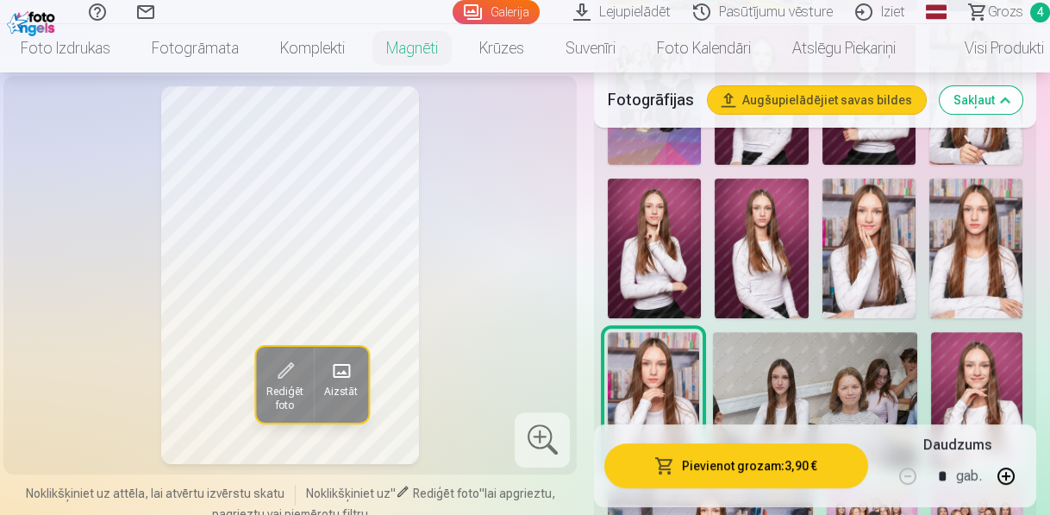
click at [870, 207] on img at bounding box center [869, 248] width 93 height 140
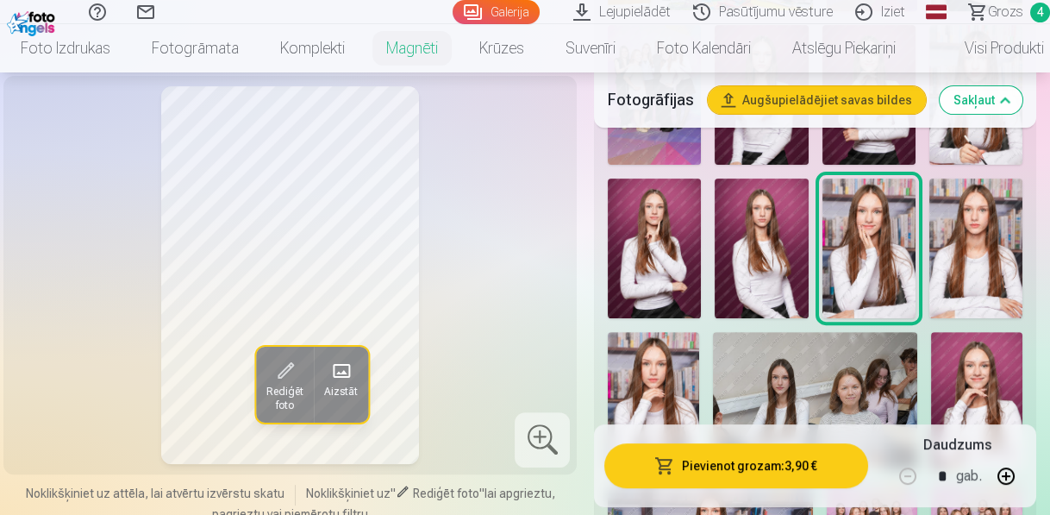
click at [671, 178] on img at bounding box center [654, 248] width 93 height 140
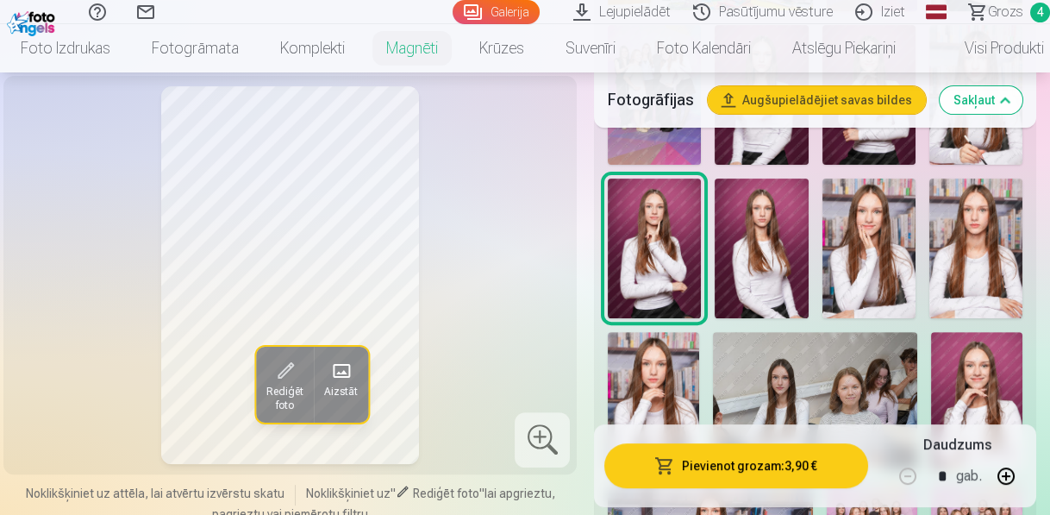
click at [857, 229] on img at bounding box center [869, 248] width 93 height 140
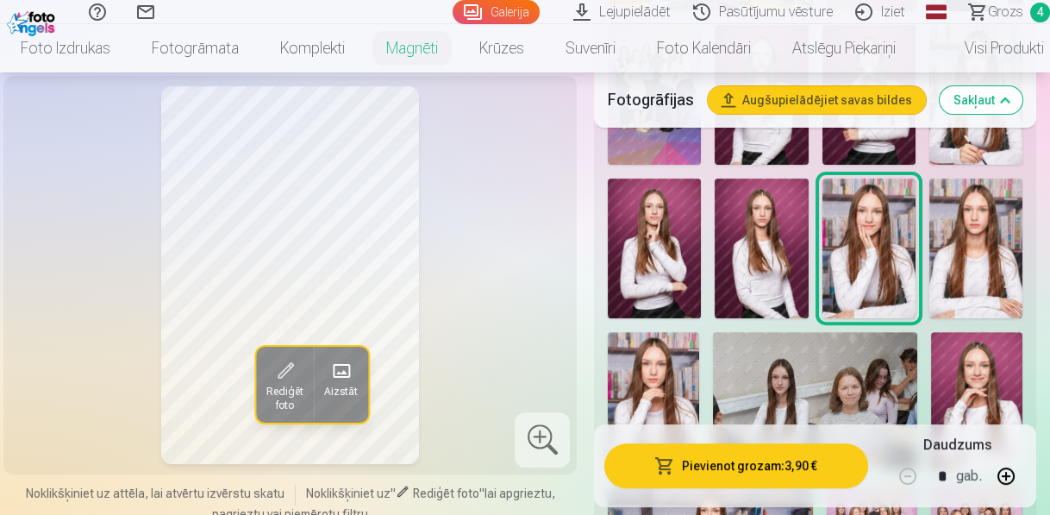
click at [270, 385] on span "Rediģēt foto" at bounding box center [284, 399] width 37 height 28
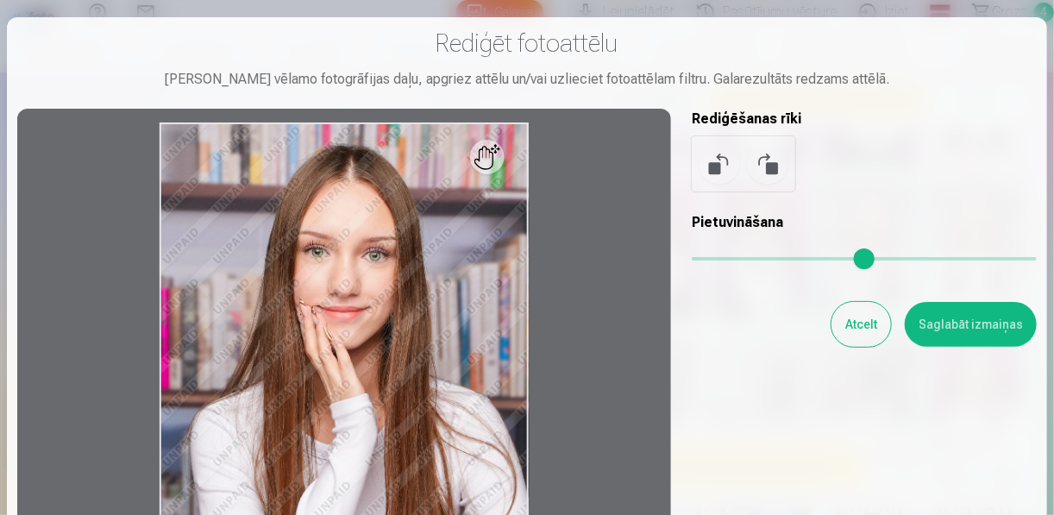
scroll to position [69, 0]
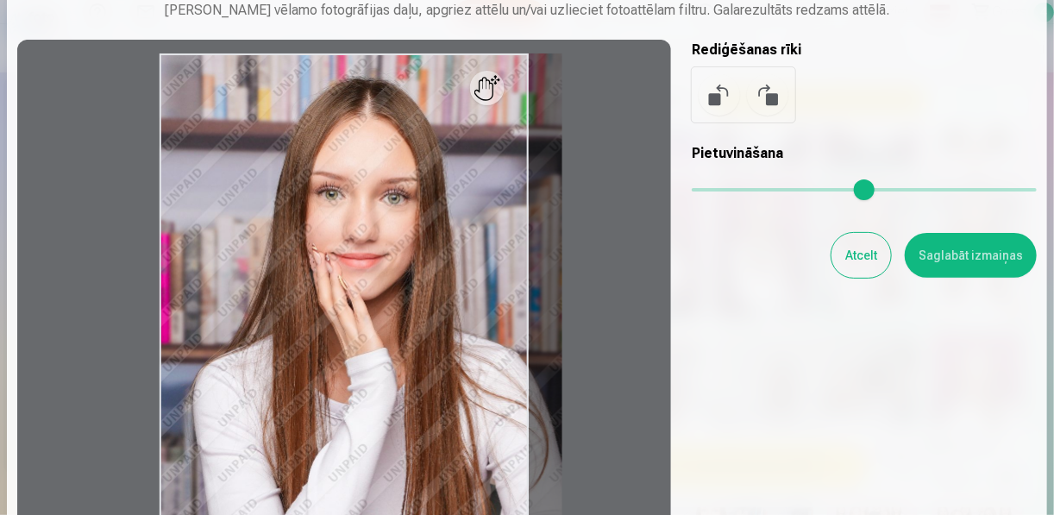
drag, startPoint x: 707, startPoint y: 191, endPoint x: 721, endPoint y: 191, distance: 13.8
click at [721, 191] on input "range" at bounding box center [864, 189] width 345 height 3
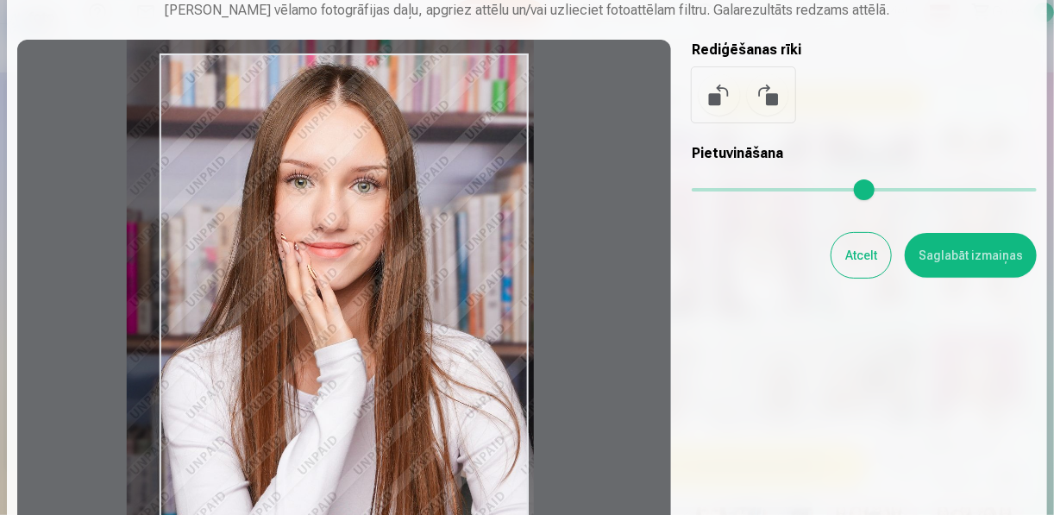
type input "****"
drag, startPoint x: 343, startPoint y: 355, endPoint x: 310, endPoint y: 341, distance: 35.6
click at [310, 341] on div at bounding box center [344, 323] width 654 height 567
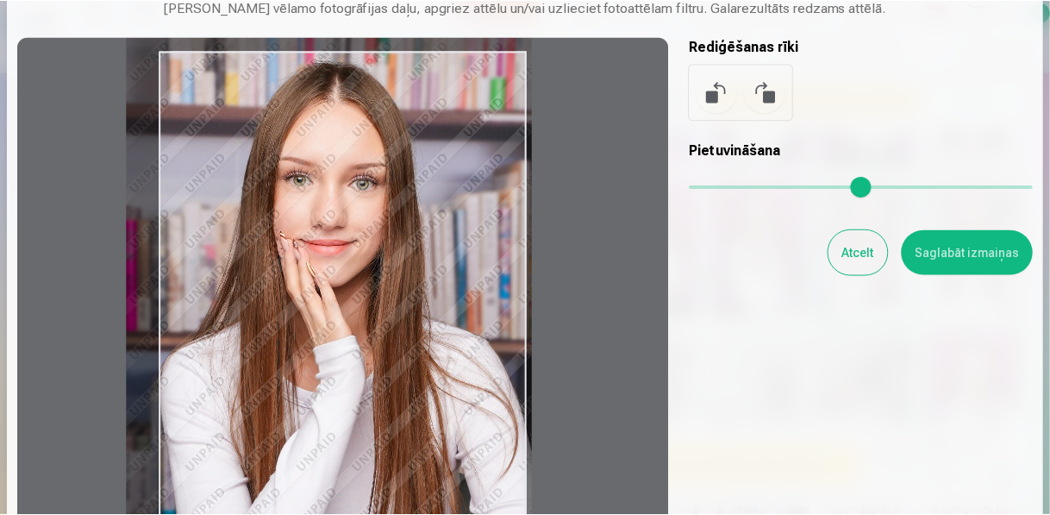
scroll to position [16, 0]
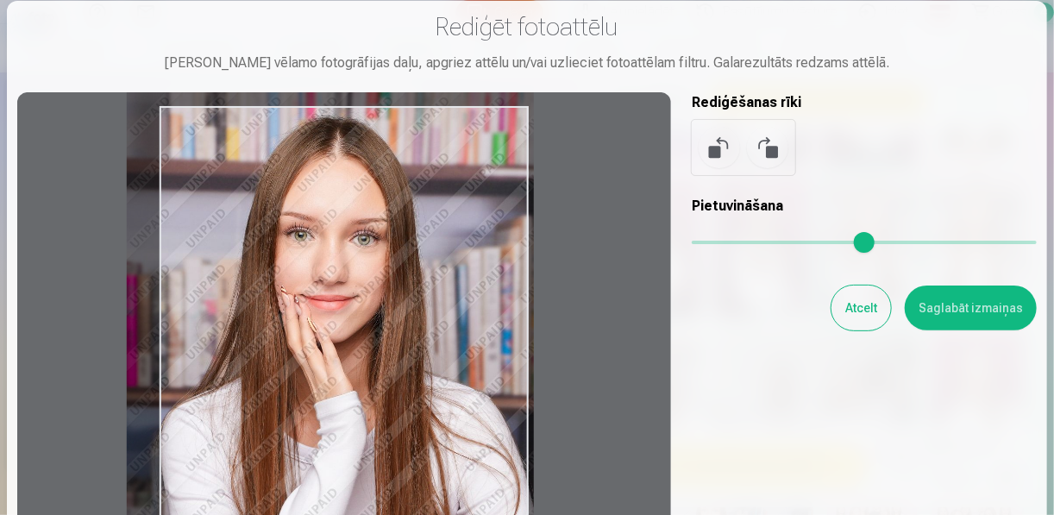
click at [961, 302] on button "Saglabāt izmaiņas" at bounding box center [971, 307] width 132 height 45
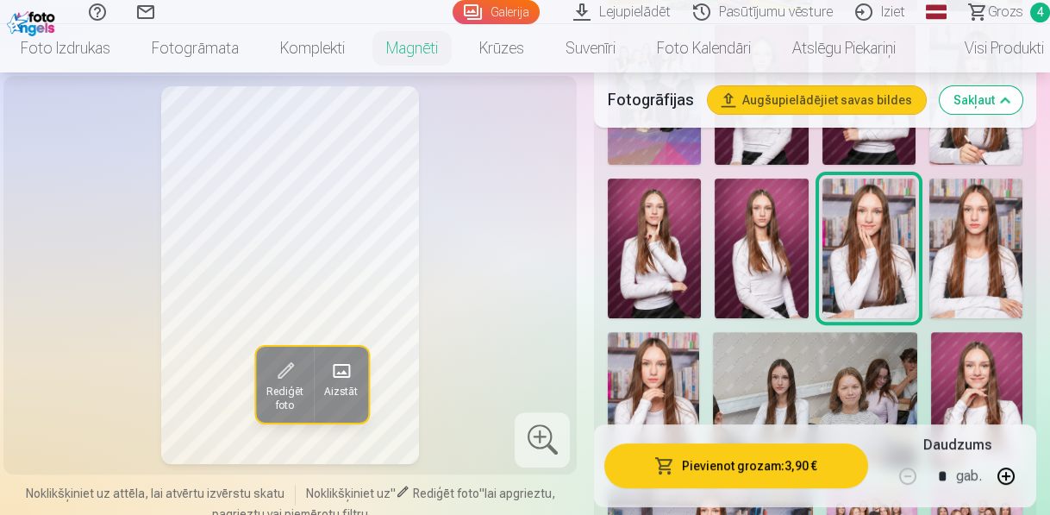
click at [298, 378] on button "Rediģēt foto" at bounding box center [285, 385] width 58 height 76
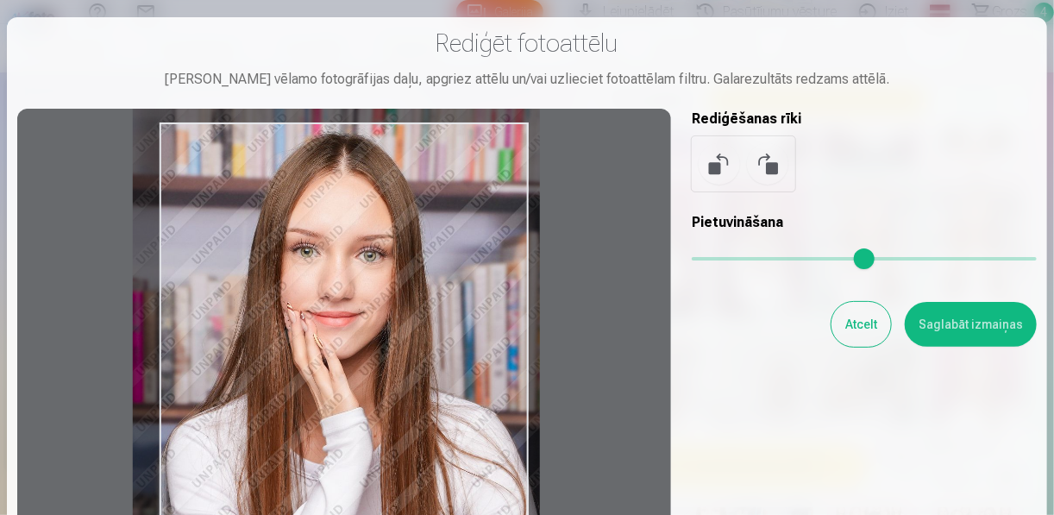
click at [371, 359] on div at bounding box center [344, 392] width 654 height 567
type input "****"
click at [971, 319] on button "Saglabāt izmaiņas" at bounding box center [971, 324] width 132 height 45
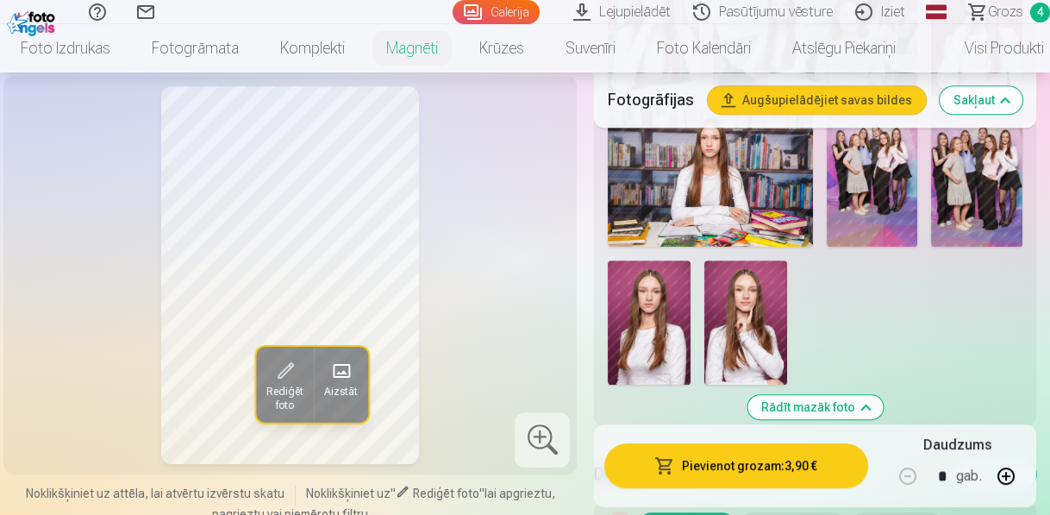
scroll to position [2000, 0]
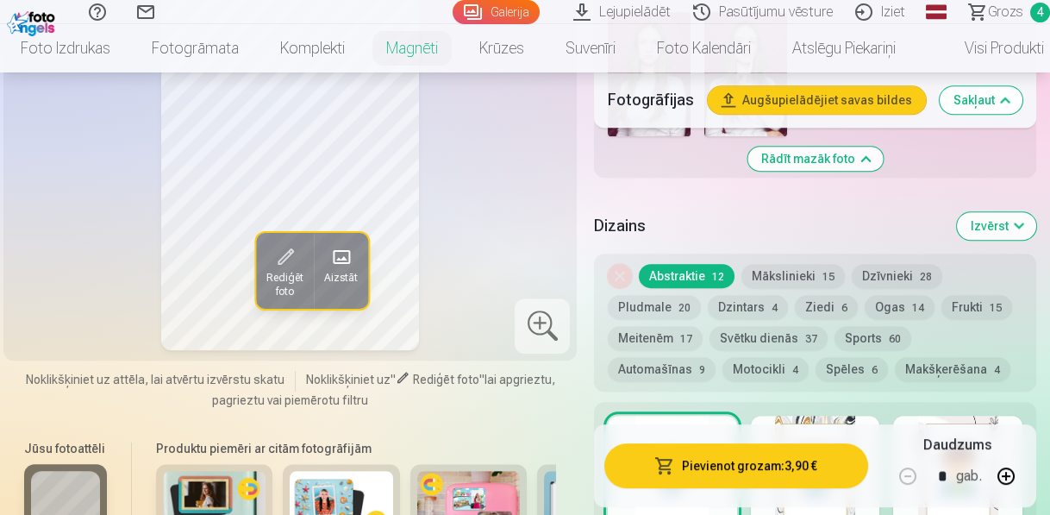
click at [1000, 16] on span "Grozs" at bounding box center [1005, 12] width 35 height 21
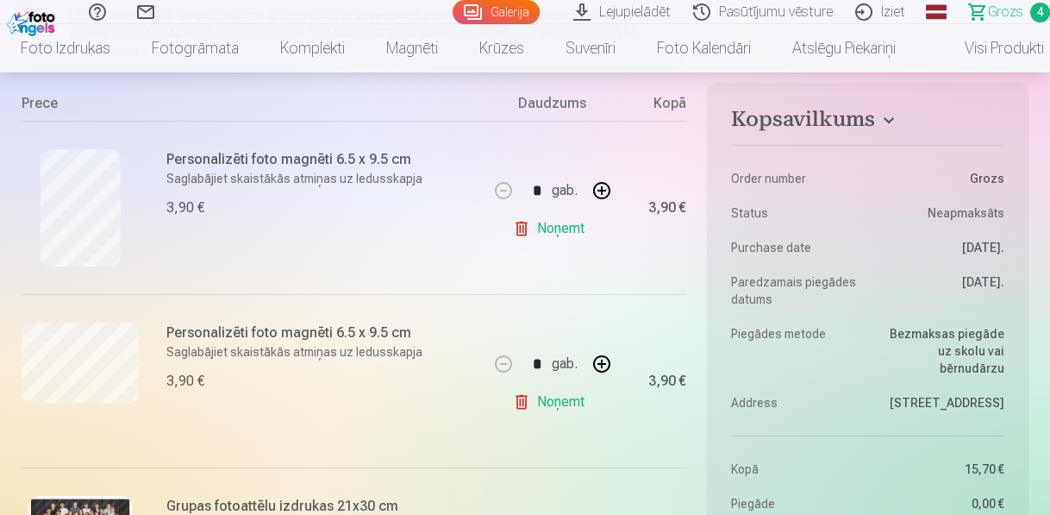
scroll to position [345, 0]
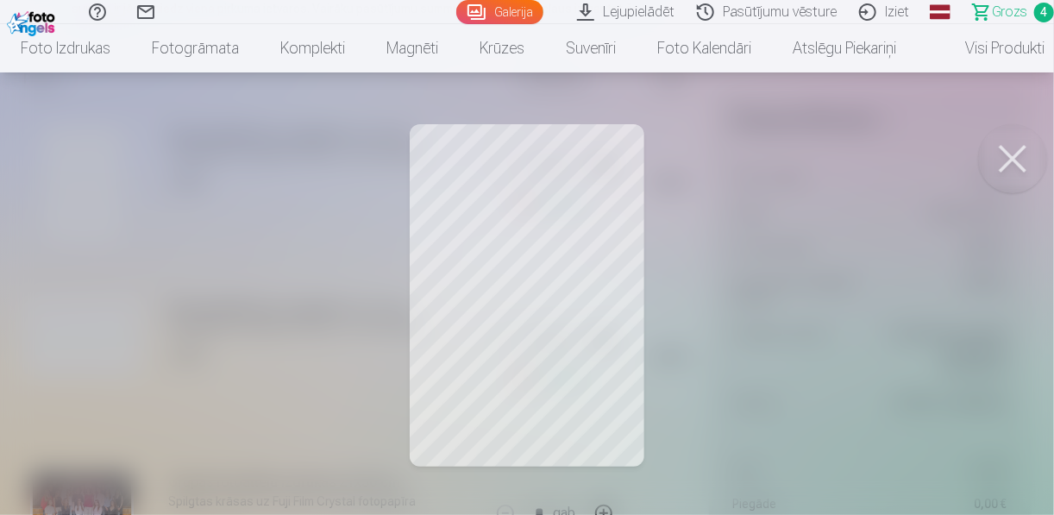
click at [754, 223] on div at bounding box center [527, 257] width 1054 height 515
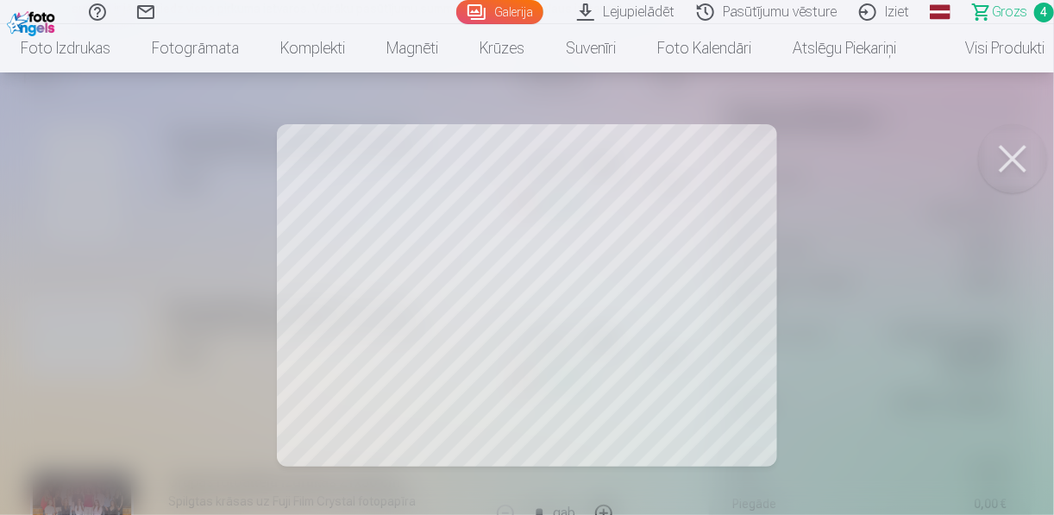
click at [848, 263] on div at bounding box center [527, 257] width 1054 height 515
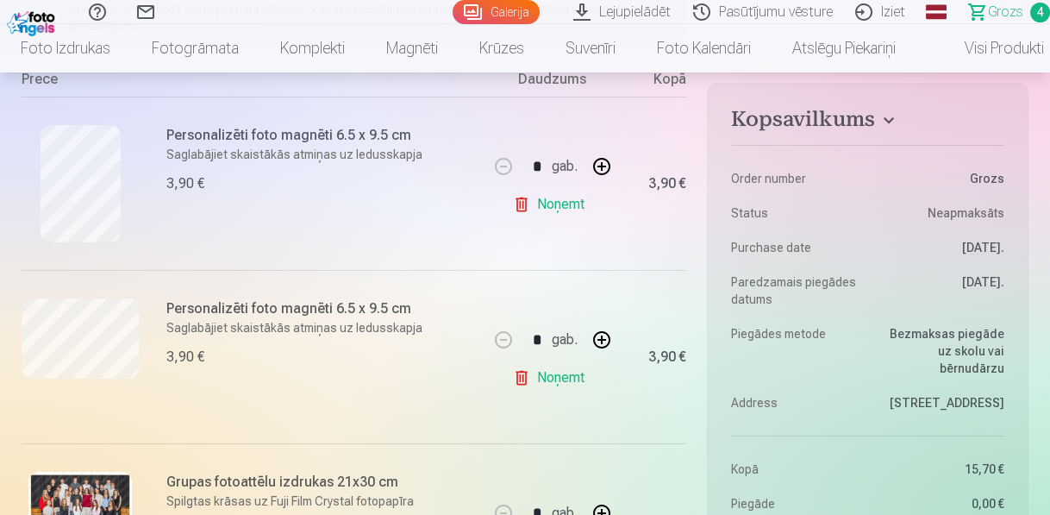
click at [608, 335] on button "button" at bounding box center [601, 339] width 41 height 41
type input "*"
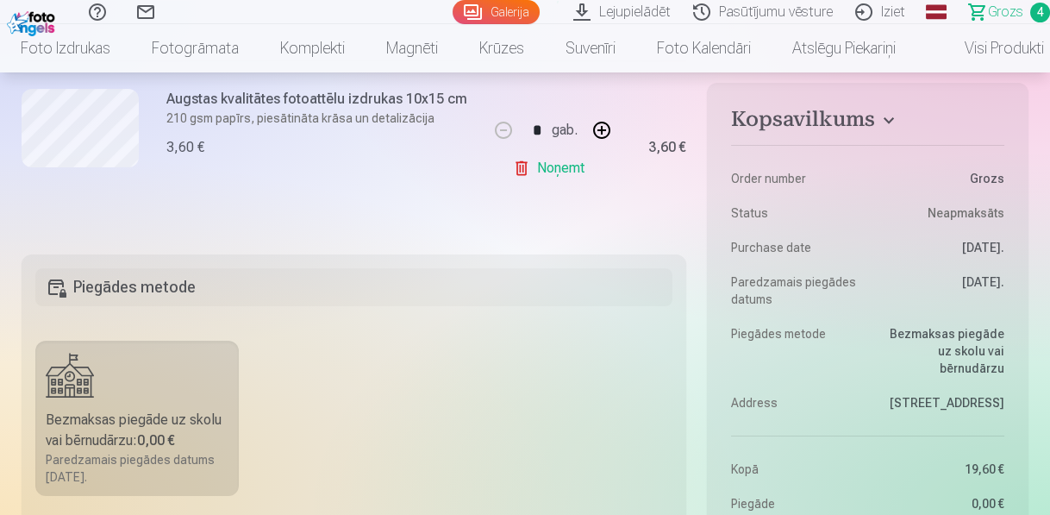
scroll to position [1104, 0]
